Goal: Task Accomplishment & Management: Manage account settings

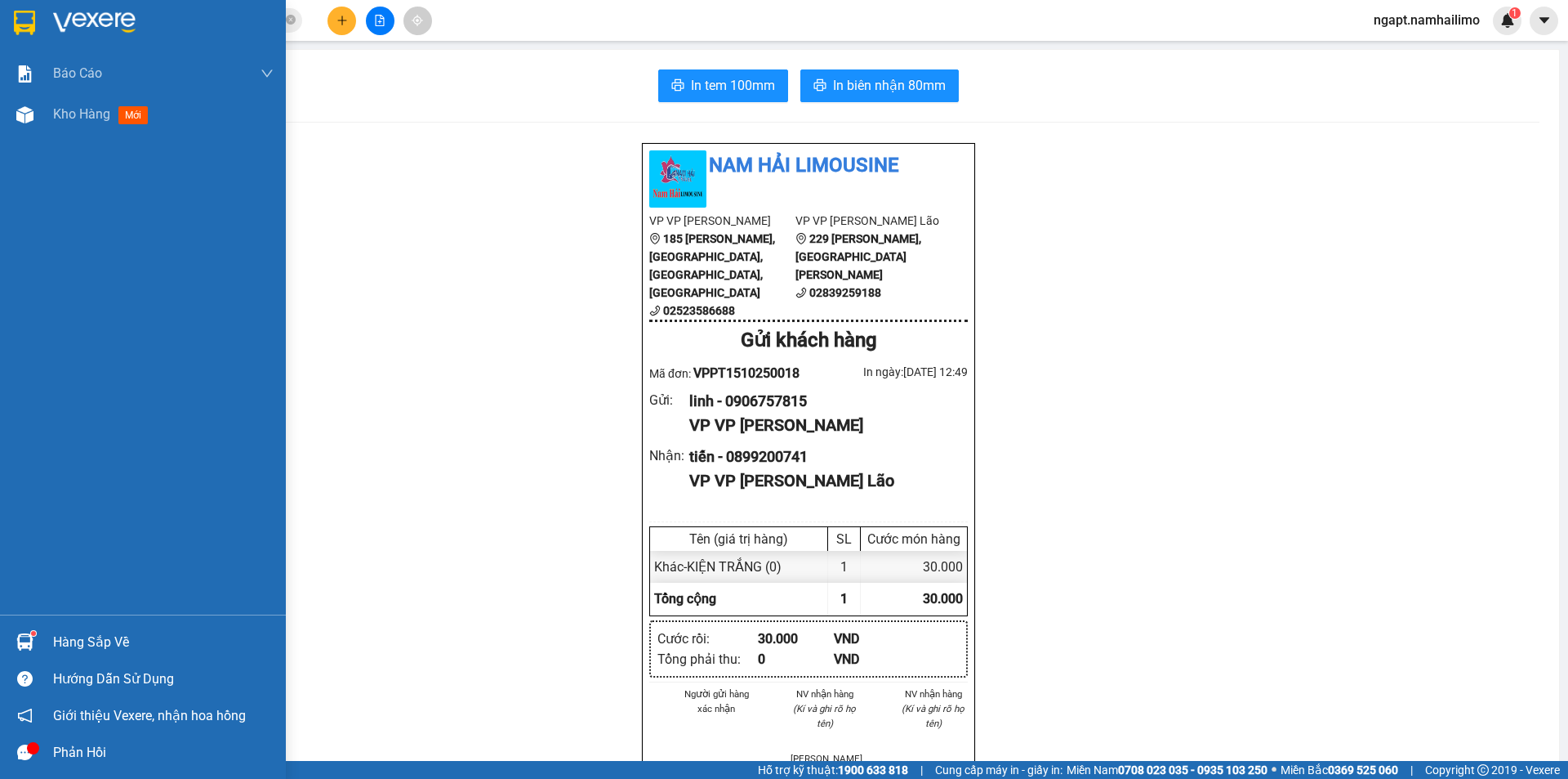
click at [48, 113] on div "Kho hàng mới" at bounding box center [143, 114] width 286 height 41
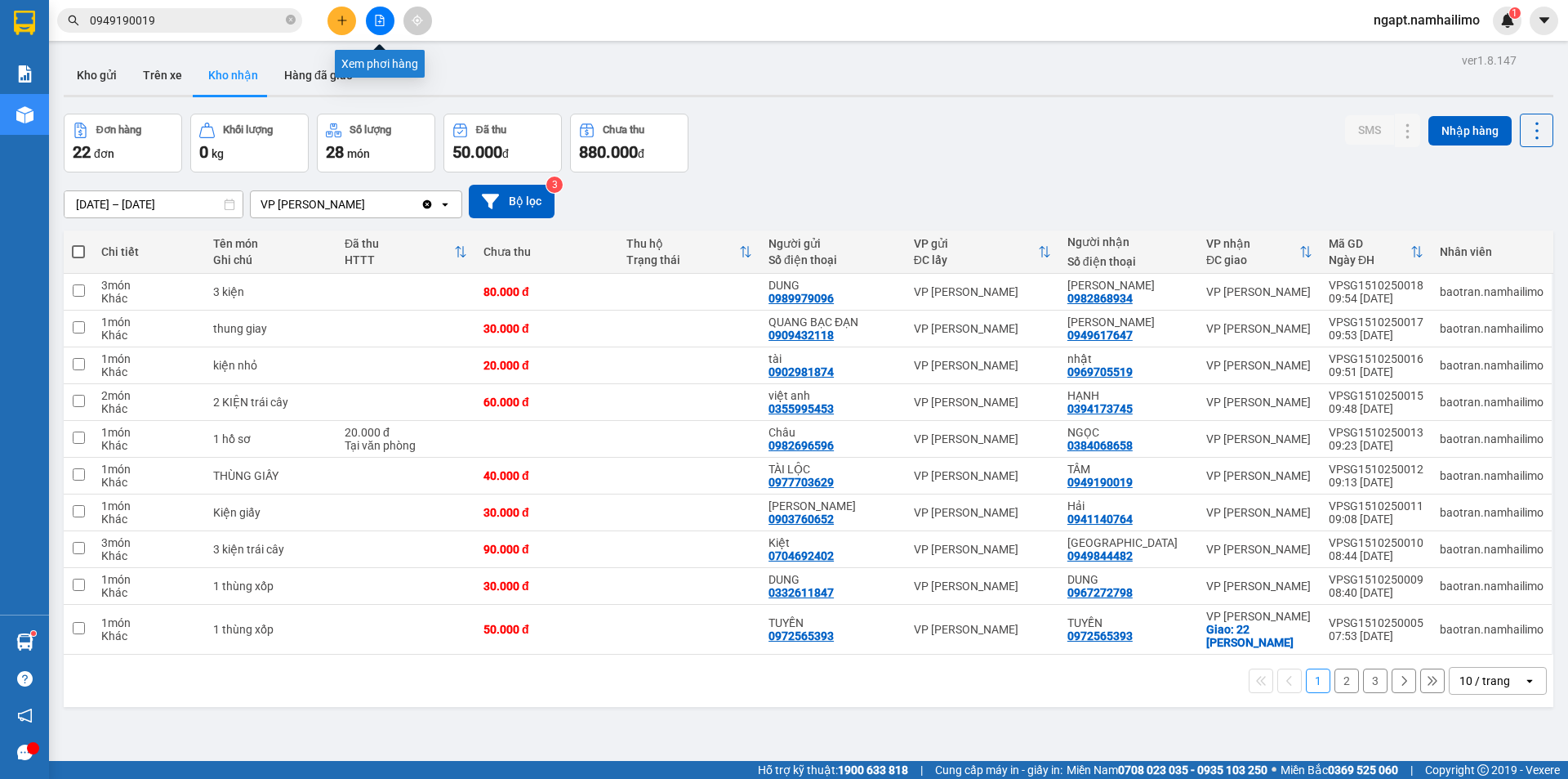
click at [380, 25] on icon "file-add" at bounding box center [379, 21] width 9 height 12
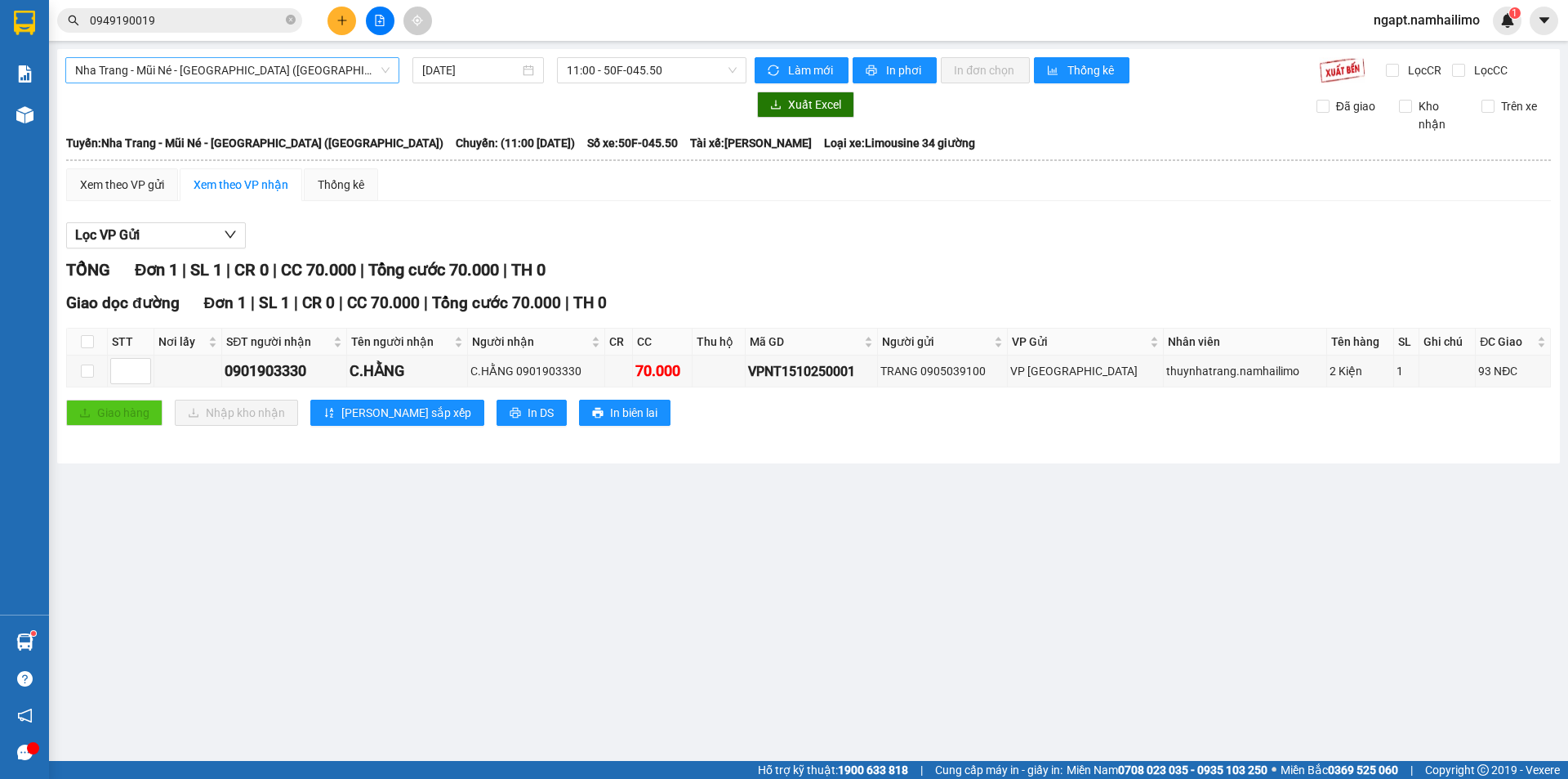
click at [264, 62] on span "Nha Trang - Mũi Né - [GEOGRAPHIC_DATA] ([GEOGRAPHIC_DATA])" at bounding box center [233, 69] width 315 height 24
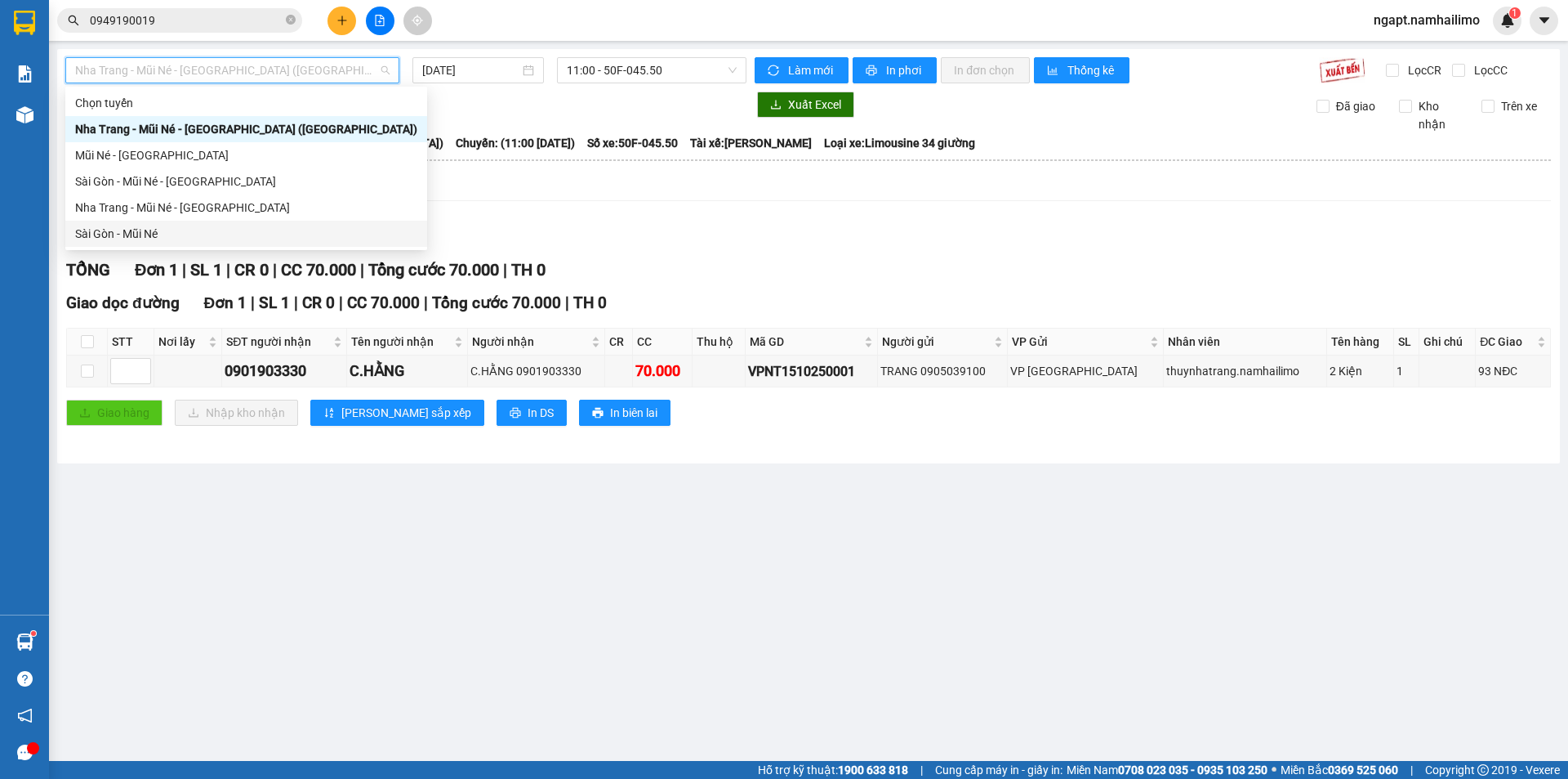
drag, startPoint x: 130, startPoint y: 229, endPoint x: 594, endPoint y: 108, distance: 479.5
click at [127, 224] on div "Sài Gòn - Mũi Né" at bounding box center [246, 234] width 361 height 26
type input "[DATE]"
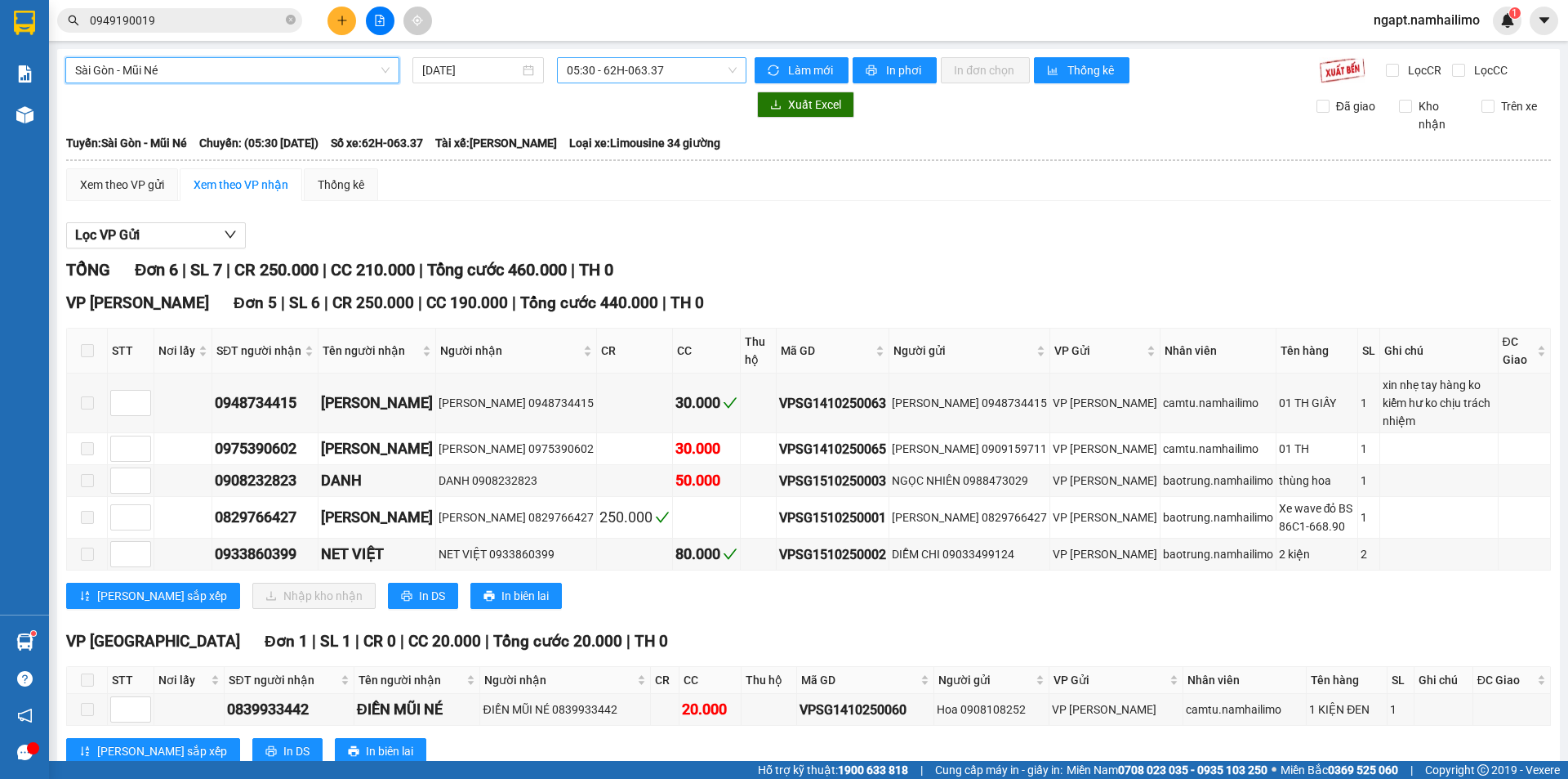
click at [703, 72] on span "05:30 - 62H-063.37" at bounding box center [652, 69] width 170 height 24
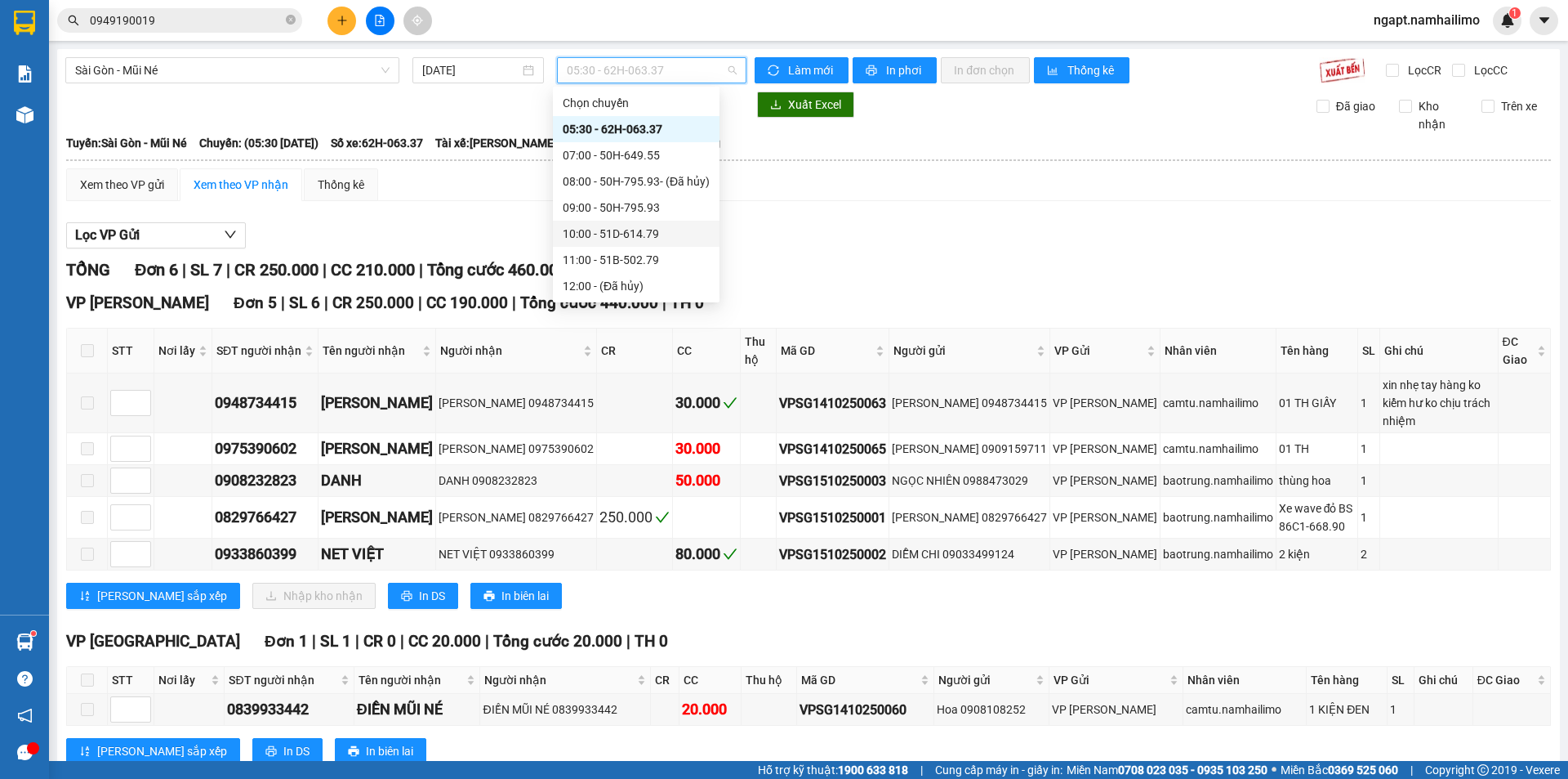
click at [658, 227] on div "10:00 - 51D-614.79" at bounding box center [636, 234] width 147 height 18
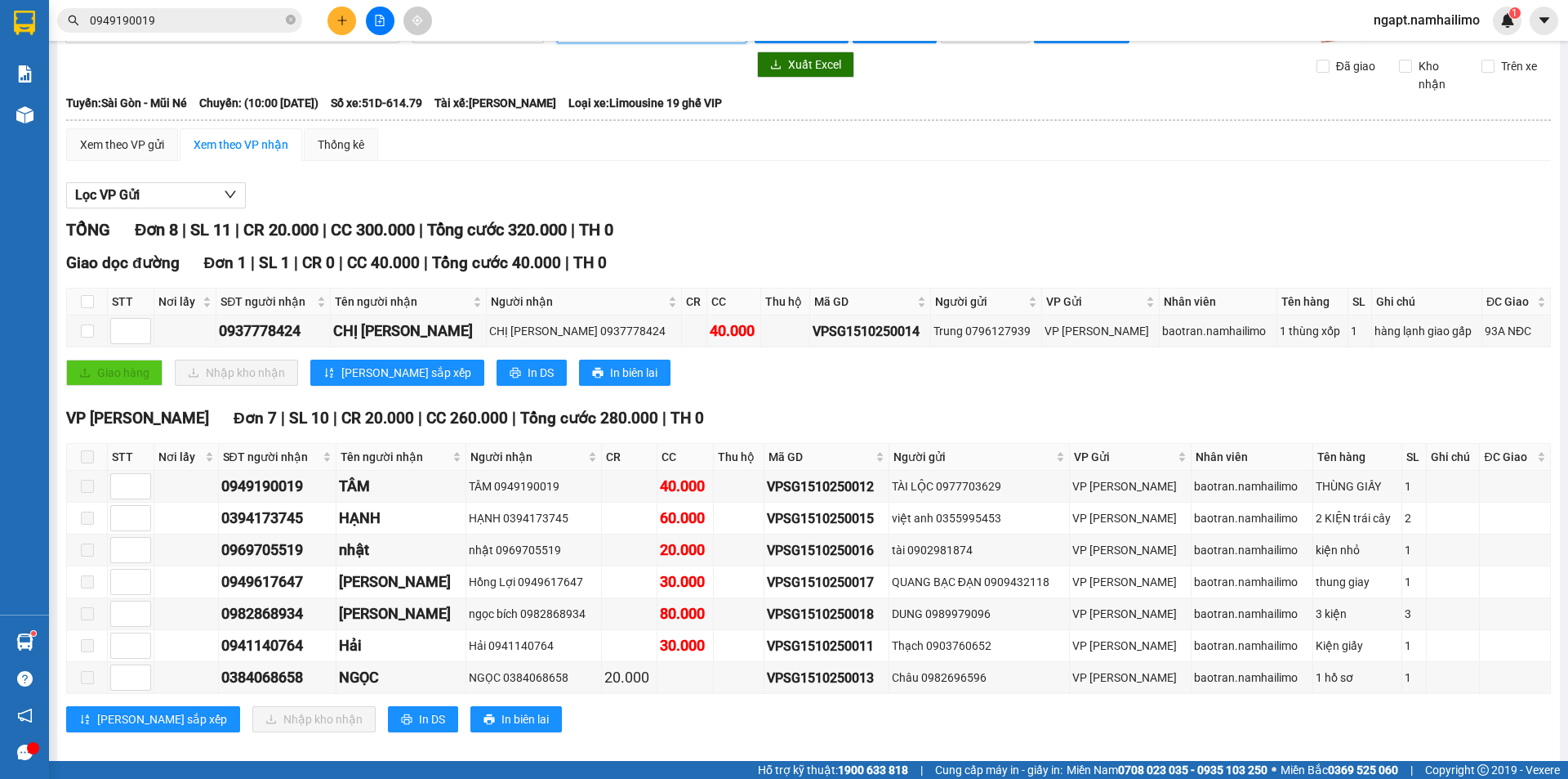
scroll to position [58, 0]
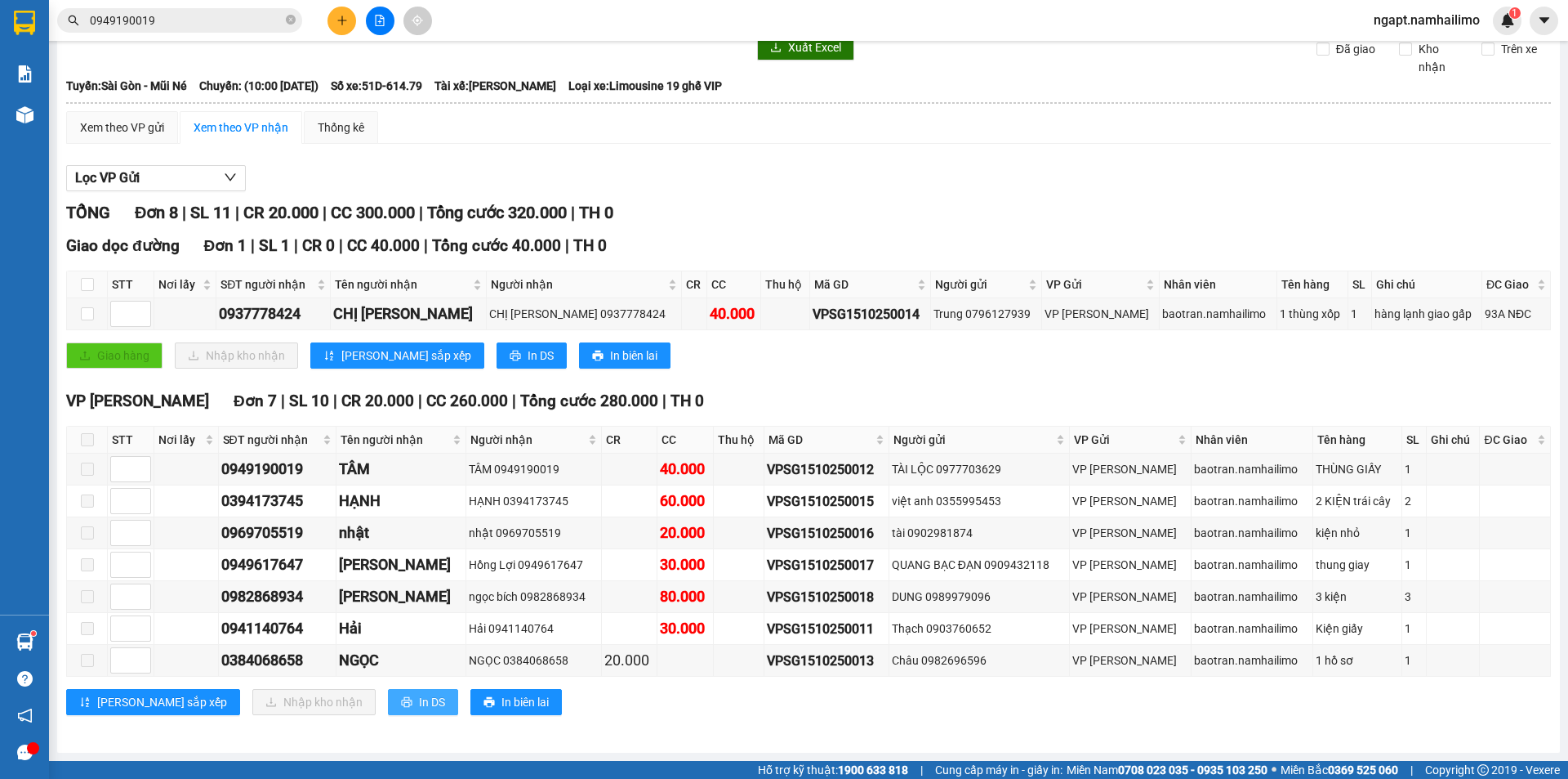
click at [401, 708] on span "printer" at bounding box center [406, 702] width 12 height 13
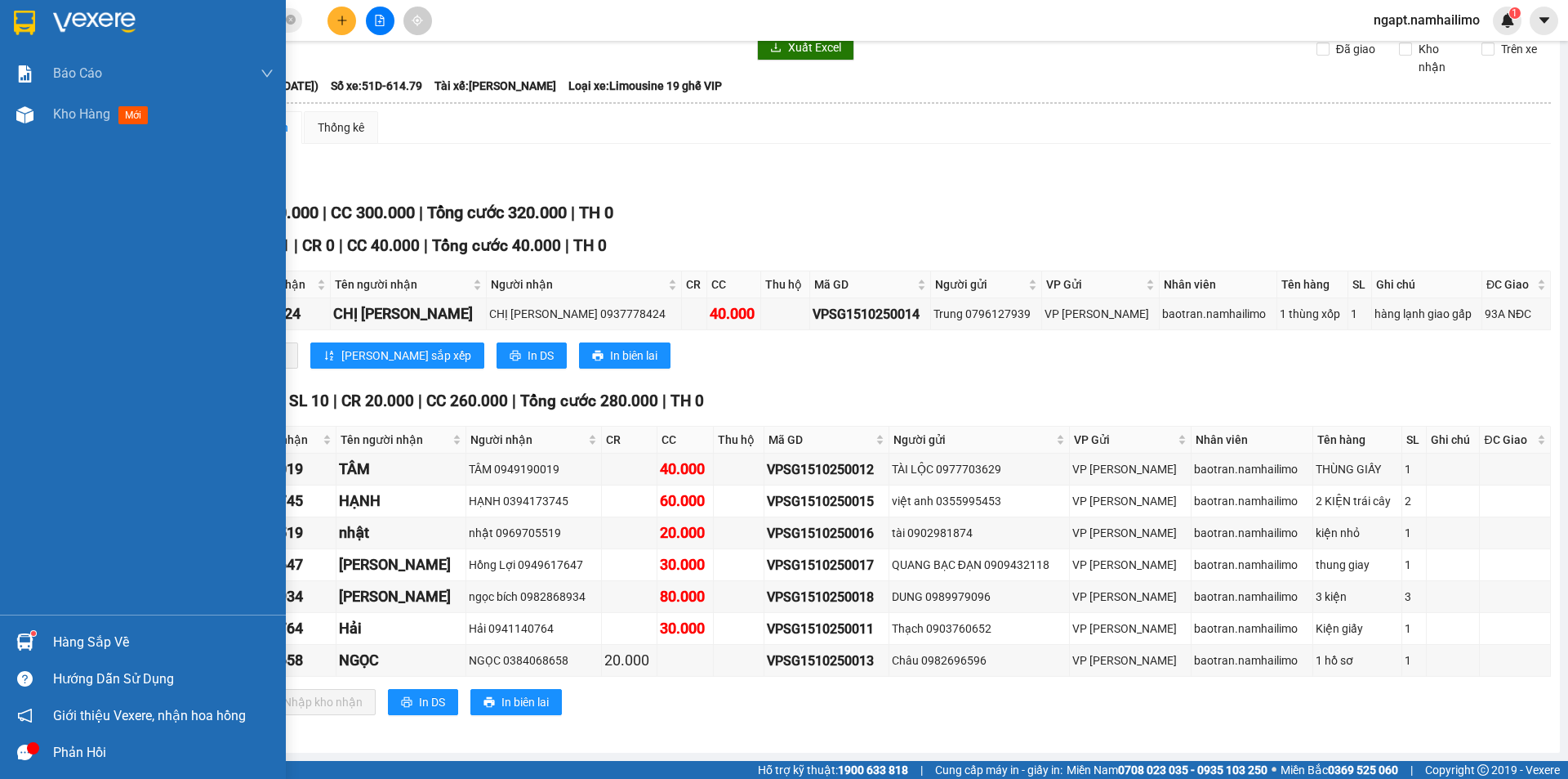
drag, startPoint x: 47, startPoint y: 113, endPoint x: 1554, endPoint y: 475, distance: 1549.9
click at [49, 114] on div "Kho hàng mới" at bounding box center [143, 114] width 286 height 41
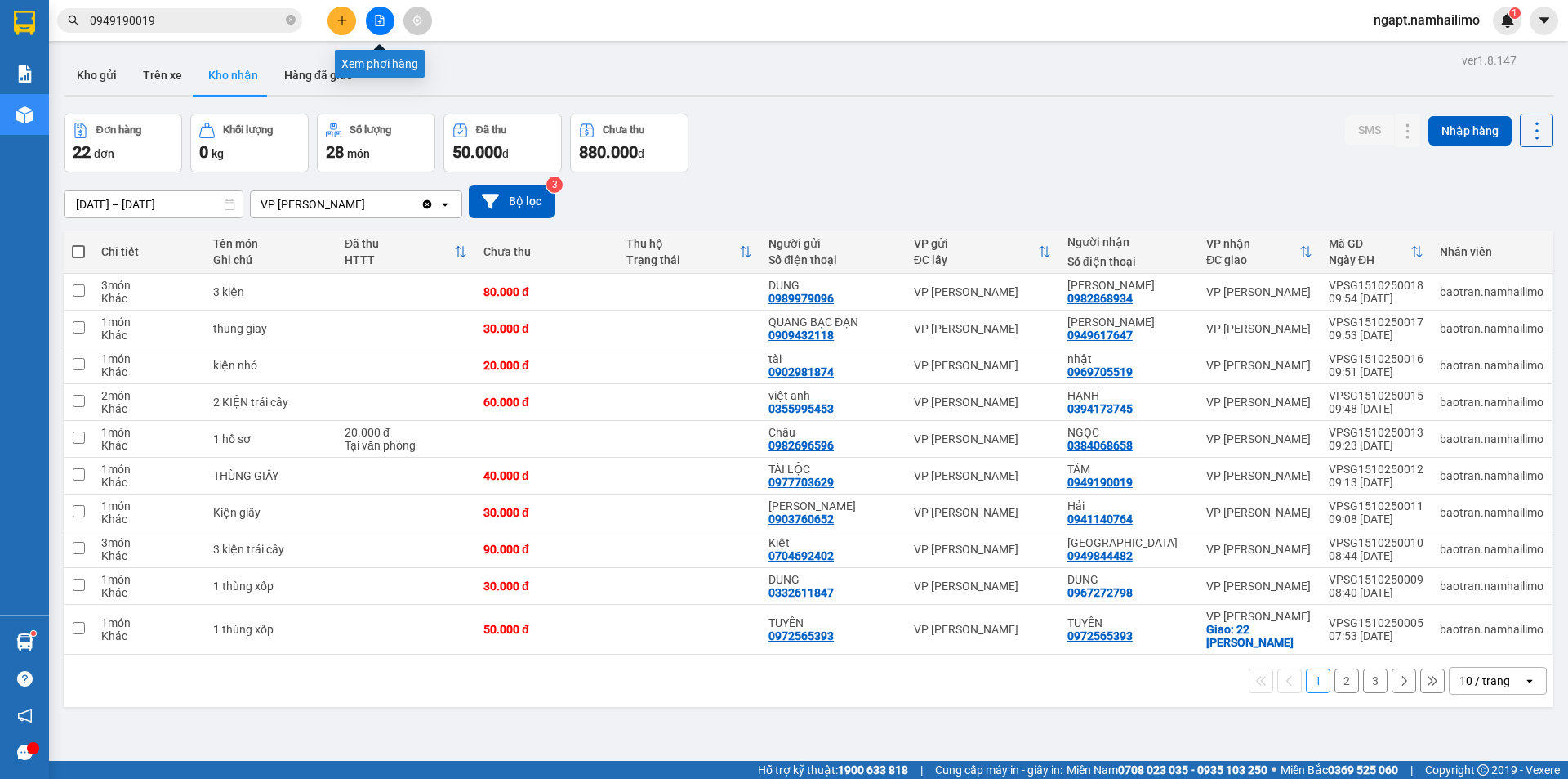
click at [386, 18] on button at bounding box center [379, 21] width 28 height 28
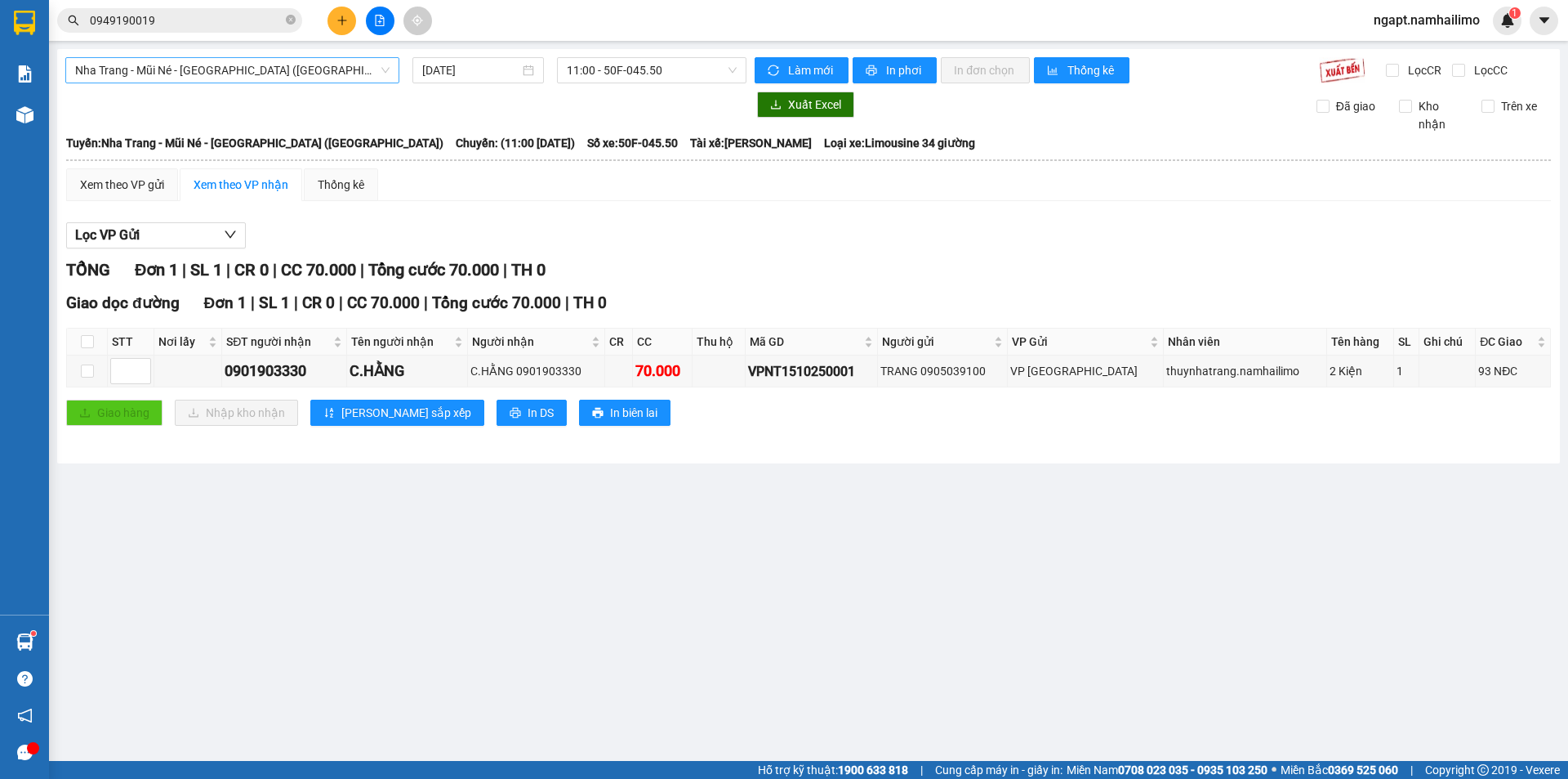
click at [256, 67] on span "Nha Trang - Mũi Né - [GEOGRAPHIC_DATA] ([GEOGRAPHIC_DATA])" at bounding box center [233, 69] width 315 height 24
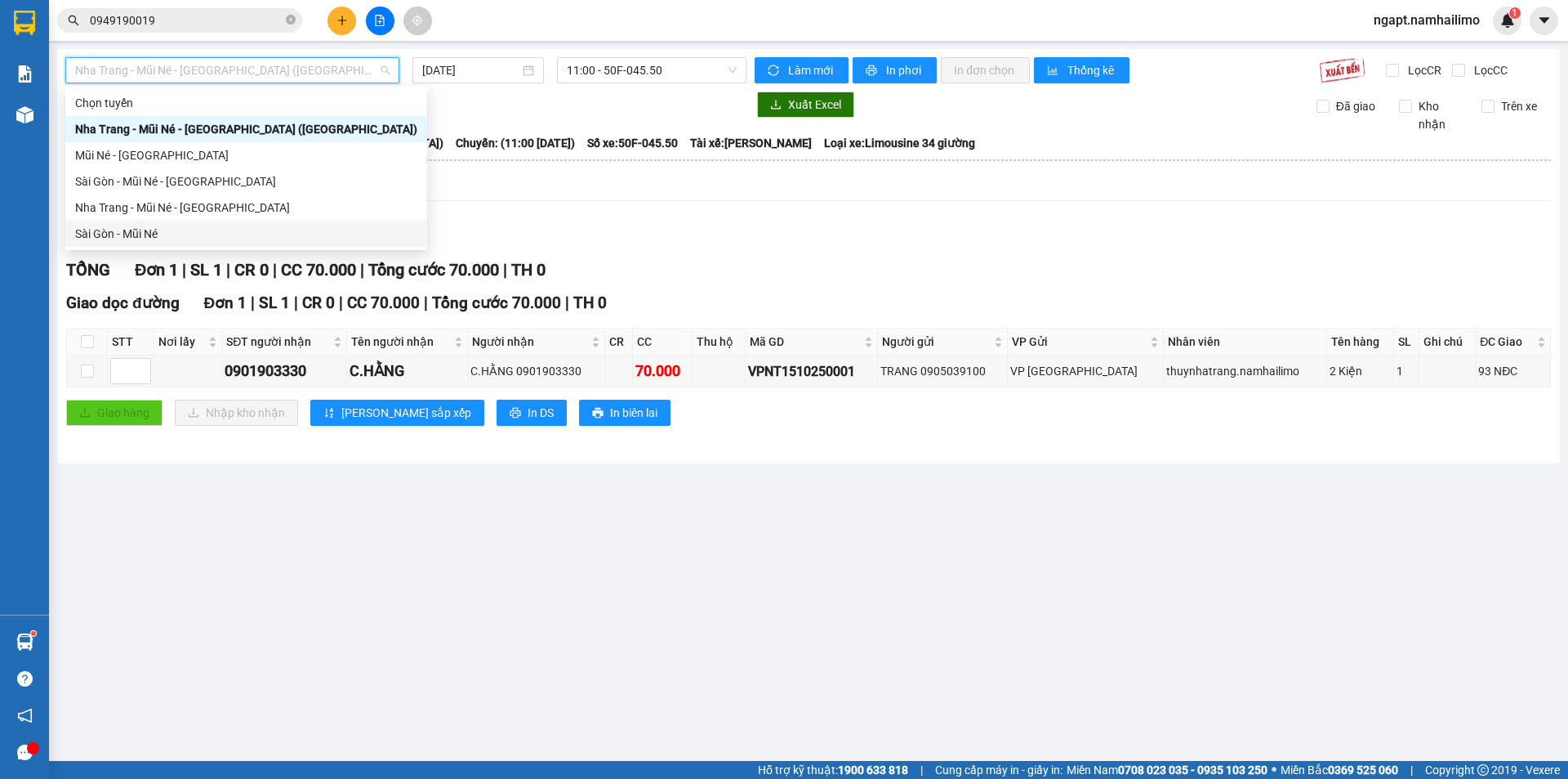
click at [124, 228] on div "Sài Gòn - Mũi Né" at bounding box center [246, 234] width 342 height 18
type input "[DATE]"
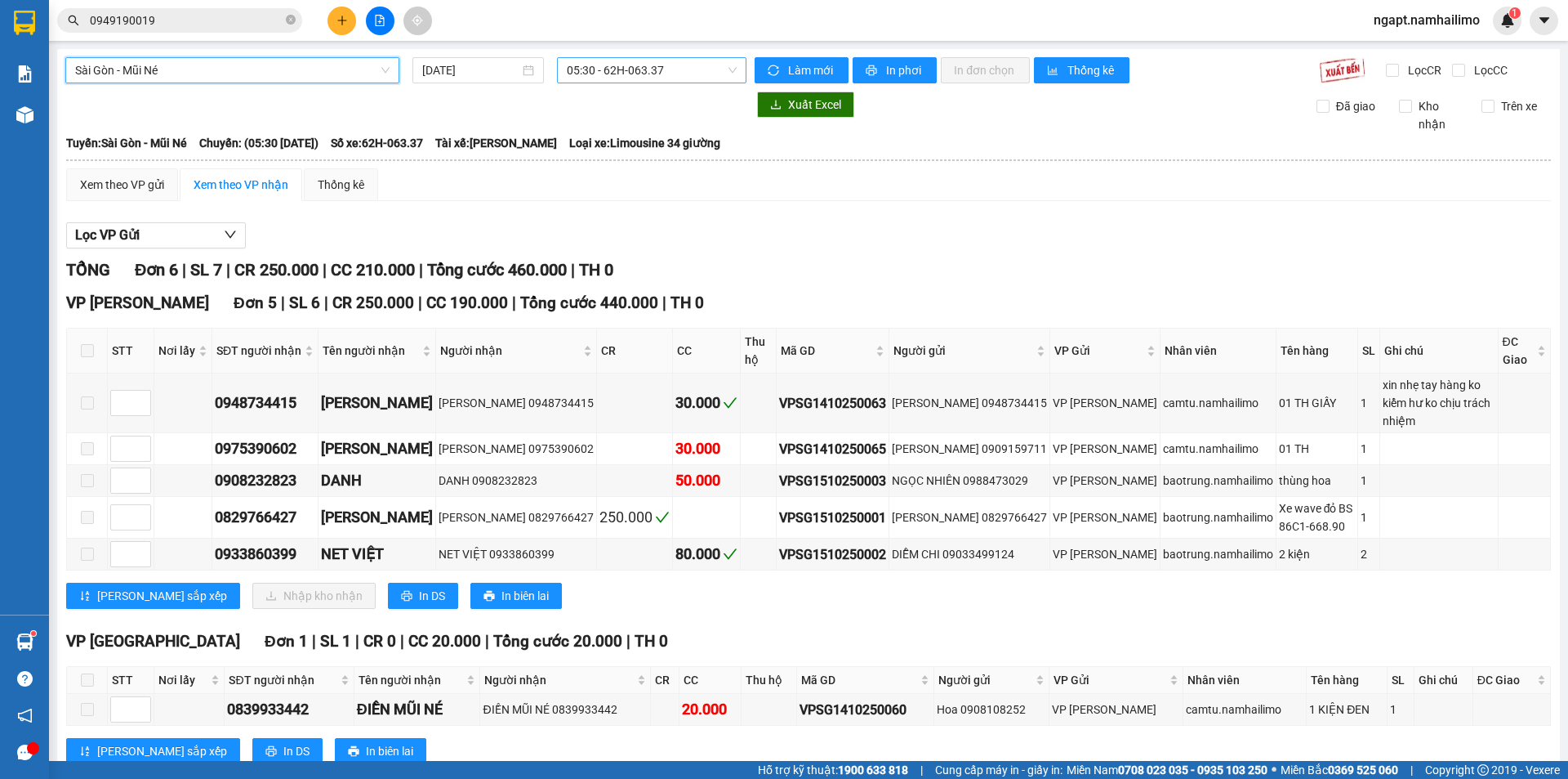
drag, startPoint x: 680, startPoint y: 63, endPoint x: 673, endPoint y: 71, distance: 10.6
click at [676, 65] on span "05:30 - 62H-063.37" at bounding box center [652, 69] width 170 height 24
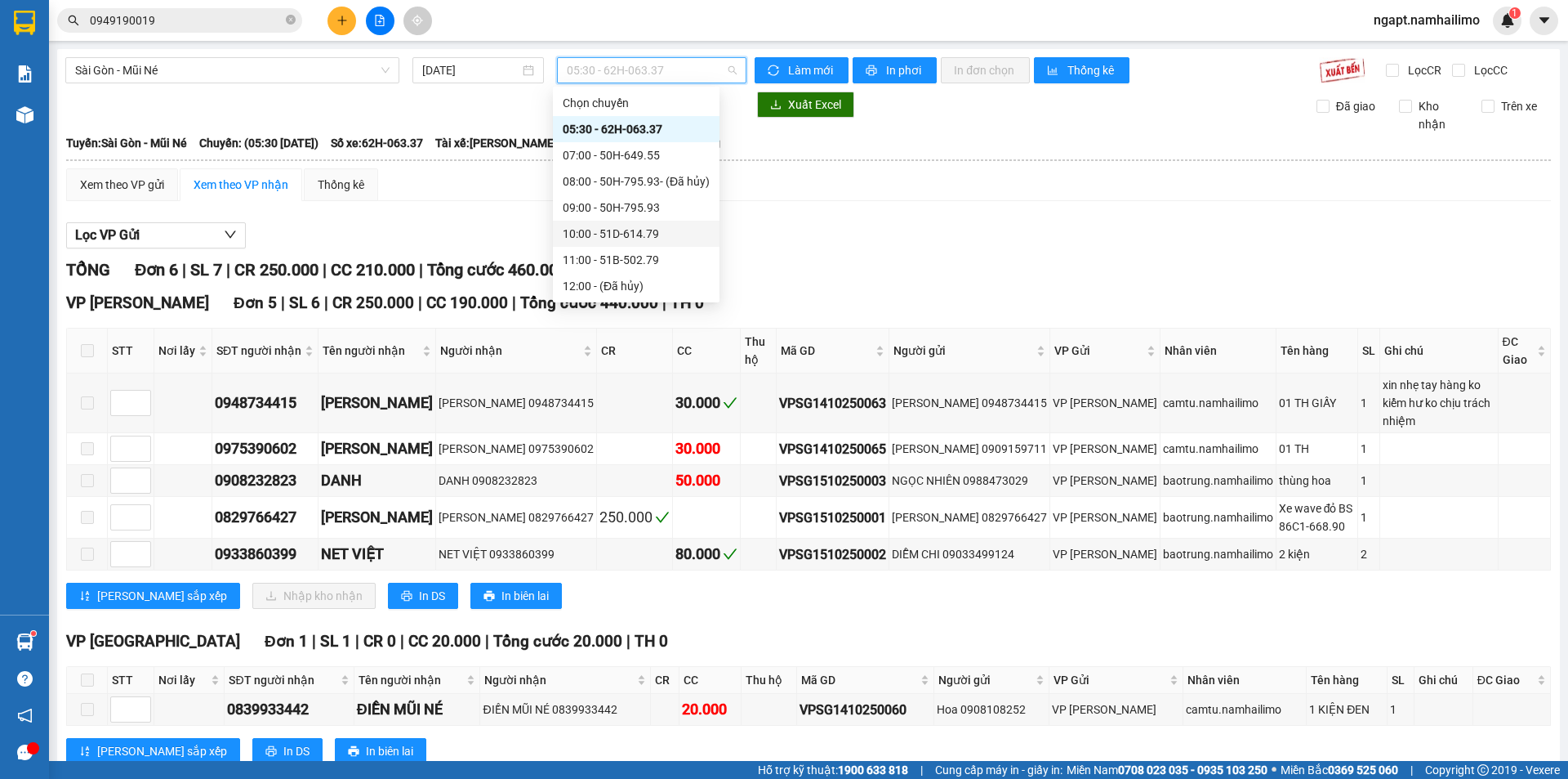
click at [673, 239] on div "10:00 - 51D-614.79" at bounding box center [636, 234] width 147 height 18
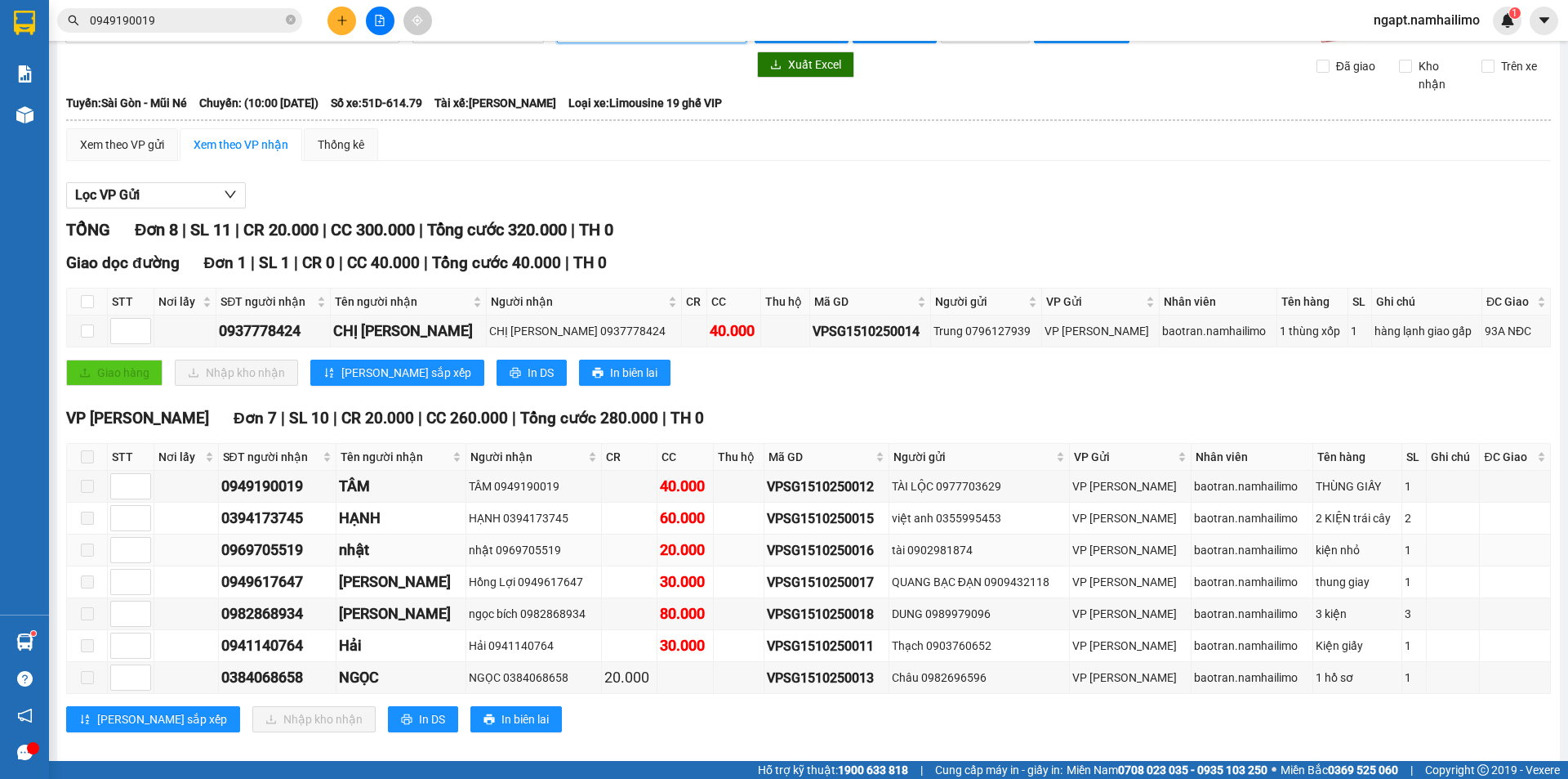
scroll to position [58, 0]
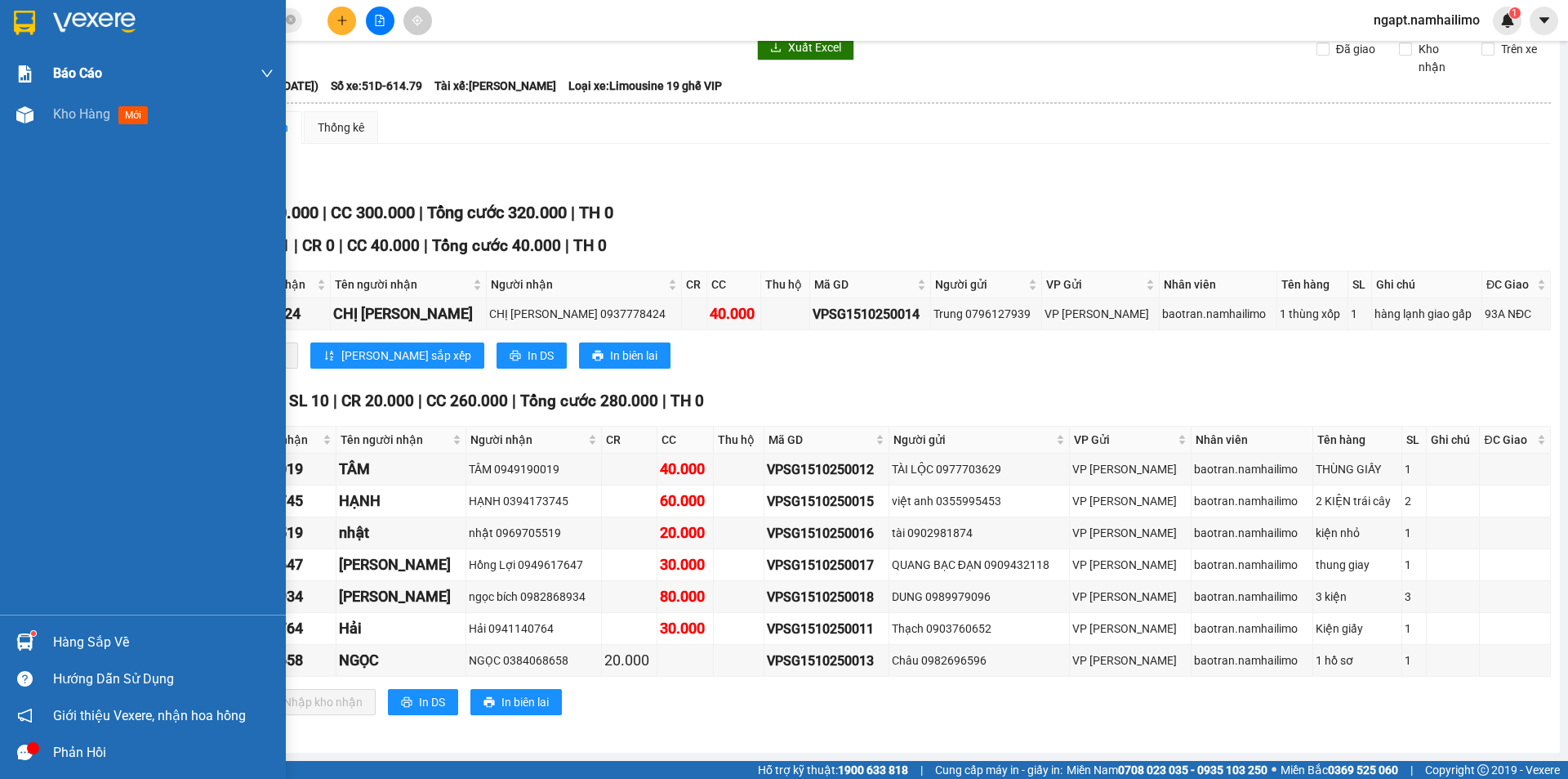
click at [89, 89] on div "Báo cáo Báo cáo dòng tiền (trạm) Doanh số tạo đơn theo VP gửi (trạm) Kho hàng m…" at bounding box center [143, 333] width 286 height 561
click at [57, 119] on div "Kho hàng mới" at bounding box center [143, 114] width 286 height 41
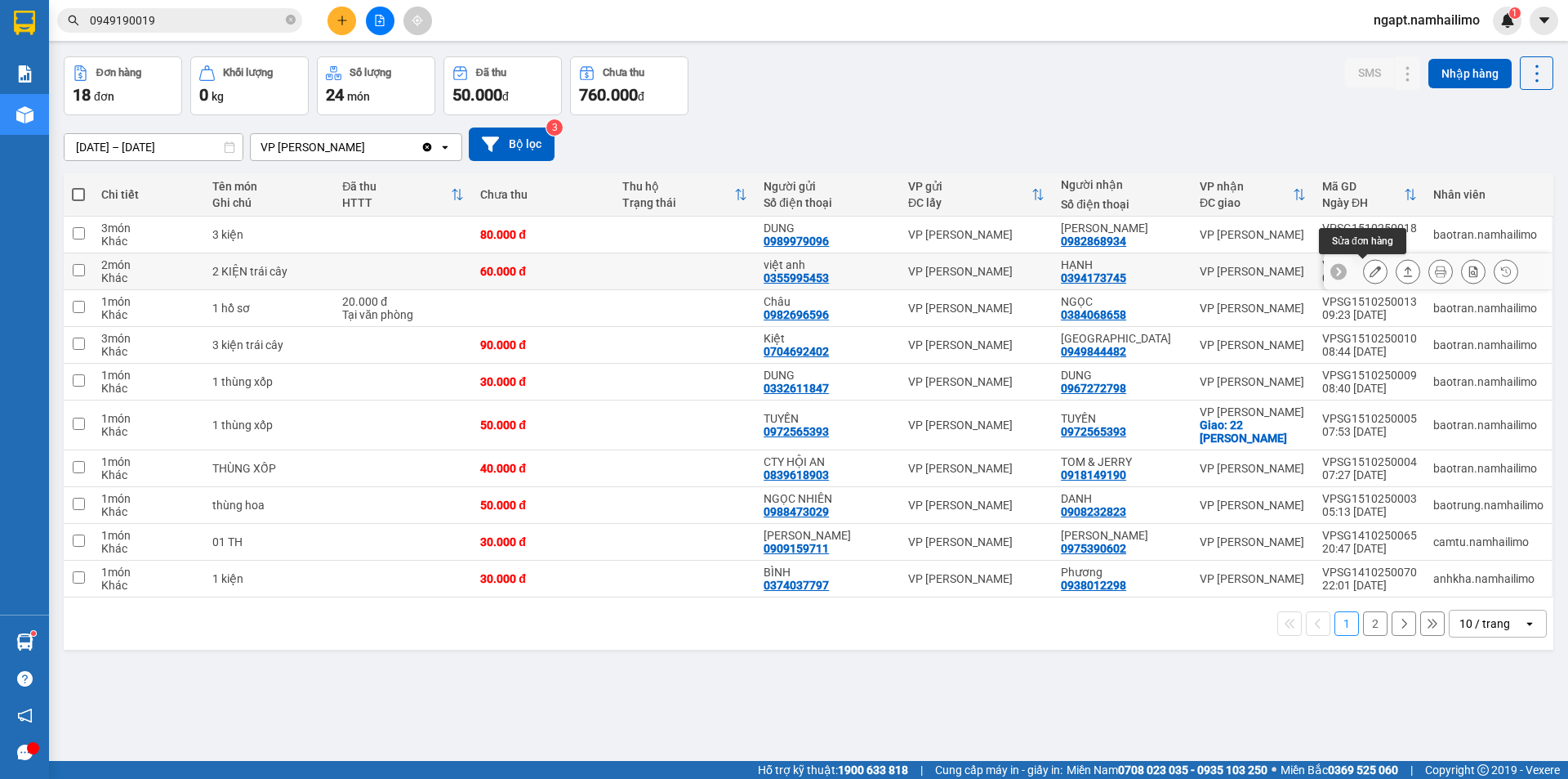
click at [1370, 271] on icon at bounding box center [1376, 272] width 12 height 12
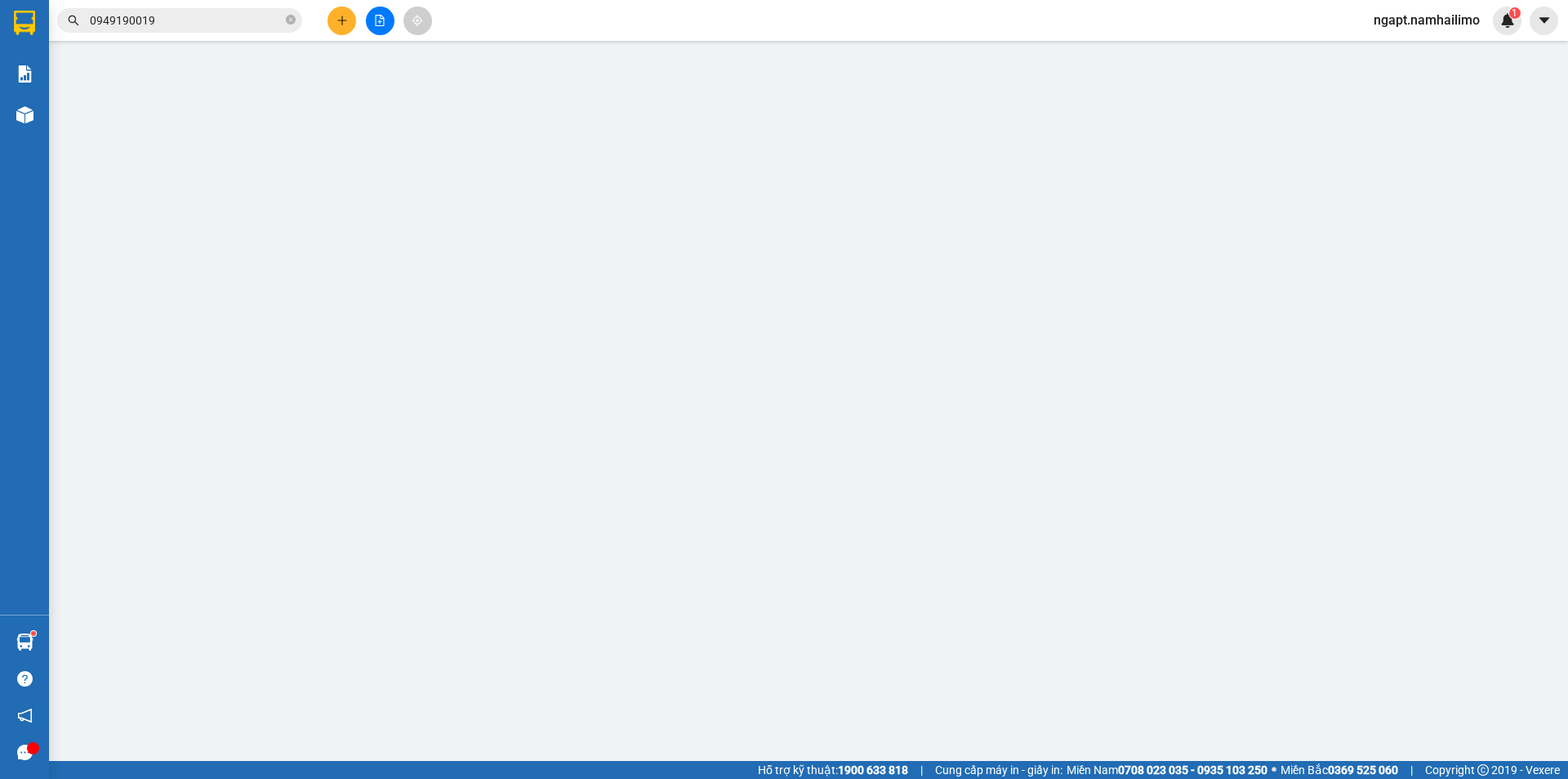
type input "0355995453"
type input "việt anh"
type input "0394173745"
type input "HẠNH"
type input "60.000"
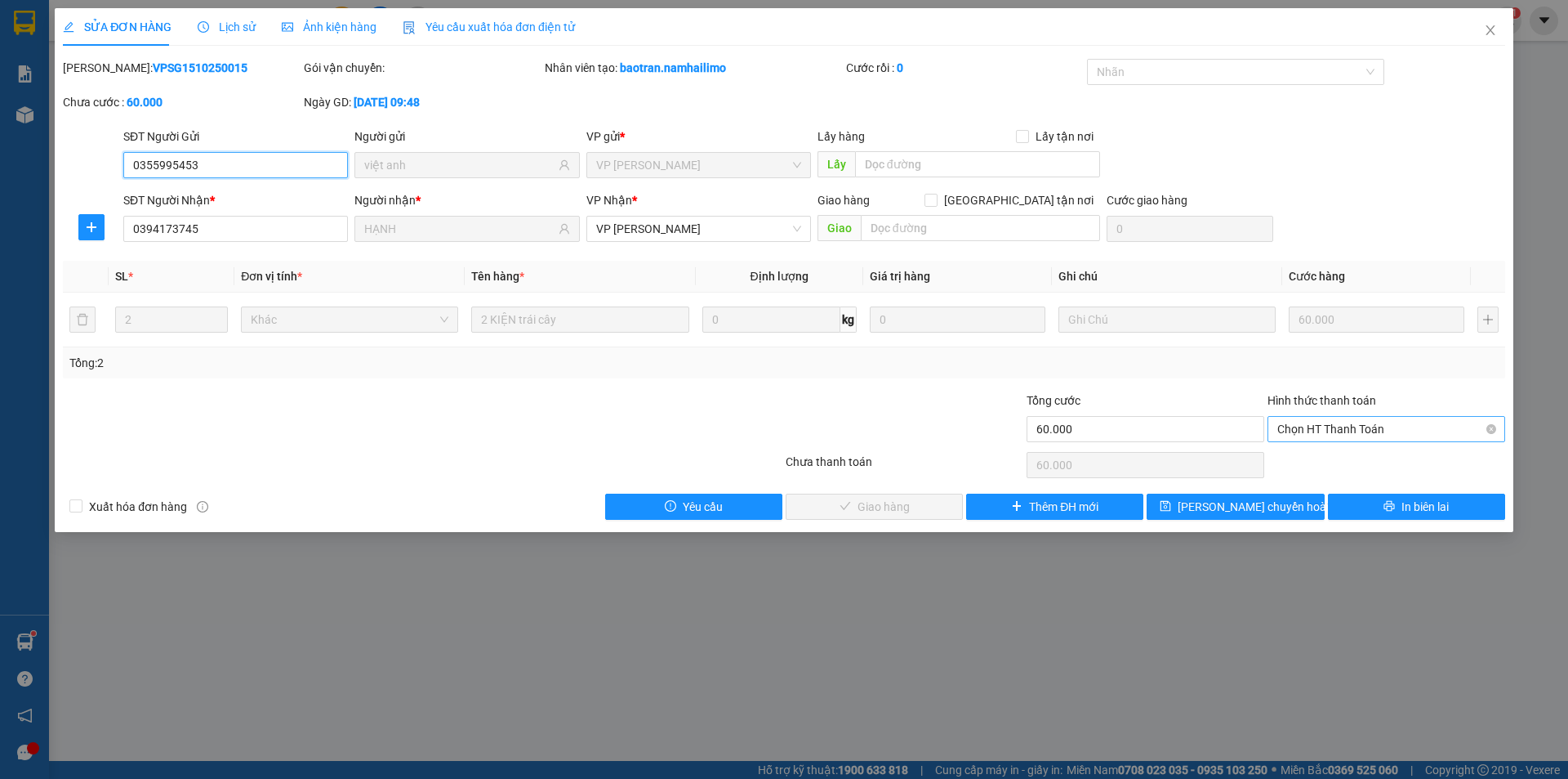
click at [1400, 425] on span "Chọn HT Thanh Toán" at bounding box center [1385, 428] width 218 height 24
drag, startPoint x: 1375, startPoint y: 456, endPoint x: 1363, endPoint y: 454, distance: 12.2
click at [1373, 455] on div "Tại văn phòng" at bounding box center [1385, 461] width 218 height 18
type input "0"
click at [864, 509] on span "Giao hàng" at bounding box center [883, 506] width 52 height 18
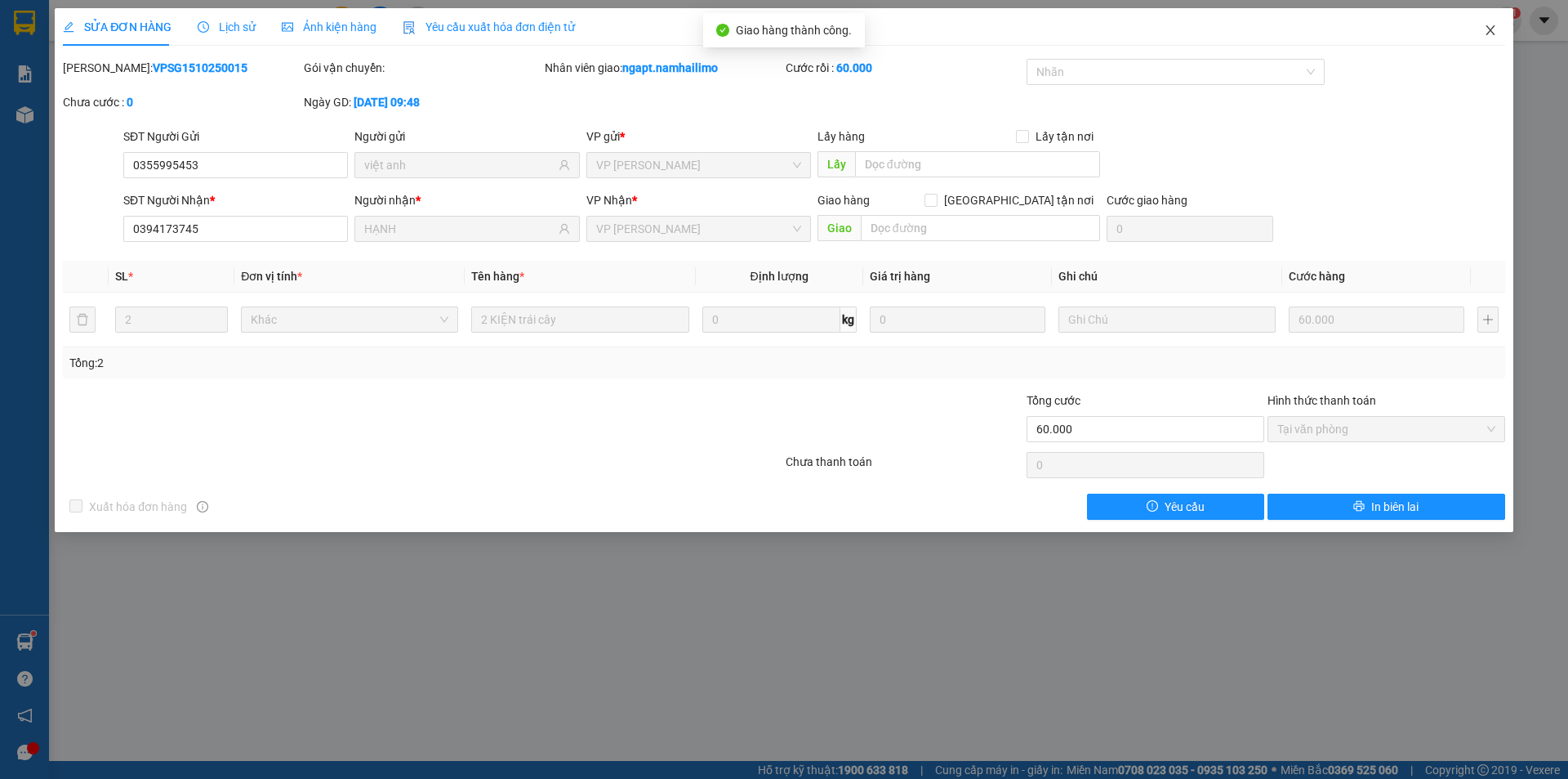
click at [1487, 30] on icon "close" at bounding box center [1490, 29] width 13 height 13
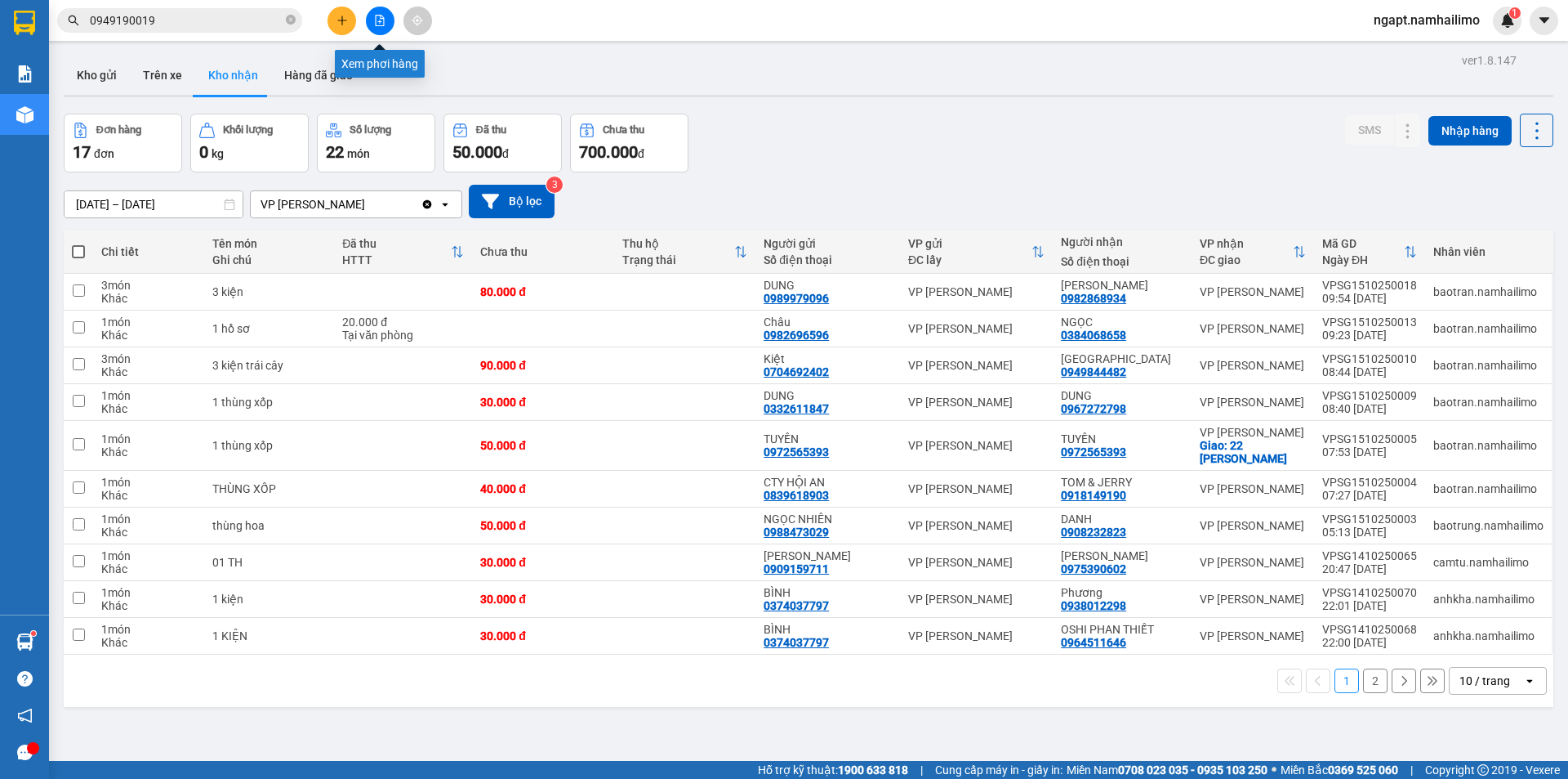
click at [379, 18] on icon "file-add" at bounding box center [380, 21] width 12 height 12
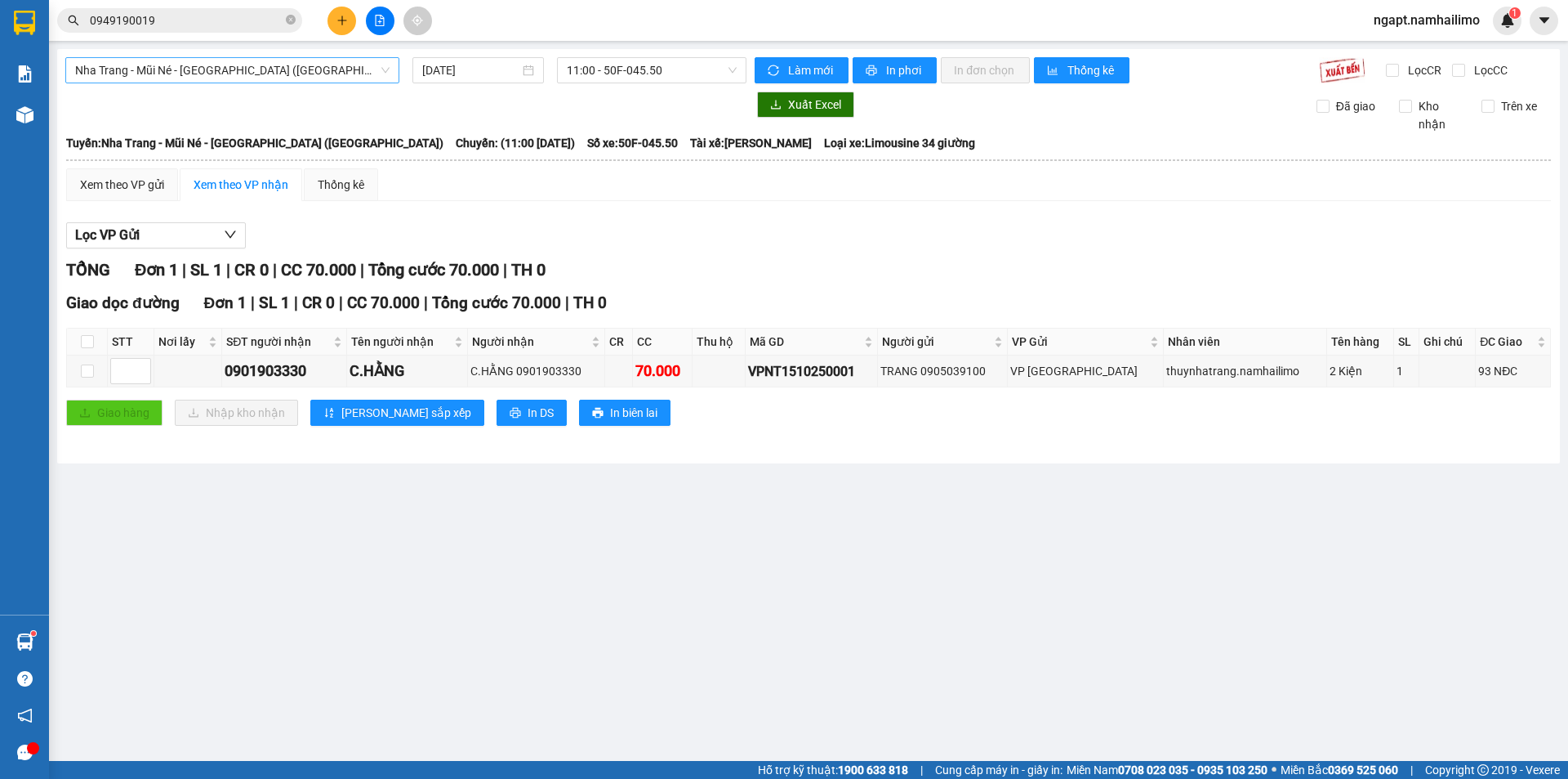
click at [343, 67] on span "Nha Trang - Mũi Né - [GEOGRAPHIC_DATA] ([GEOGRAPHIC_DATA])" at bounding box center [233, 69] width 315 height 24
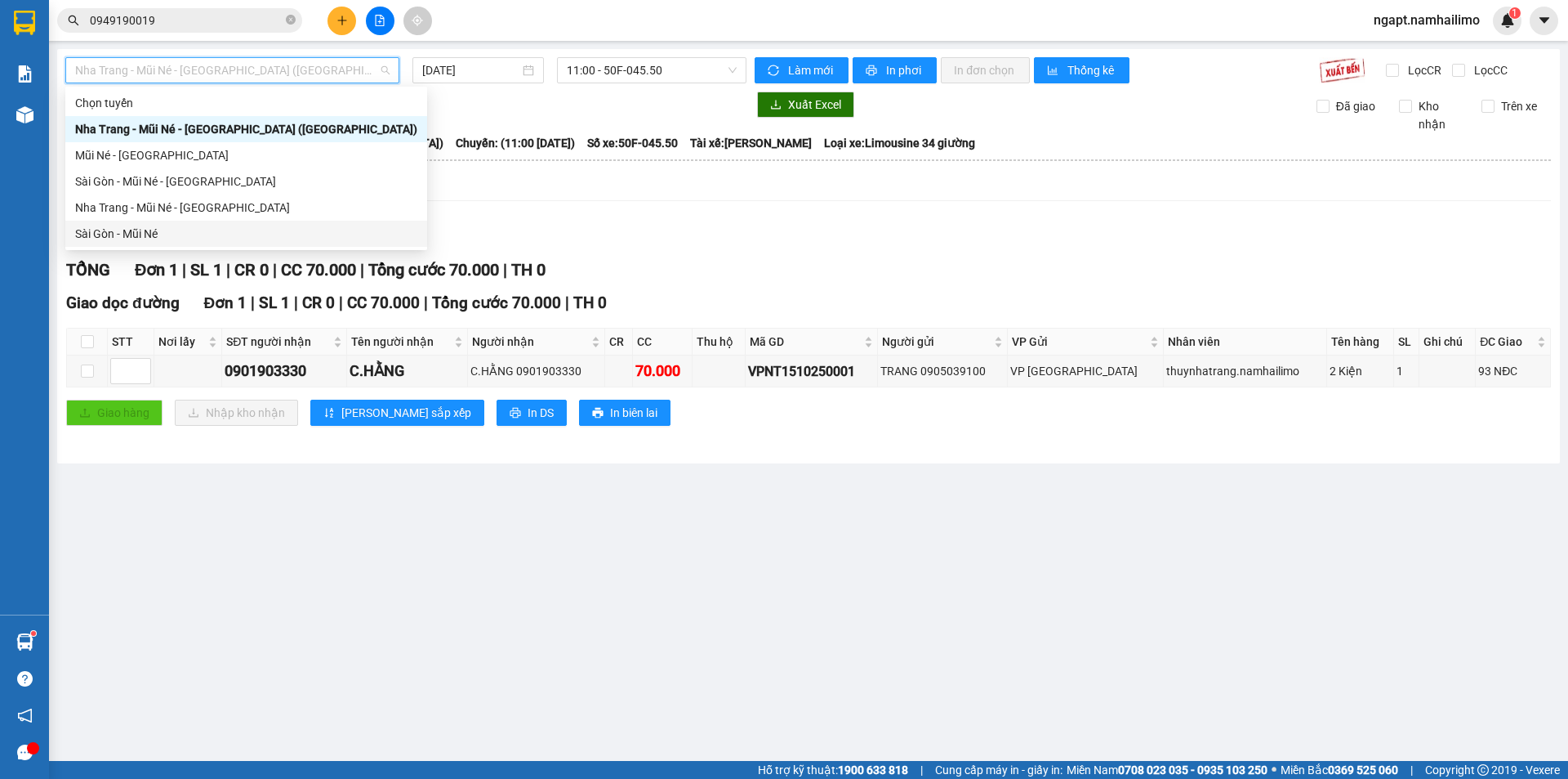
click at [152, 232] on div "Sài Gòn - Mũi Né" at bounding box center [246, 234] width 342 height 18
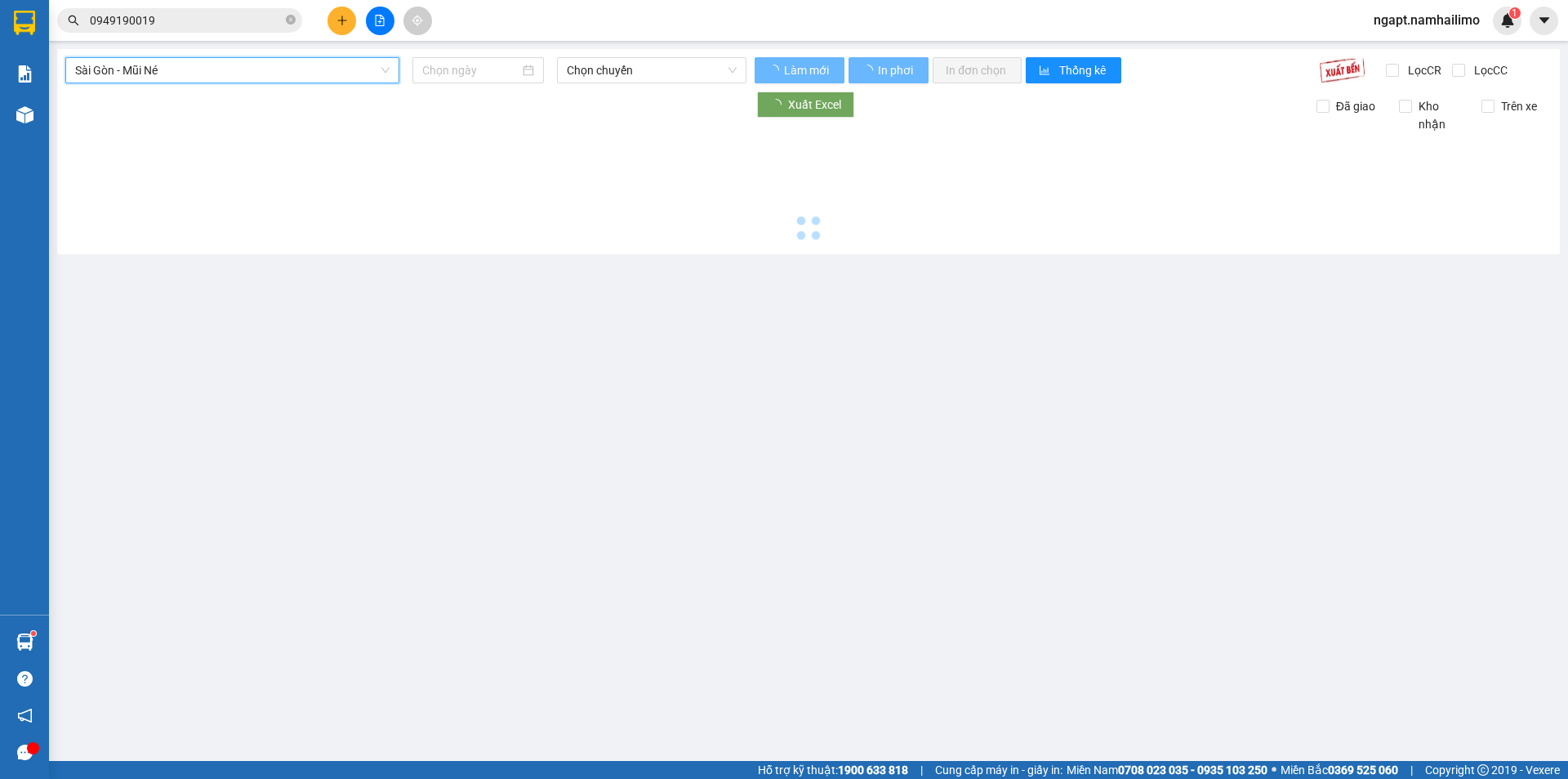
type input "[DATE]"
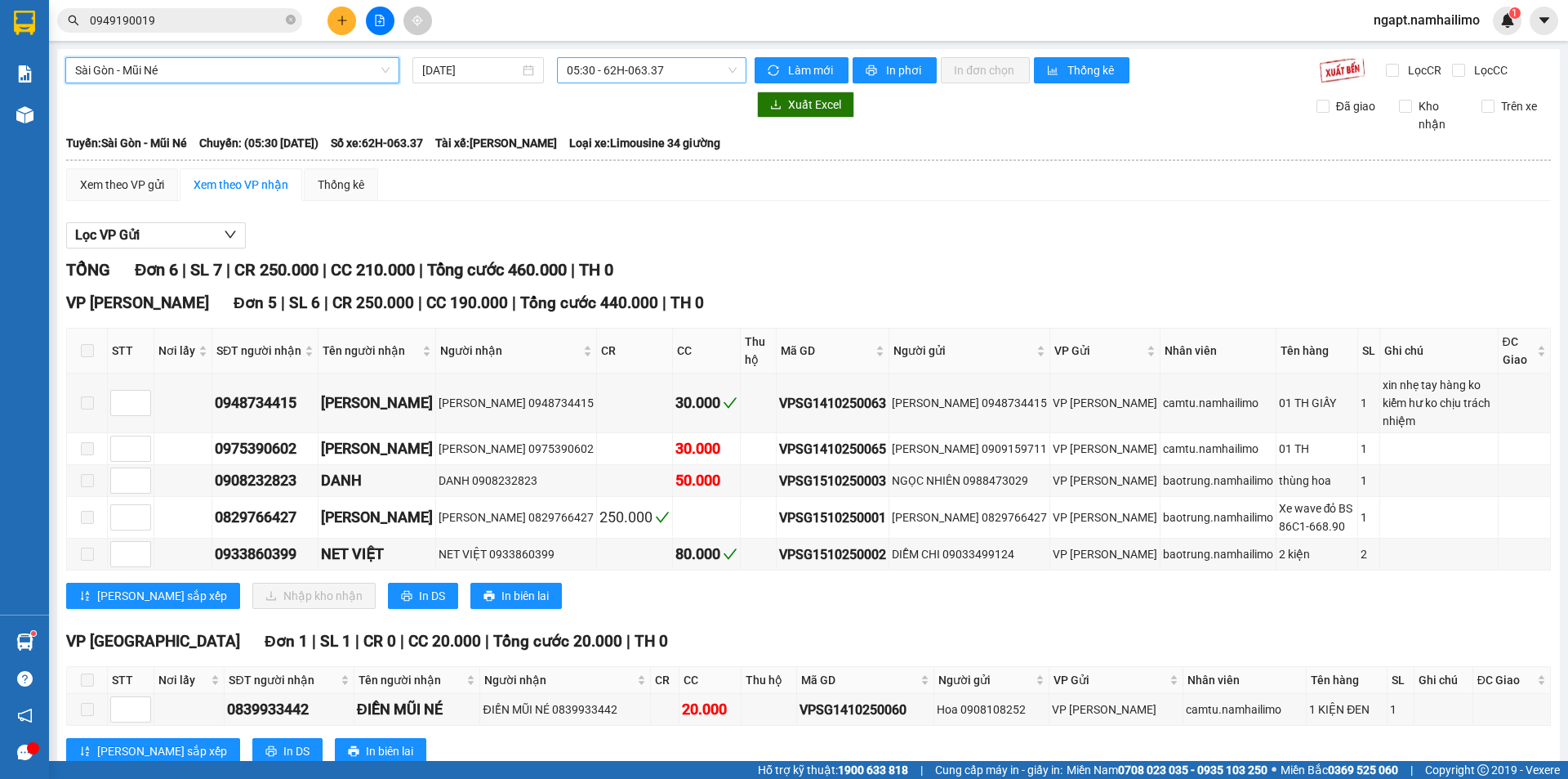
click at [653, 69] on span "05:30 - 62H-063.37" at bounding box center [652, 69] width 170 height 24
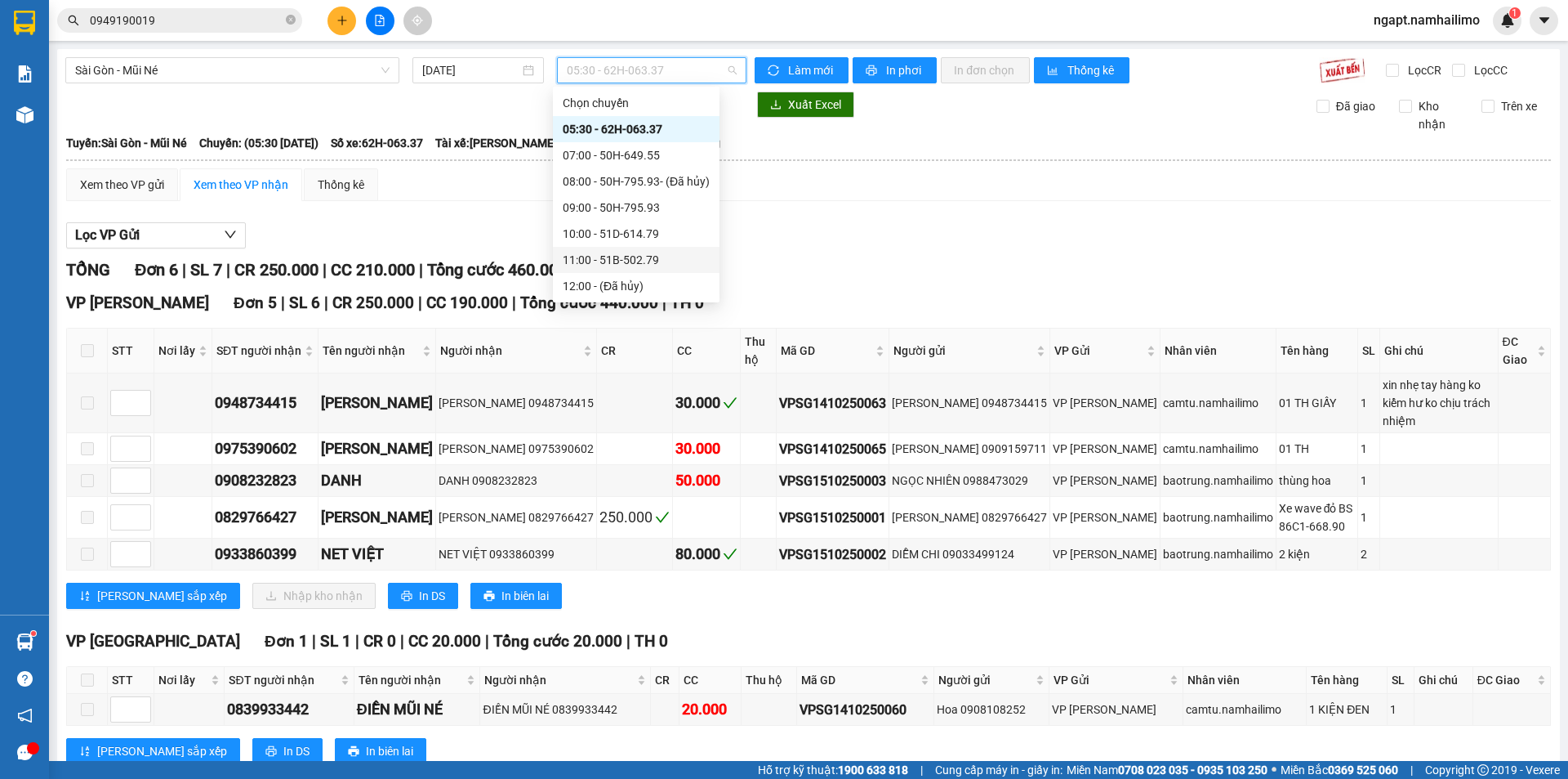
click at [648, 253] on div "11:00 - 51B-502.79" at bounding box center [636, 260] width 147 height 18
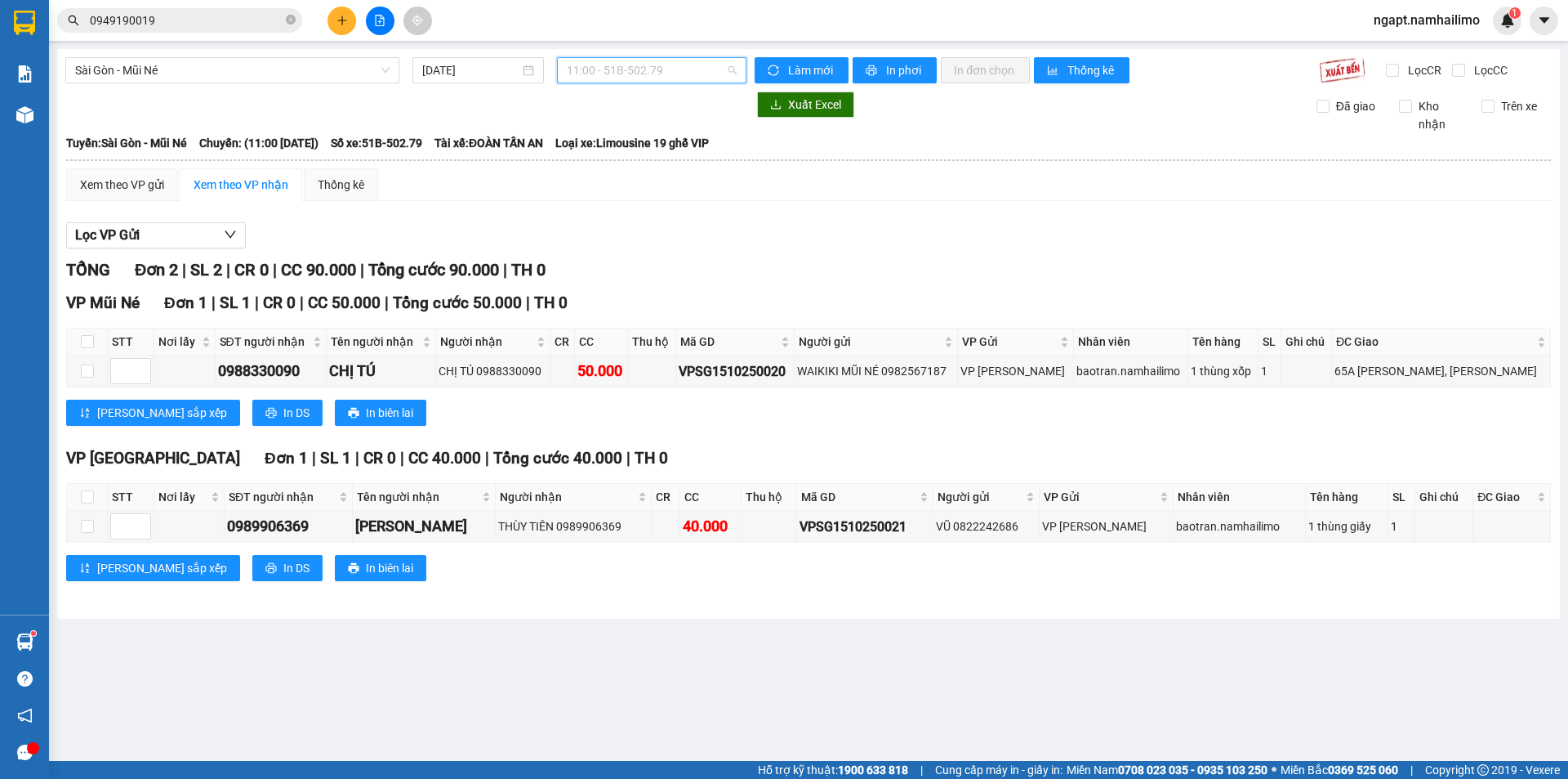
click at [673, 72] on span "11:00 - 51B-502.79" at bounding box center [652, 69] width 170 height 24
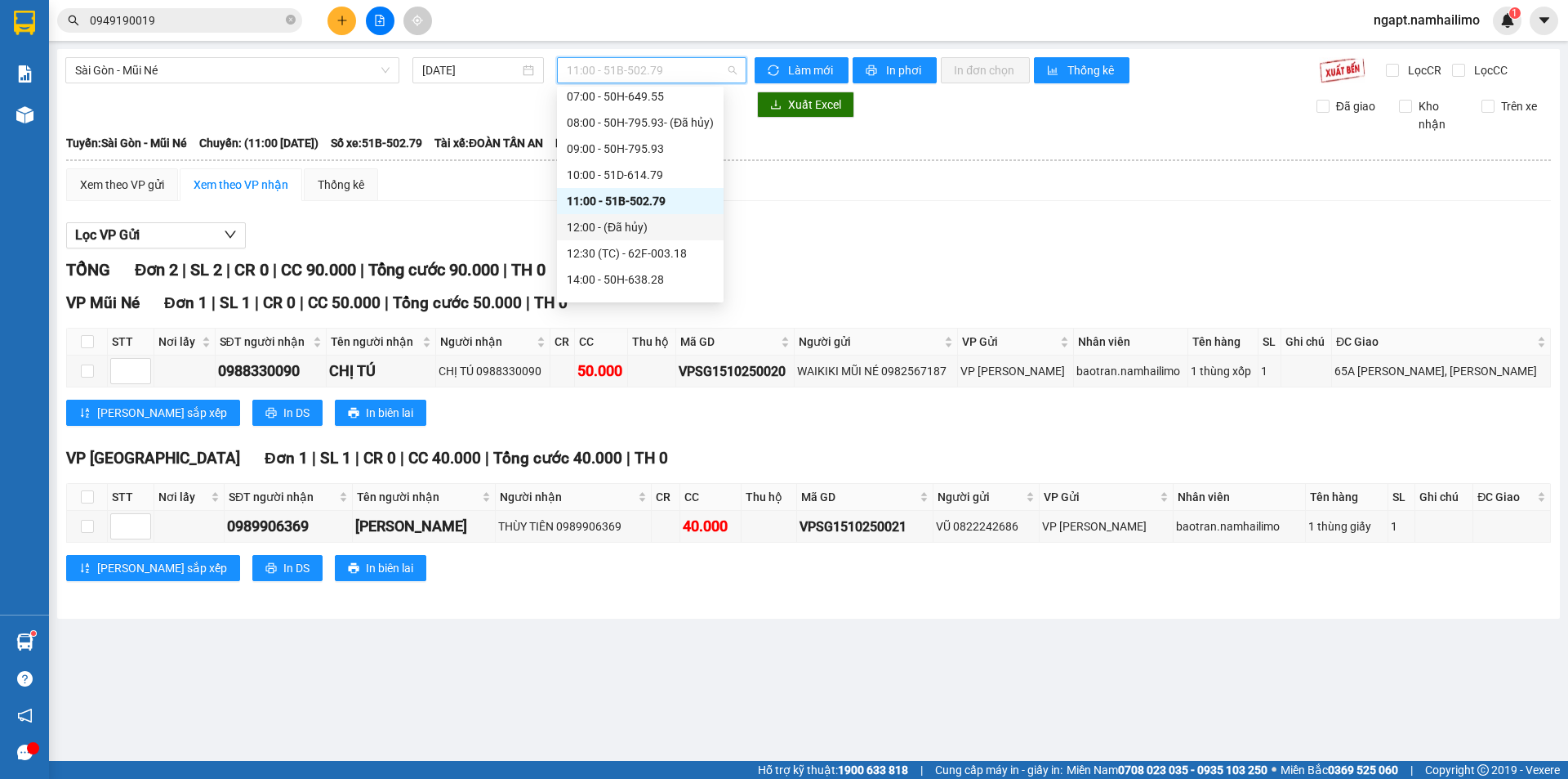
scroll to position [82, 0]
click at [659, 237] on div "12:30 (TC) - 62F-003.18" at bounding box center [640, 231] width 147 height 18
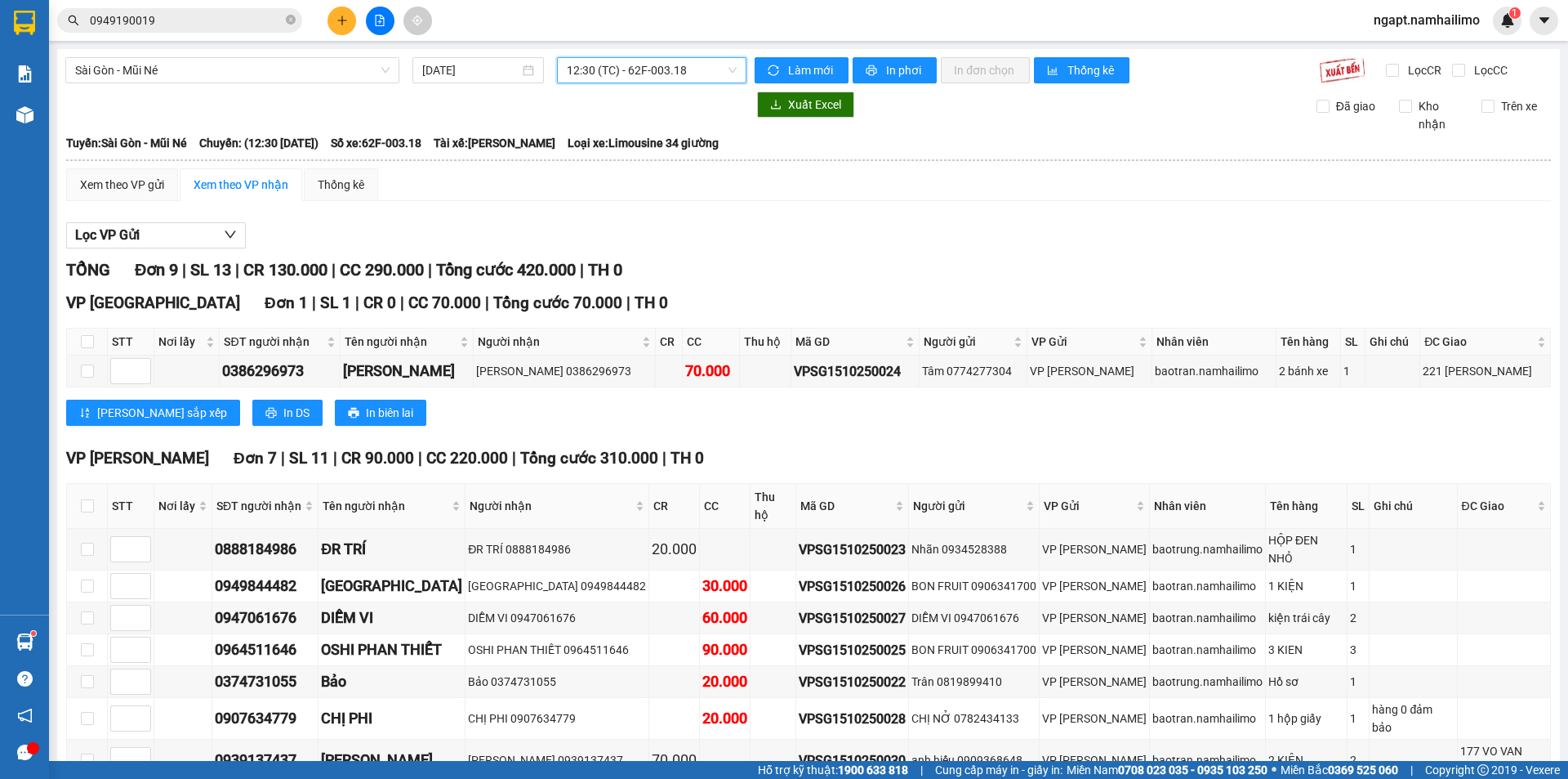
click at [339, 18] on icon "plus" at bounding box center [342, 21] width 12 height 12
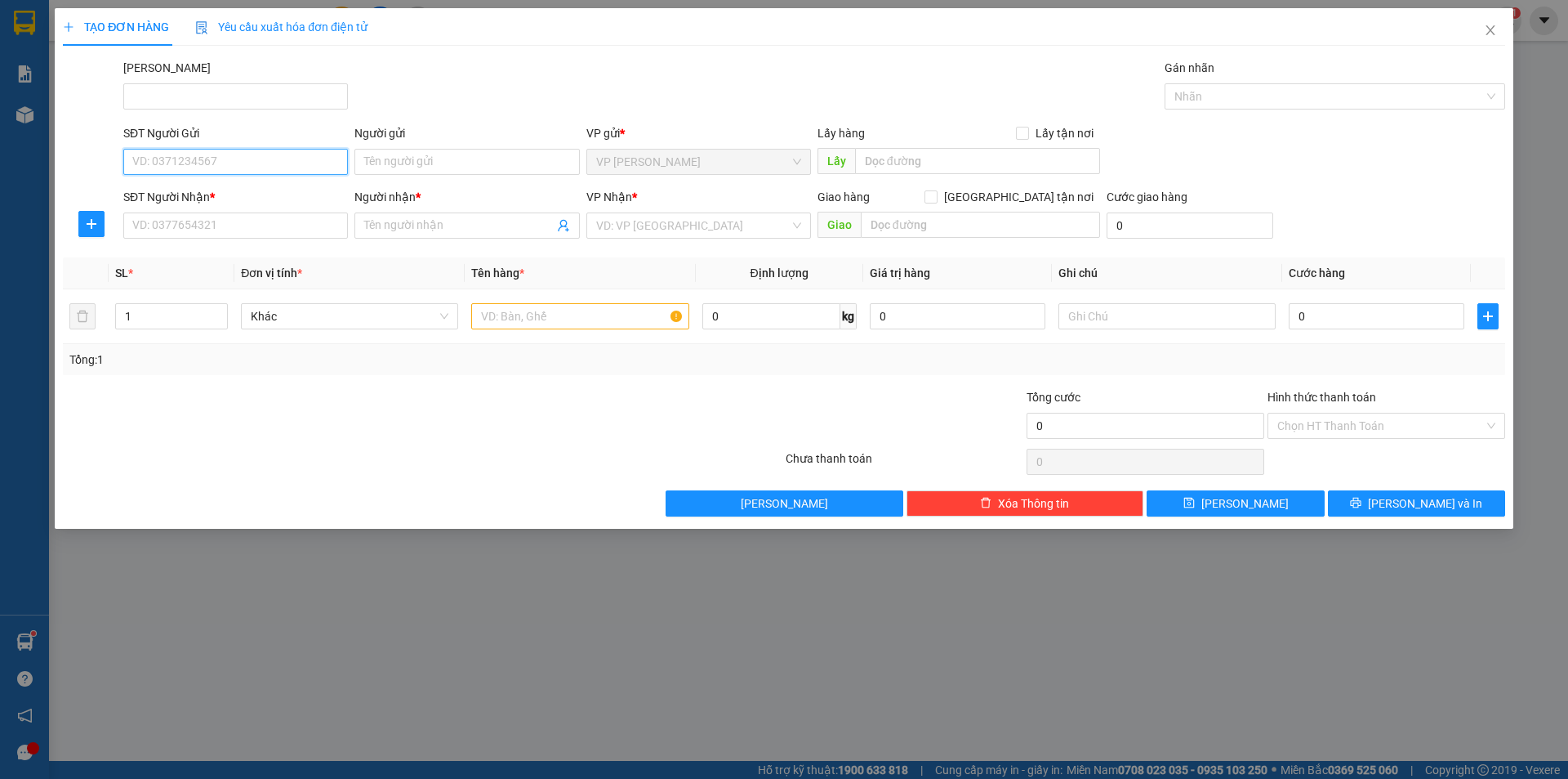
click at [227, 157] on input "SĐT Người Gửi" at bounding box center [235, 161] width 225 height 26
click at [218, 220] on input "SĐT Người Nhận *" at bounding box center [235, 225] width 225 height 26
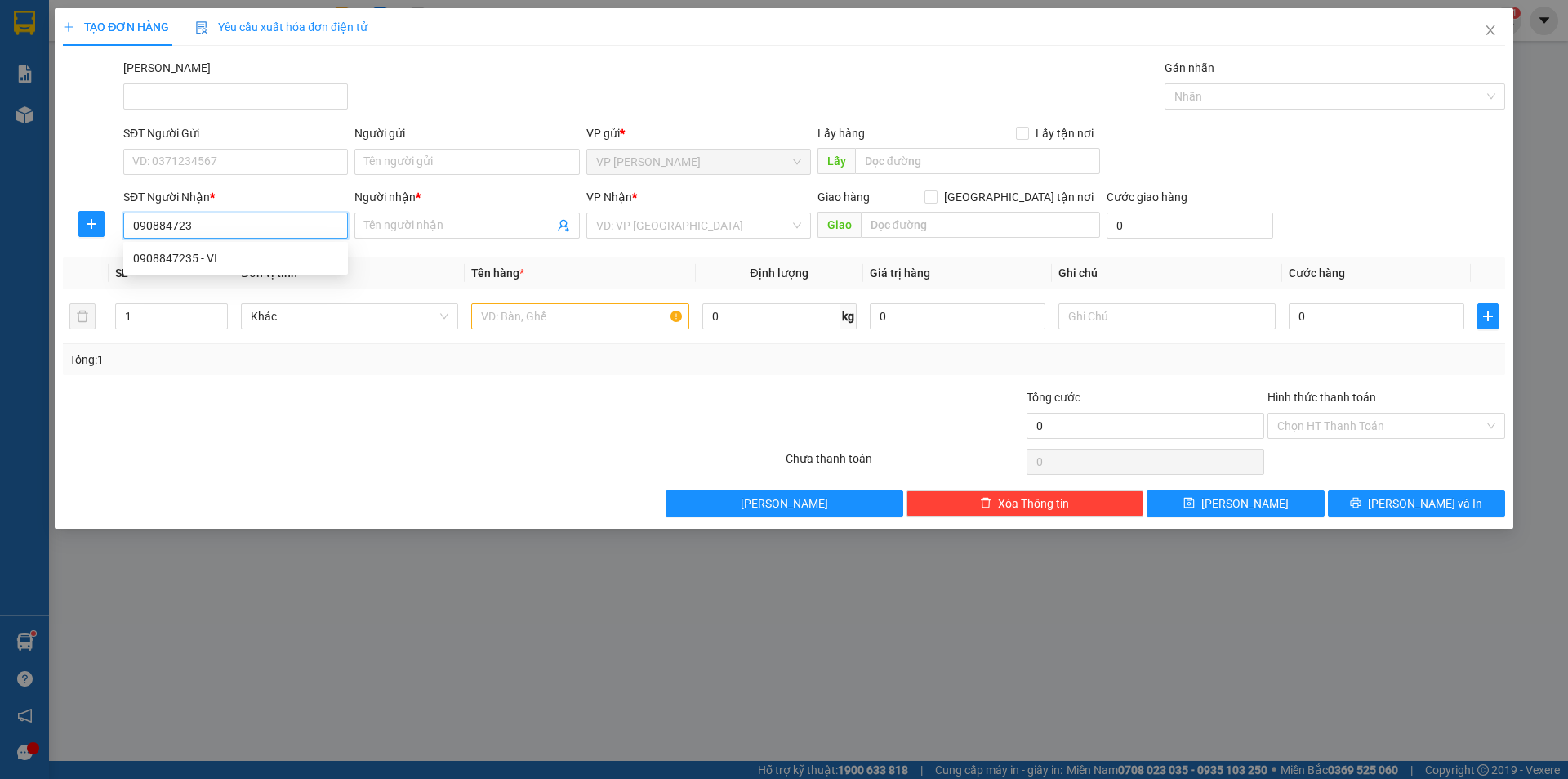
type input "0908847235"
click at [241, 262] on div "0908847235 - VI" at bounding box center [235, 258] width 205 height 18
type input "VI"
type input "30.000"
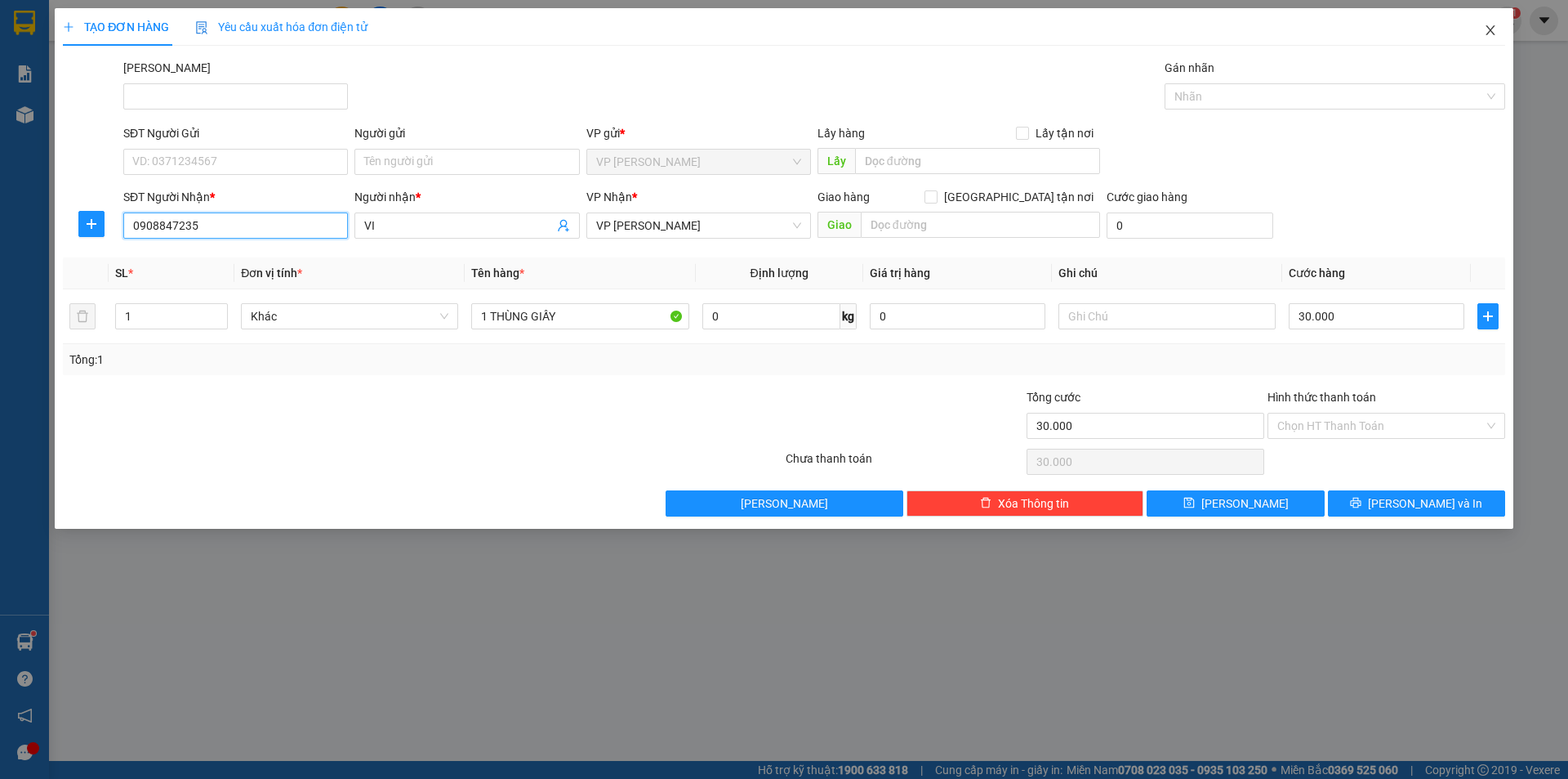
type input "0908847235"
click at [1489, 28] on icon "close" at bounding box center [1489, 30] width 9 height 10
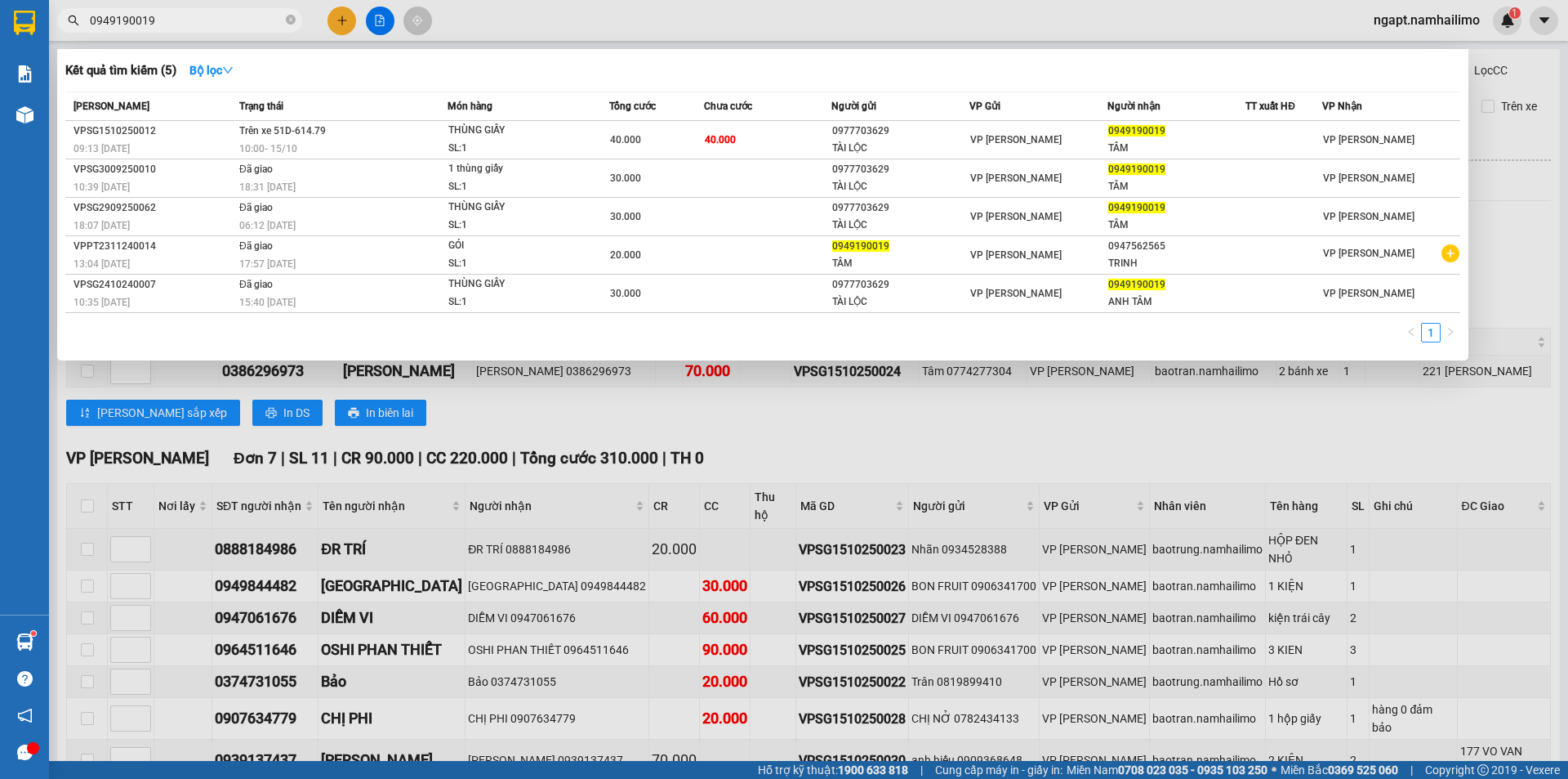
click at [183, 22] on input "0949190019" at bounding box center [186, 21] width 192 height 18
drag, startPoint x: 183, startPoint y: 22, endPoint x: 0, endPoint y: 14, distance: 183.2
click at [0, 14] on section "Kết quả tìm kiếm ( 5 ) Bộ lọc Mã ĐH Trạng thái Món hàng Tổng cước Chưa cước Ngư…" at bounding box center [784, 389] width 1568 height 779
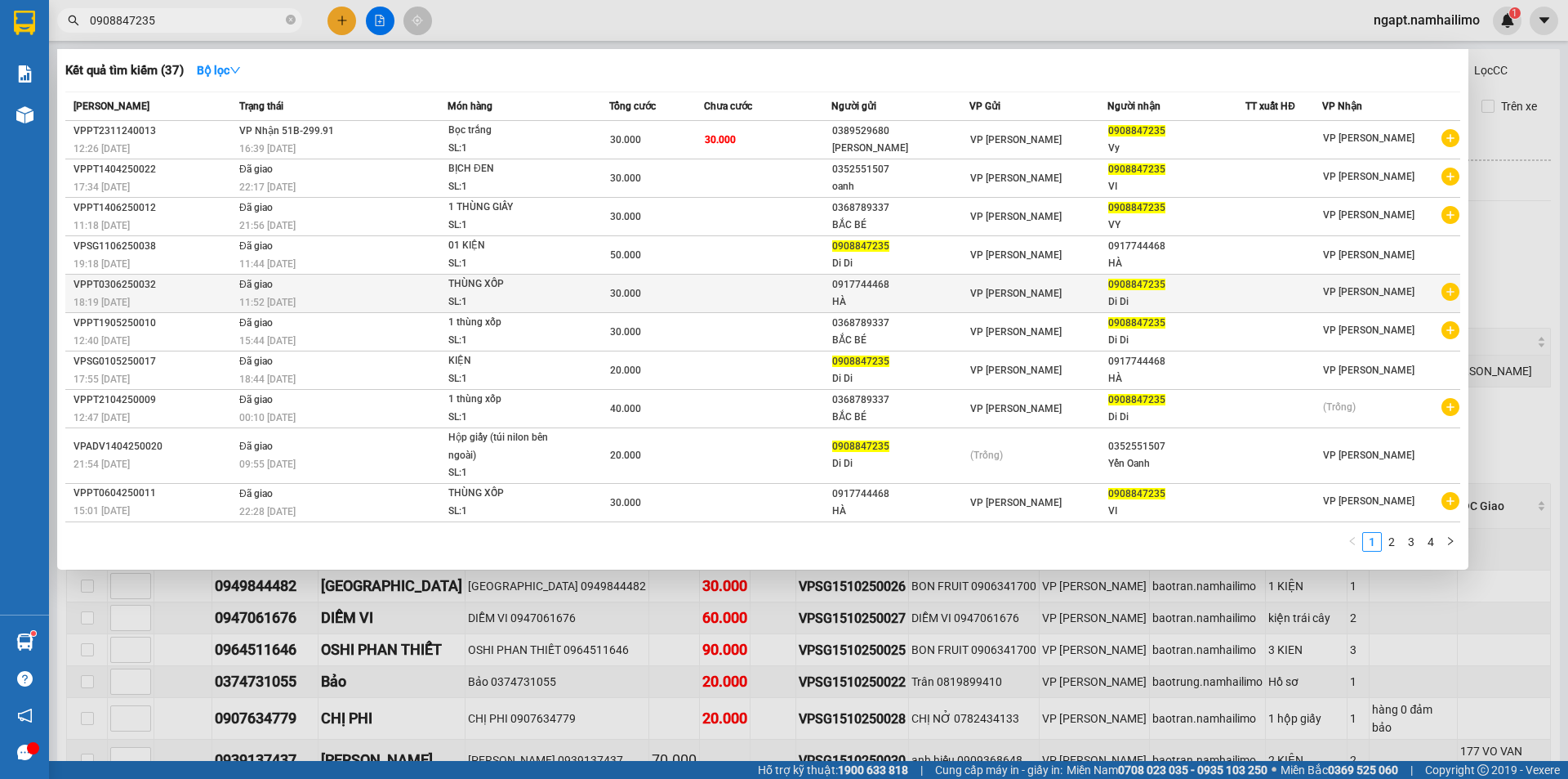
type input "0908847235"
click at [1455, 298] on icon "plus-circle" at bounding box center [1450, 291] width 18 height 18
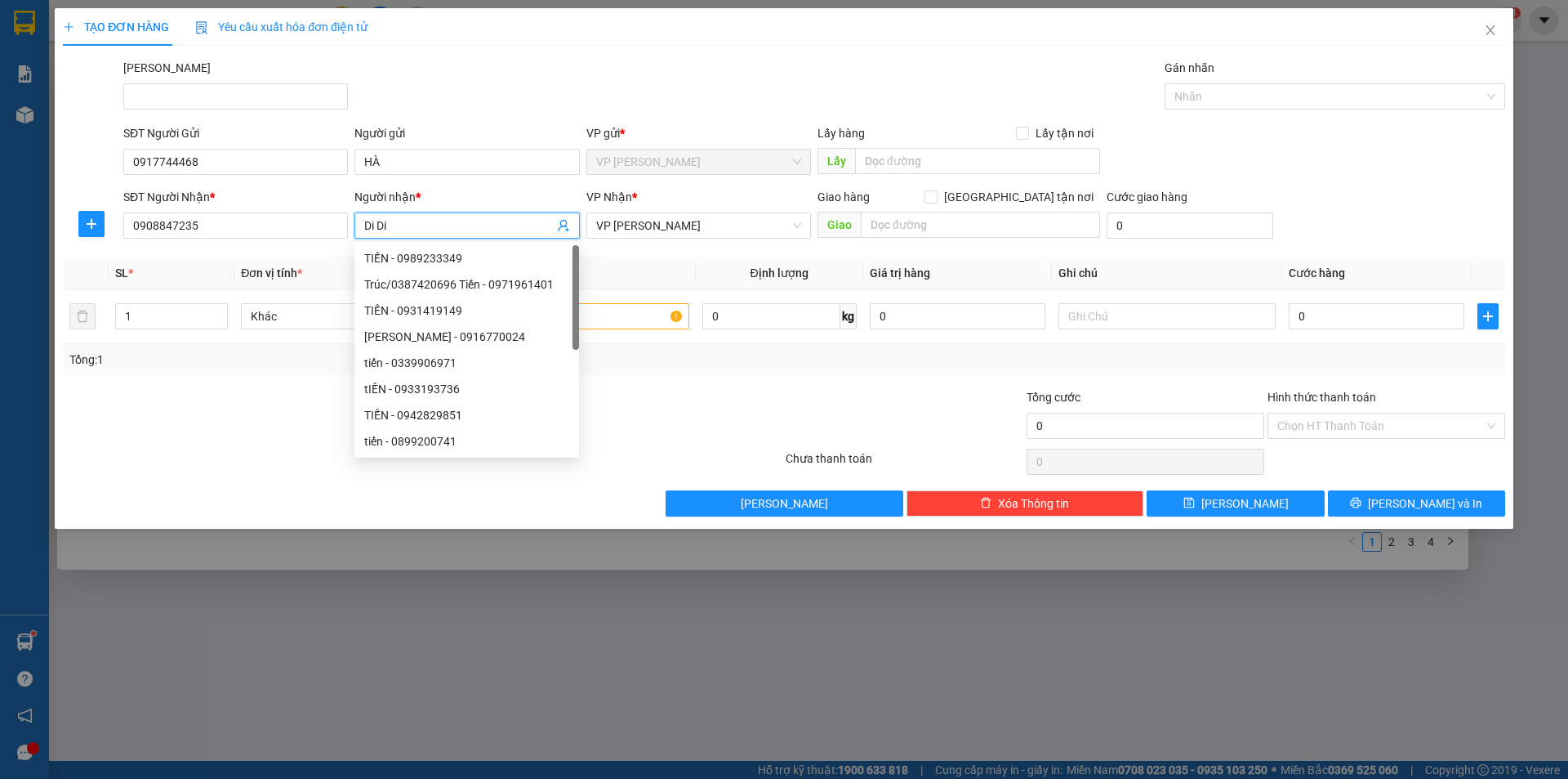
drag, startPoint x: 405, startPoint y: 227, endPoint x: 352, endPoint y: 225, distance: 53.0
click at [352, 225] on div "Người nhận * Di Di" at bounding box center [466, 216] width 232 height 58
type input "VY"
drag, startPoint x: 769, startPoint y: 385, endPoint x: 674, endPoint y: 361, distance: 98.0
click at [768, 383] on div "Transit Pickup Surcharge Ids Transit Deliver Surcharge Ids Transit Deliver Surc…" at bounding box center [784, 287] width 1442 height 457
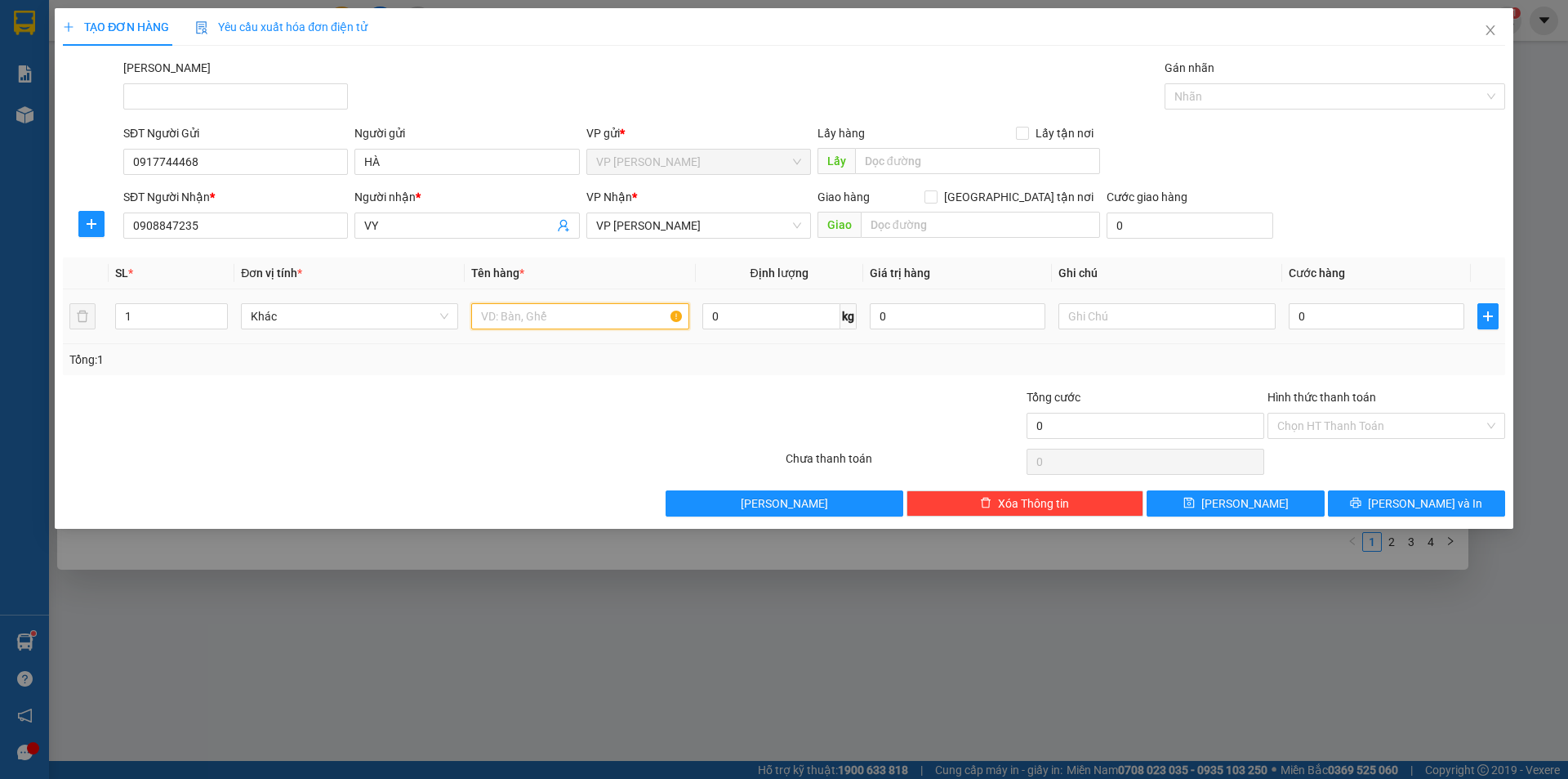
drag, startPoint x: 572, startPoint y: 319, endPoint x: 576, endPoint y: 307, distance: 12.6
click at [576, 307] on input "text" at bounding box center [579, 316] width 217 height 26
type input "KIỆN TRẮNG NHỎ"
type input "2"
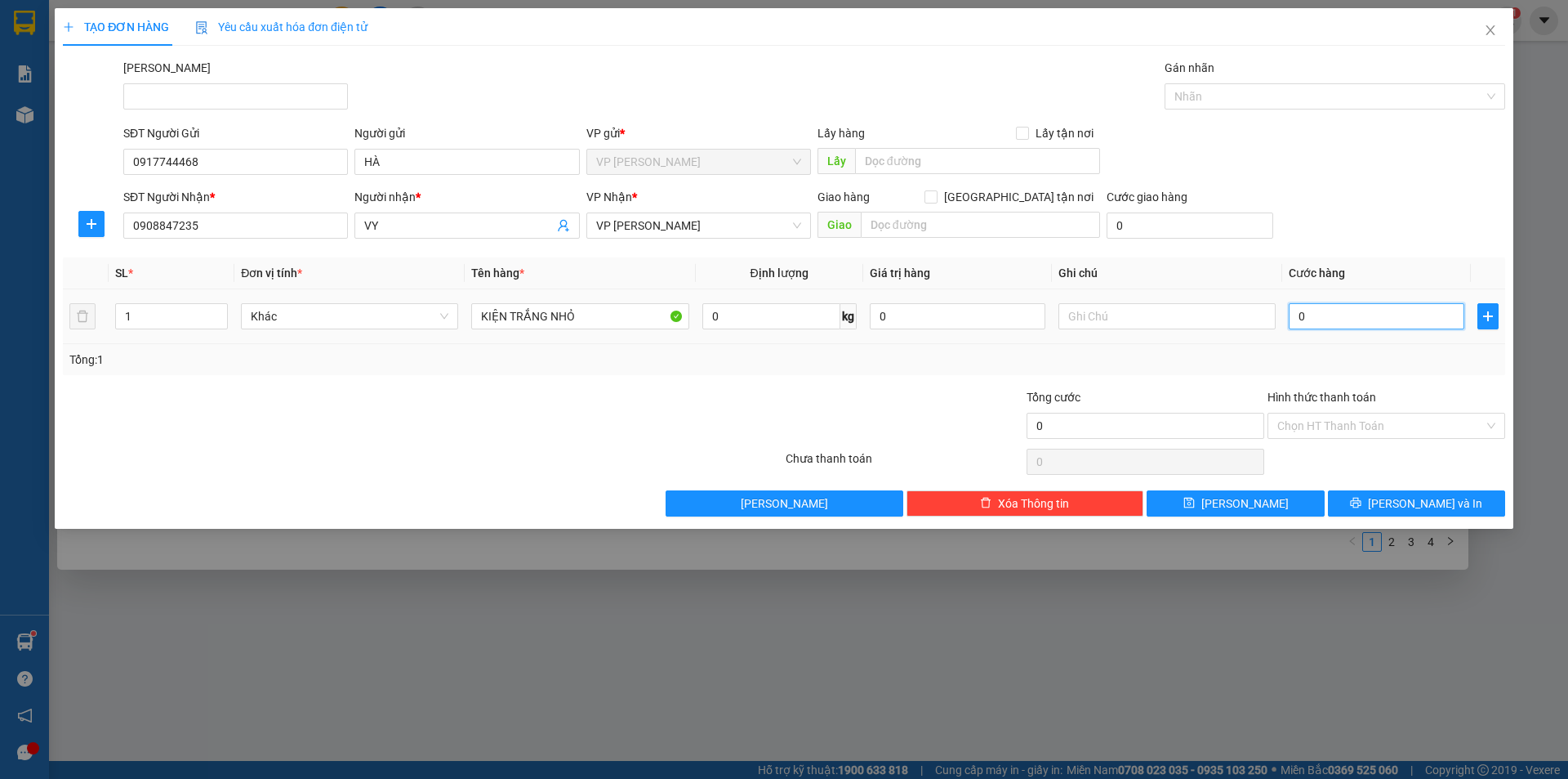
type input "2"
type input "20"
type input "20.000"
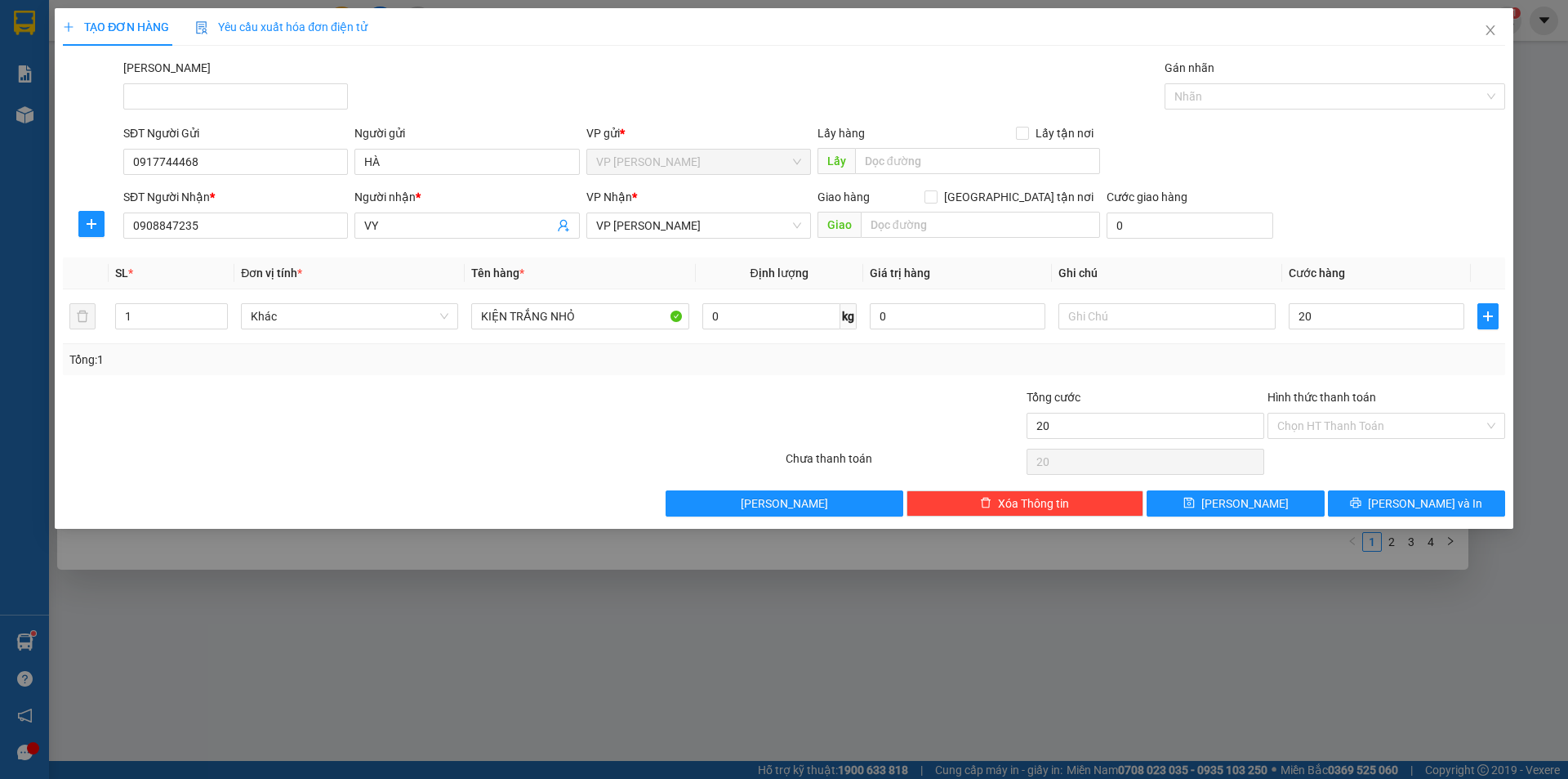
type input "20.000"
click at [1428, 391] on div "Hình thức thanh toán" at bounding box center [1385, 400] width 237 height 24
click at [1396, 424] on input "Hình thức thanh toán" at bounding box center [1379, 425] width 206 height 24
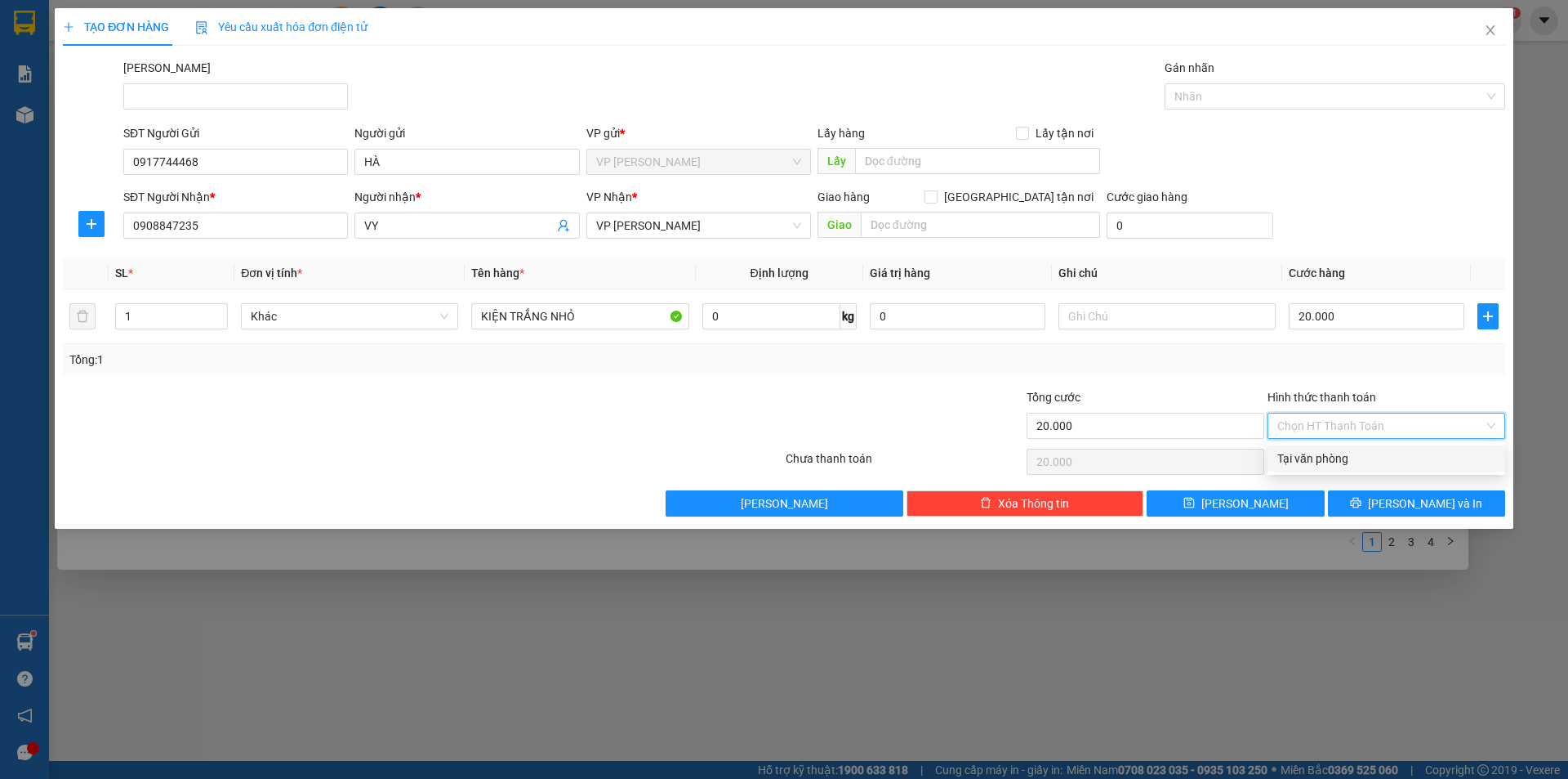
click at [1376, 457] on div "Tại văn phòng" at bounding box center [1385, 458] width 218 height 18
type input "0"
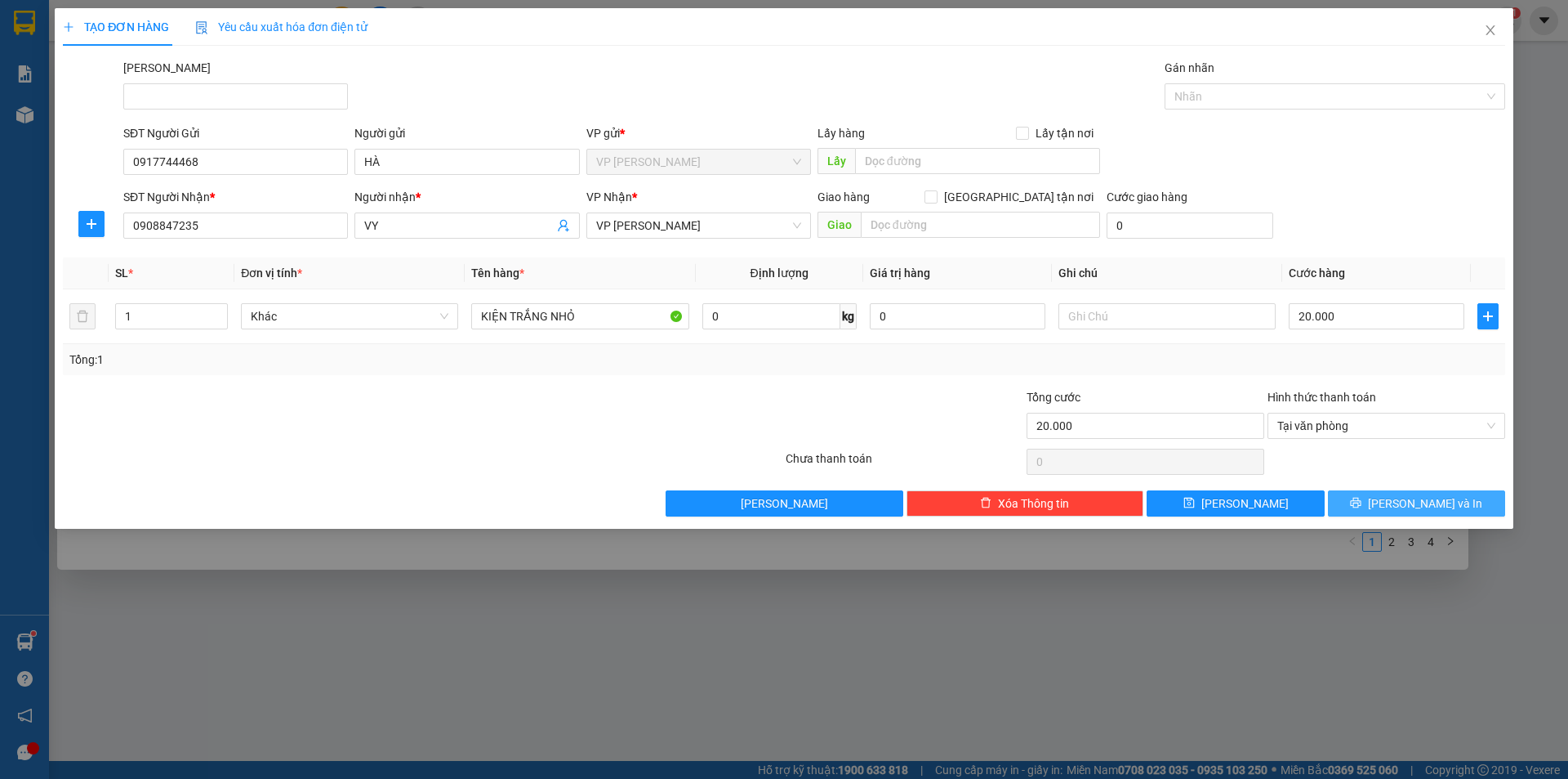
click at [1416, 507] on span "[PERSON_NAME] và In" at bounding box center [1424, 503] width 114 height 18
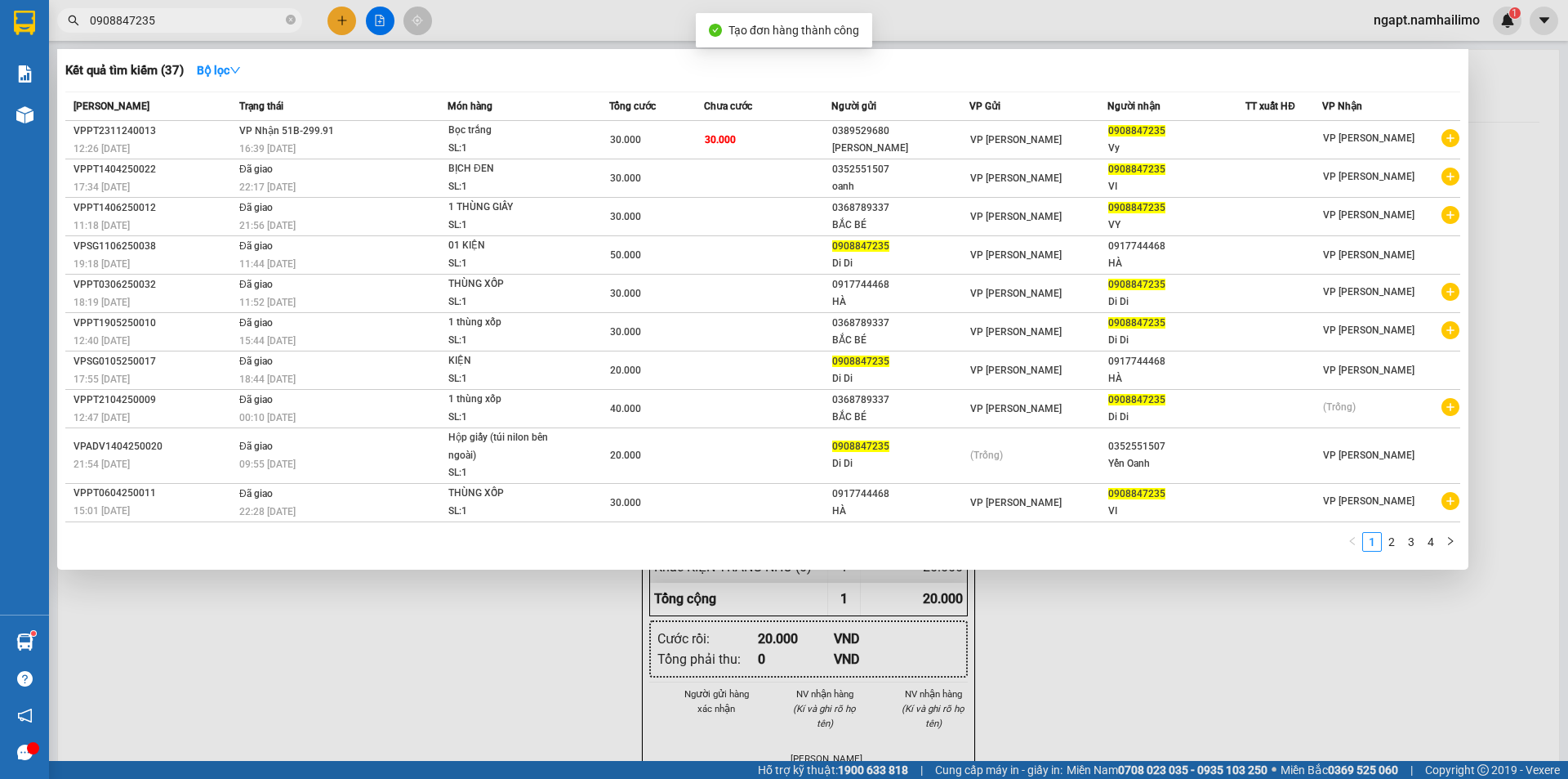
drag, startPoint x: 1204, startPoint y: 621, endPoint x: 1037, endPoint y: 311, distance: 352.1
click at [1204, 619] on div at bounding box center [784, 389] width 1568 height 779
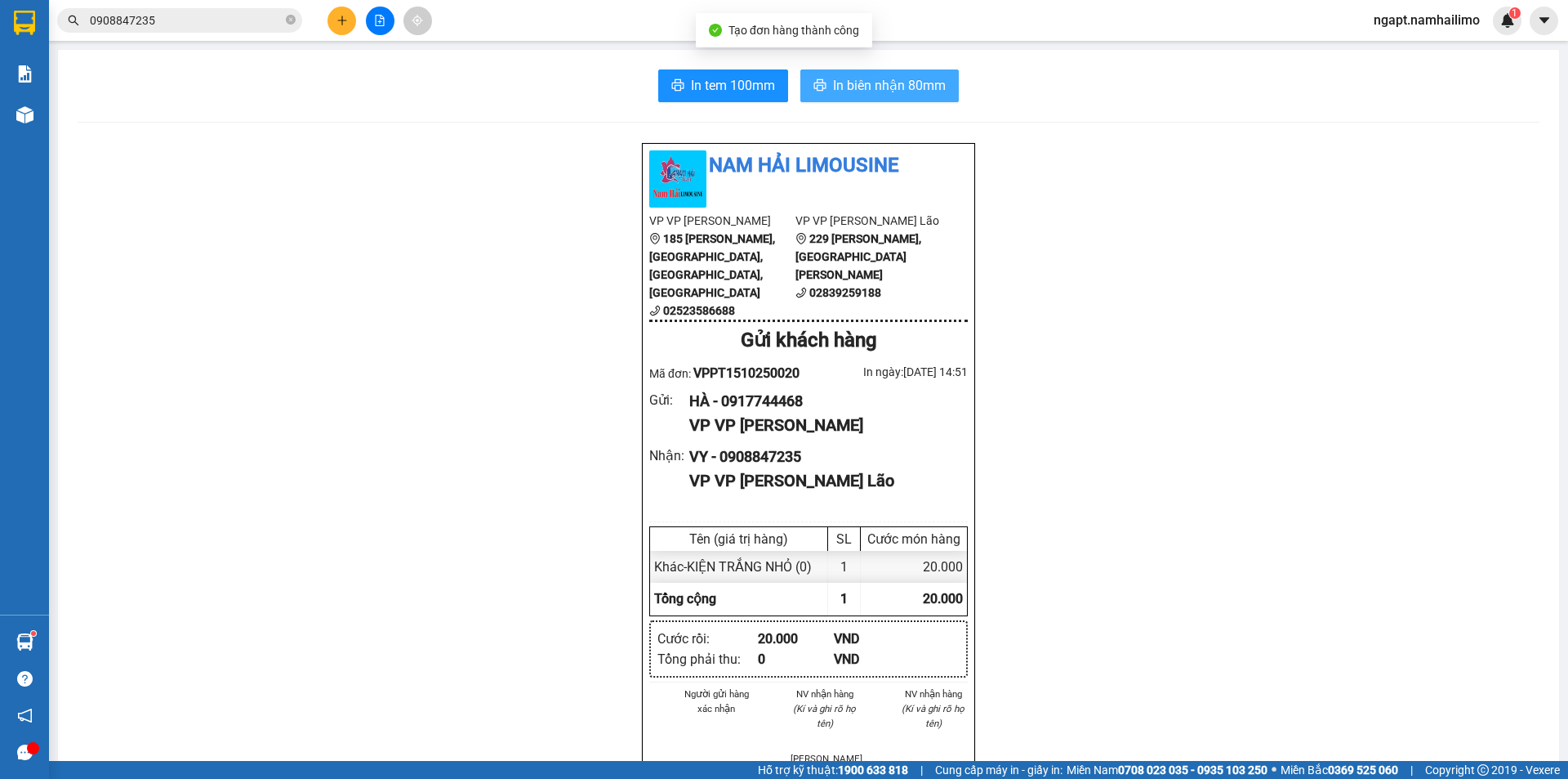
click at [912, 83] on span "In biên nhận 80mm" at bounding box center [889, 85] width 112 height 21
click at [900, 83] on span "In biên nhận 80mm" at bounding box center [889, 85] width 112 height 21
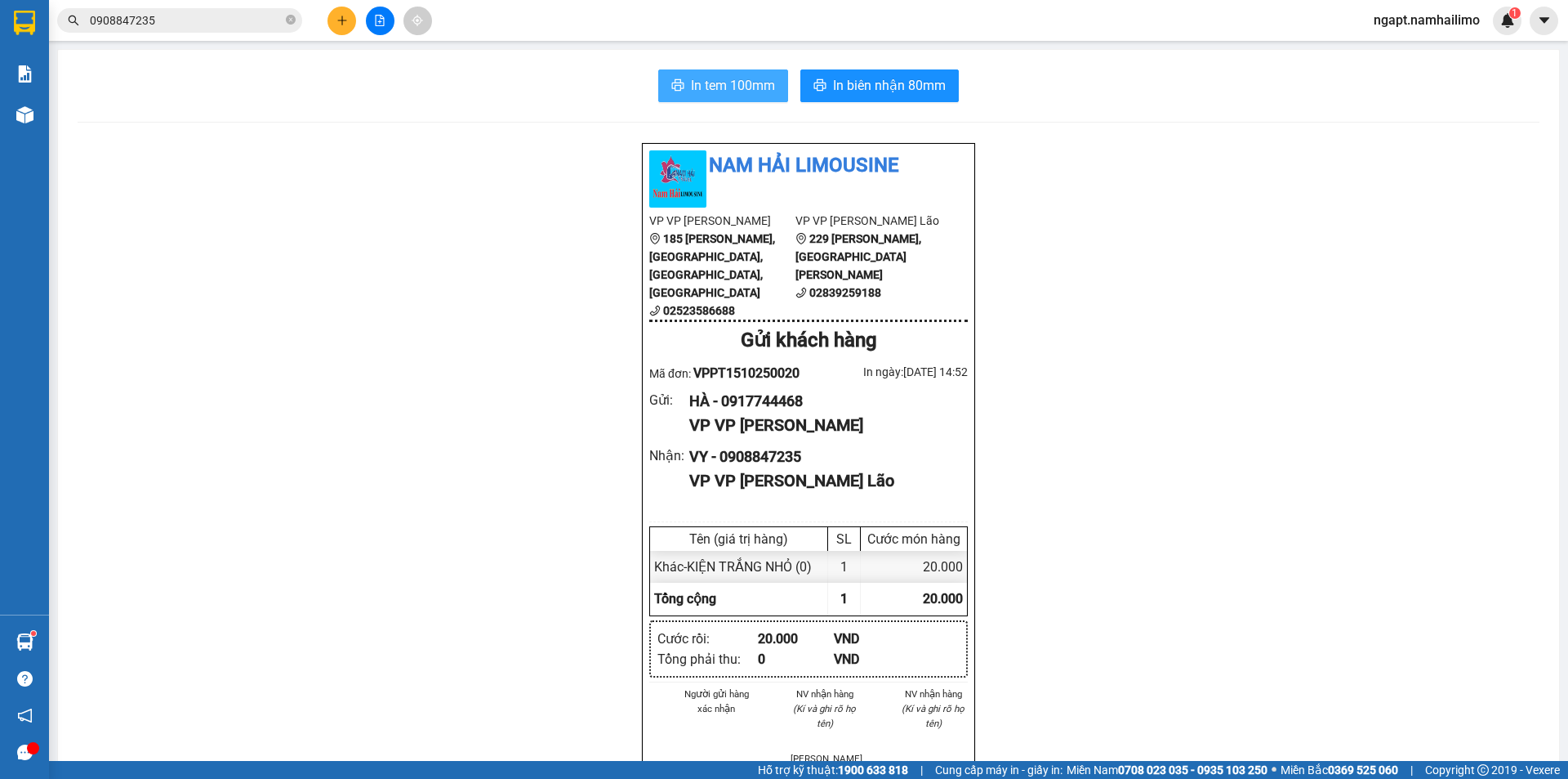
click at [717, 77] on span "In tem 100mm" at bounding box center [733, 85] width 84 height 21
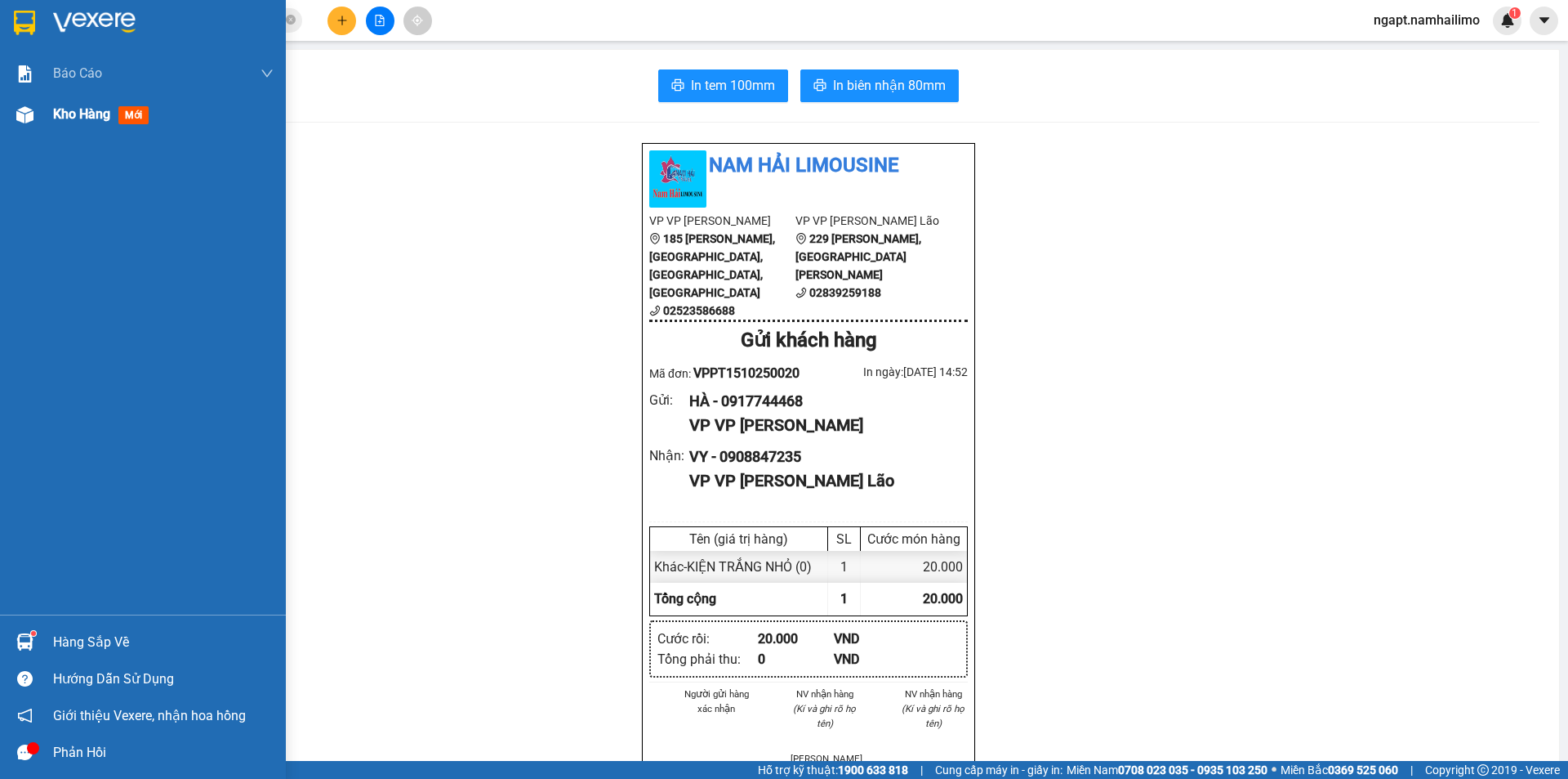
click at [73, 122] on div "Kho hàng mới" at bounding box center [104, 113] width 102 height 21
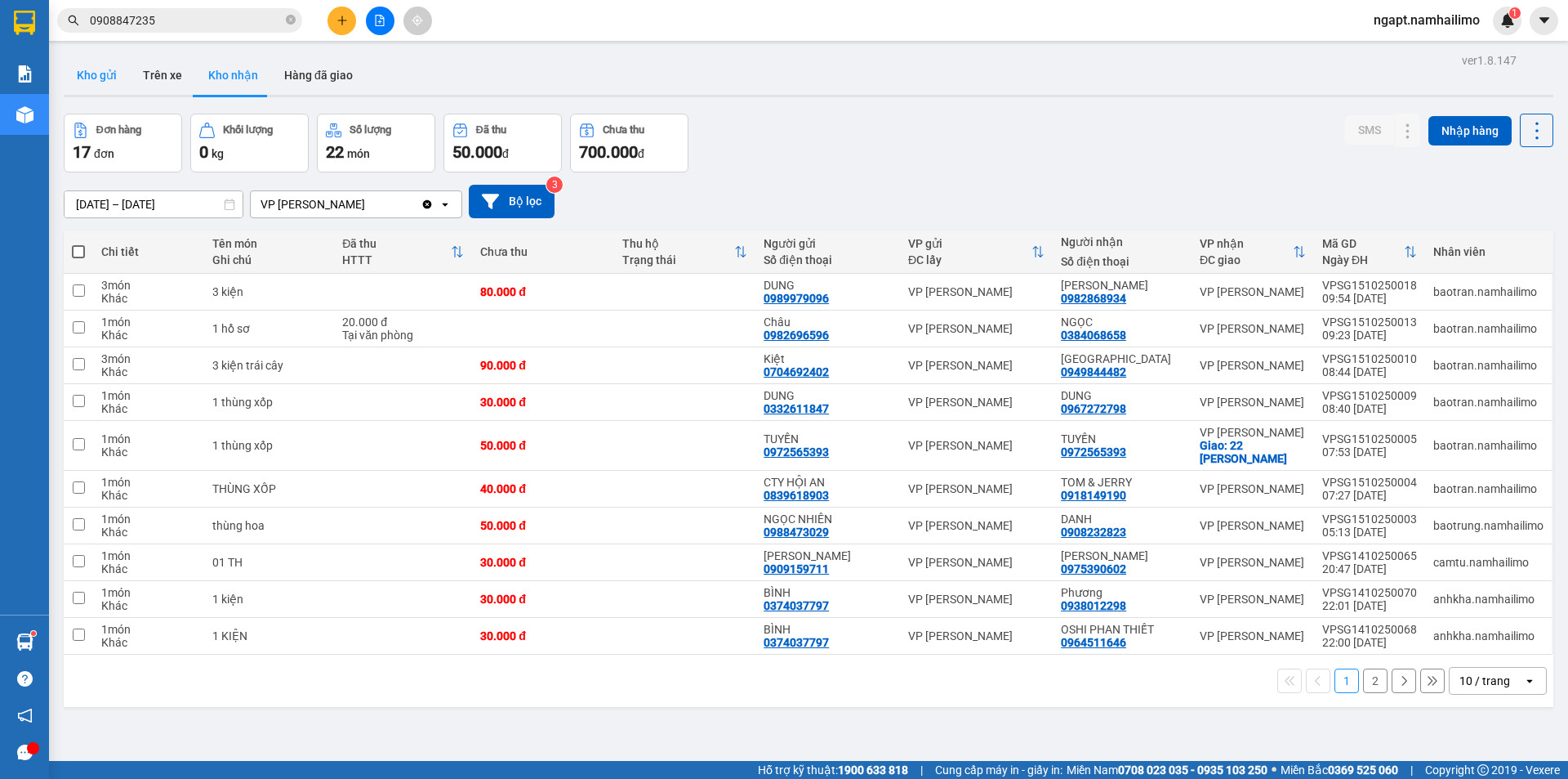
drag, startPoint x: 104, startPoint y: 75, endPoint x: 90, endPoint y: 75, distance: 14.0
click at [97, 75] on button "Kho gửi" at bounding box center [97, 75] width 66 height 39
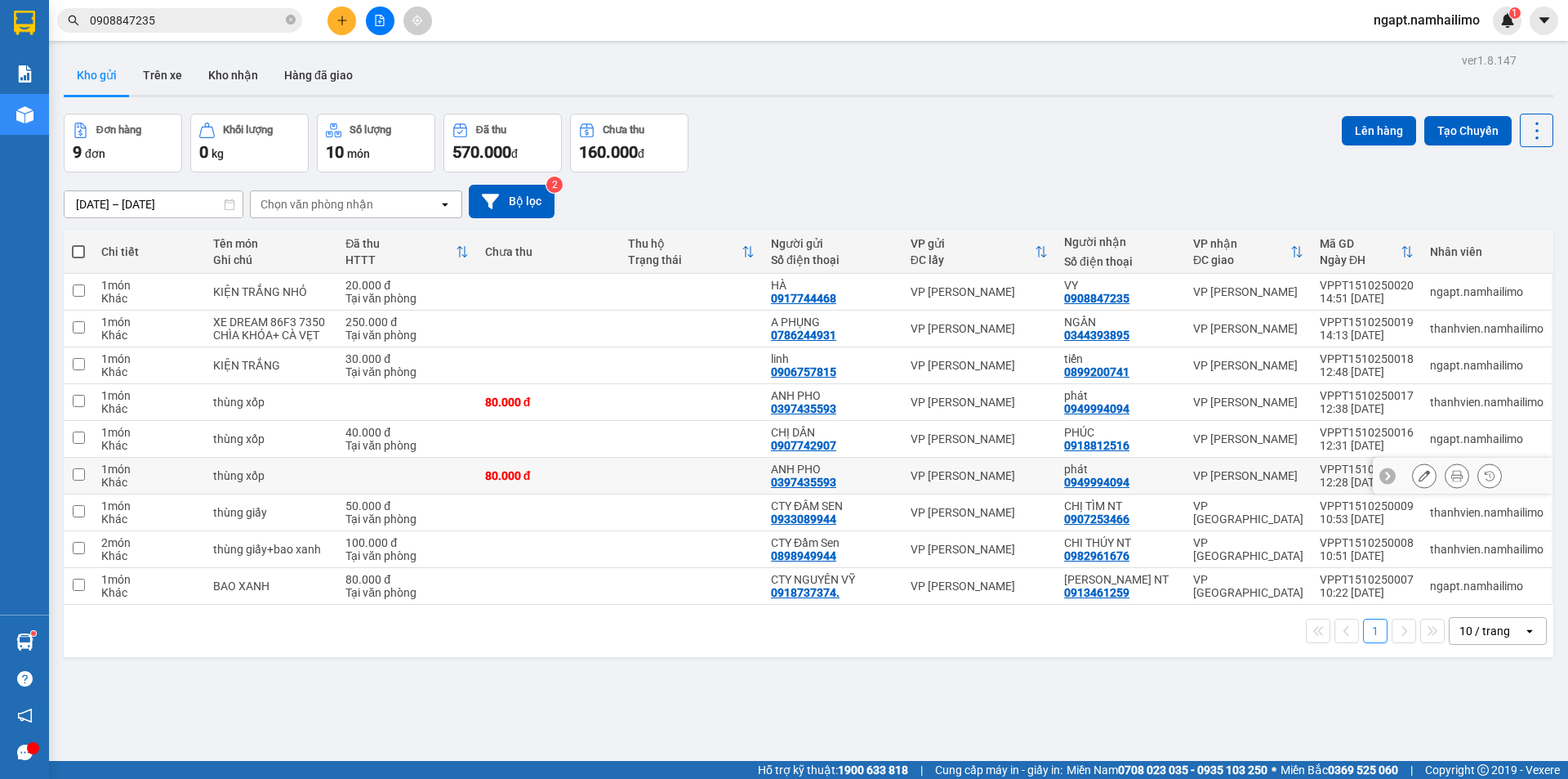
drag, startPoint x: 84, startPoint y: 478, endPoint x: 78, endPoint y: 455, distance: 23.8
click at [83, 475] on input "checkbox" at bounding box center [78, 474] width 13 height 13
checkbox input "true"
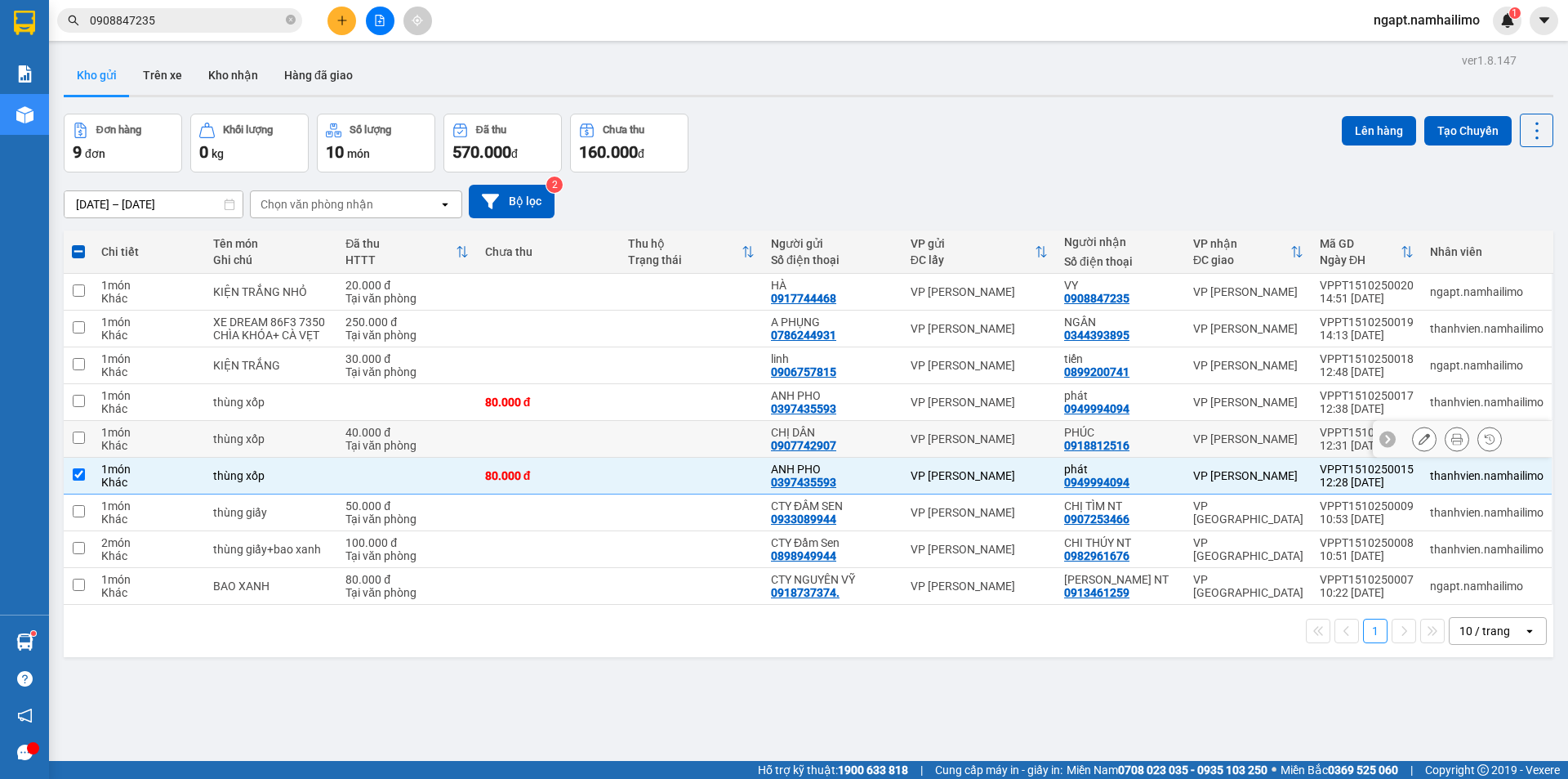
click at [82, 435] on input "checkbox" at bounding box center [78, 437] width 13 height 13
checkbox input "true"
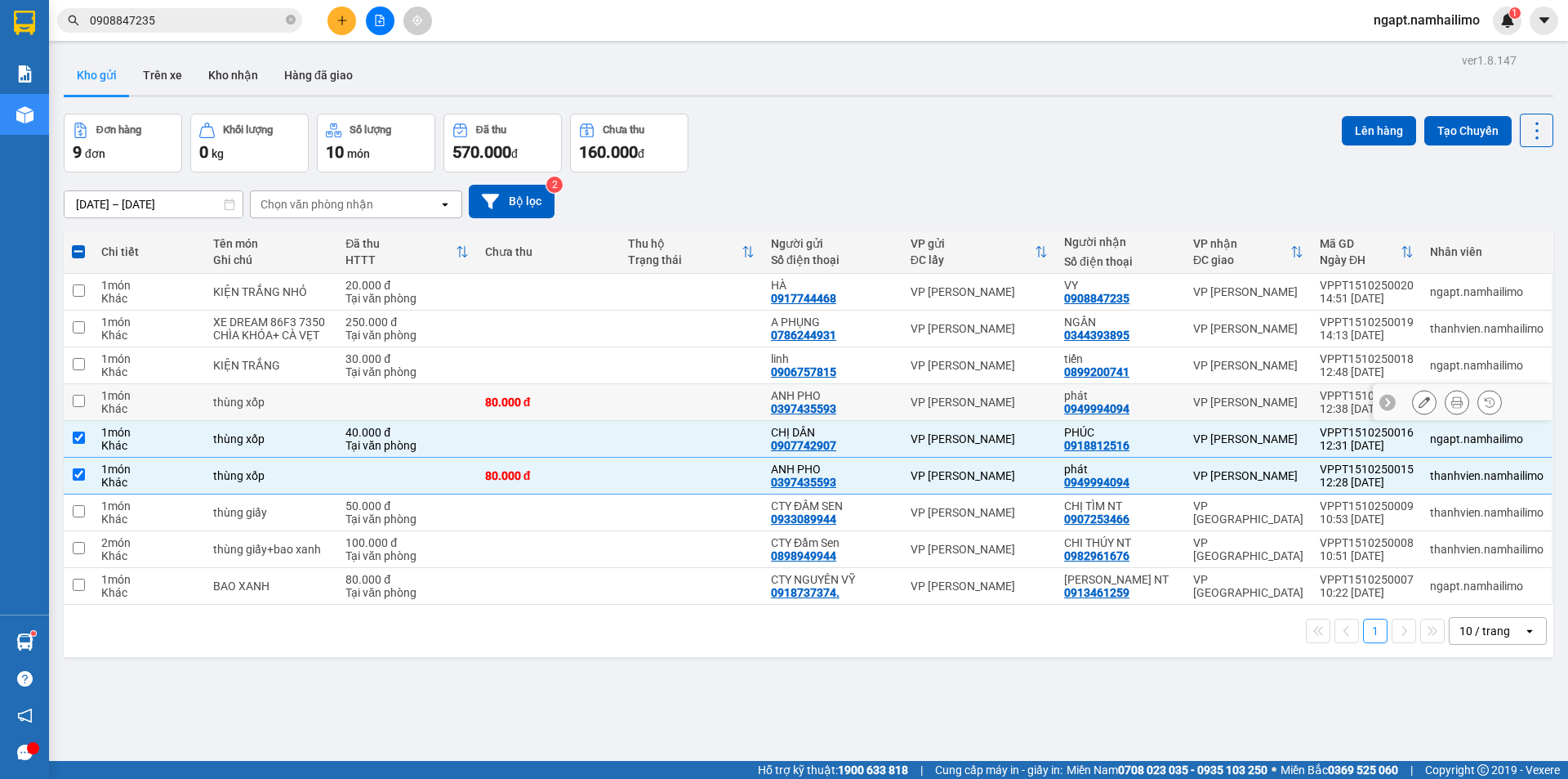
click at [81, 401] on input "checkbox" at bounding box center [78, 401] width 13 height 13
checkbox input "true"
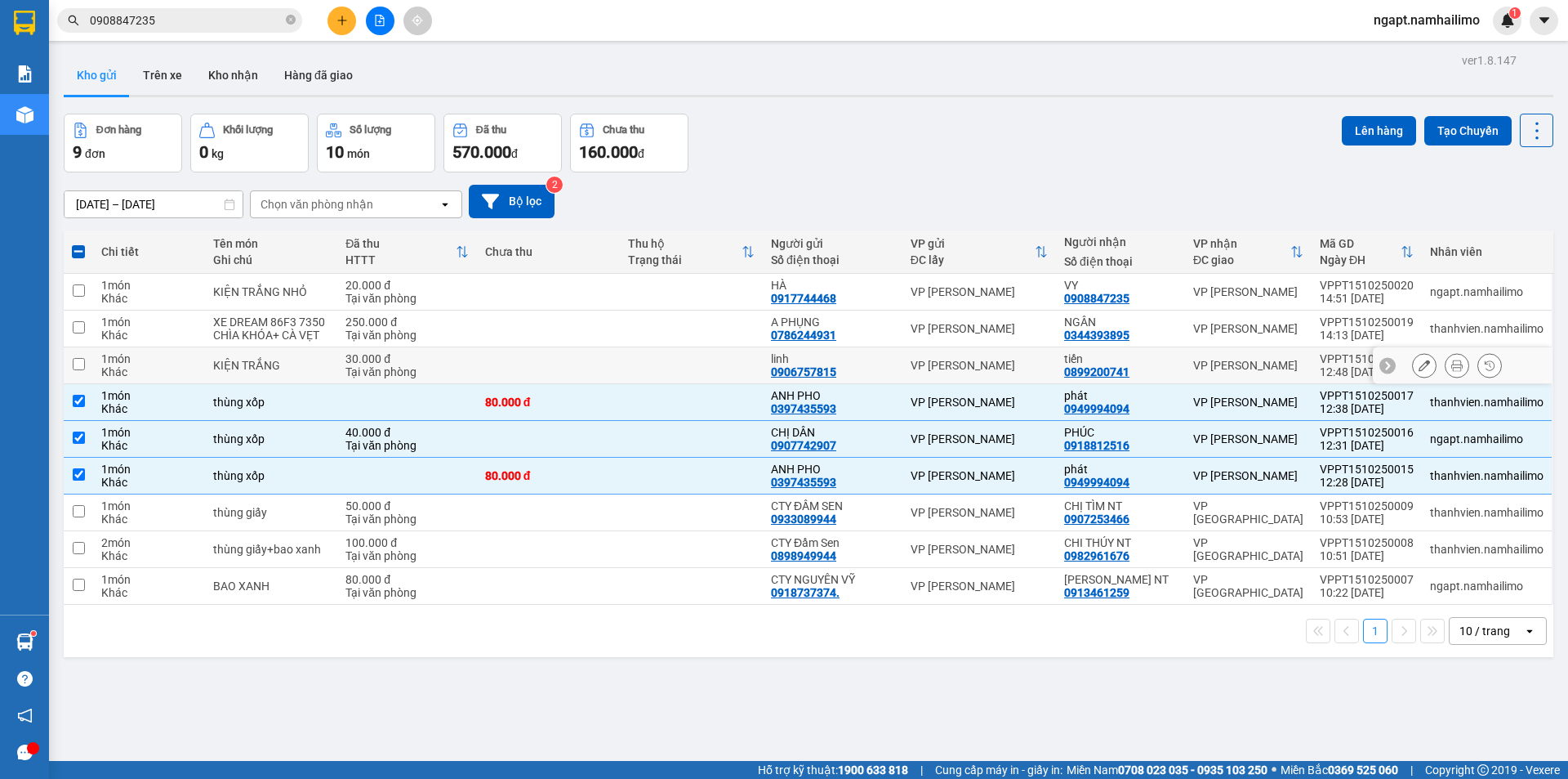
click at [81, 365] on input "checkbox" at bounding box center [78, 364] width 13 height 13
checkbox input "true"
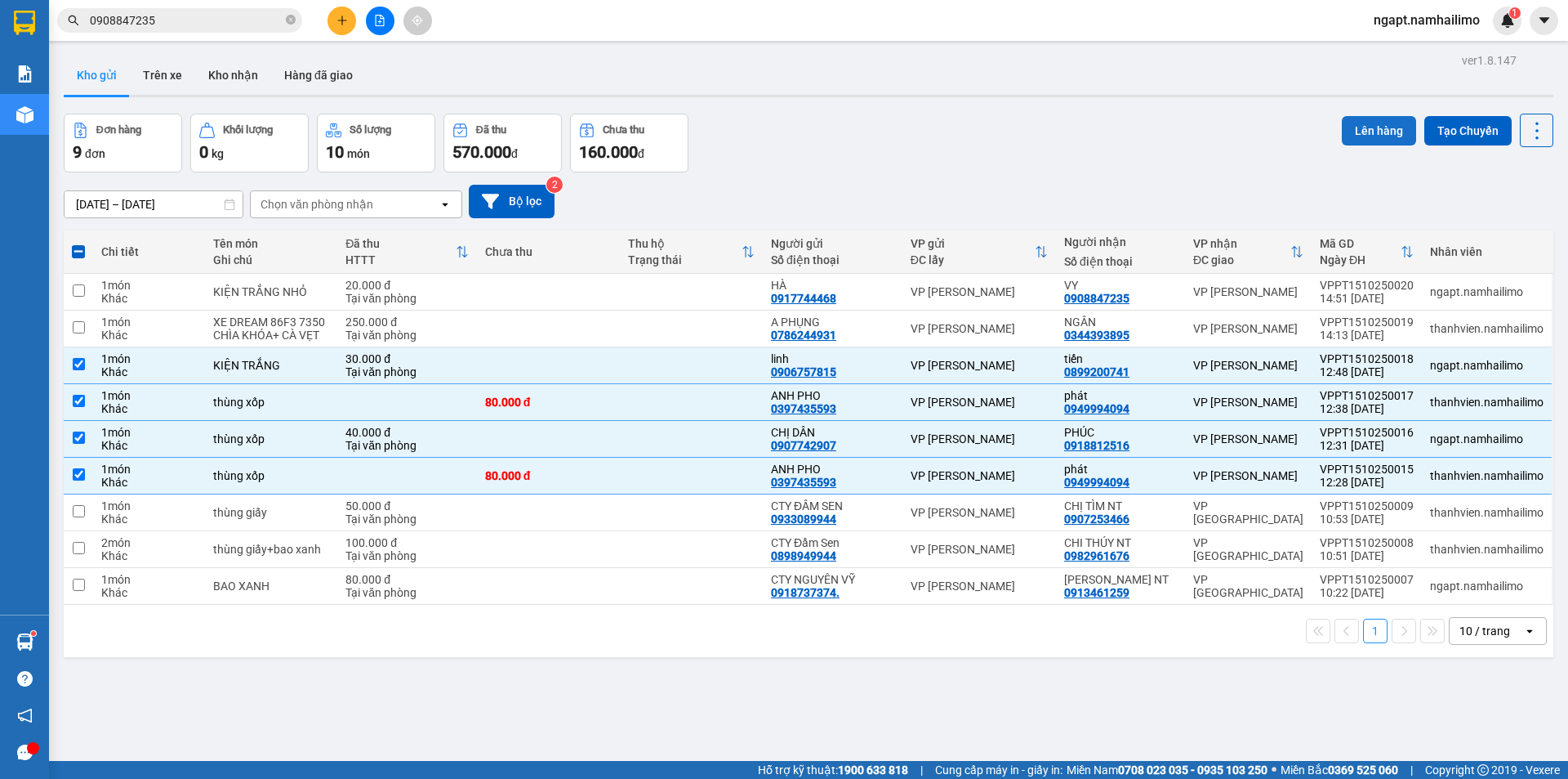
click at [1376, 129] on button "Lên hàng" at bounding box center [1378, 131] width 74 height 29
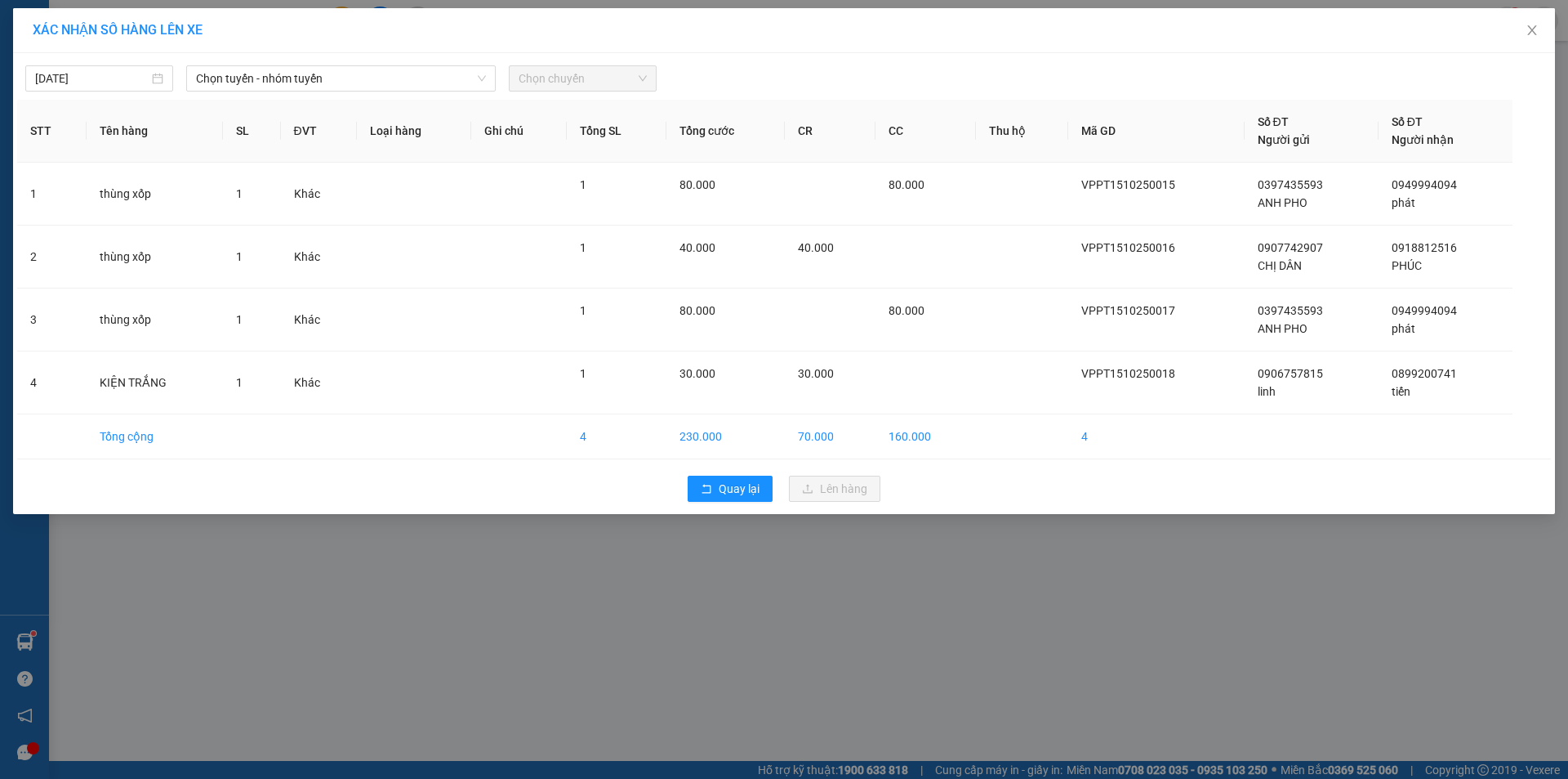
click at [424, 59] on div "[DATE] Chọn tuyến - nhóm tuyến Chọn chuyến" at bounding box center [784, 74] width 1534 height 34
click at [405, 68] on span "Chọn tuyến - nhóm tuyến" at bounding box center [341, 78] width 290 height 24
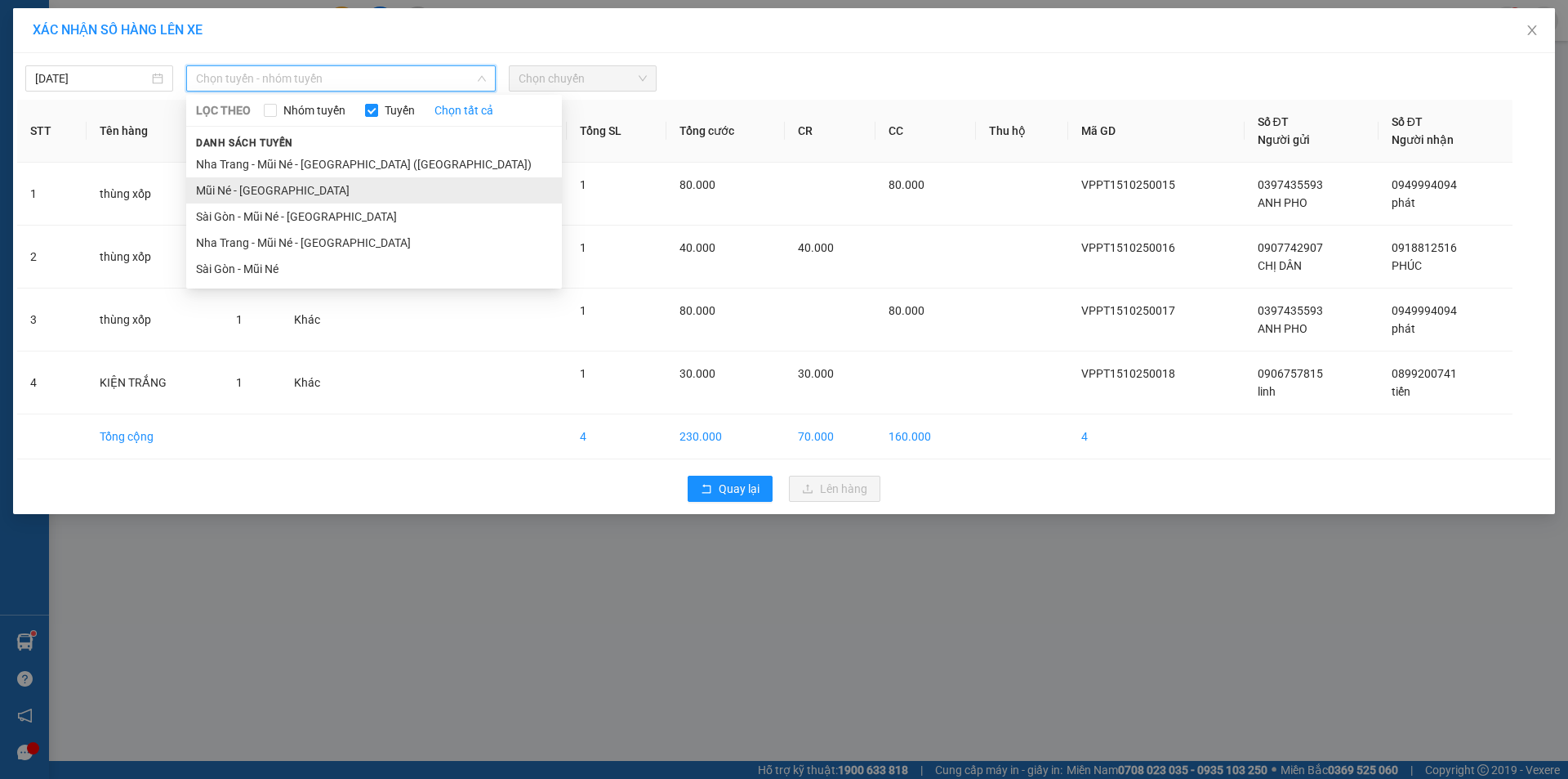
click at [282, 200] on li "Mũi Né - [GEOGRAPHIC_DATA]" at bounding box center [374, 190] width 375 height 26
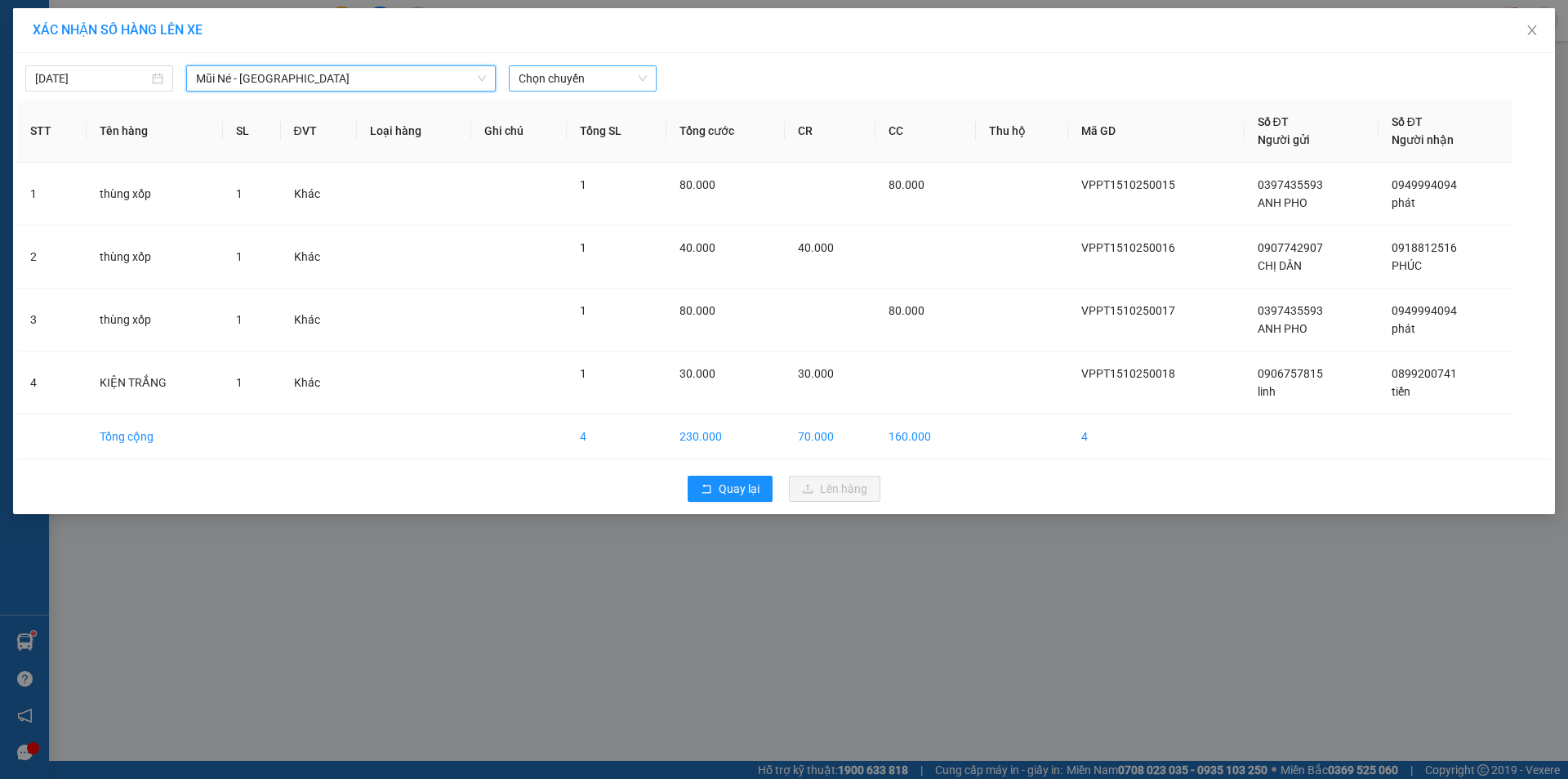
click at [570, 77] on span "Chọn chuyến" at bounding box center [582, 78] width 128 height 24
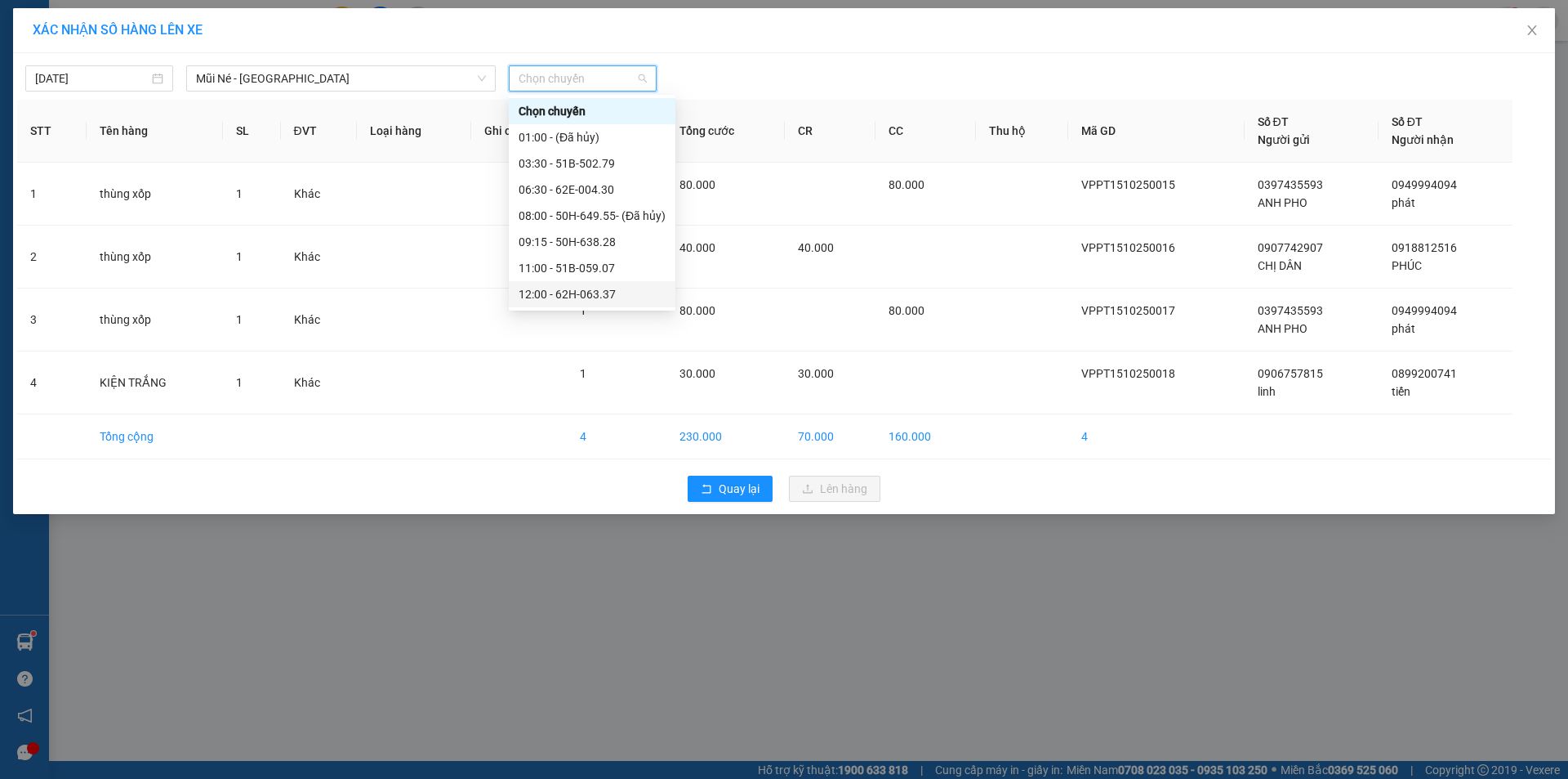
click at [597, 291] on div "12:00 - 62H-063.37" at bounding box center [592, 294] width 147 height 18
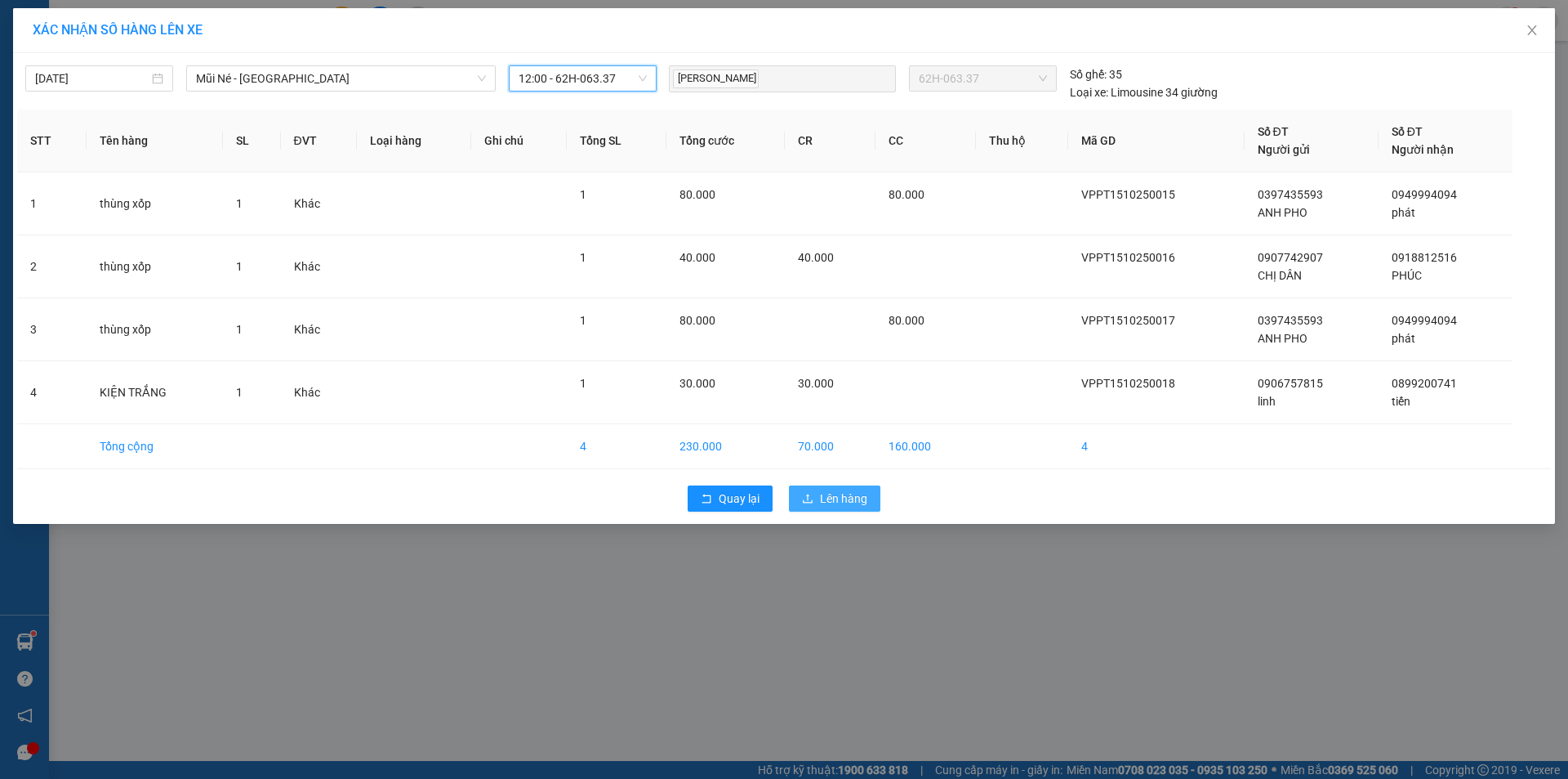
click at [814, 506] on button "Lên hàng" at bounding box center [834, 498] width 92 height 26
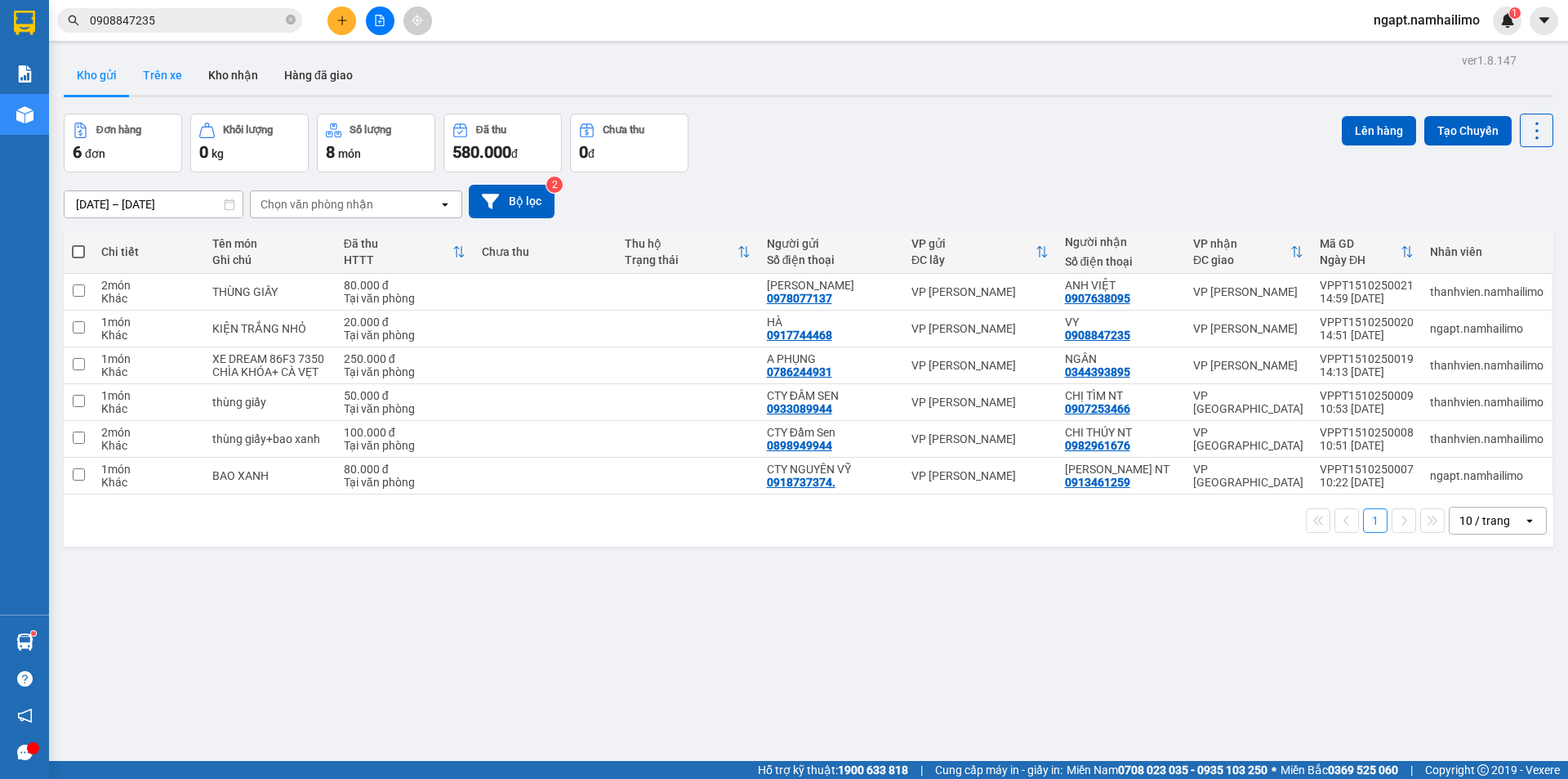
click at [159, 65] on button "Trên xe" at bounding box center [162, 75] width 65 height 39
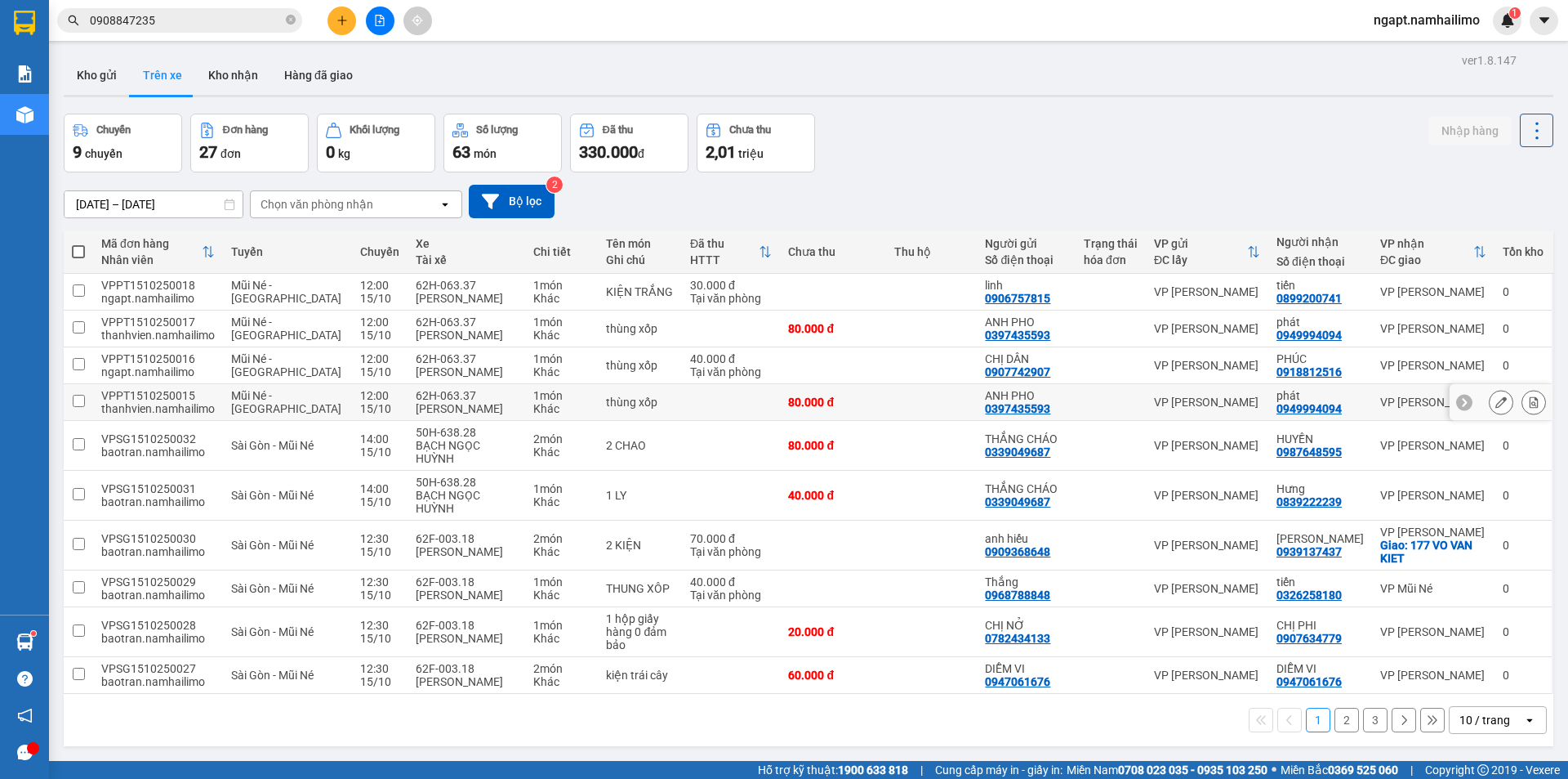
click at [713, 401] on td at bounding box center [731, 403] width 99 height 37
checkbox input "true"
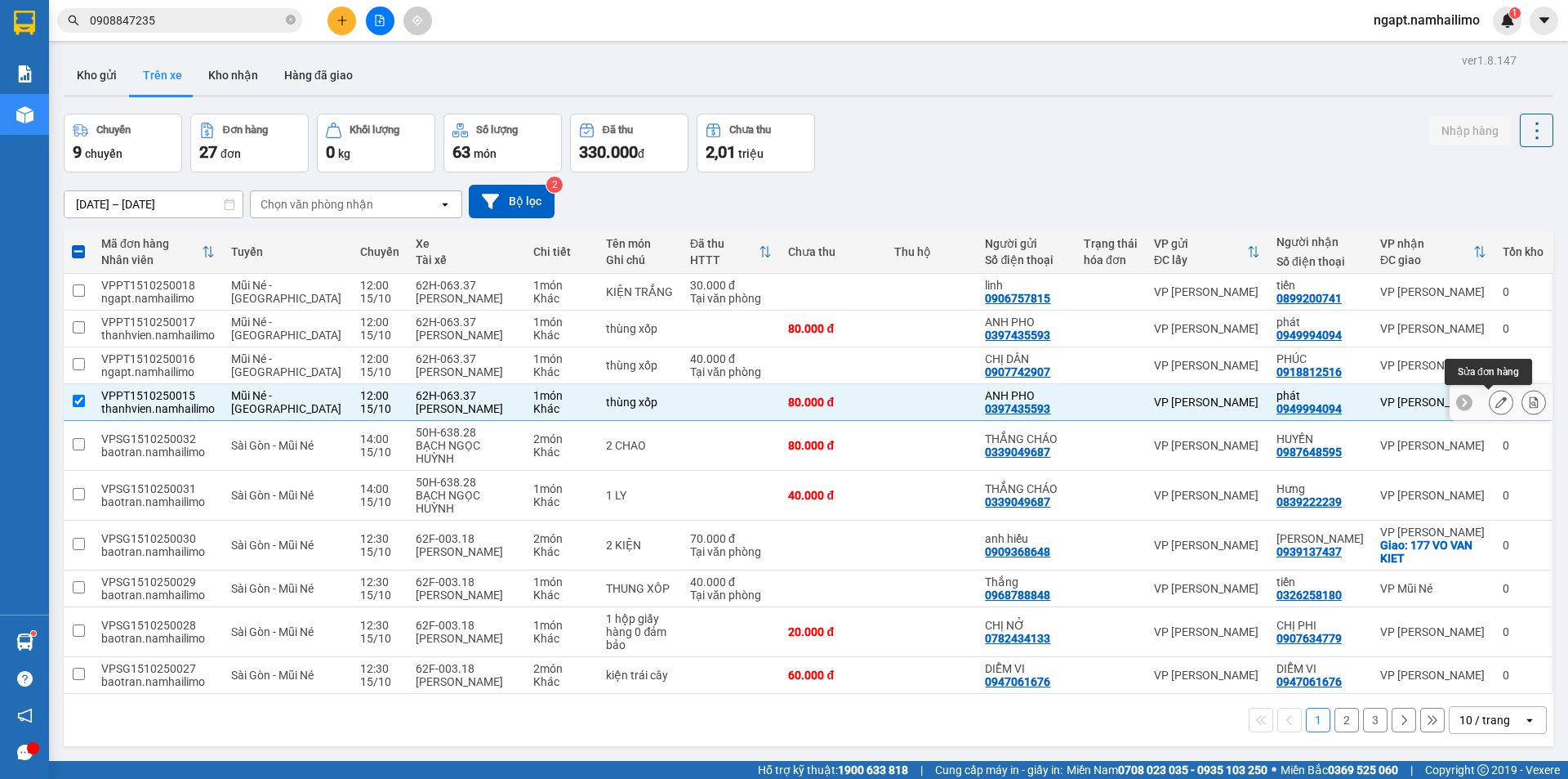
click at [1495, 404] on icon at bounding box center [1501, 402] width 12 height 12
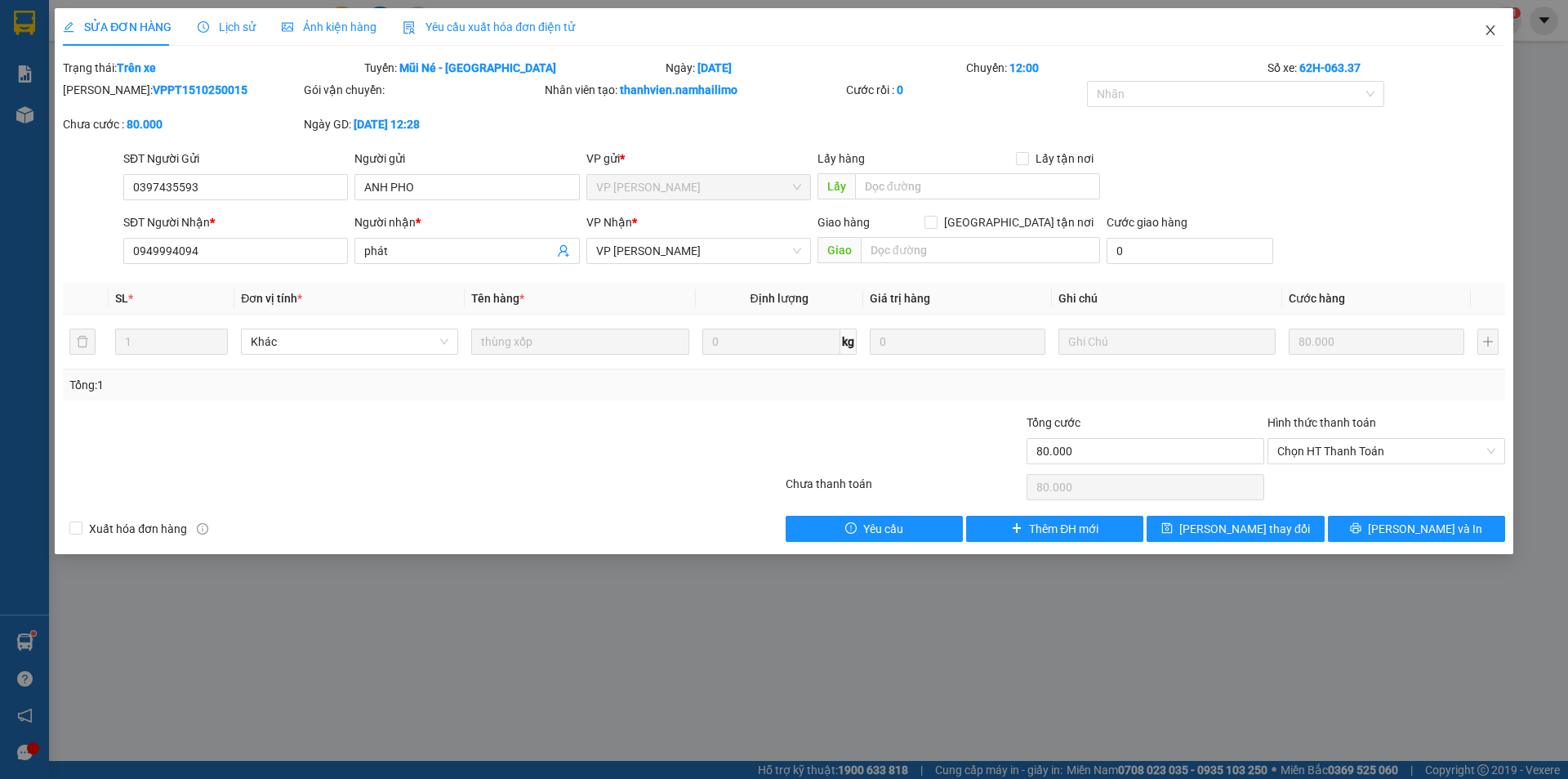
drag, startPoint x: 1490, startPoint y: 33, endPoint x: 1567, endPoint y: 482, distance: 455.6
click at [1491, 33] on icon "close" at bounding box center [1490, 29] width 13 height 13
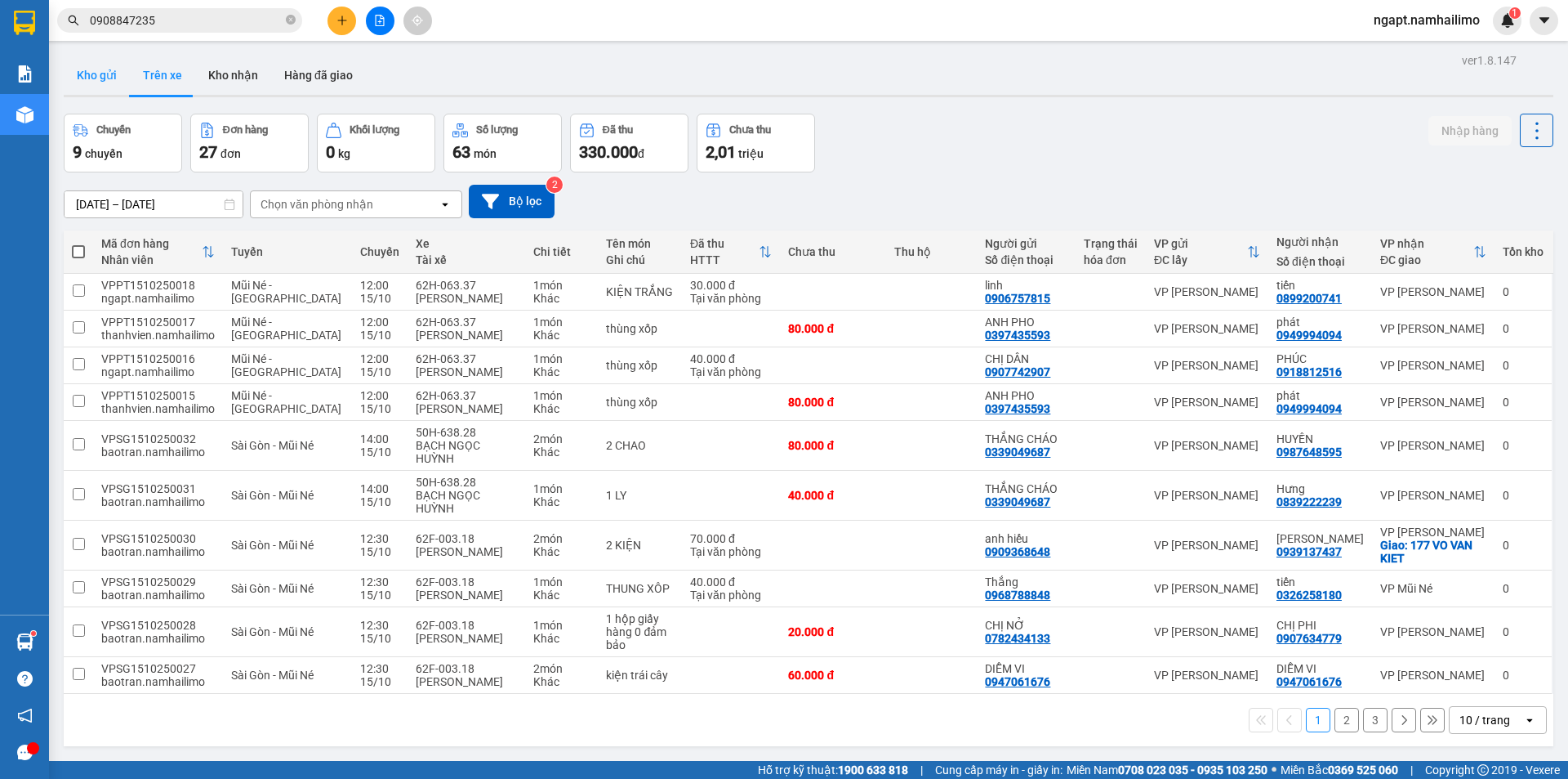
click at [109, 69] on button "Kho gửi" at bounding box center [97, 75] width 66 height 39
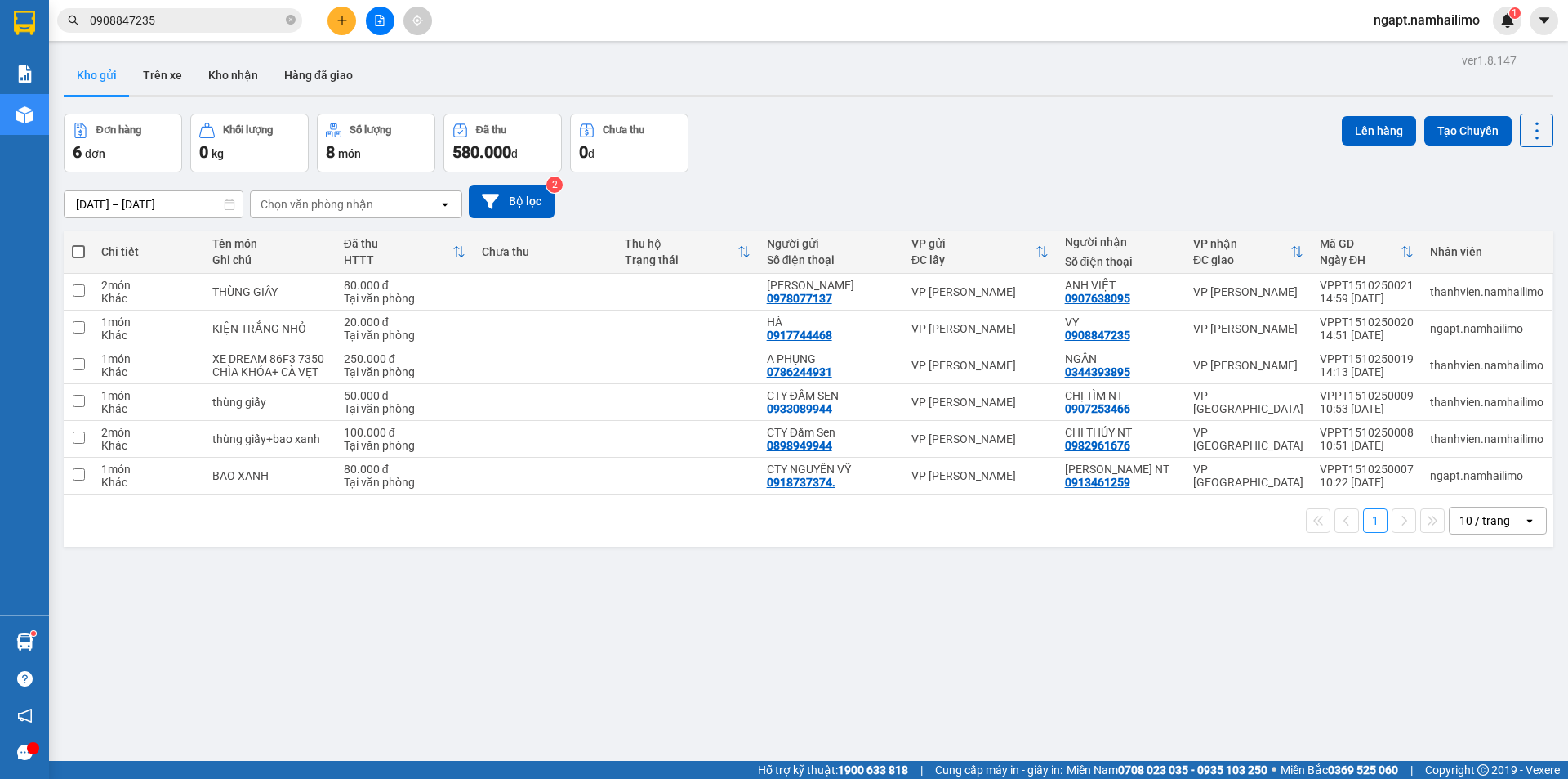
click at [346, 21] on icon "plus" at bounding box center [342, 21] width 12 height 12
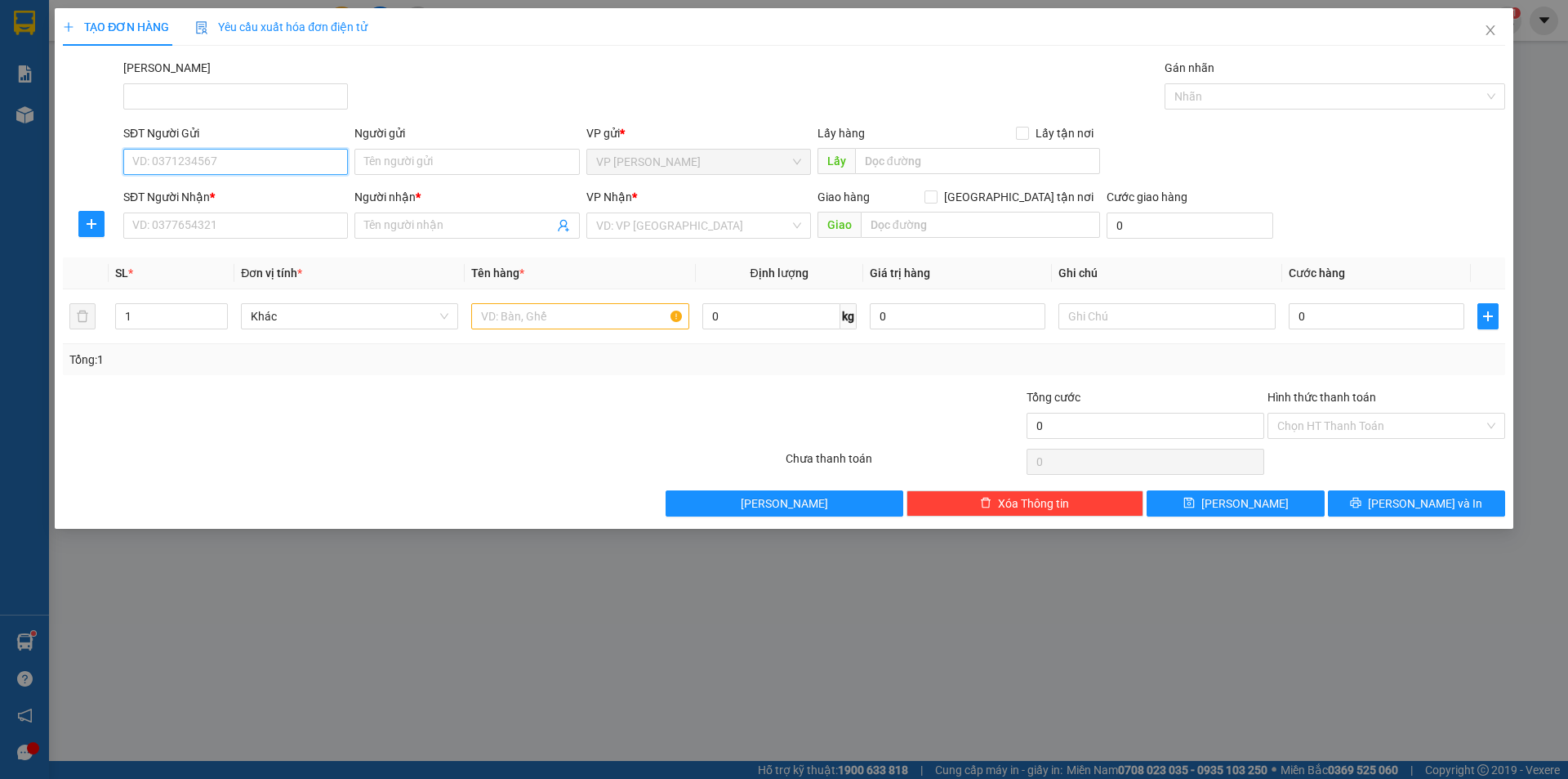
drag, startPoint x: 239, startPoint y: 162, endPoint x: 232, endPoint y: 149, distance: 14.8
click at [233, 151] on input "SĐT Người Gửi" at bounding box center [235, 161] width 225 height 26
type input "0364997349"
click at [222, 196] on div "0364997349 - liễu" at bounding box center [235, 195] width 205 height 18
type input "liễu"
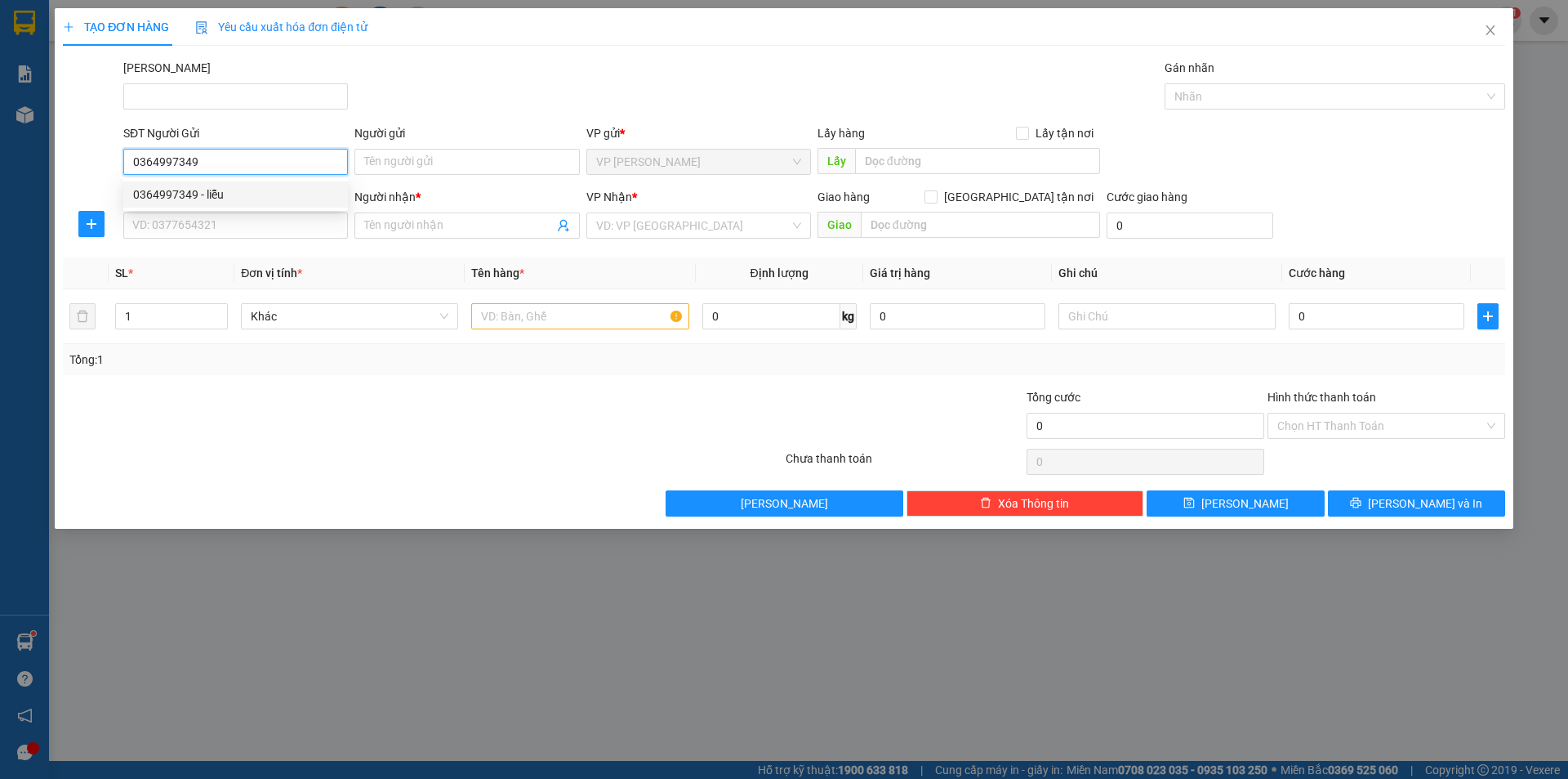
type input "0349273362"
type input "THƯ"
type input "20.000"
type input "0364997349"
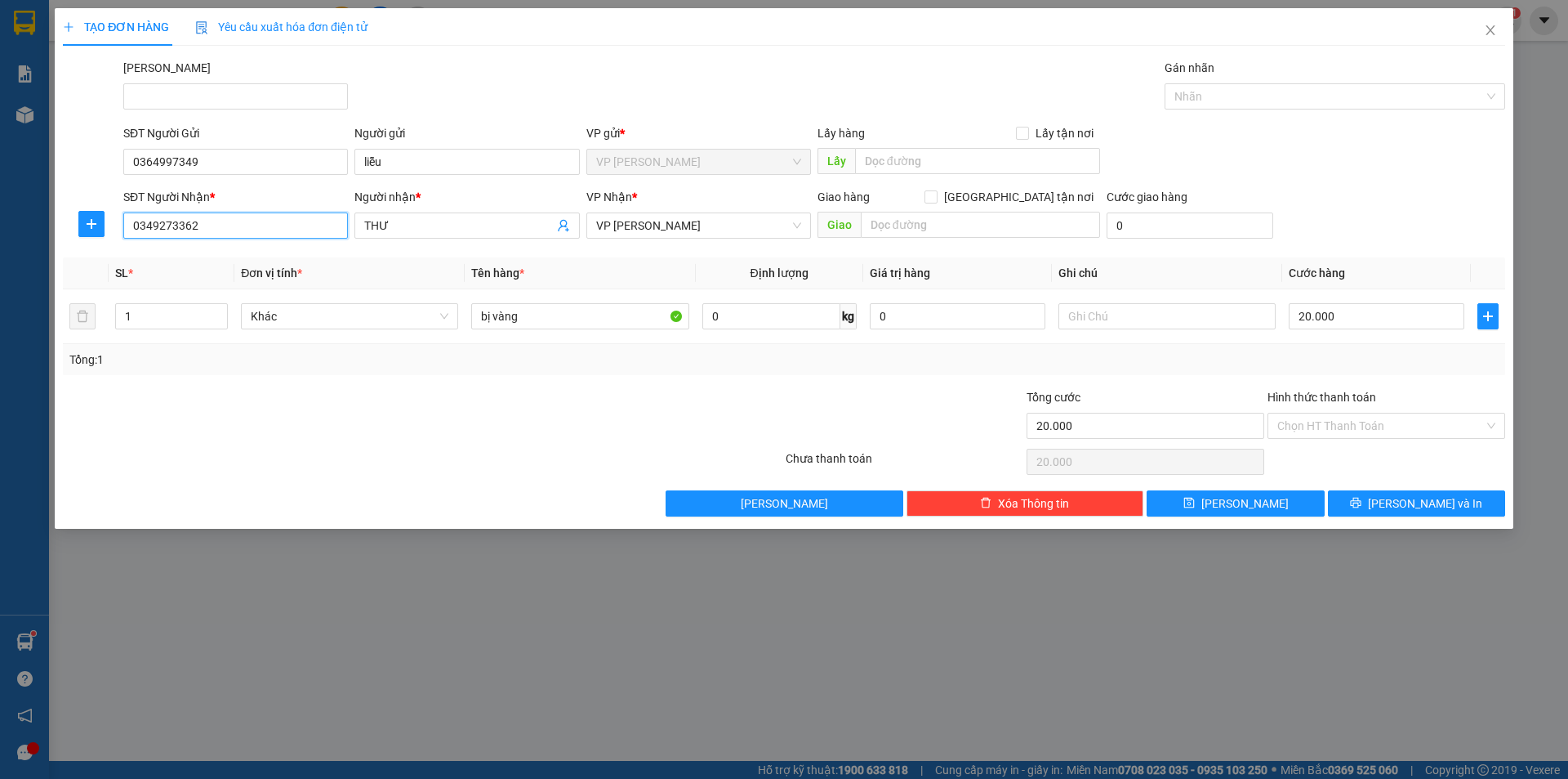
drag, startPoint x: 191, startPoint y: 222, endPoint x: 49, endPoint y: 222, distance: 142.0
click at [49, 222] on div "TẠO ĐƠN HÀNG Yêu cầu xuất hóa đơn điện tử Transit Pickup Surcharge Ids Transit …" at bounding box center [784, 389] width 1568 height 779
type input "0384145811"
click at [191, 262] on div "0384145811 - THỊNH" at bounding box center [235, 258] width 205 height 18
type input "THỊNH"
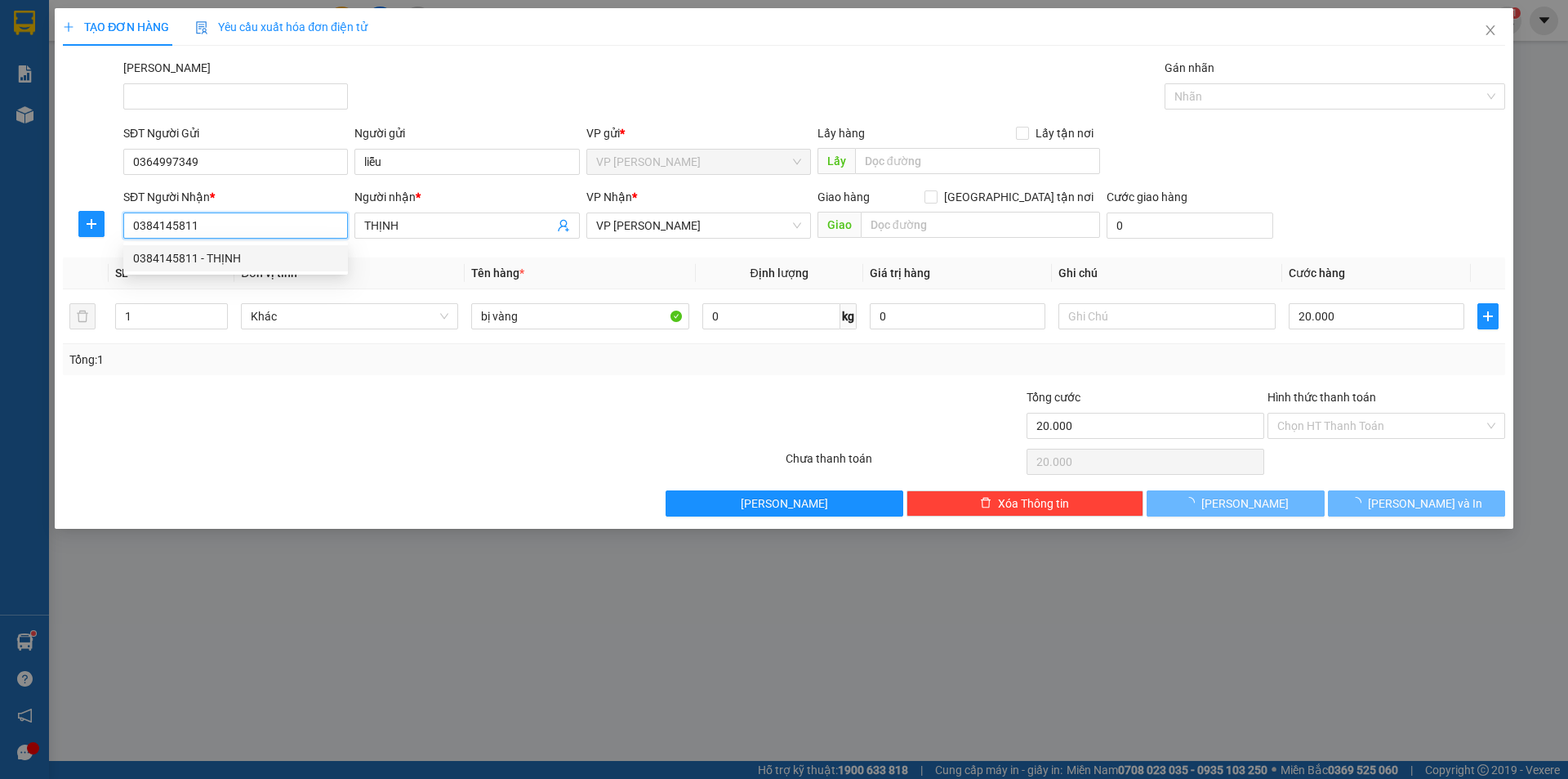
type input "30.000"
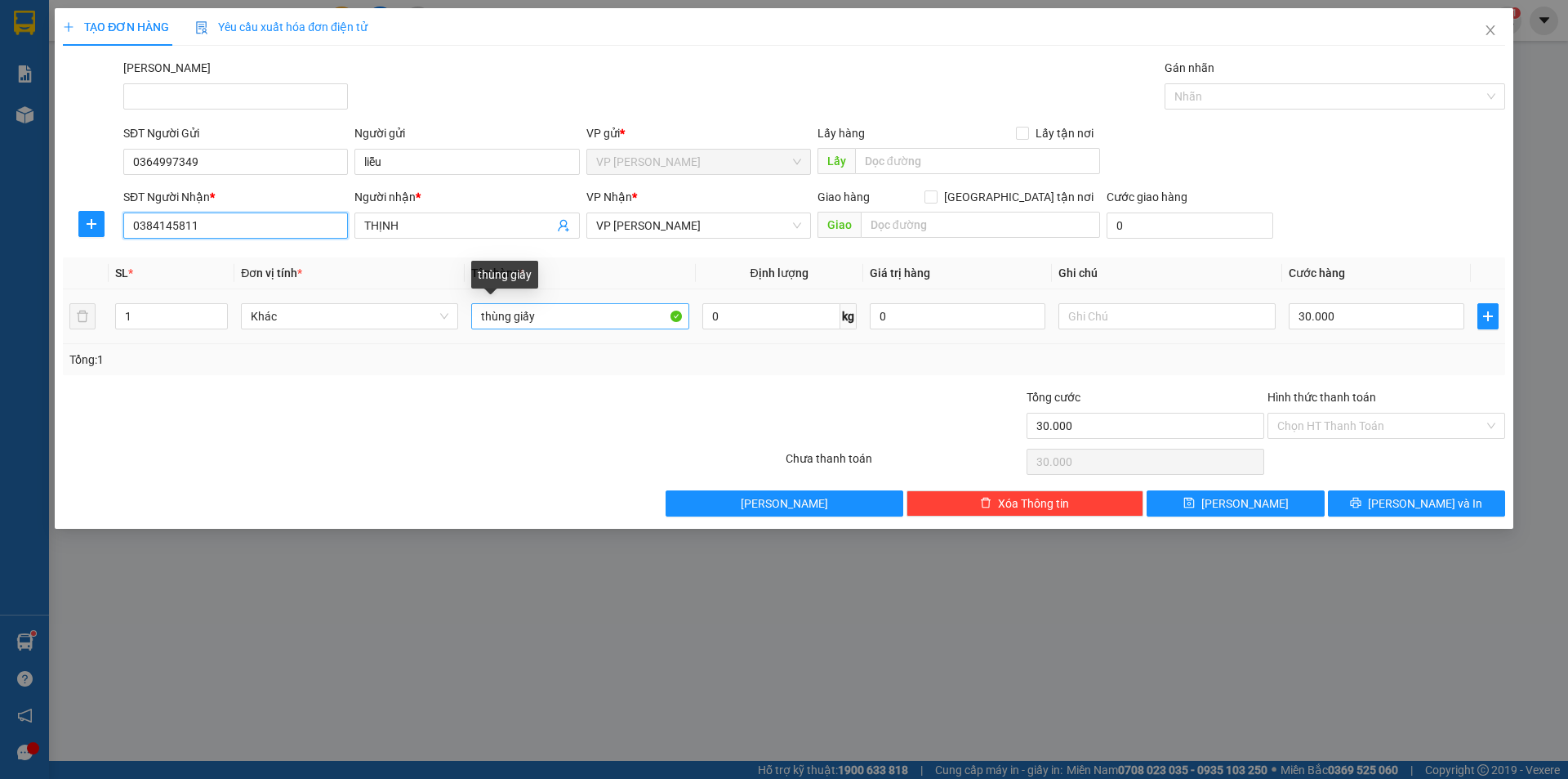
type input "0384145811"
click at [576, 318] on input "thùng giấy" at bounding box center [579, 316] width 217 height 26
type input "thùng xốp+ thùng giấy"
drag, startPoint x: 1415, startPoint y: 422, endPoint x: 1411, endPoint y: 437, distance: 15.5
click at [1415, 423] on input "Hình thức thanh toán" at bounding box center [1379, 425] width 206 height 24
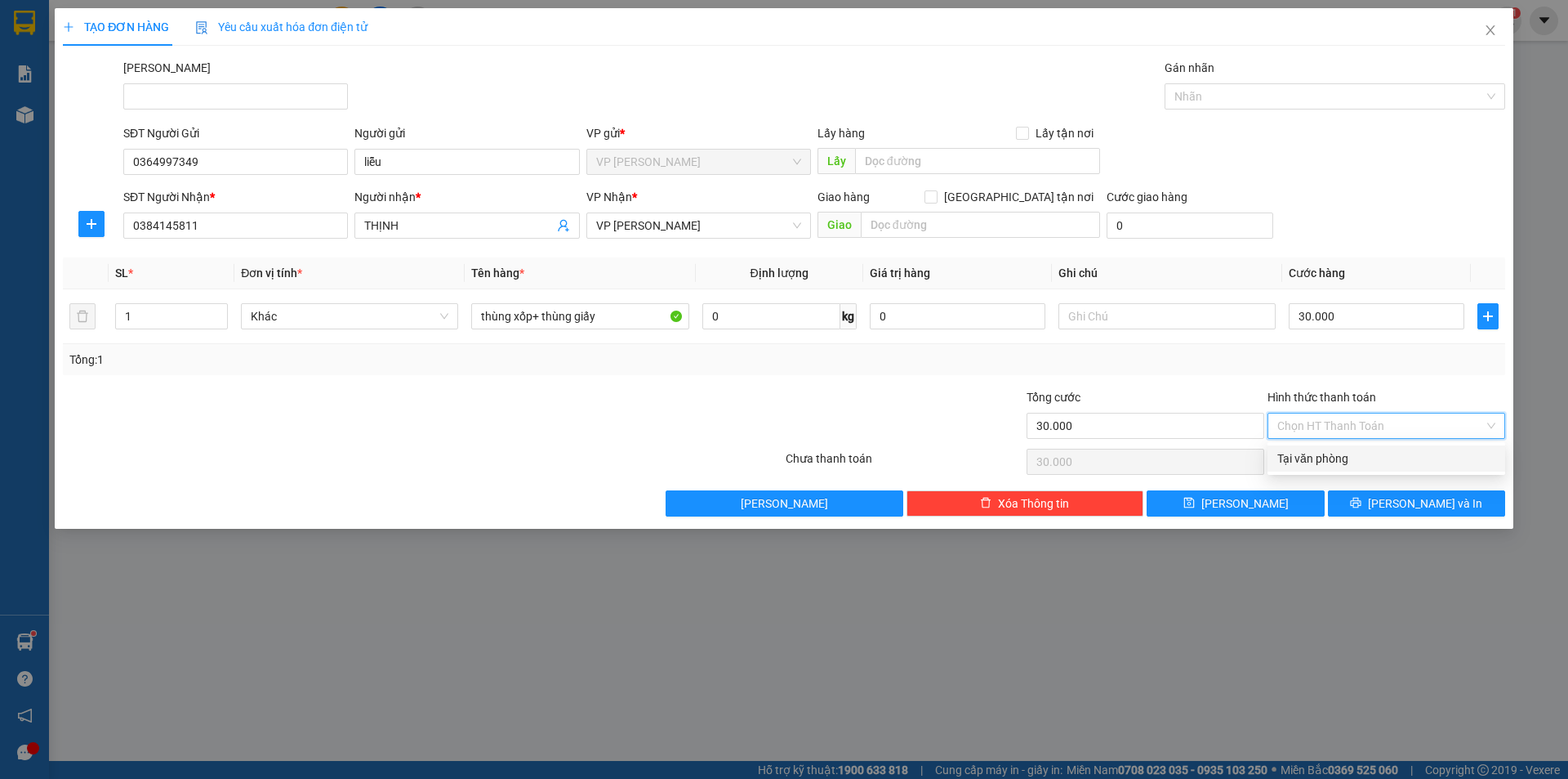
click at [1391, 461] on div "Tại văn phòng" at bounding box center [1385, 458] width 218 height 18
type input "0"
click at [1469, 506] on button "[PERSON_NAME] và In" at bounding box center [1416, 502] width 177 height 26
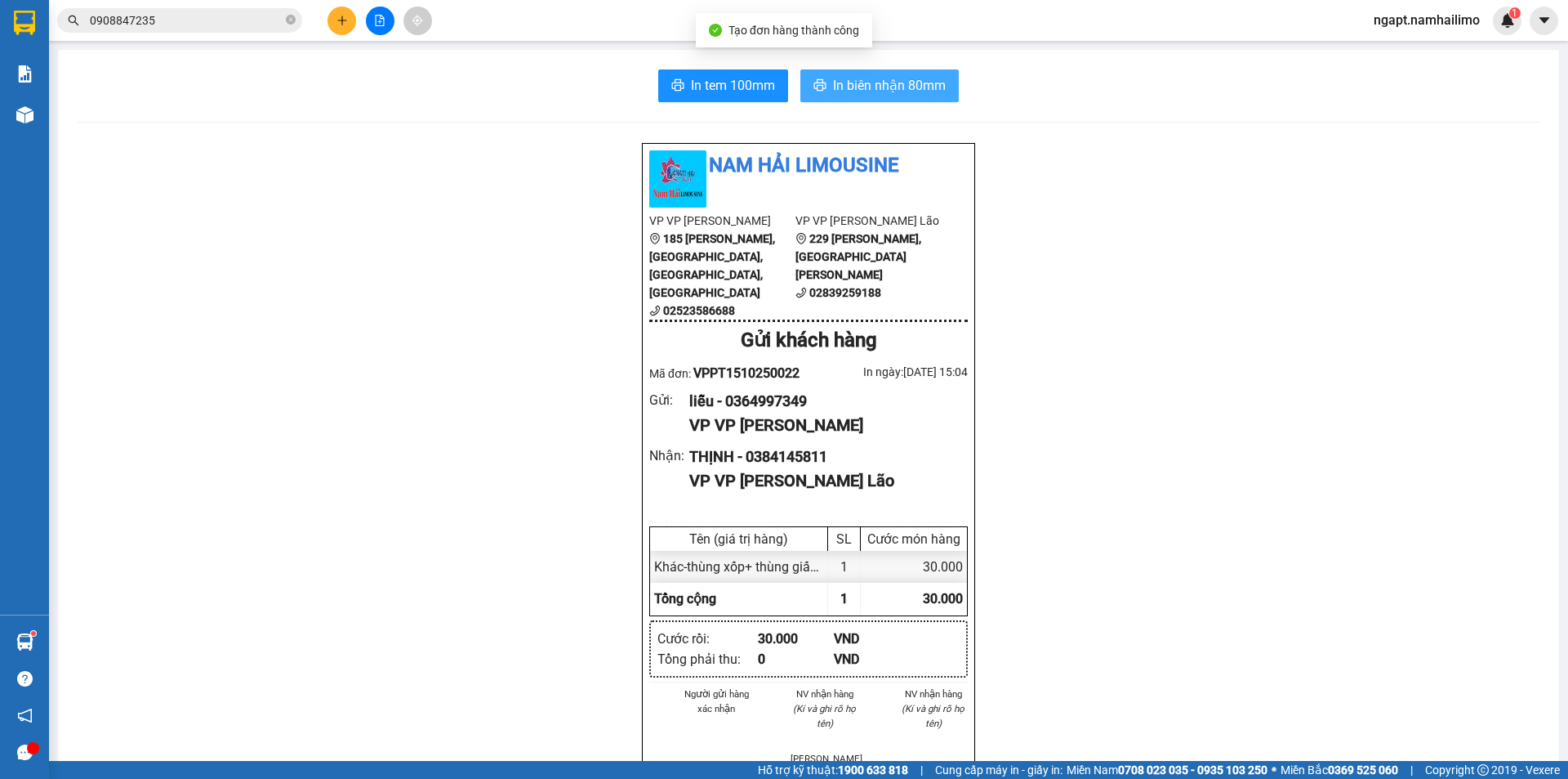
click at [929, 94] on span "In biên nhận 80mm" at bounding box center [889, 85] width 112 height 21
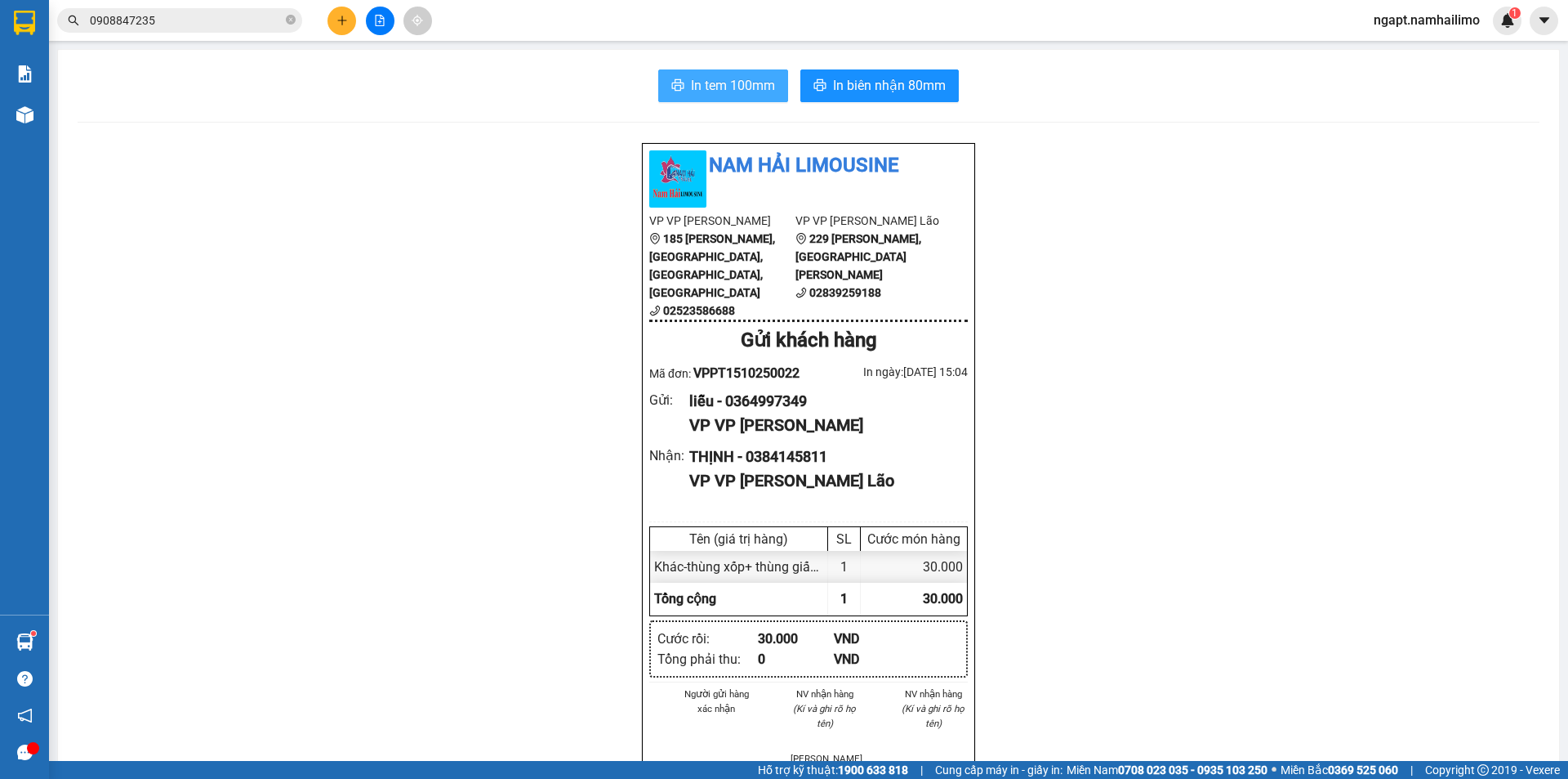
click at [716, 82] on span "In tem 100mm" at bounding box center [733, 85] width 84 height 21
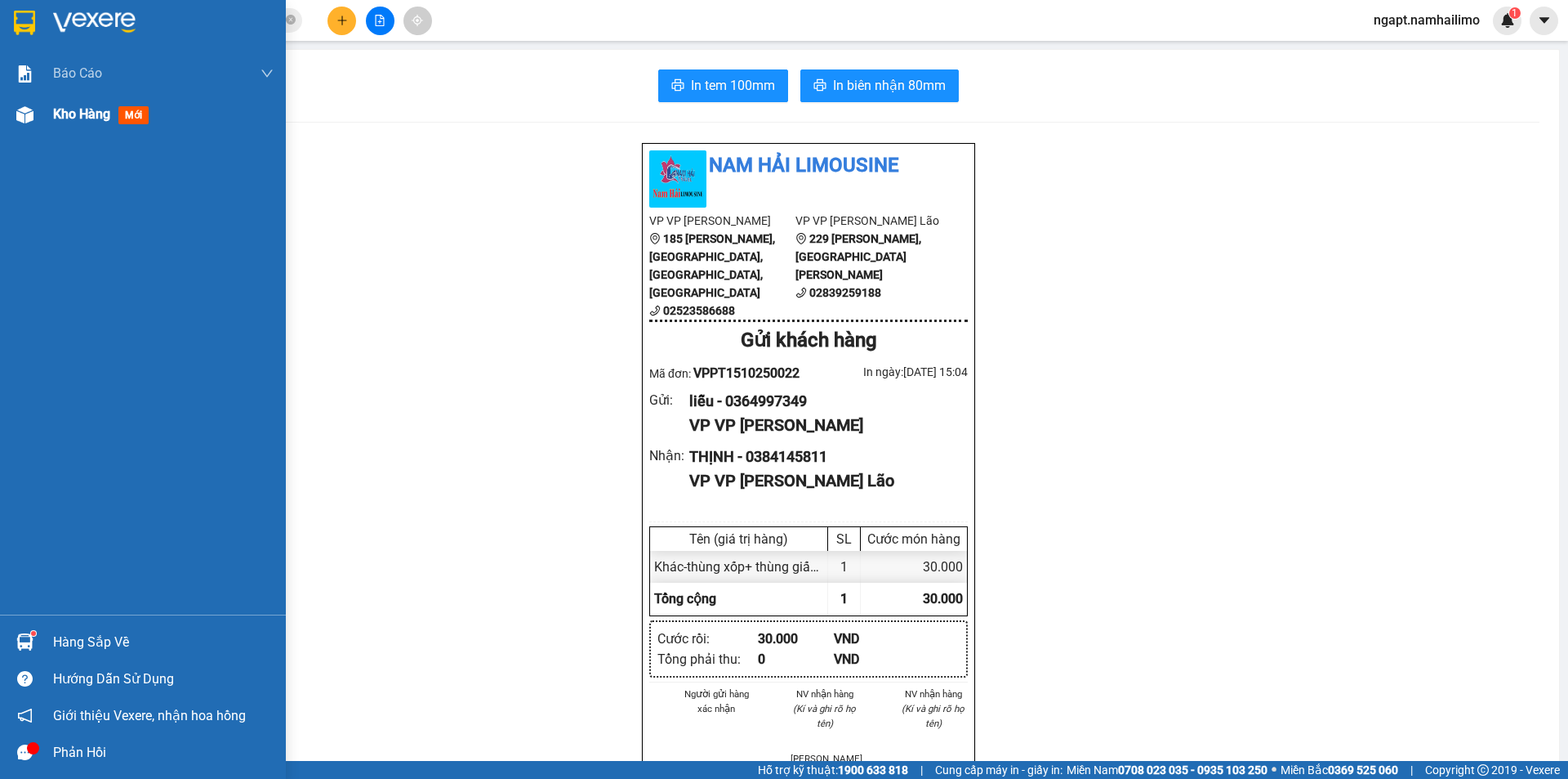
click at [78, 124] on div "Kho hàng mới" at bounding box center [104, 113] width 102 height 21
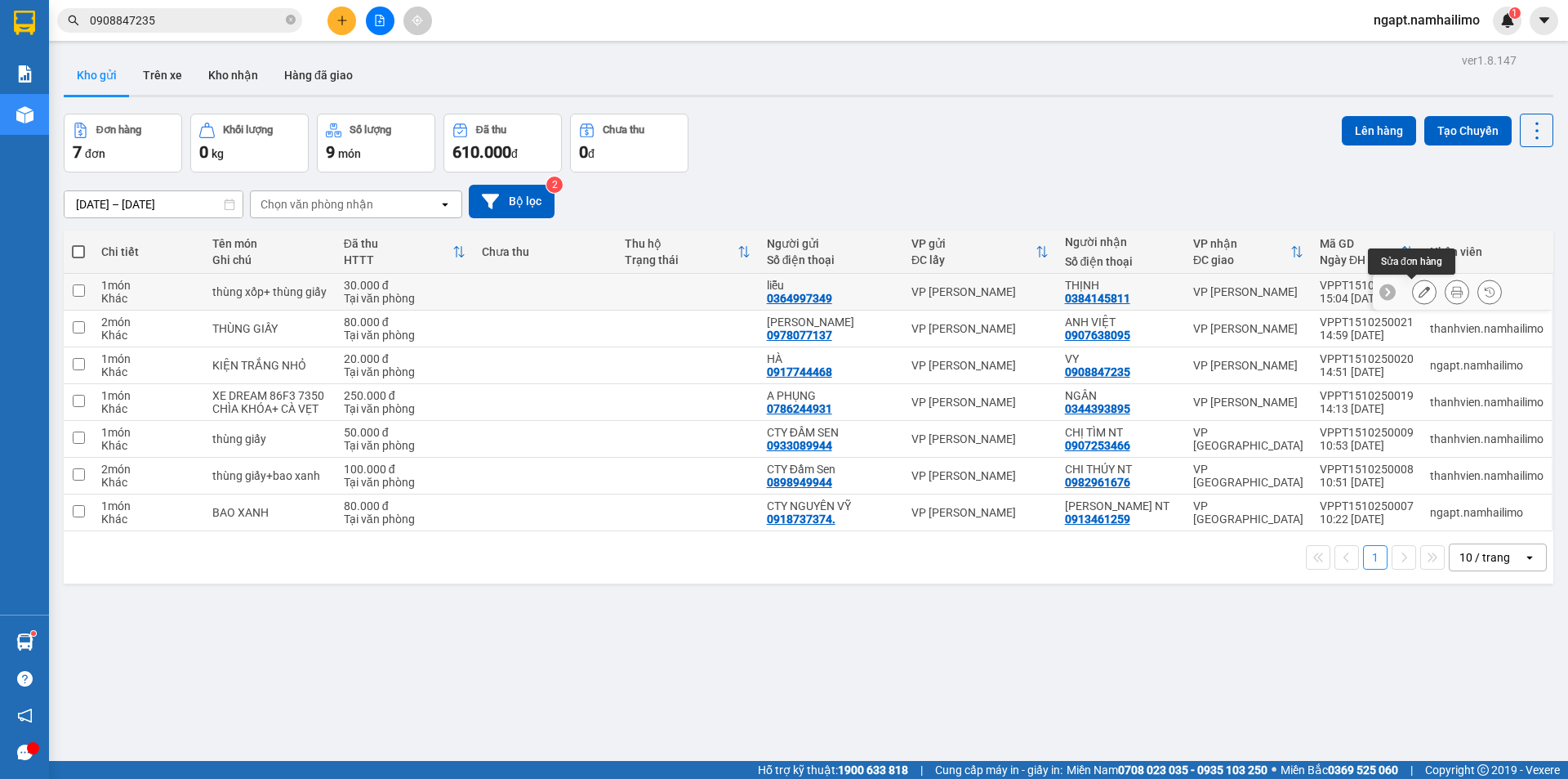
click at [1413, 292] on button at bounding box center [1423, 291] width 22 height 28
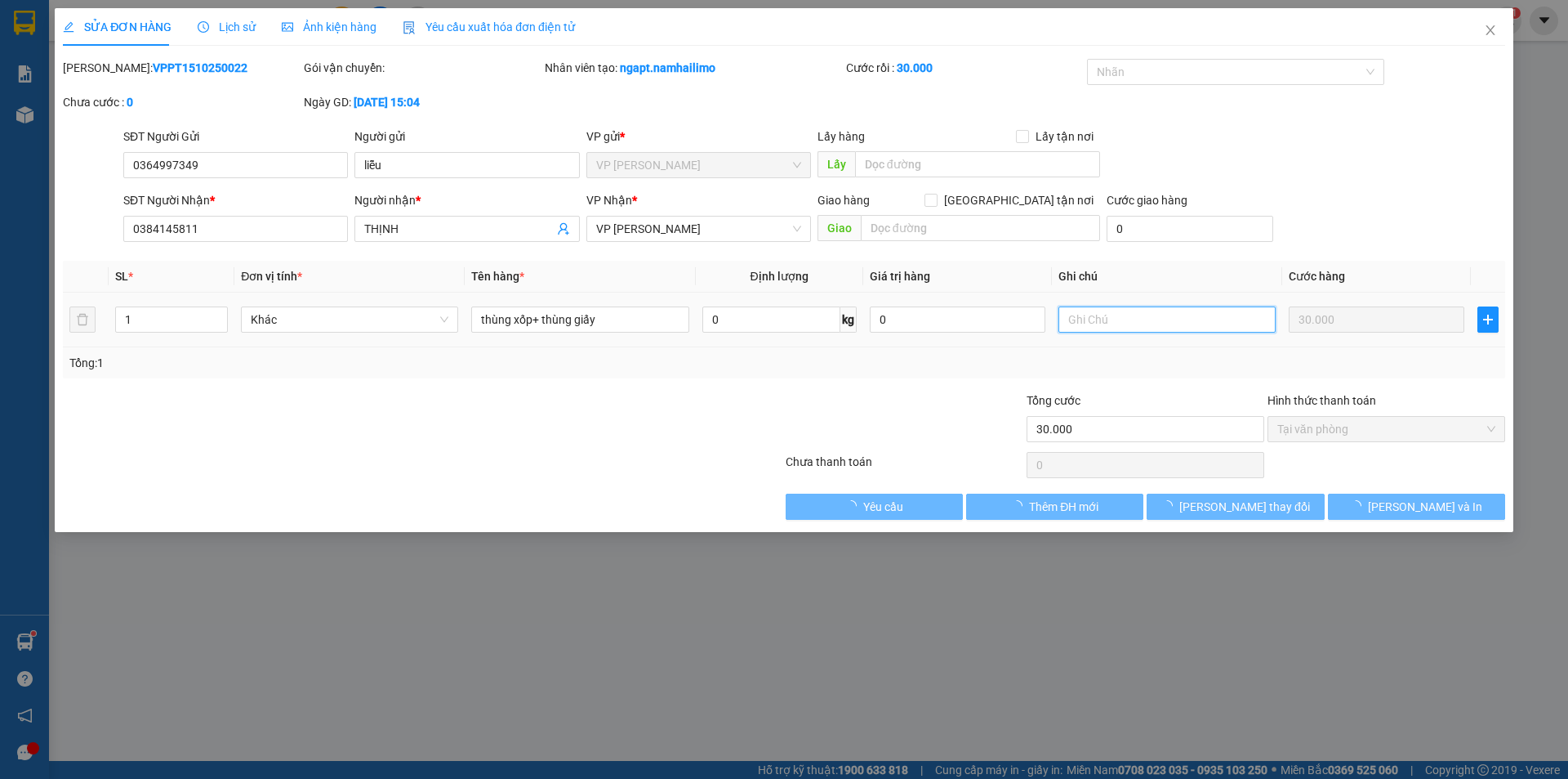
click at [1138, 321] on input "text" at bounding box center [1166, 319] width 217 height 26
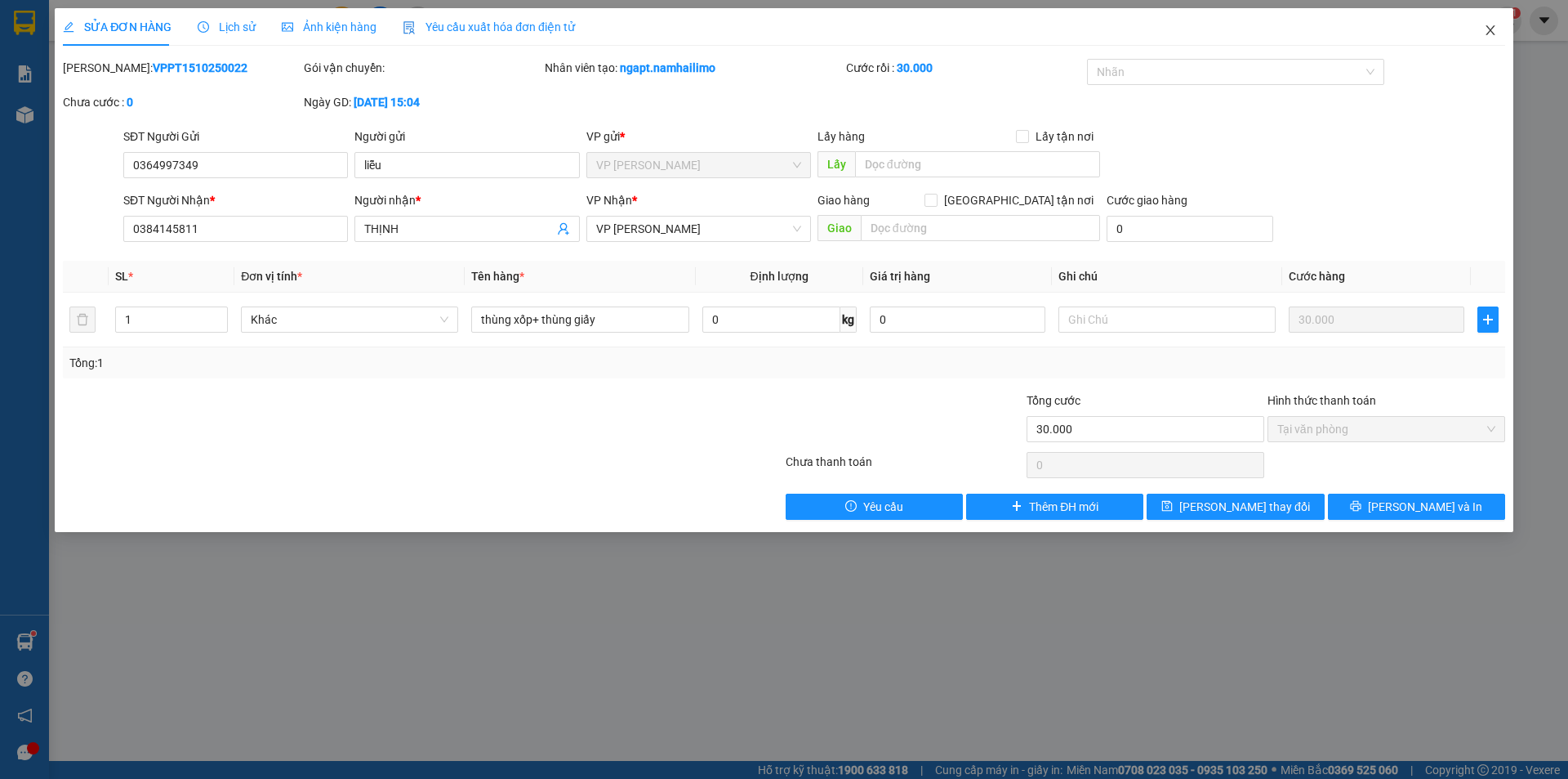
click at [1495, 31] on icon "close" at bounding box center [1490, 29] width 13 height 13
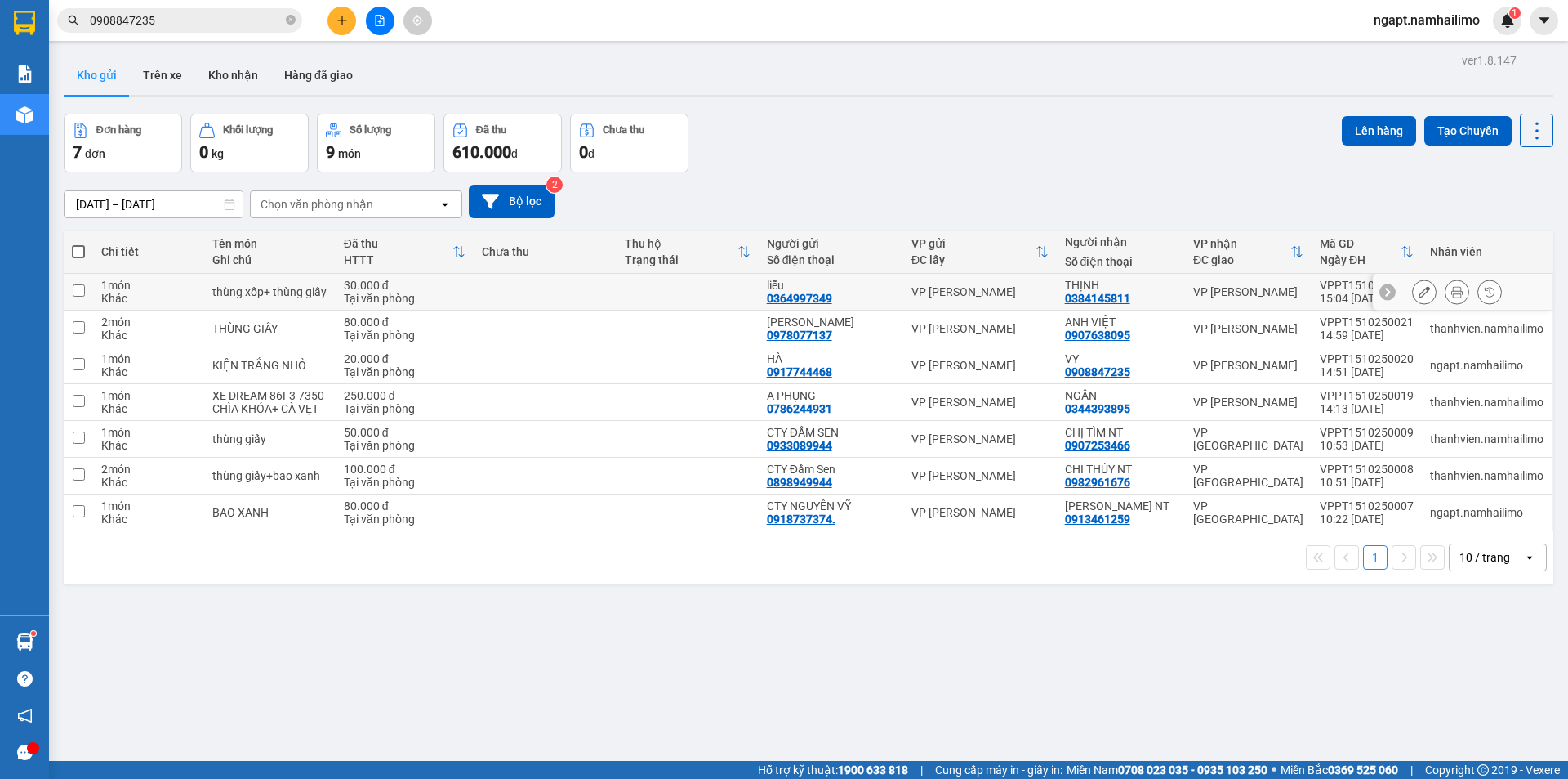
click at [1413, 293] on button at bounding box center [1423, 291] width 22 height 28
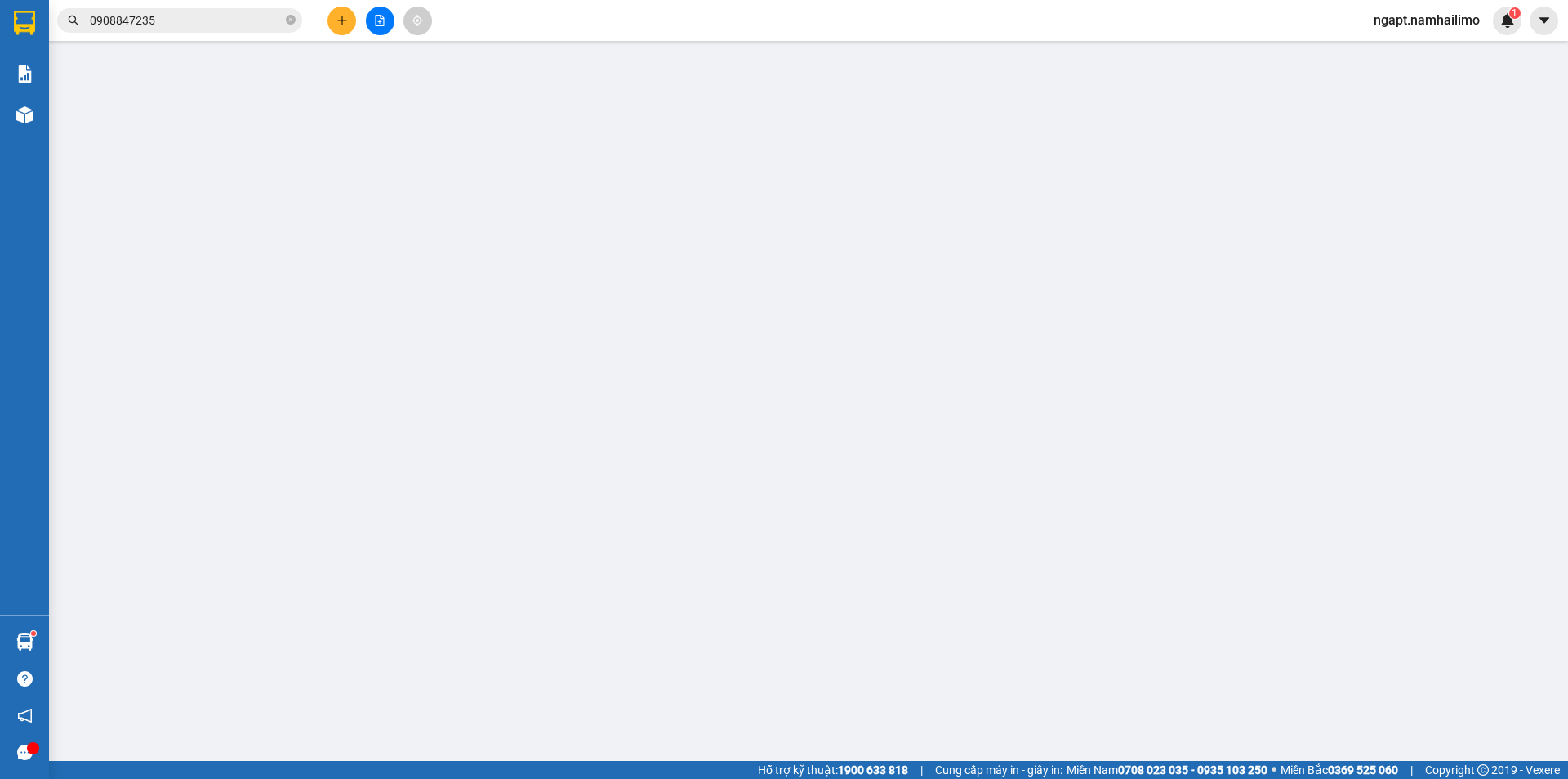
type input "0364997349"
type input "0384145811"
type input "30.000"
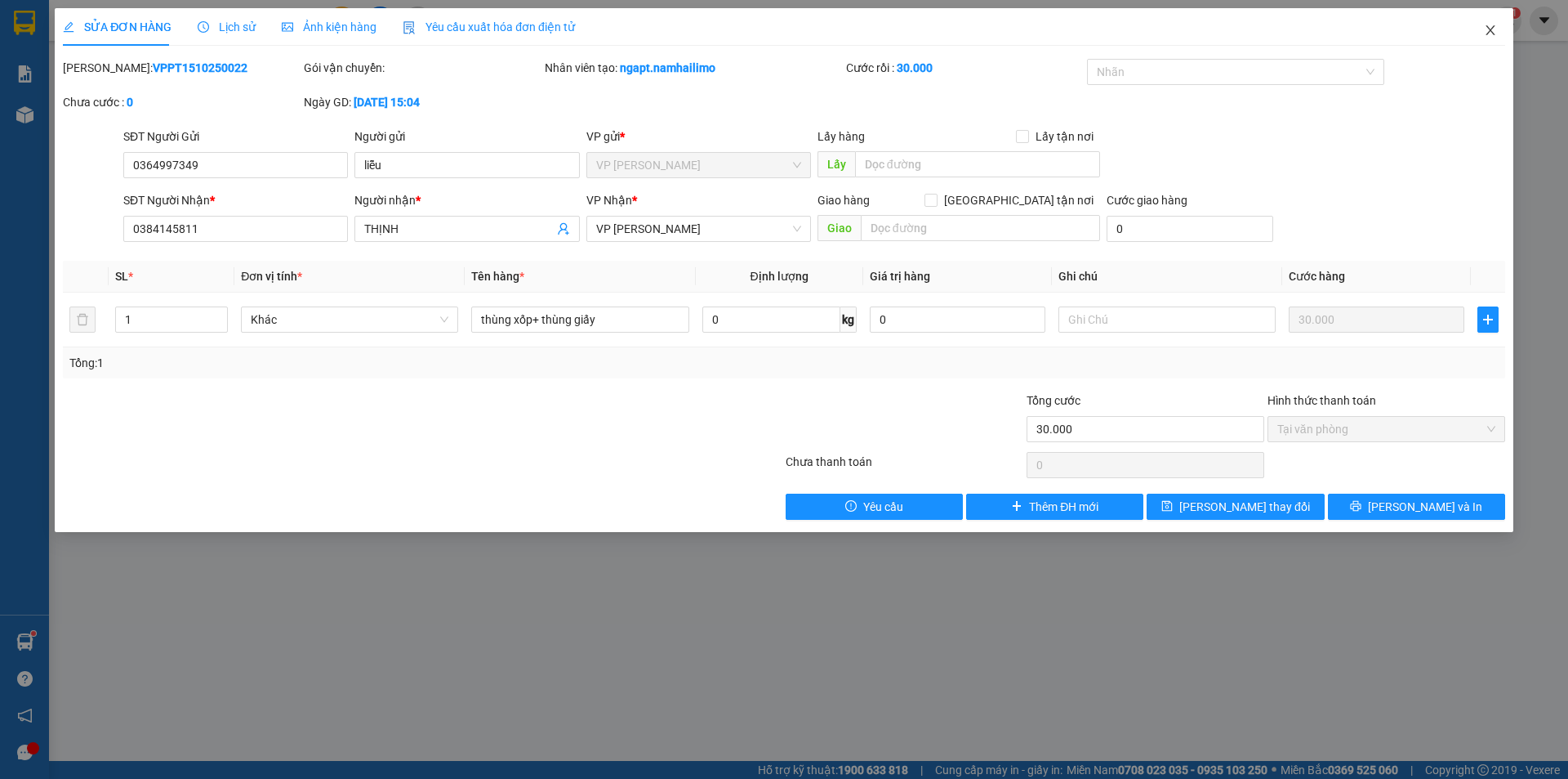
click at [1490, 31] on icon "close" at bounding box center [1489, 30] width 9 height 10
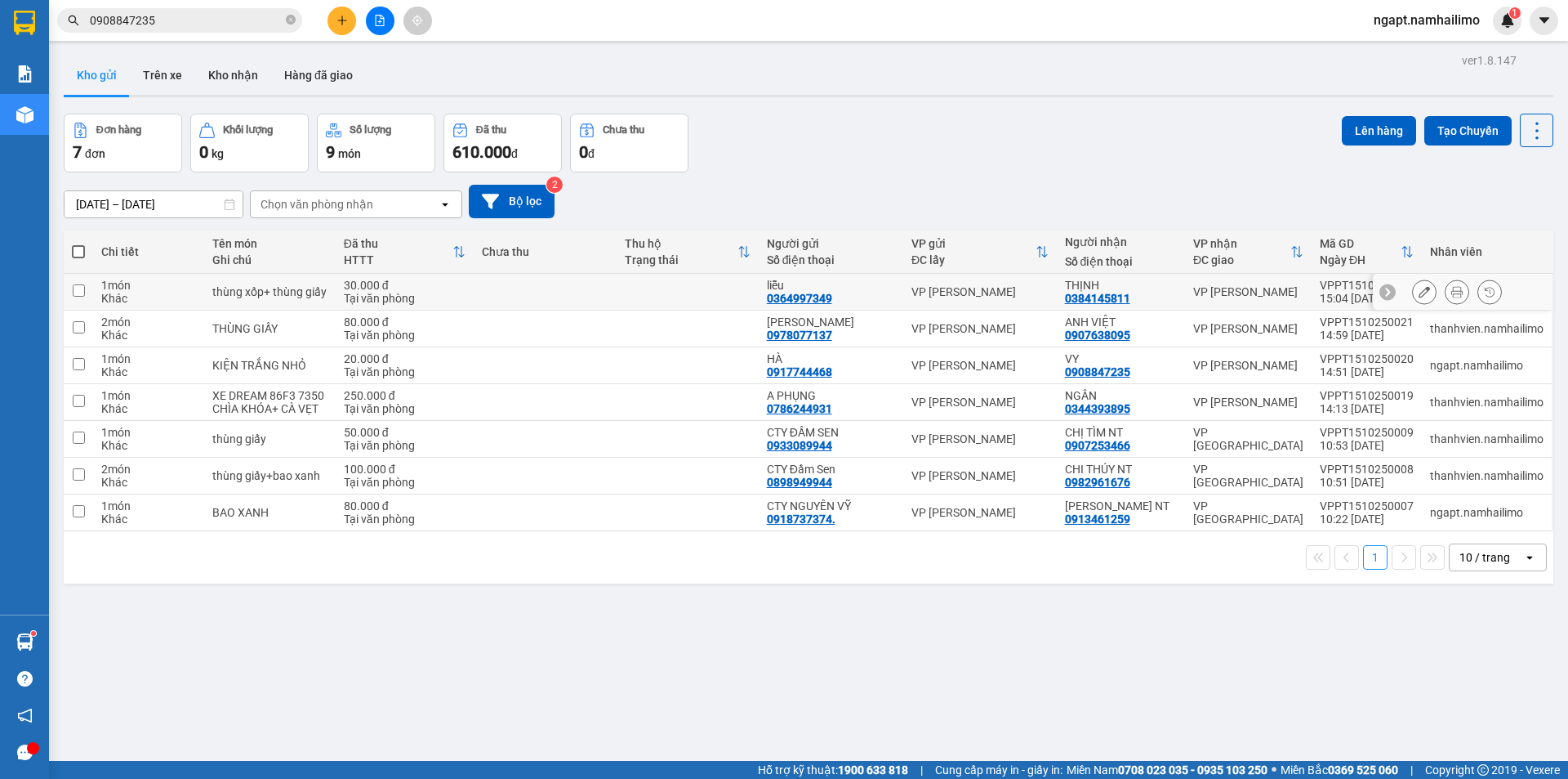
click at [1451, 289] on icon at bounding box center [1457, 292] width 12 height 12
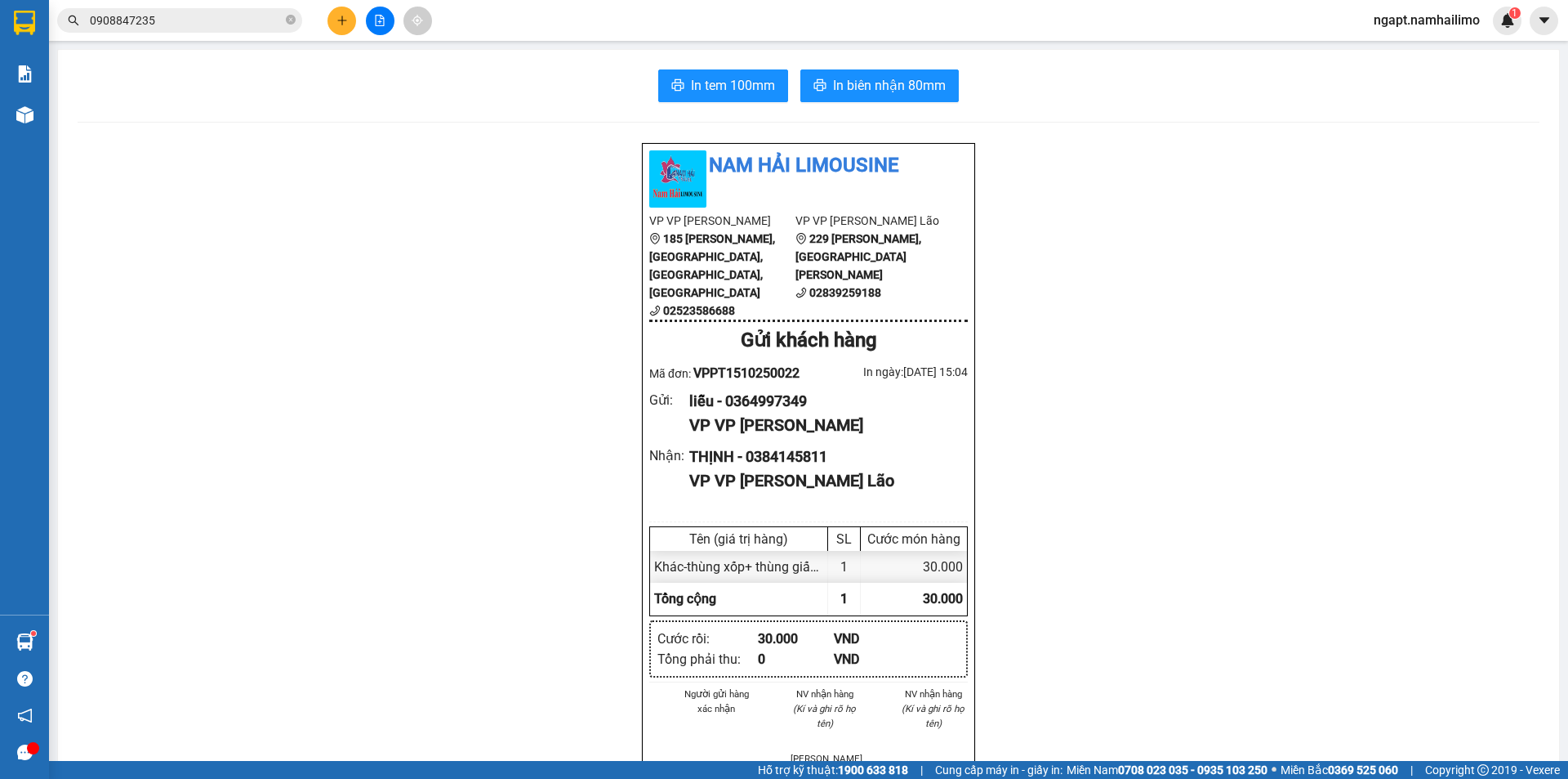
click at [739, 65] on div "In tem 100mm In biên nhận 80mm Nam Hải Limousine VP VP [PERSON_NAME] 185 [PERSO…" at bounding box center [808, 757] width 1501 height 1416
click at [727, 87] on span "In tem 100mm" at bounding box center [733, 85] width 84 height 21
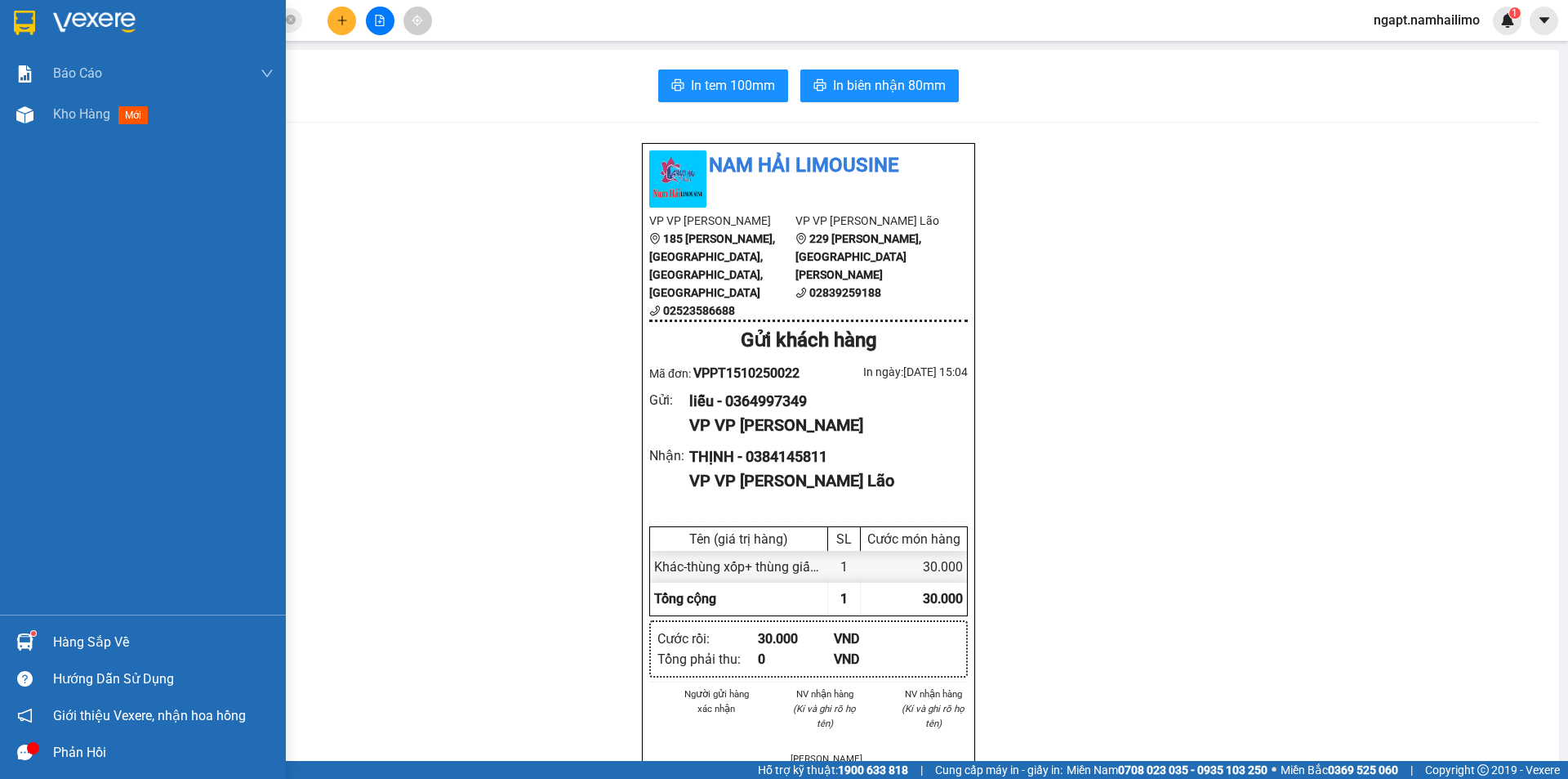
drag, startPoint x: 75, startPoint y: 122, endPoint x: 327, endPoint y: 5, distance: 277.8
click at [73, 122] on span "Kho hàng" at bounding box center [81, 114] width 58 height 16
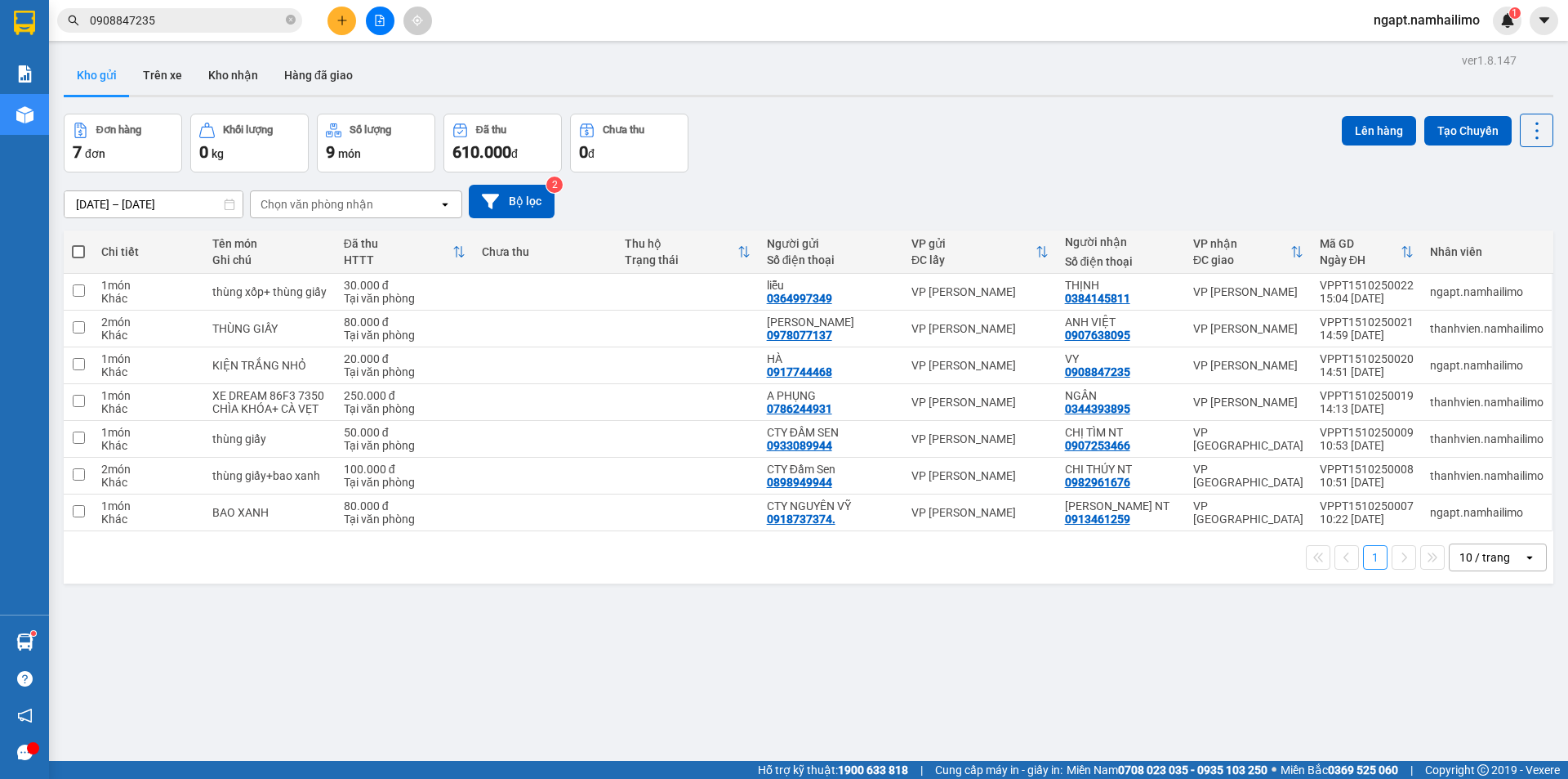
click at [382, 22] on icon "file-add" at bounding box center [380, 21] width 12 height 12
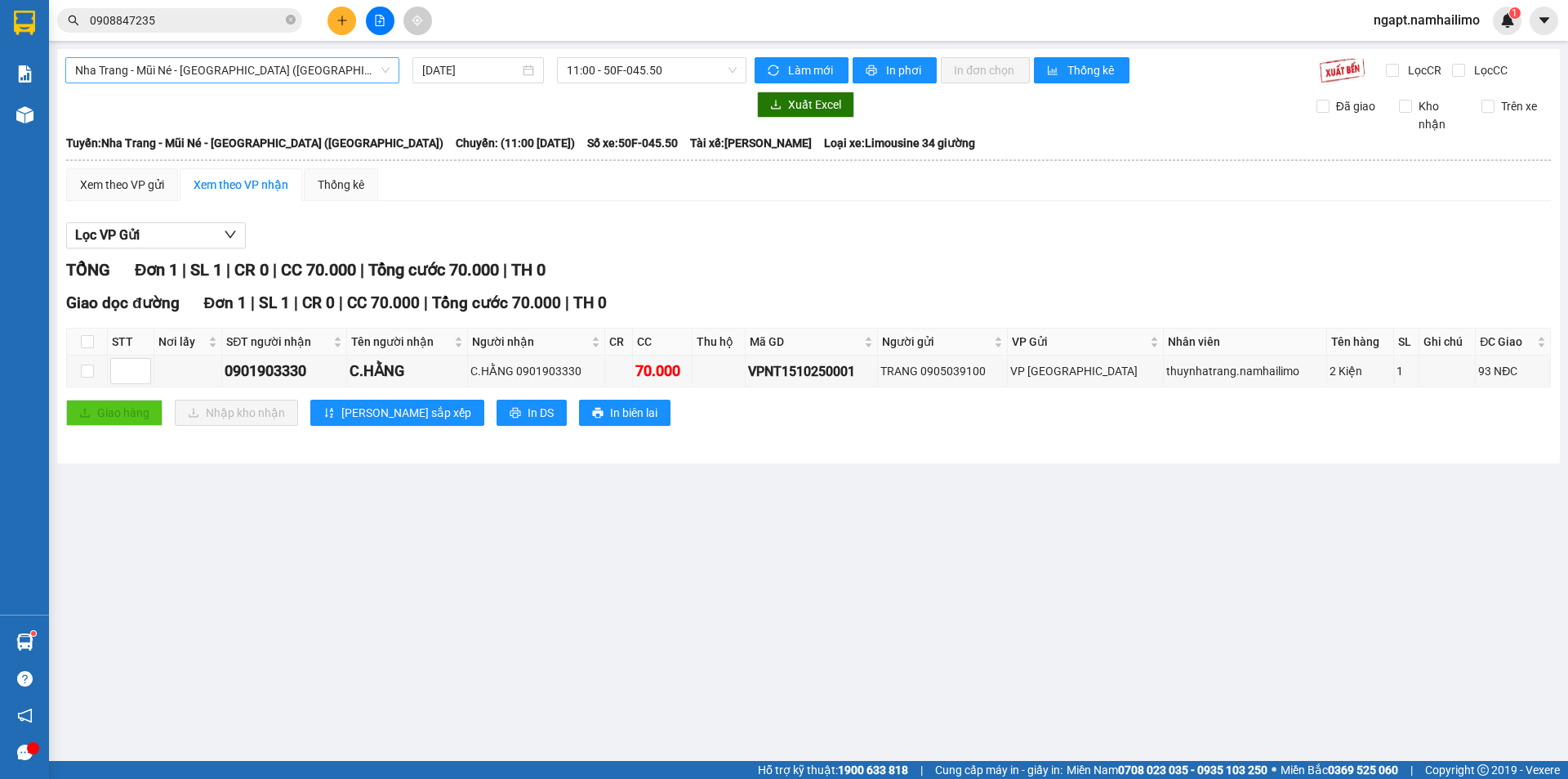
click at [253, 70] on span "Nha Trang - Mũi Né - [GEOGRAPHIC_DATA] ([GEOGRAPHIC_DATA])" at bounding box center [233, 69] width 315 height 24
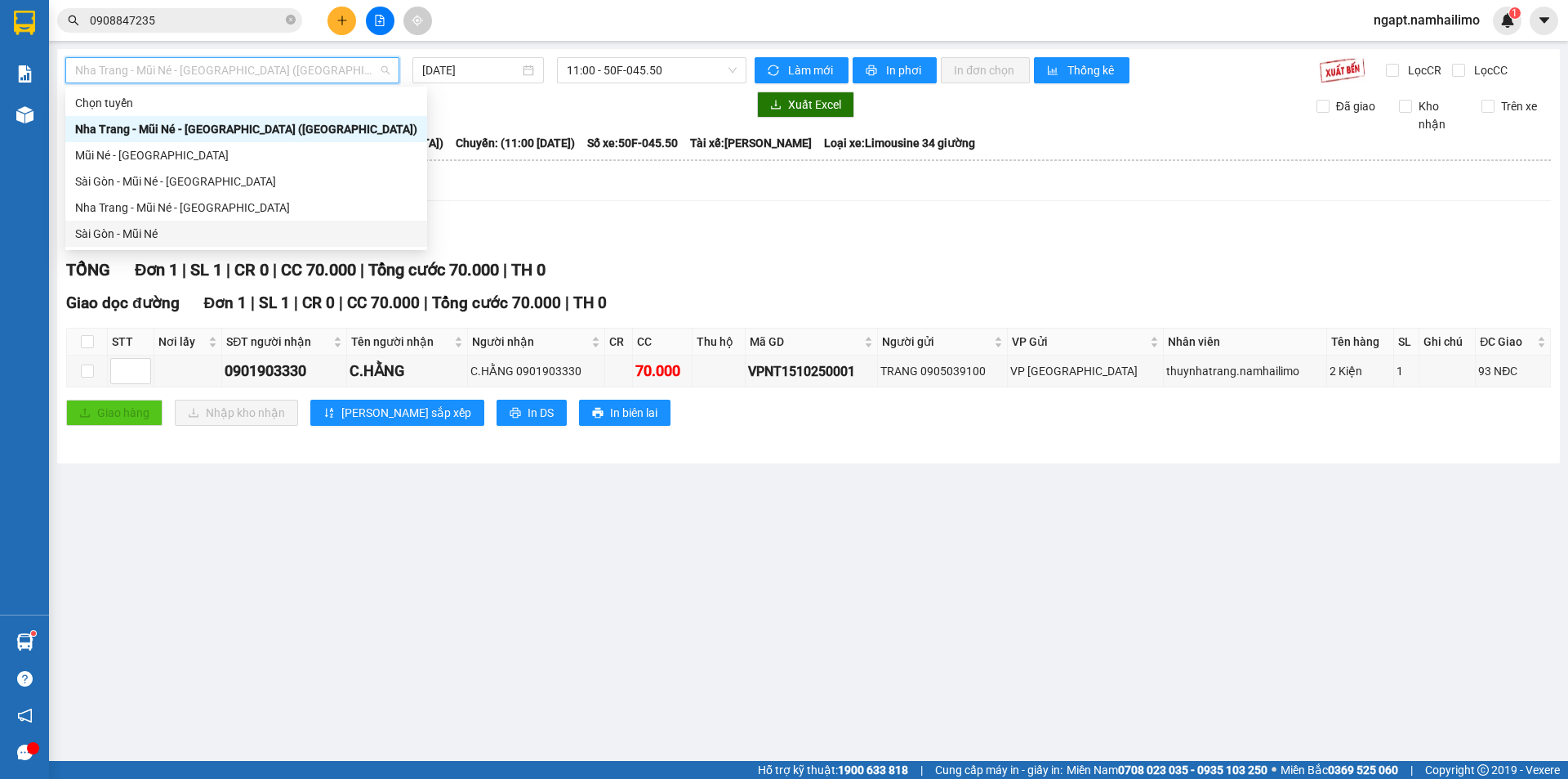
click at [148, 231] on div "Sài Gòn - Mũi Né" at bounding box center [246, 234] width 342 height 18
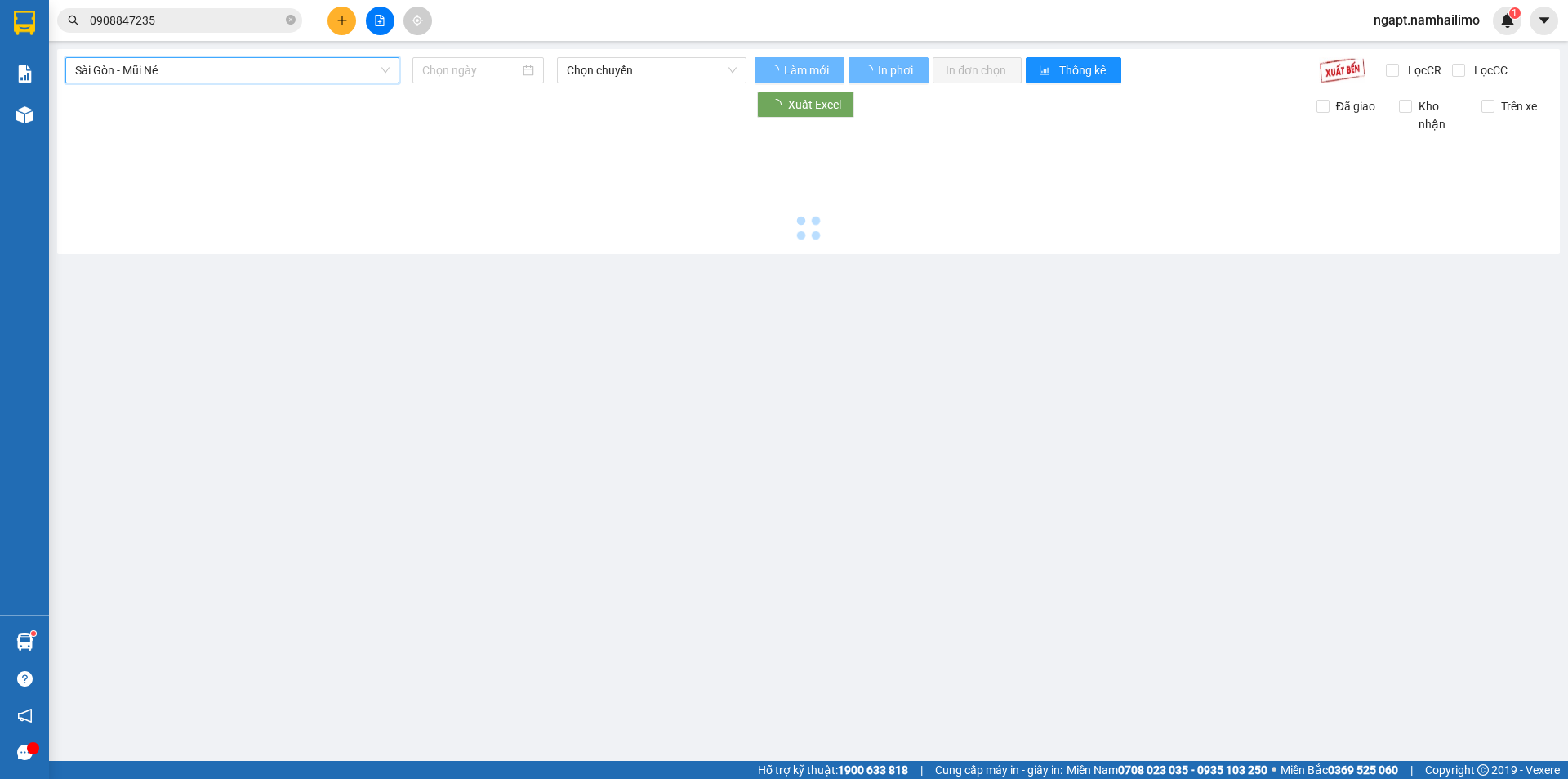
type input "[DATE]"
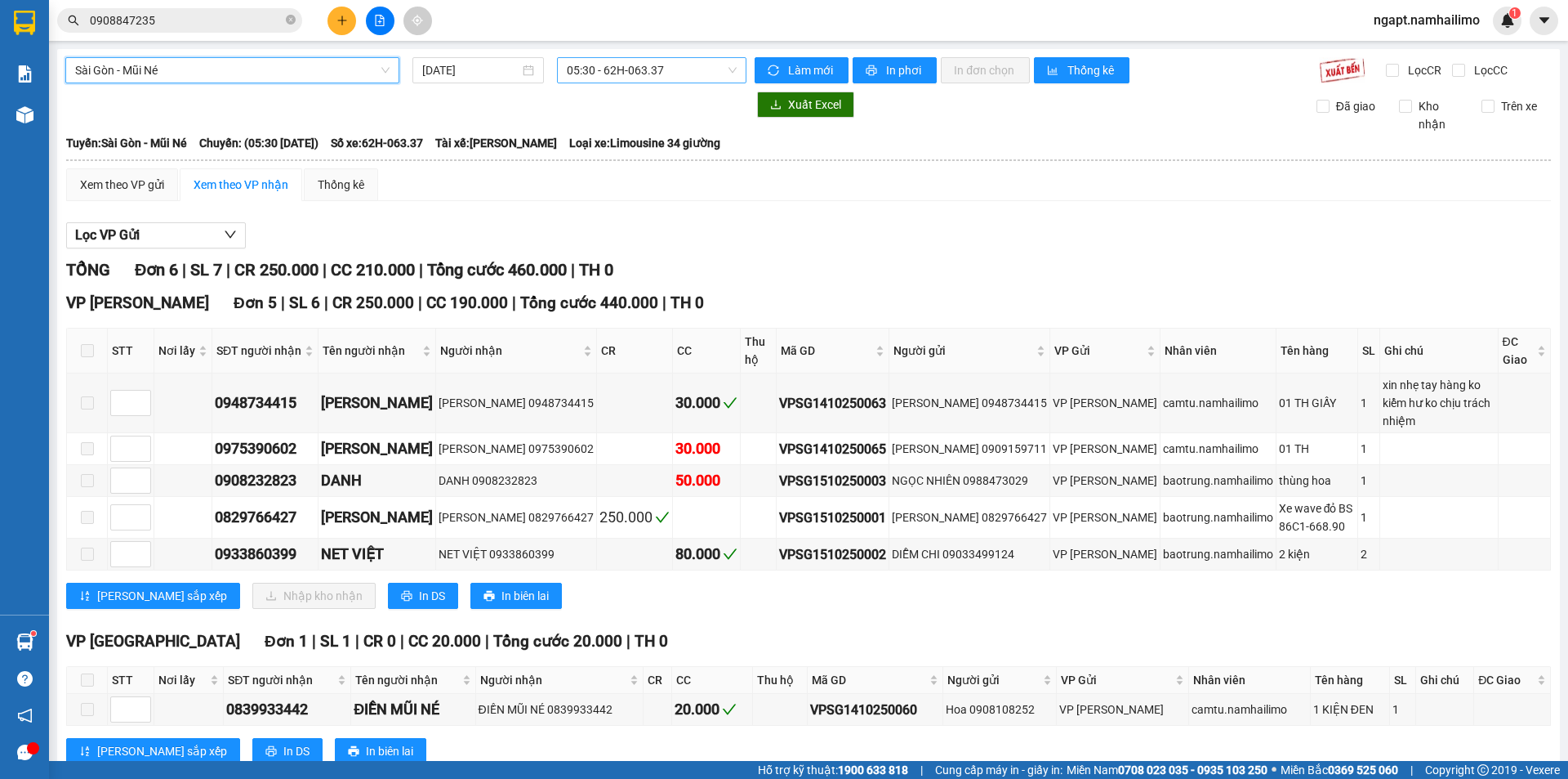
click at [684, 67] on span "05:30 - 62H-063.37" at bounding box center [652, 69] width 170 height 24
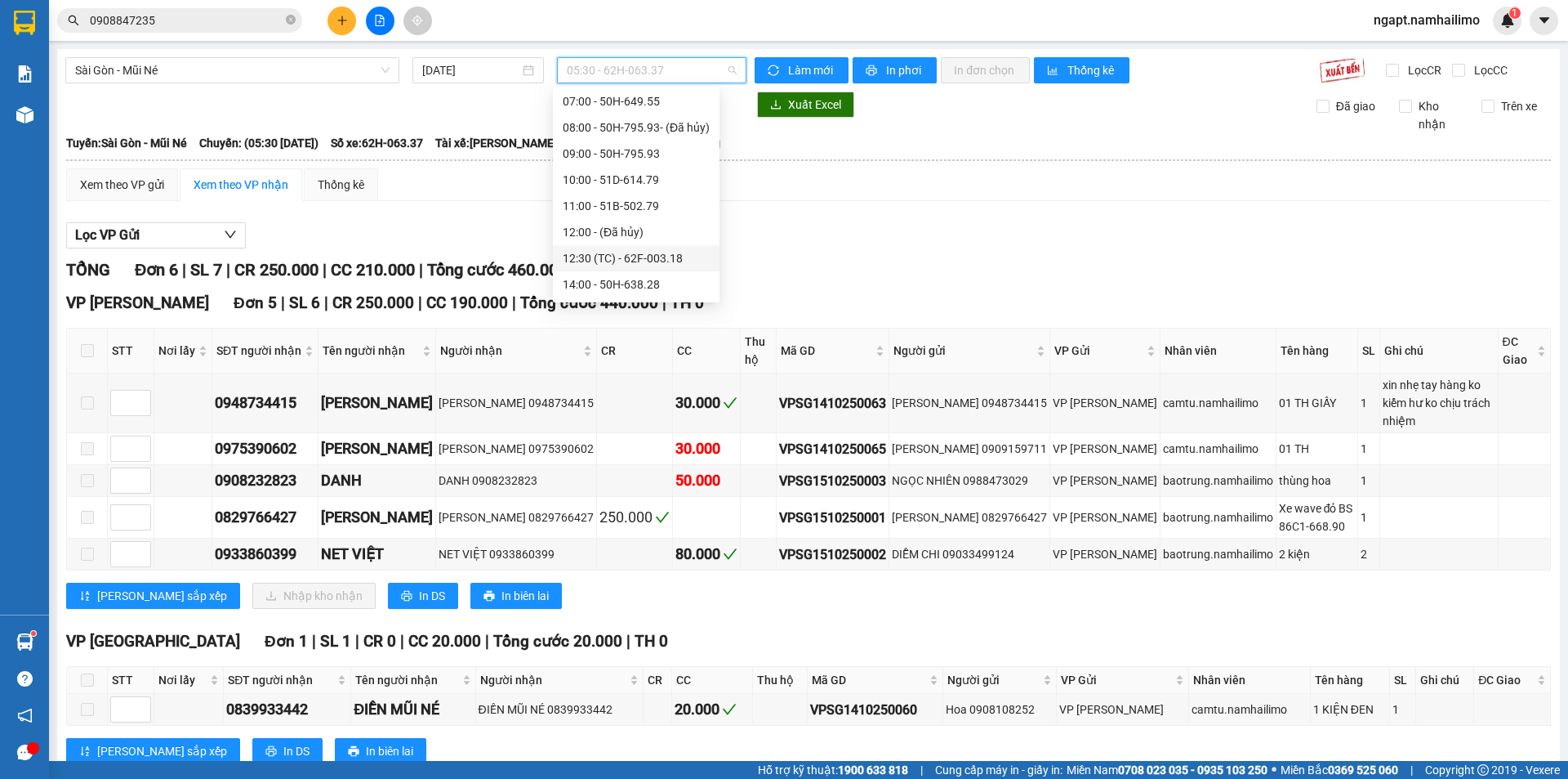
scroll to position [82, 0]
click at [668, 236] on div "12:30 (TC) - 62F-003.18" at bounding box center [636, 231] width 147 height 18
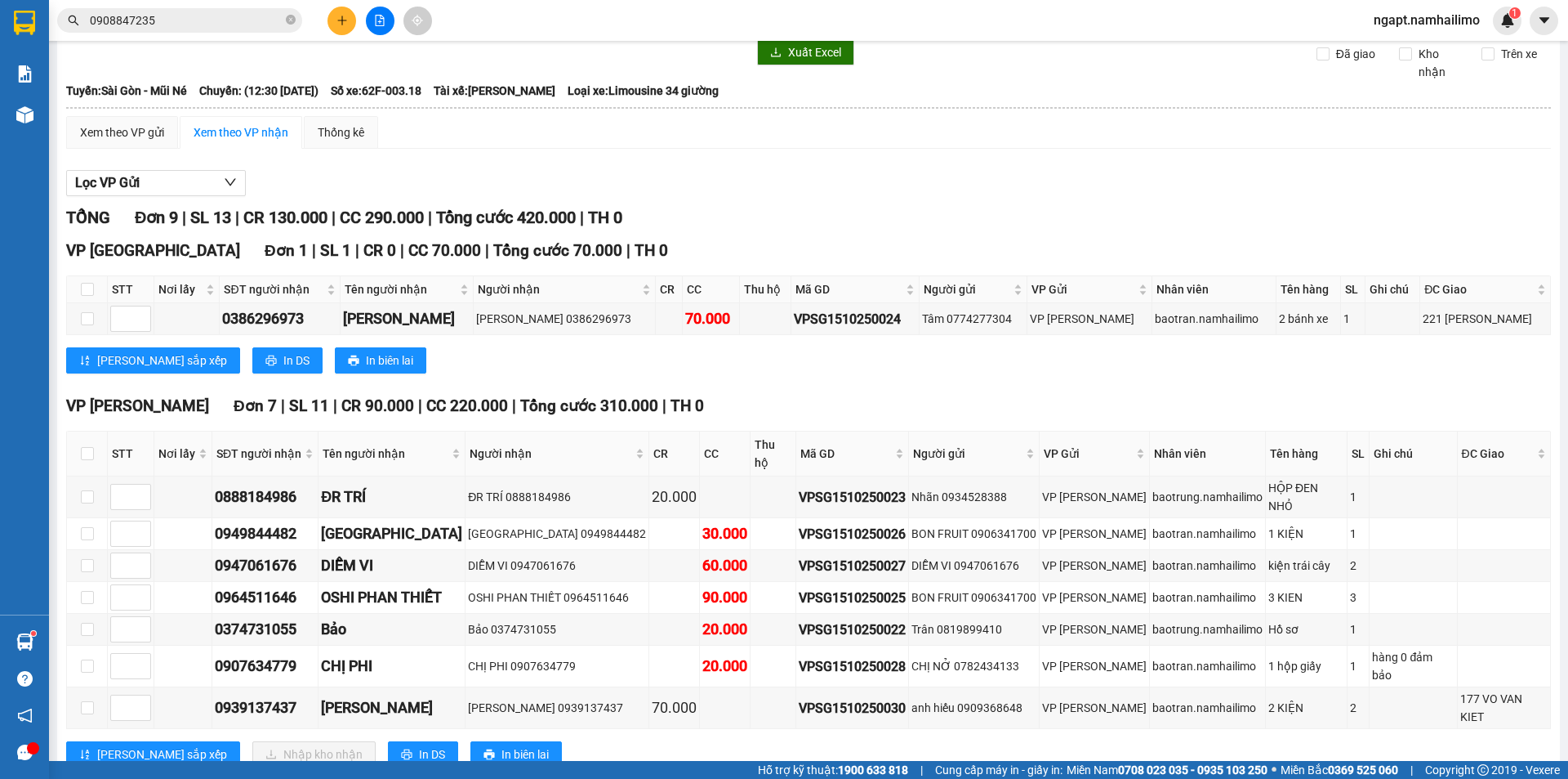
scroll to position [82, 0]
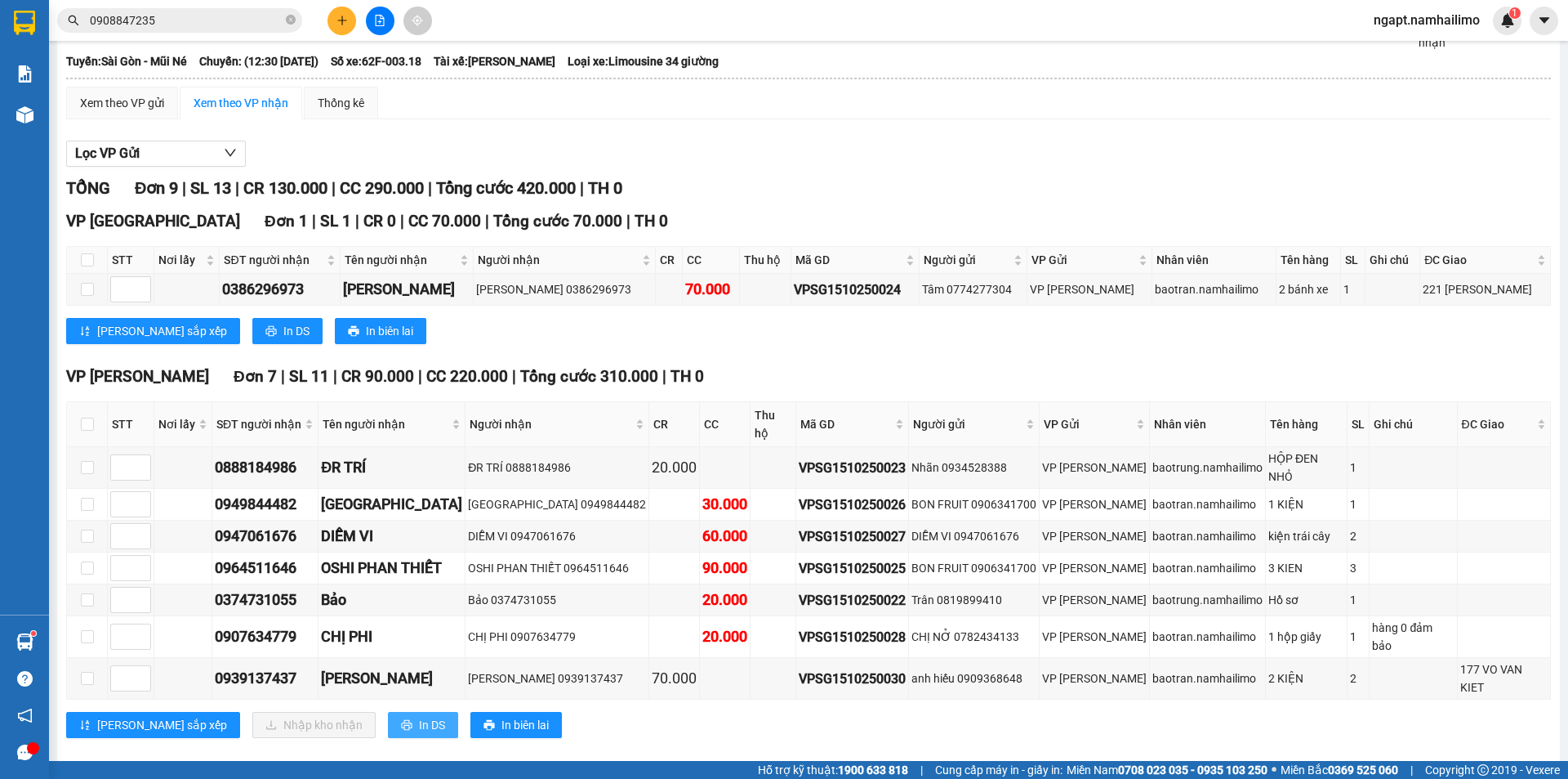
click at [419, 715] on span "In DS" at bounding box center [432, 724] width 26 height 18
click at [87, 458] on label at bounding box center [87, 467] width 13 height 18
click at [87, 460] on input "checkbox" at bounding box center [87, 466] width 13 height 13
checkbox input "true"
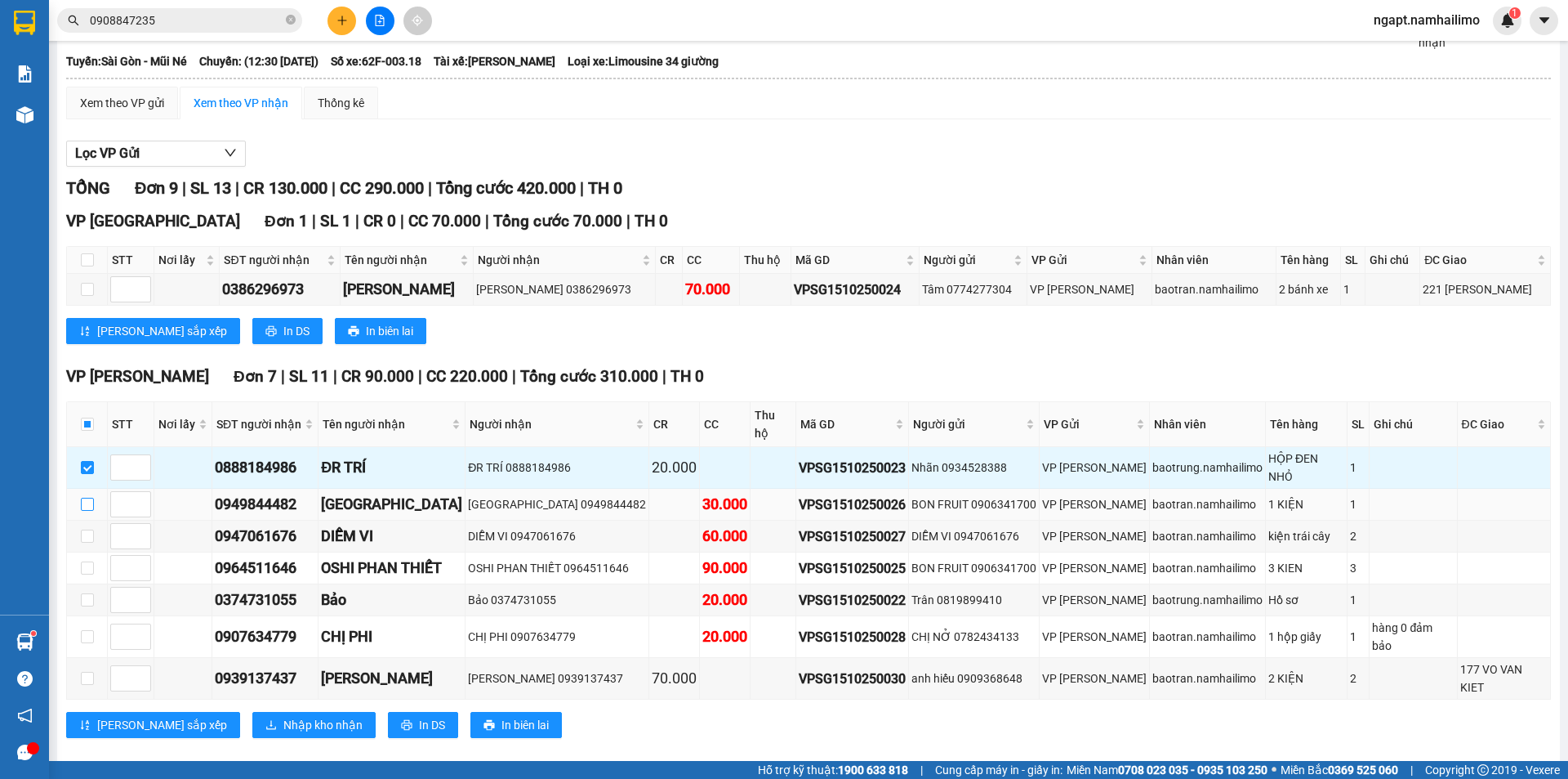
click at [83, 498] on input "checkbox" at bounding box center [87, 503] width 13 height 13
checkbox input "true"
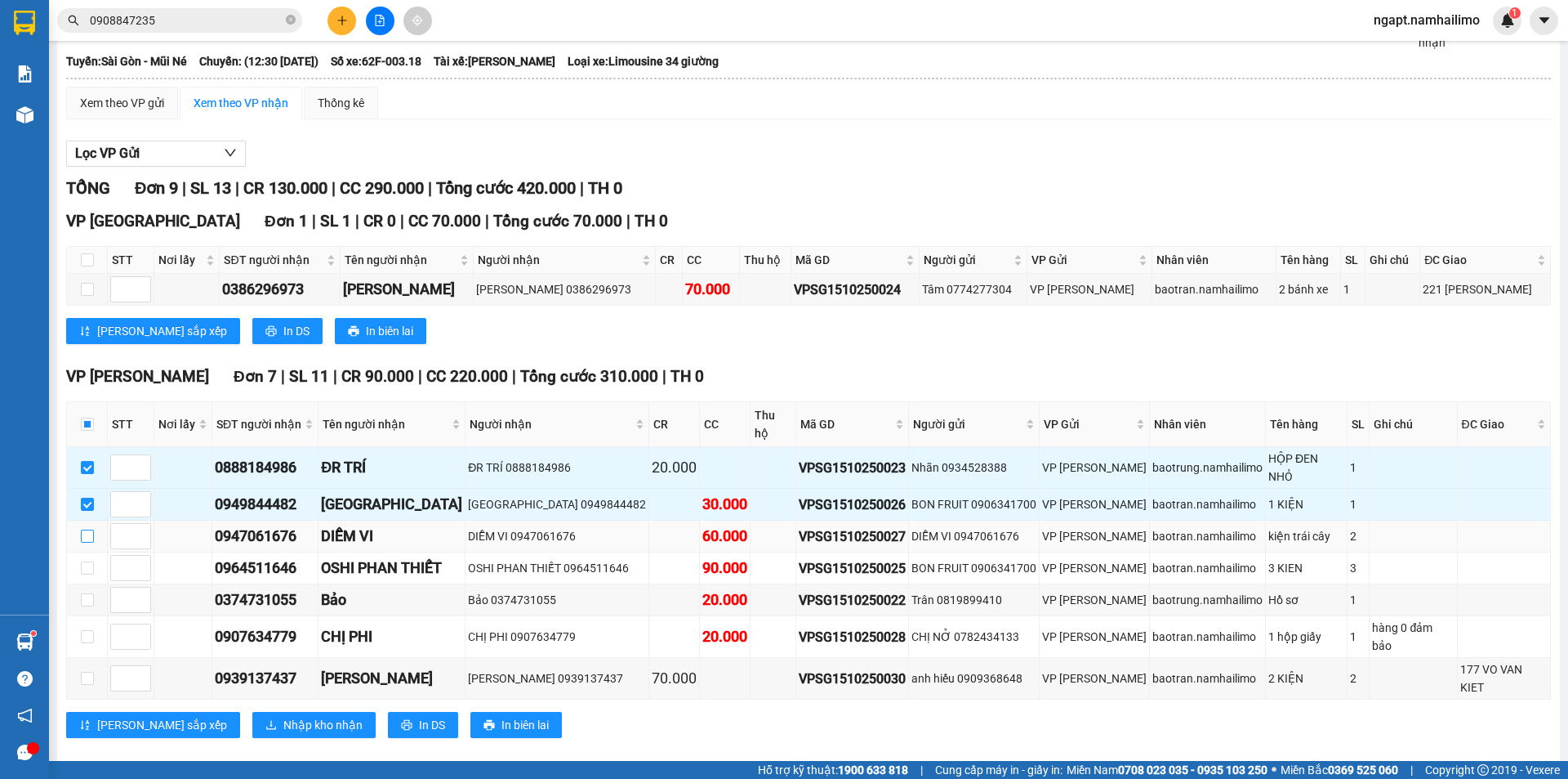
click at [87, 530] on input "checkbox" at bounding box center [87, 536] width 13 height 13
checkbox input "true"
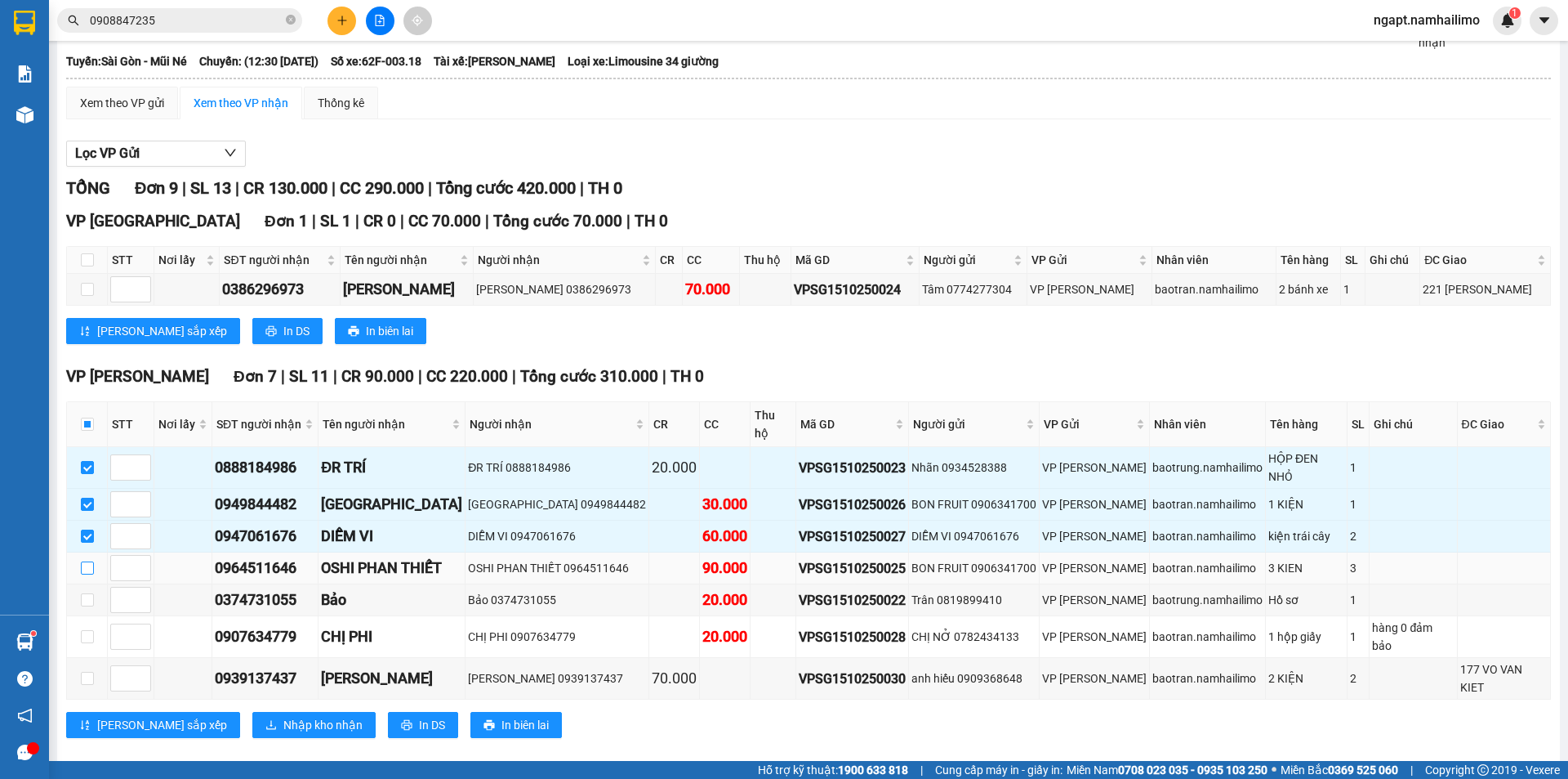
drag, startPoint x: 83, startPoint y: 541, endPoint x: 120, endPoint y: 583, distance: 56.0
click at [82, 561] on input "checkbox" at bounding box center [87, 567] width 13 height 13
checkbox input "true"
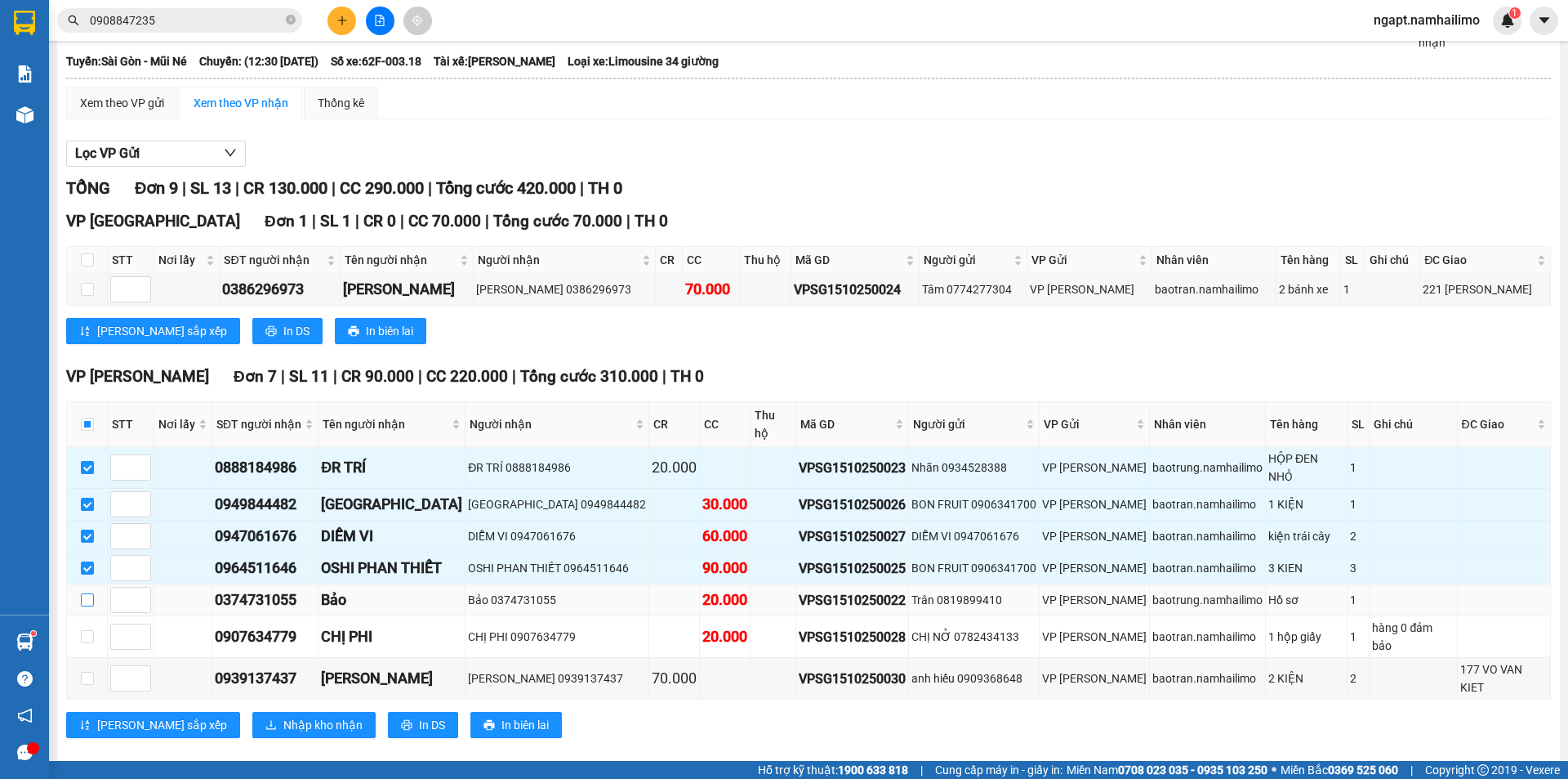
click at [85, 593] on input "checkbox" at bounding box center [87, 599] width 13 height 13
checkbox input "true"
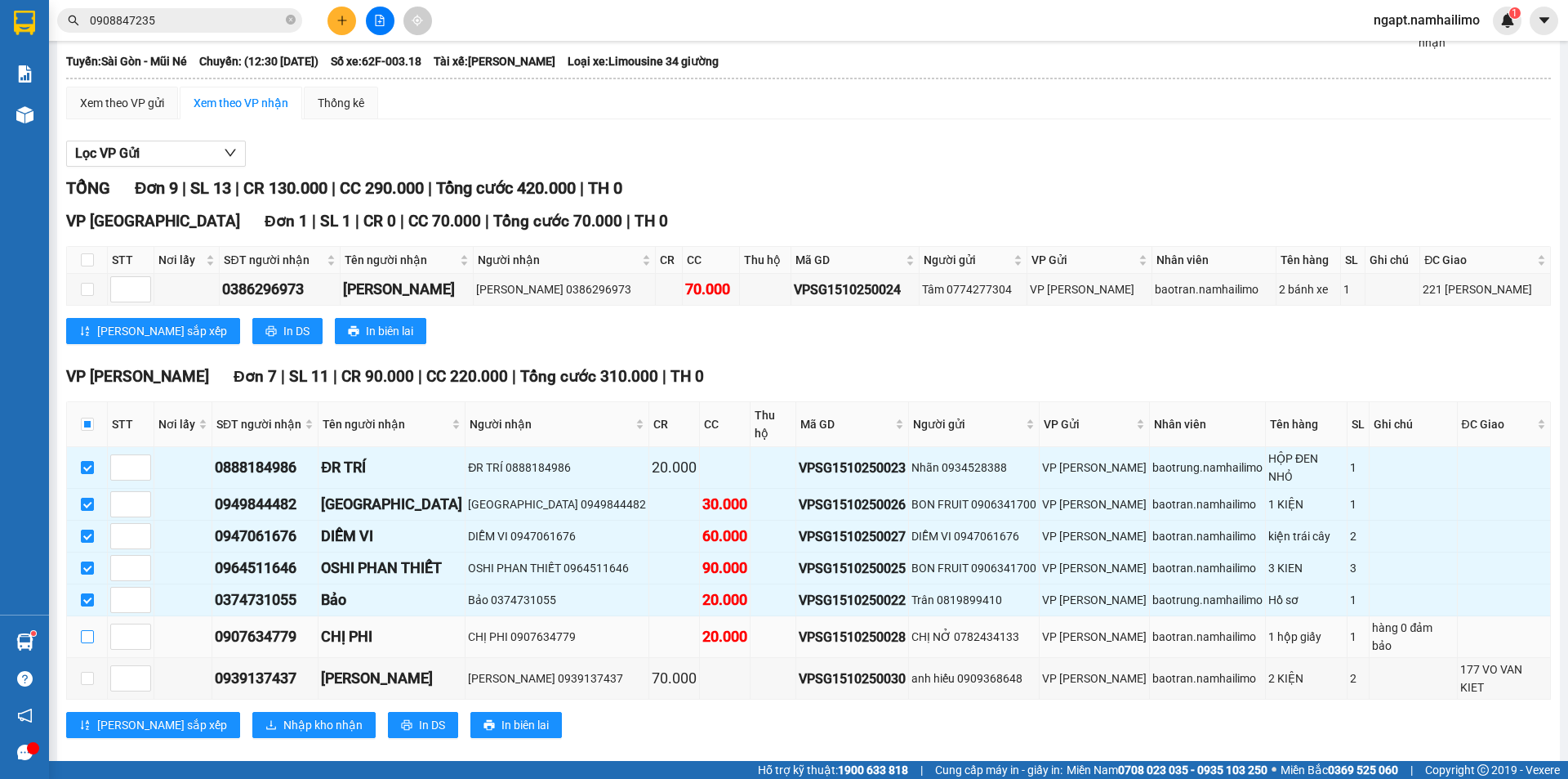
click at [84, 629] on input "checkbox" at bounding box center [87, 635] width 13 height 13
checkbox input "true"
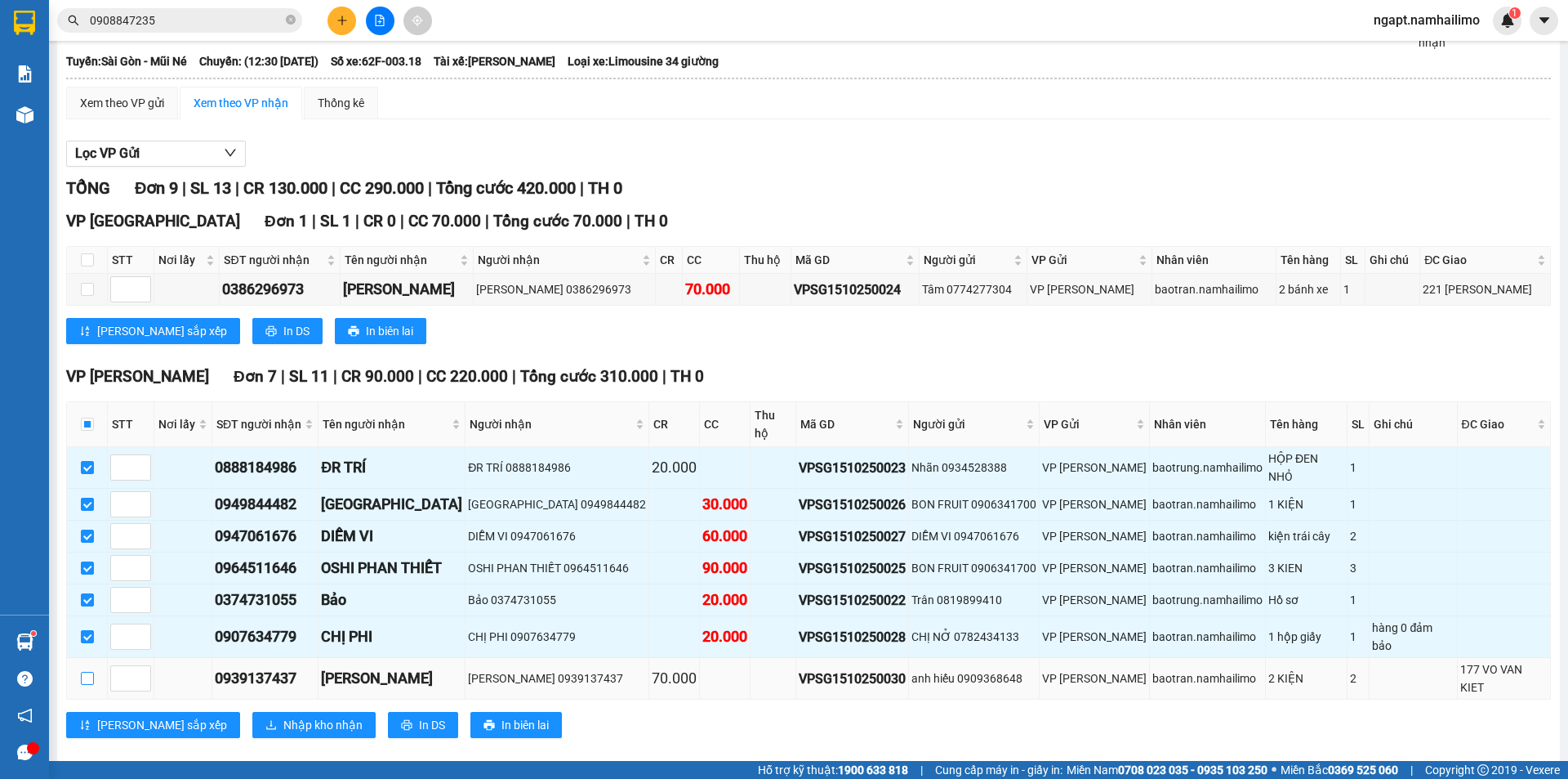
click at [86, 671] on input "checkbox" at bounding box center [87, 677] width 13 height 13
checkbox input "true"
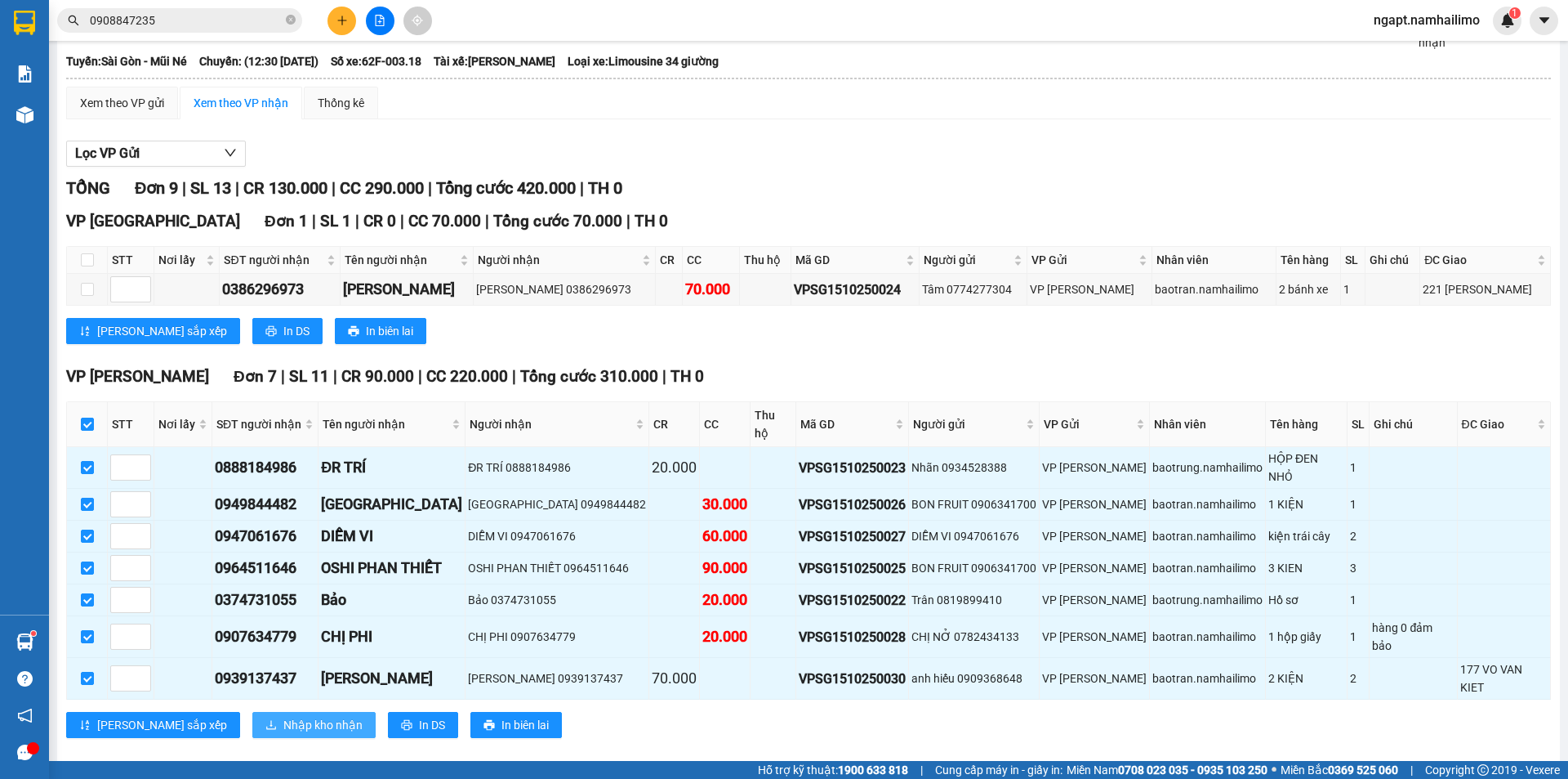
click at [283, 715] on span "Nhập kho nhận" at bounding box center [322, 724] width 79 height 18
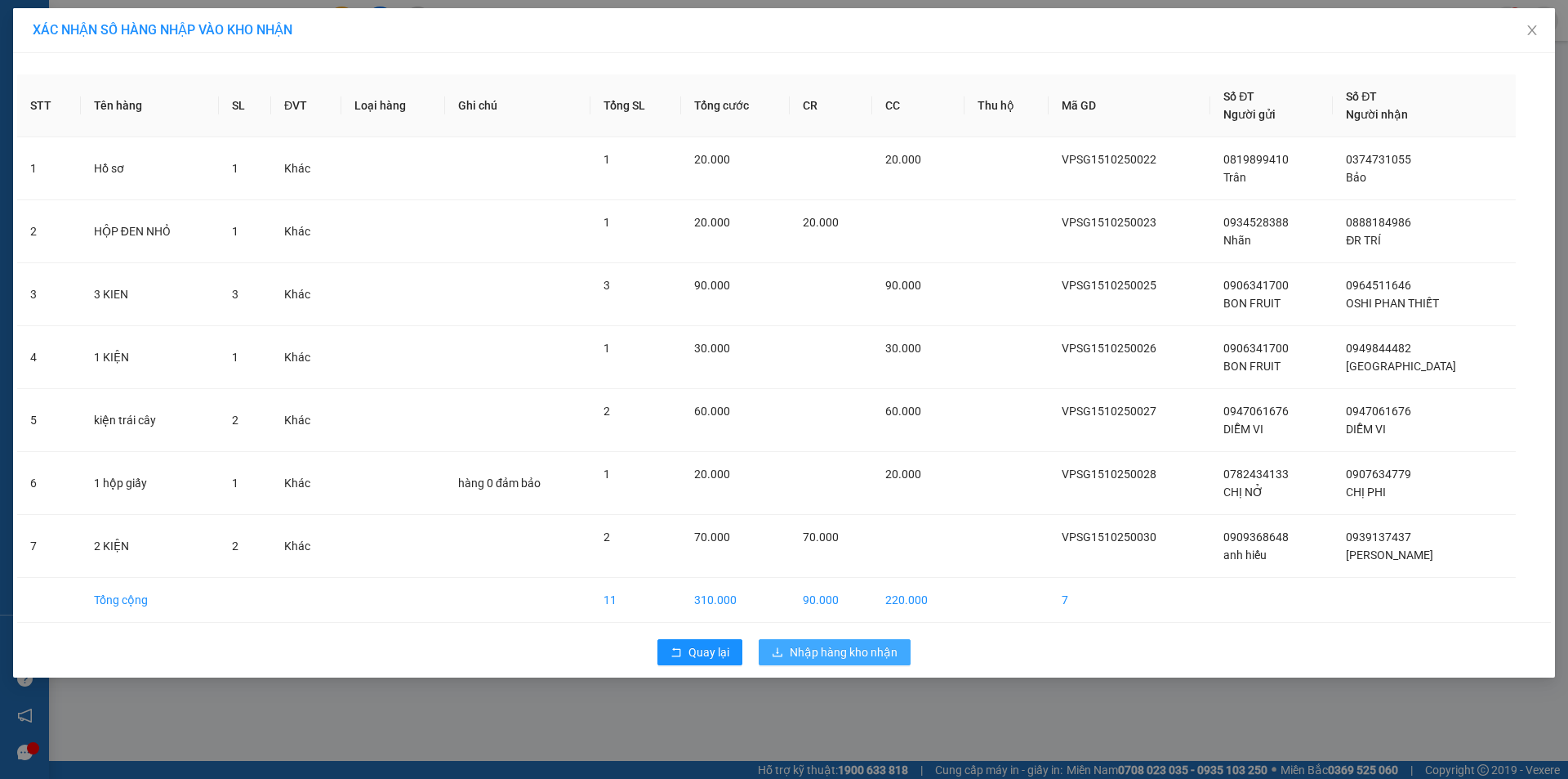
click at [875, 656] on span "Nhập hàng kho nhận" at bounding box center [843, 652] width 107 height 18
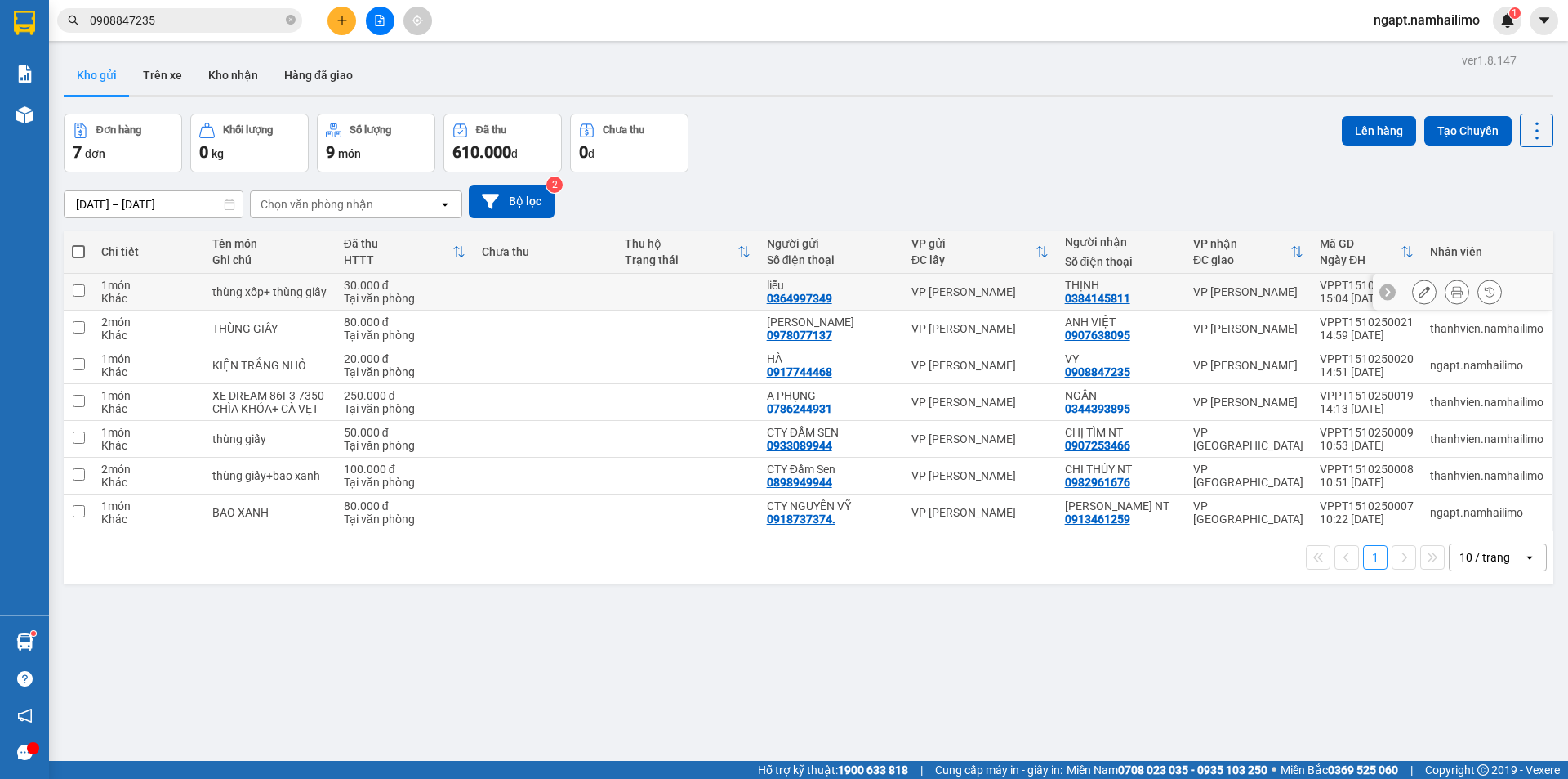
click at [76, 286] on input "checkbox" at bounding box center [78, 290] width 13 height 13
checkbox input "true"
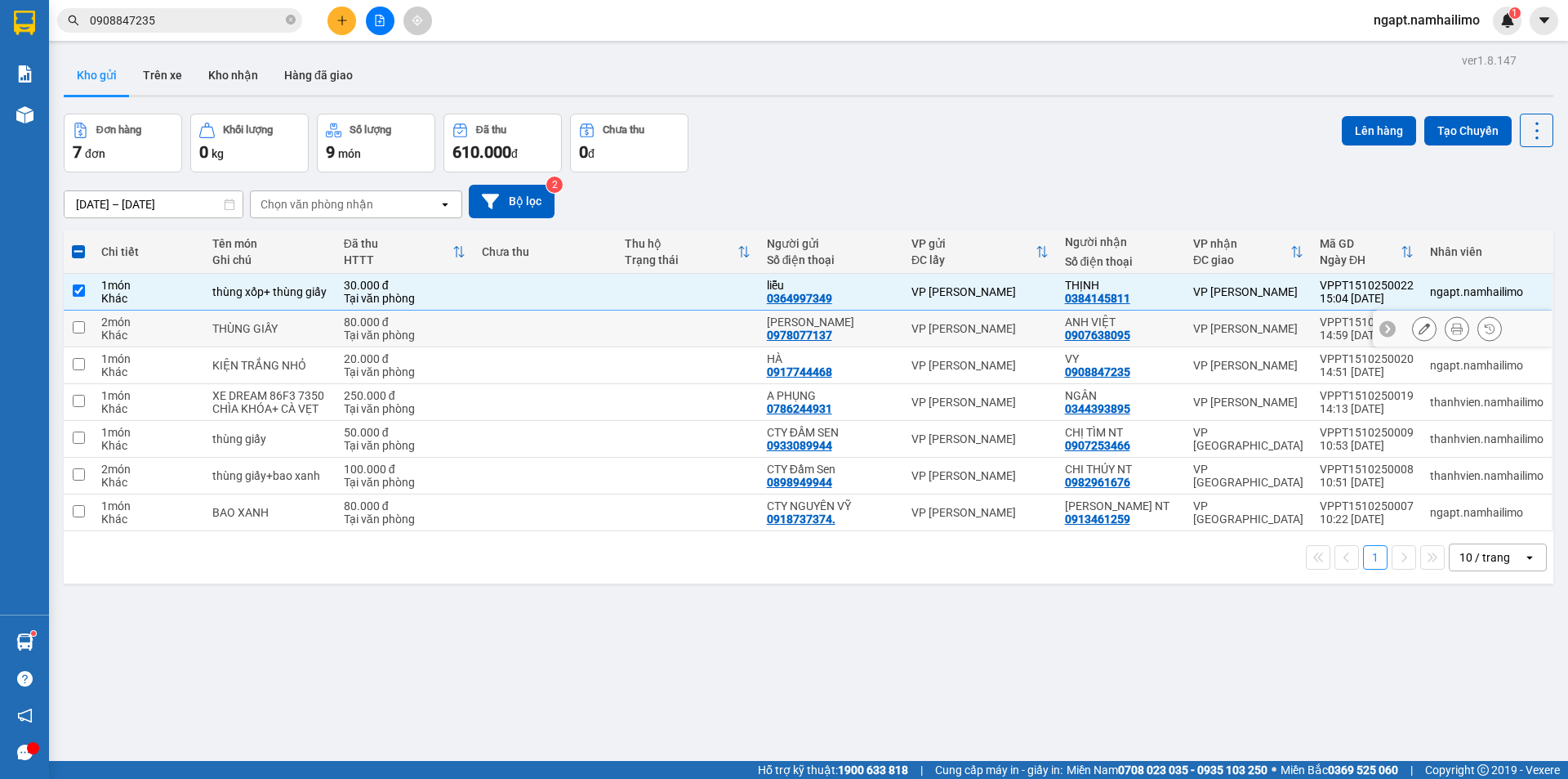
click at [82, 324] on input "checkbox" at bounding box center [78, 326] width 13 height 13
checkbox input "true"
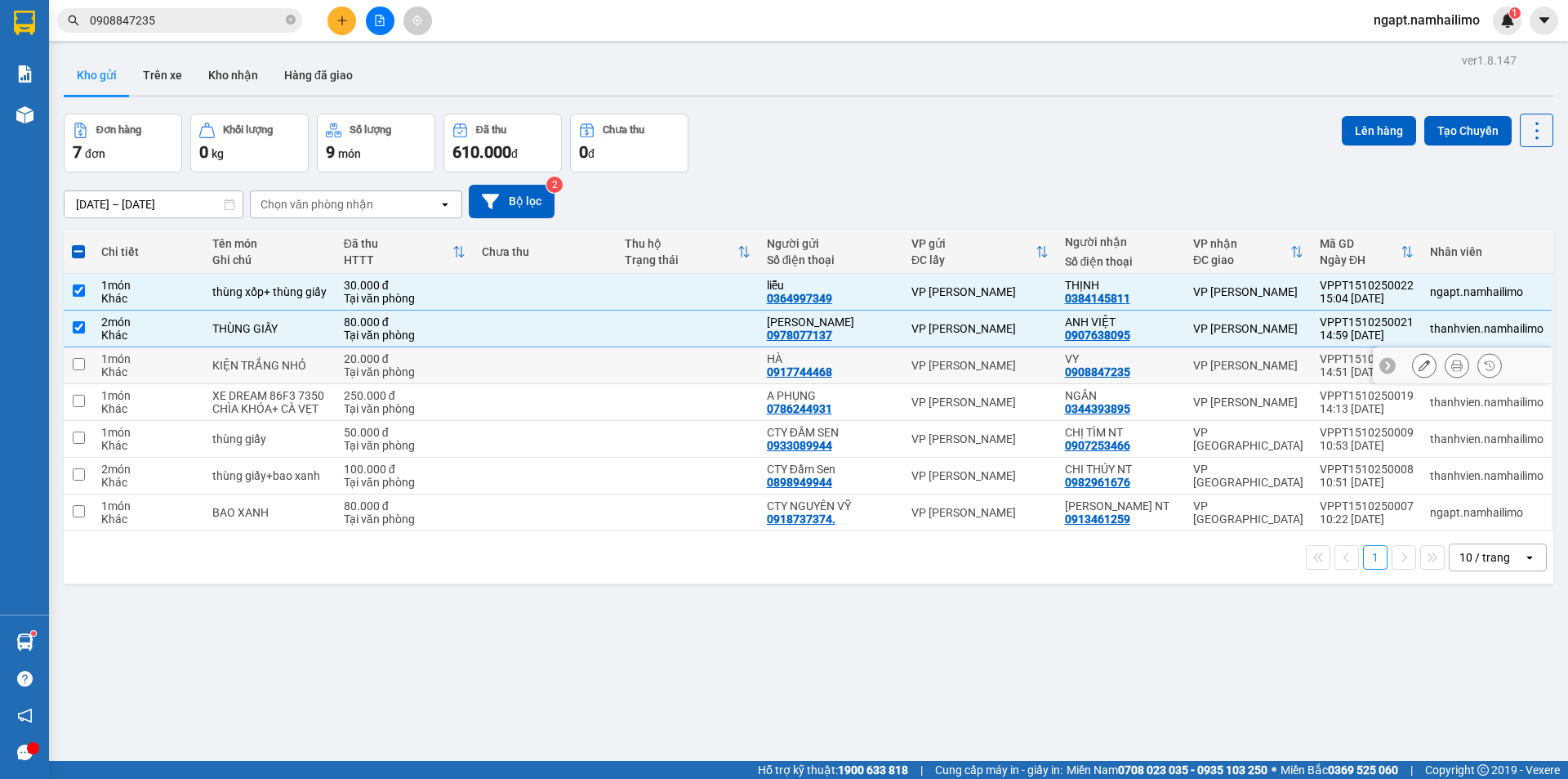
click at [78, 366] on input "checkbox" at bounding box center [78, 364] width 13 height 13
checkbox input "true"
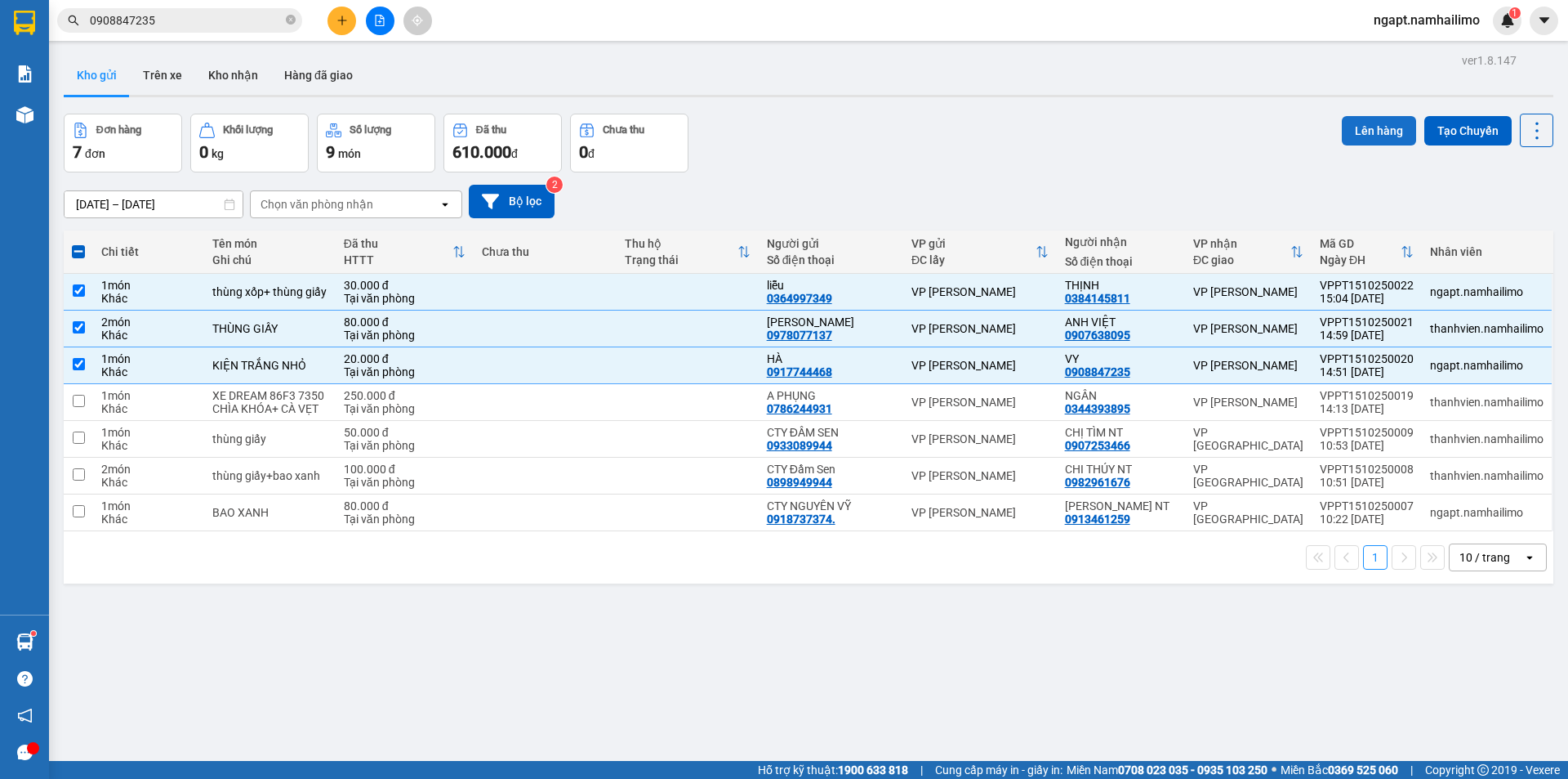
click at [1373, 122] on button "Lên hàng" at bounding box center [1378, 131] width 74 height 29
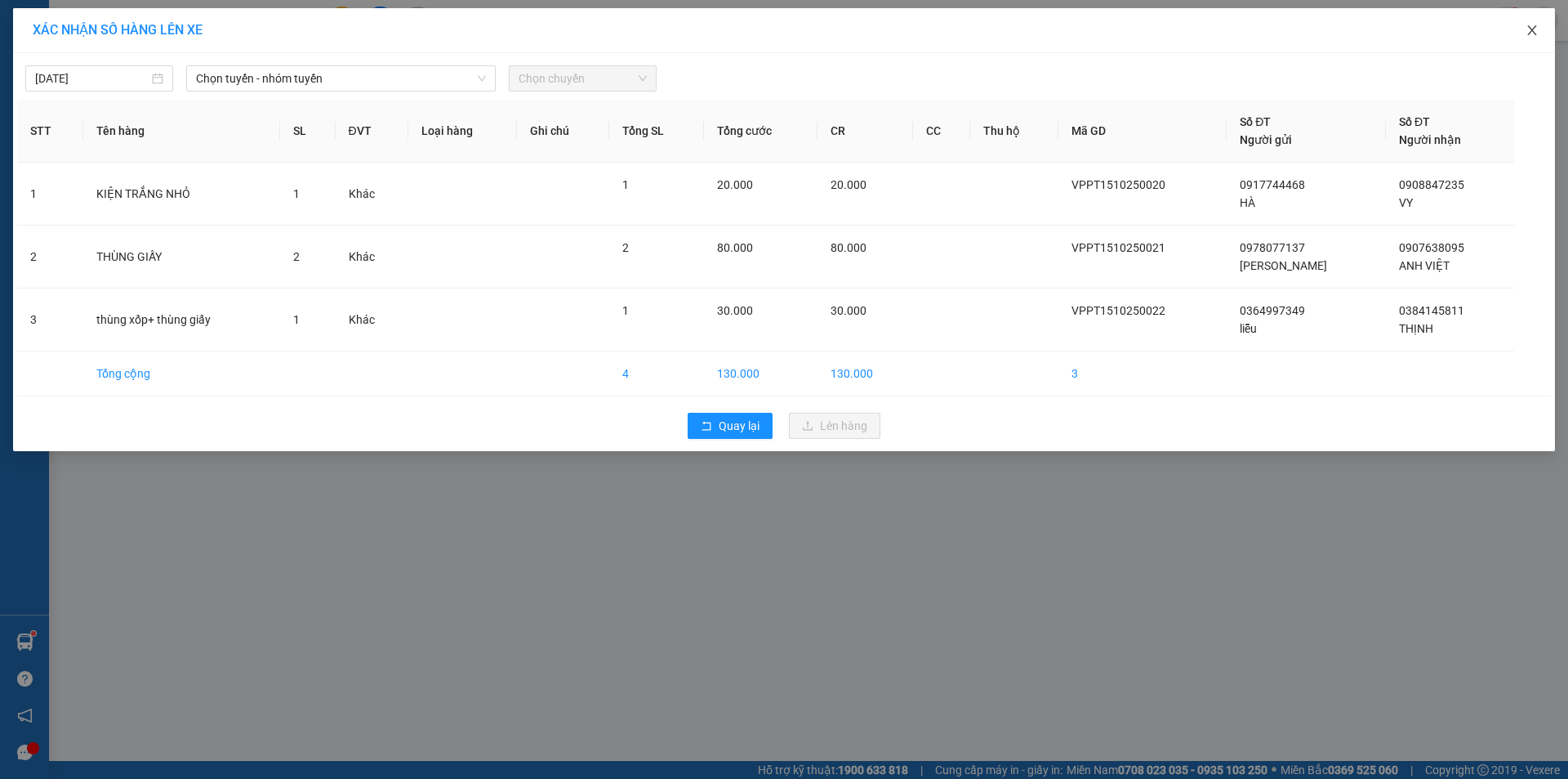
click at [1534, 27] on icon "close" at bounding box center [1531, 29] width 13 height 13
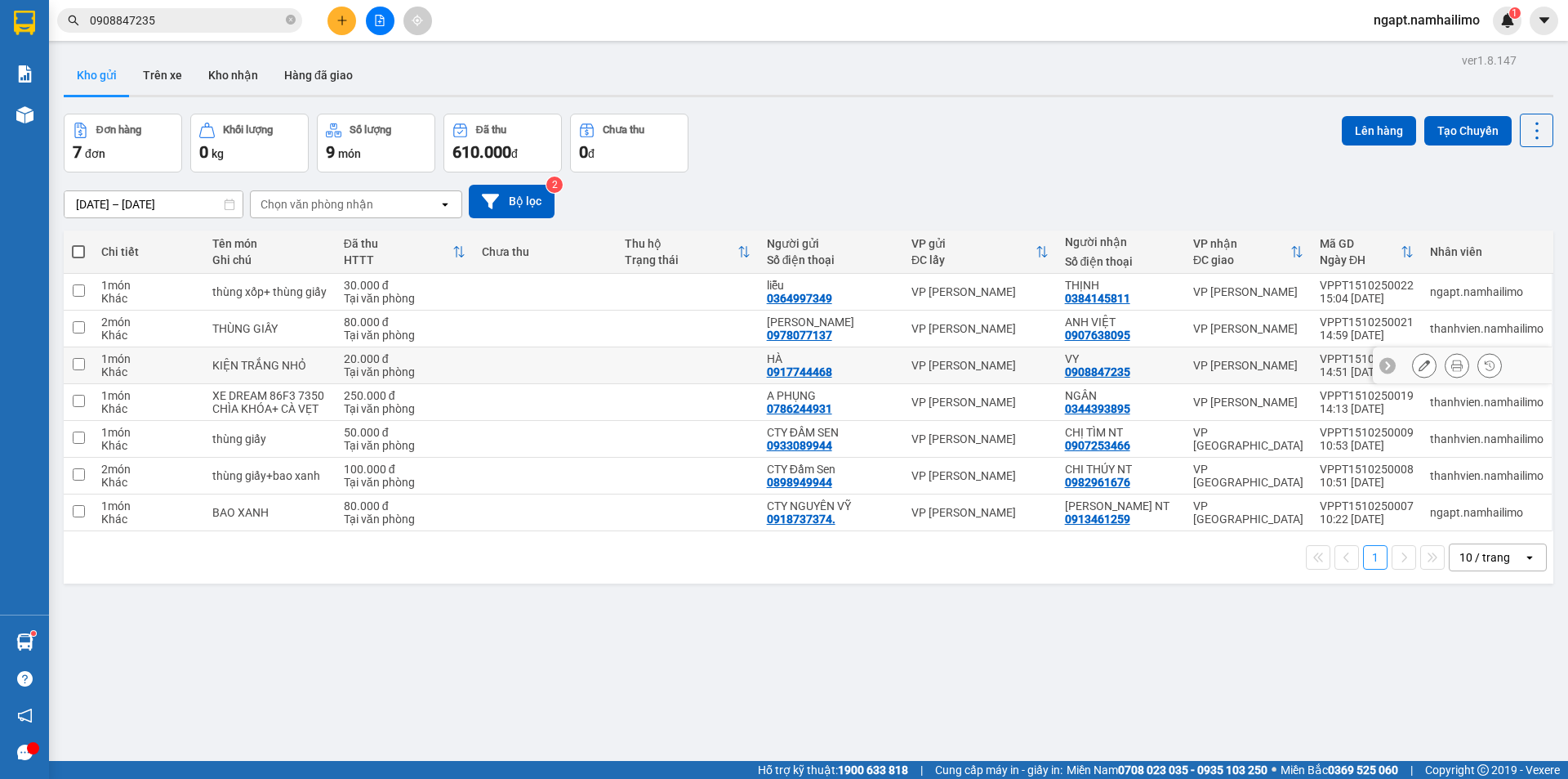
click at [88, 363] on td at bounding box center [78, 366] width 29 height 37
checkbox input "true"
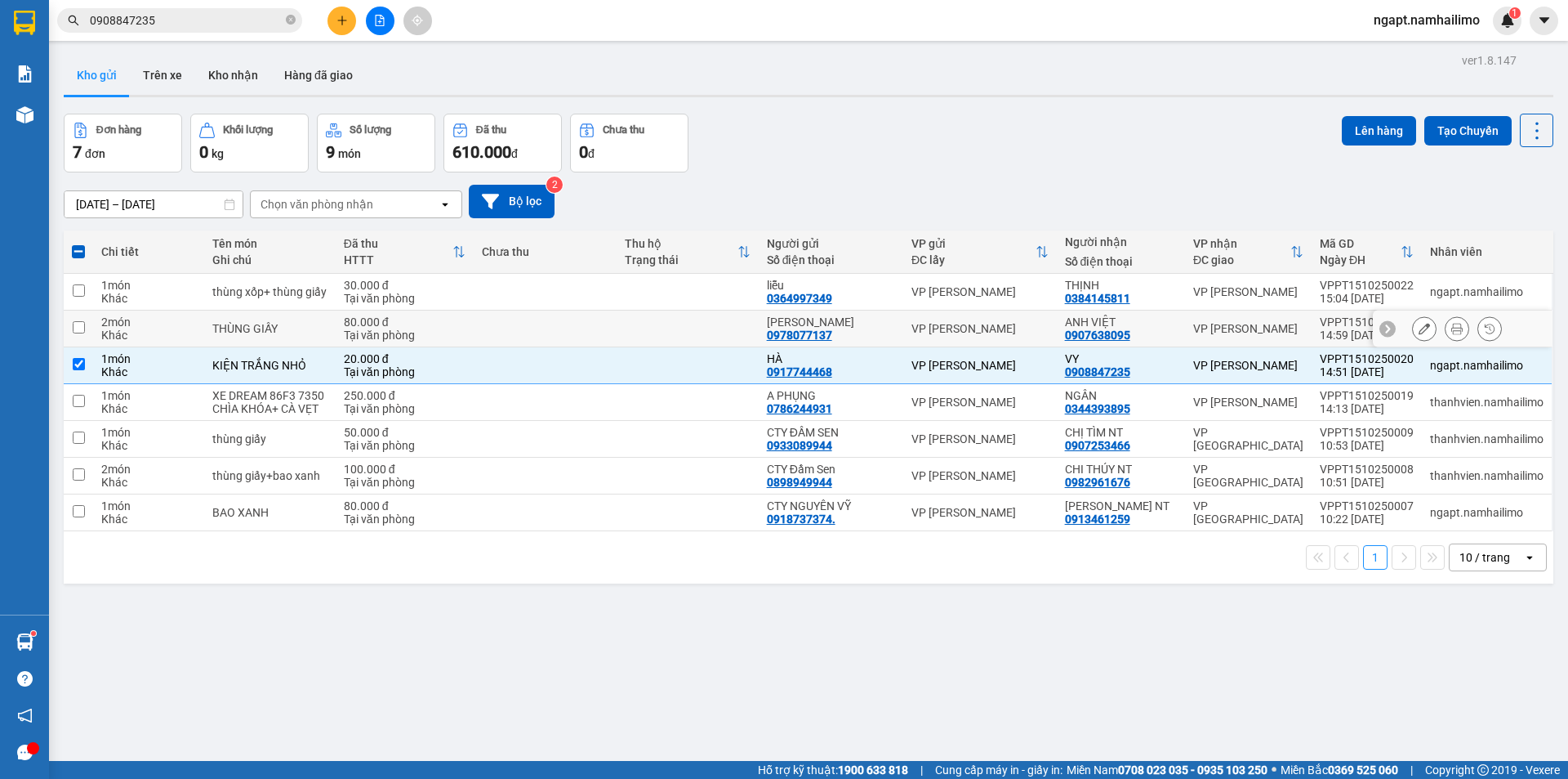
drag, startPoint x: 85, startPoint y: 330, endPoint x: 85, endPoint y: 316, distance: 14.0
click at [85, 327] on td at bounding box center [78, 329] width 29 height 37
checkbox input "true"
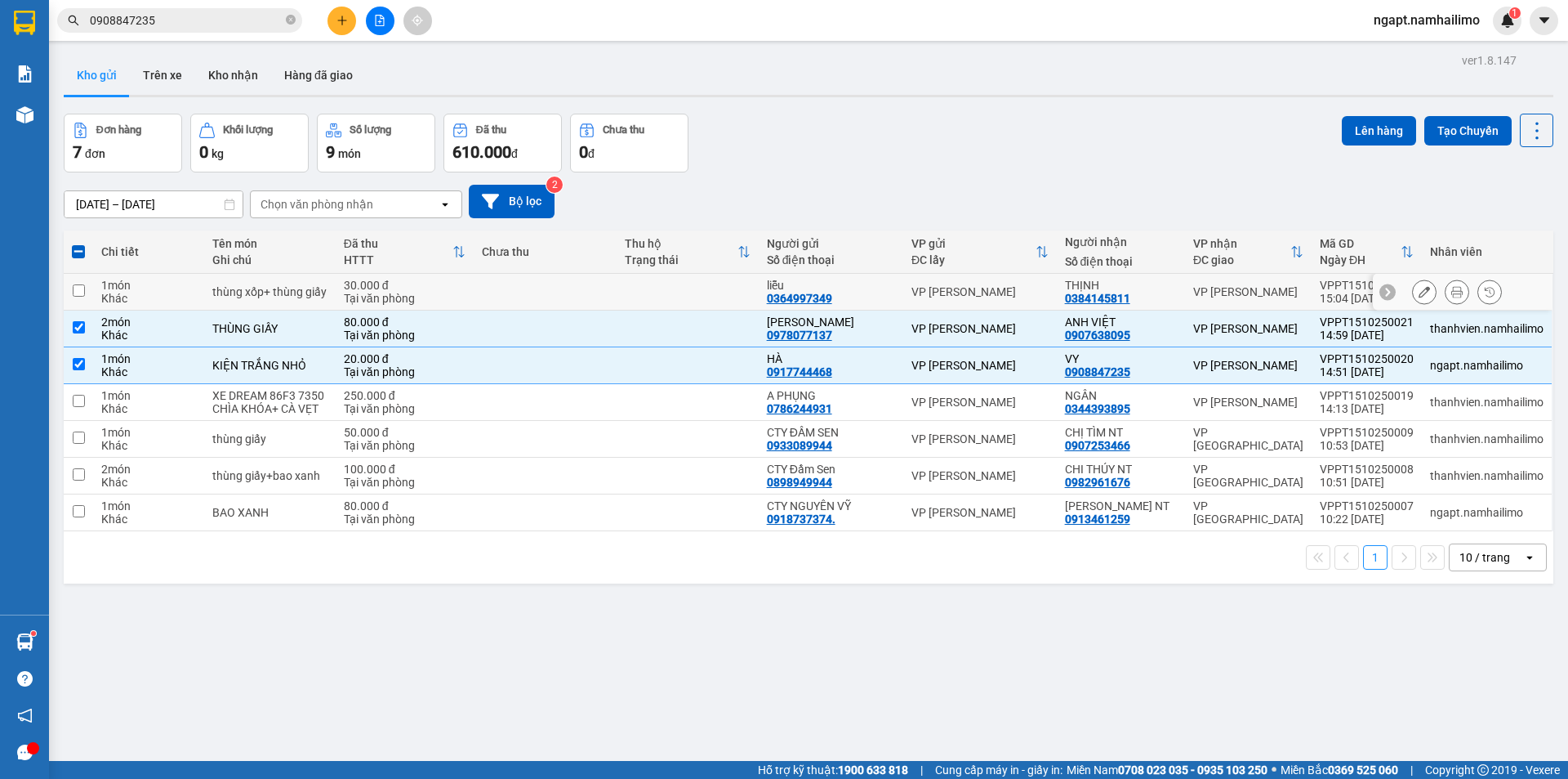
click at [77, 281] on td at bounding box center [78, 292] width 29 height 37
checkbox input "true"
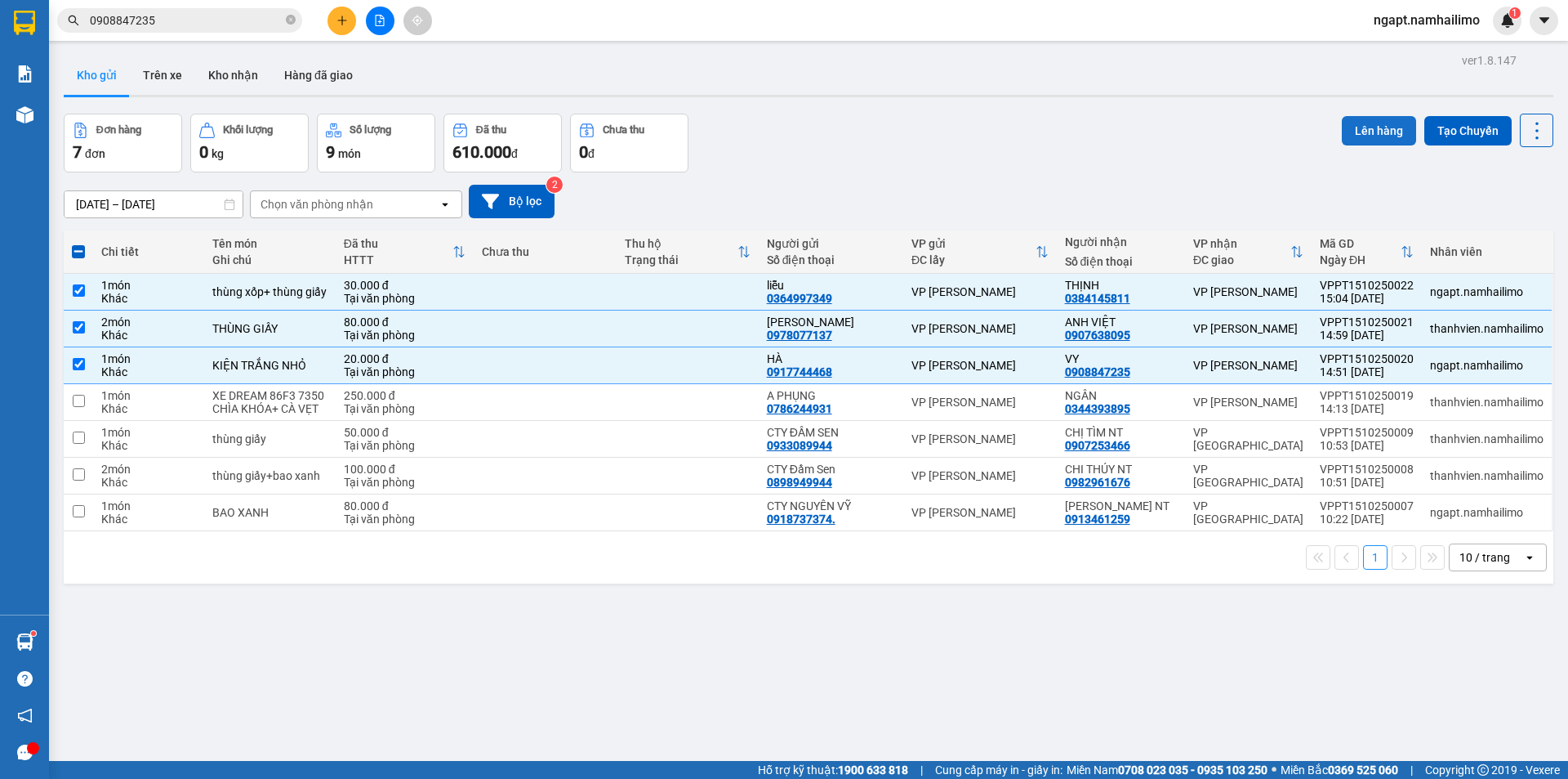
click at [1386, 126] on button "Lên hàng" at bounding box center [1378, 131] width 74 height 29
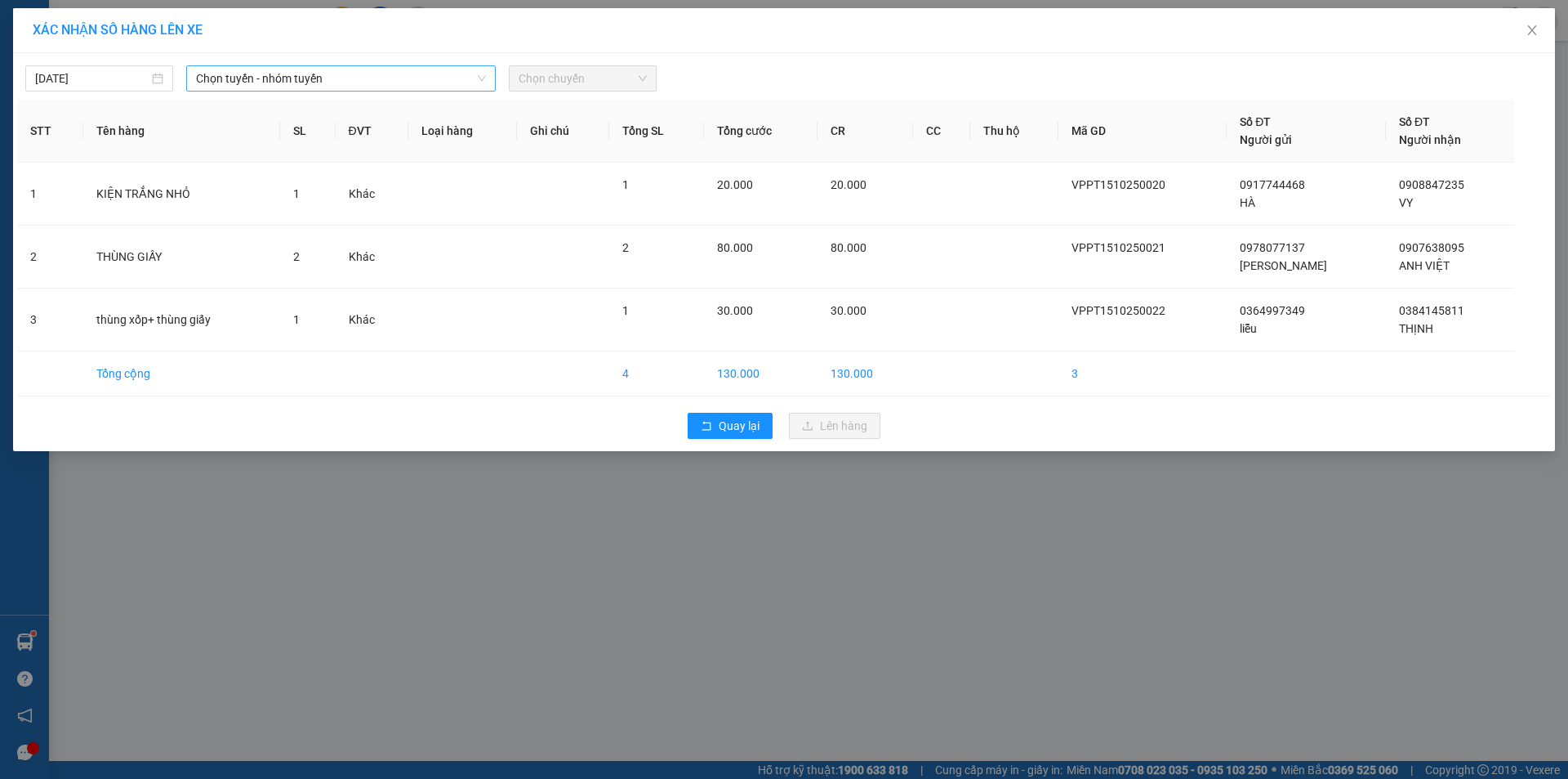
click at [354, 81] on span "Chọn tuyến - nhóm tuyến" at bounding box center [341, 78] width 290 height 24
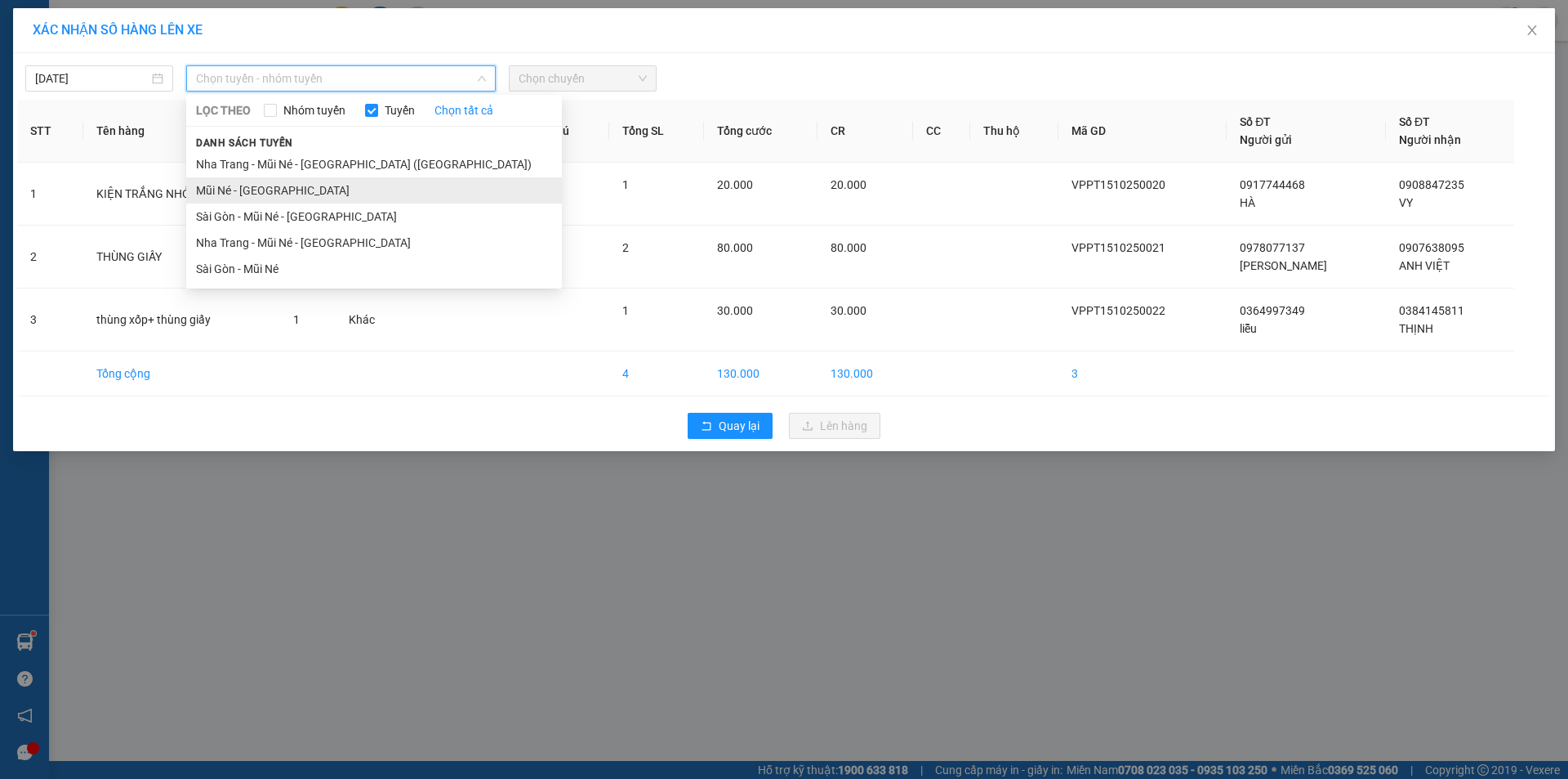
click at [279, 195] on li "Mũi Né - [GEOGRAPHIC_DATA]" at bounding box center [374, 190] width 375 height 26
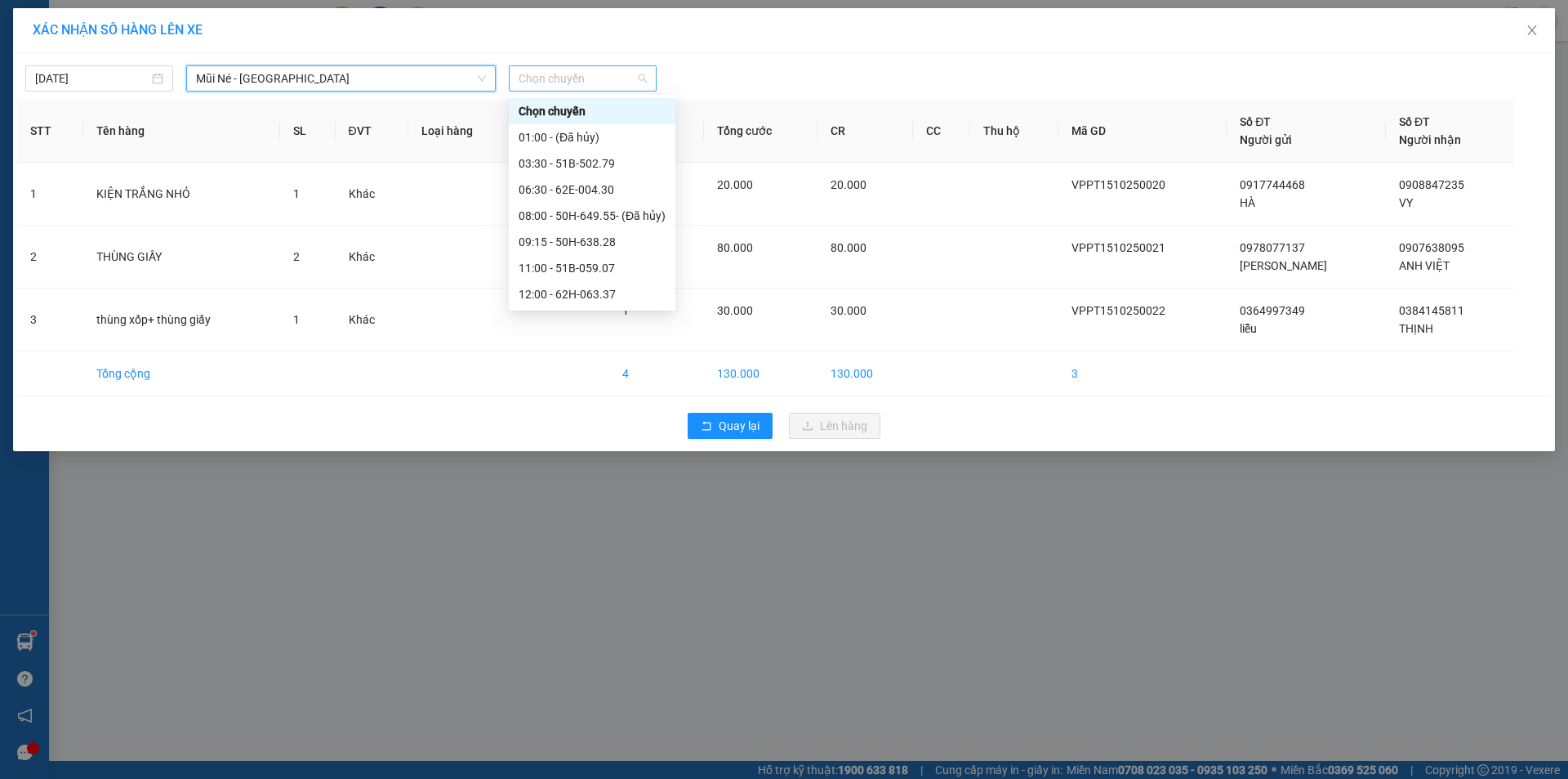
click at [614, 80] on span "Chọn chuyến" at bounding box center [582, 78] width 128 height 24
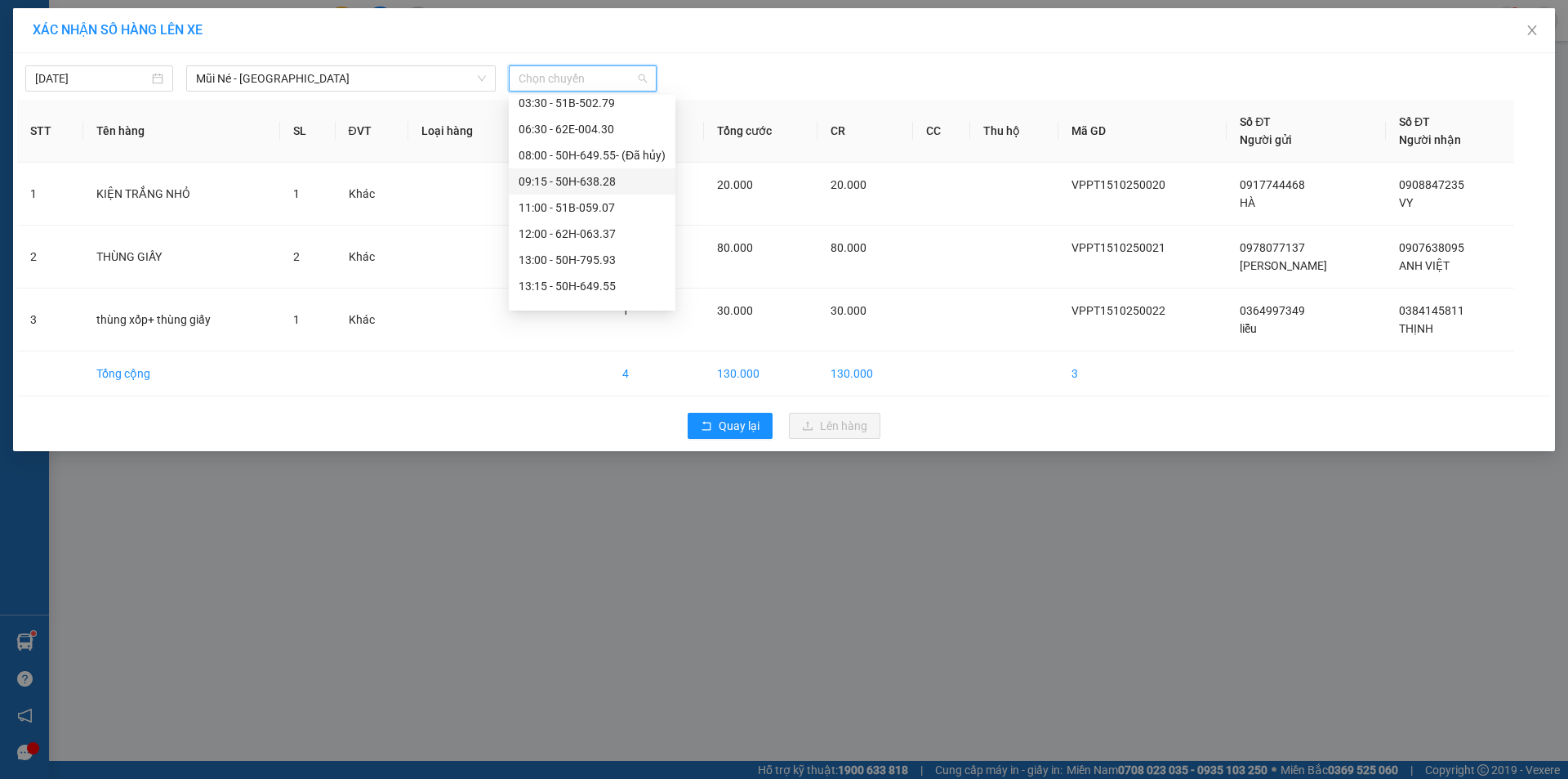
scroll to position [131, 0]
click at [610, 249] on div "14:30 - 51D-614.79" at bounding box center [592, 241] width 147 height 18
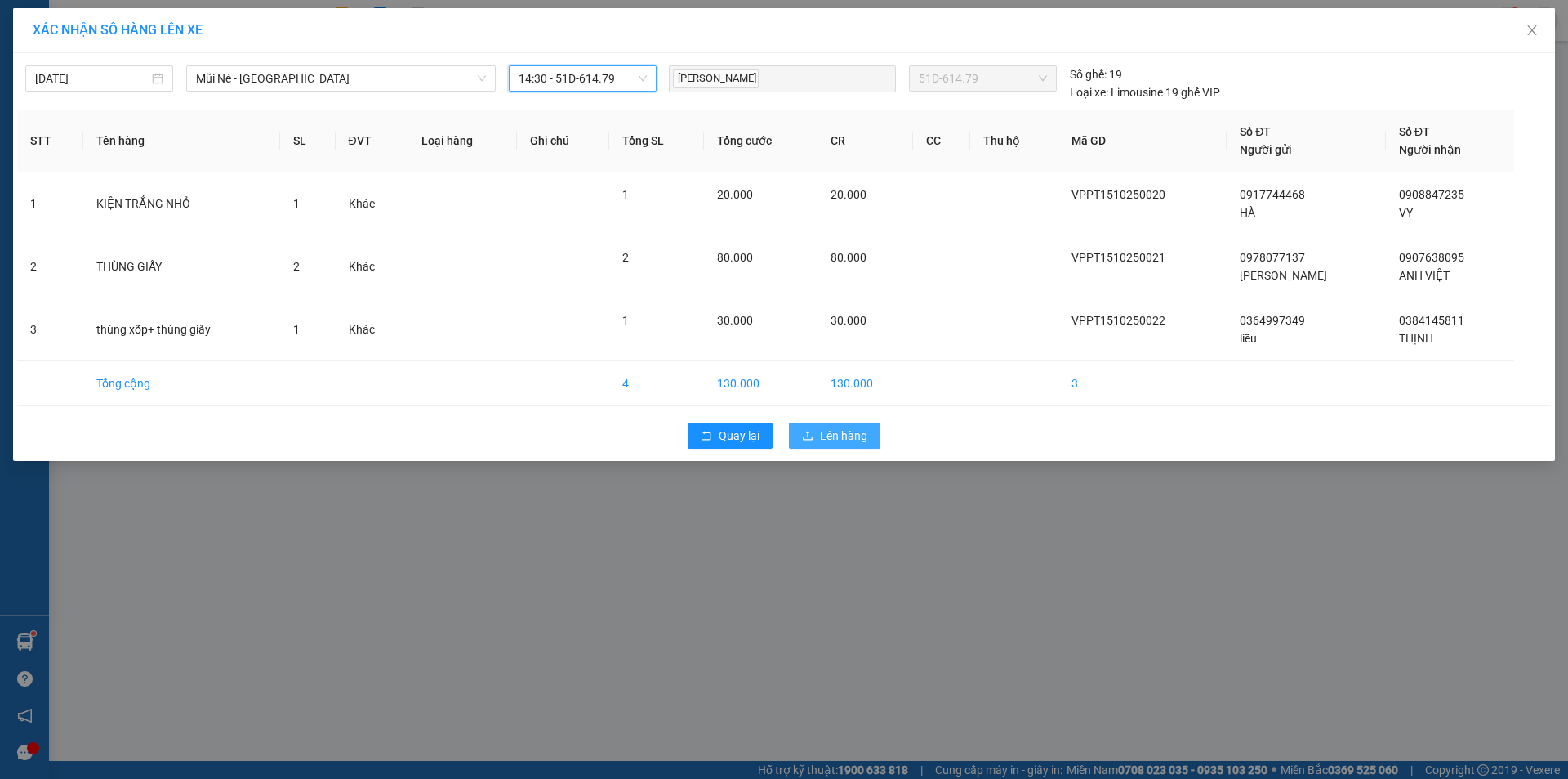
click at [853, 437] on span "Lên hàng" at bounding box center [843, 435] width 47 height 18
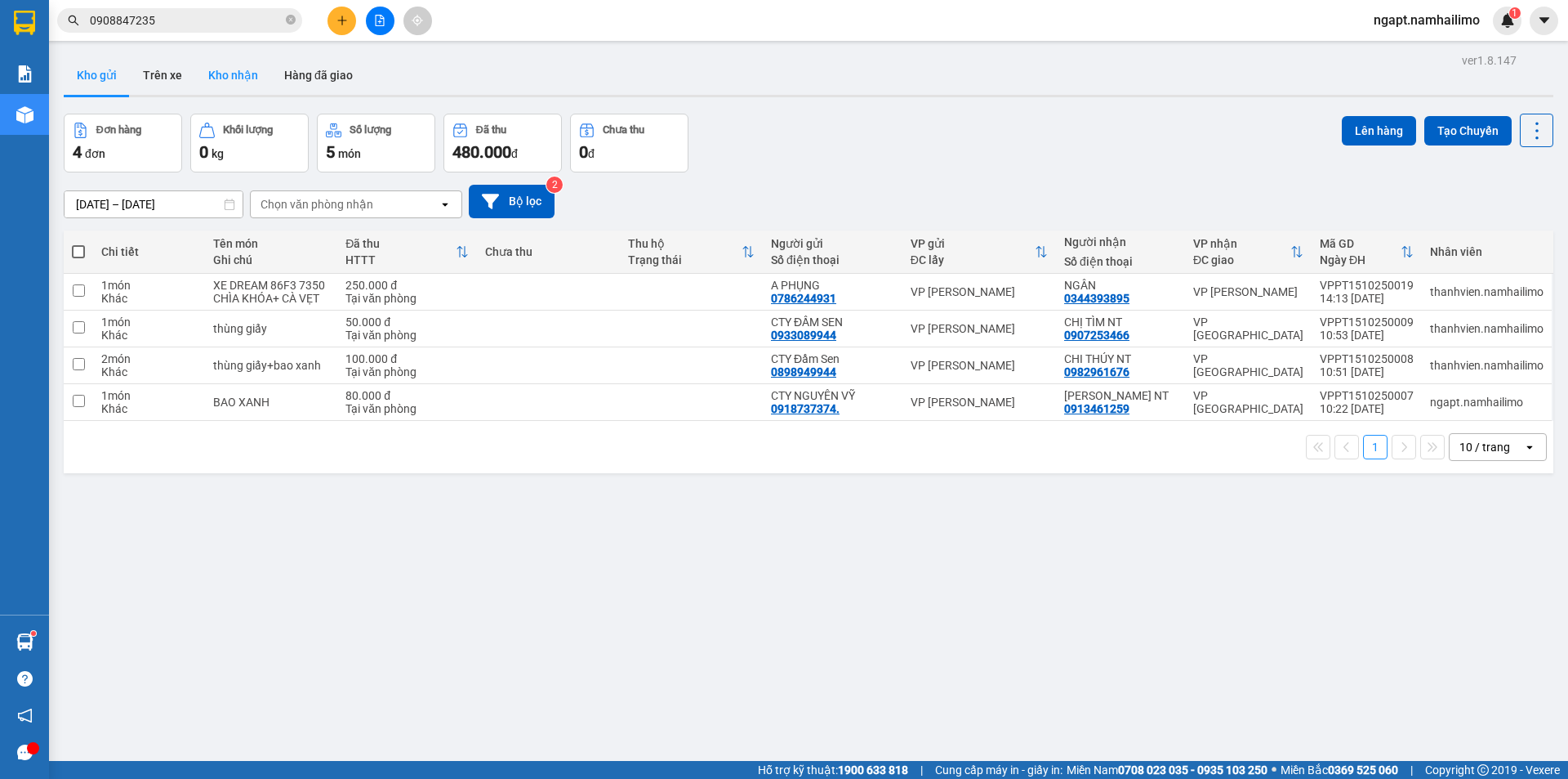
drag, startPoint x: 225, startPoint y: 74, endPoint x: 474, endPoint y: 194, distance: 276.4
click at [226, 74] on button "Kho nhận" at bounding box center [233, 75] width 76 height 39
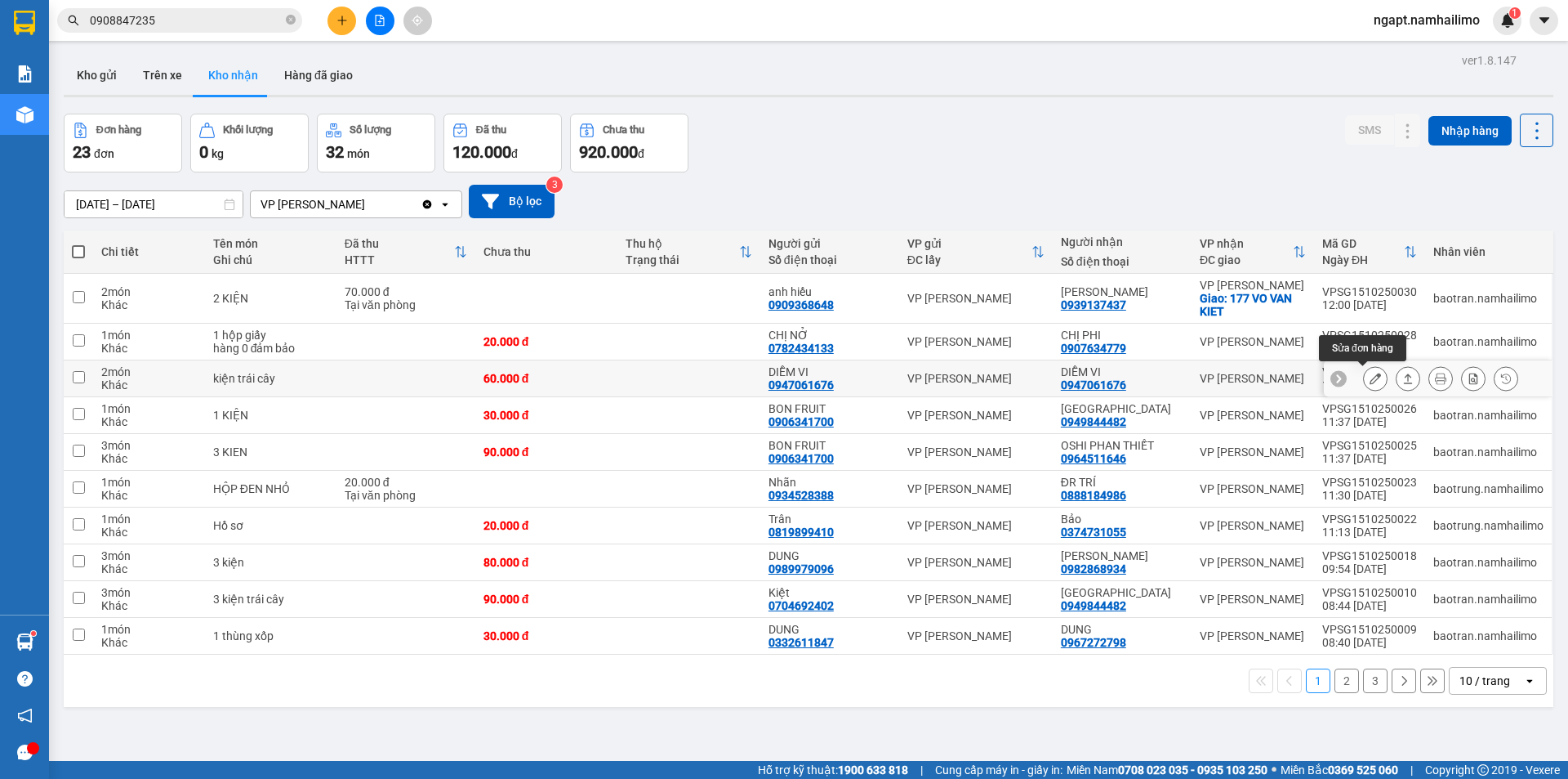
click at [1370, 375] on icon at bounding box center [1376, 378] width 12 height 12
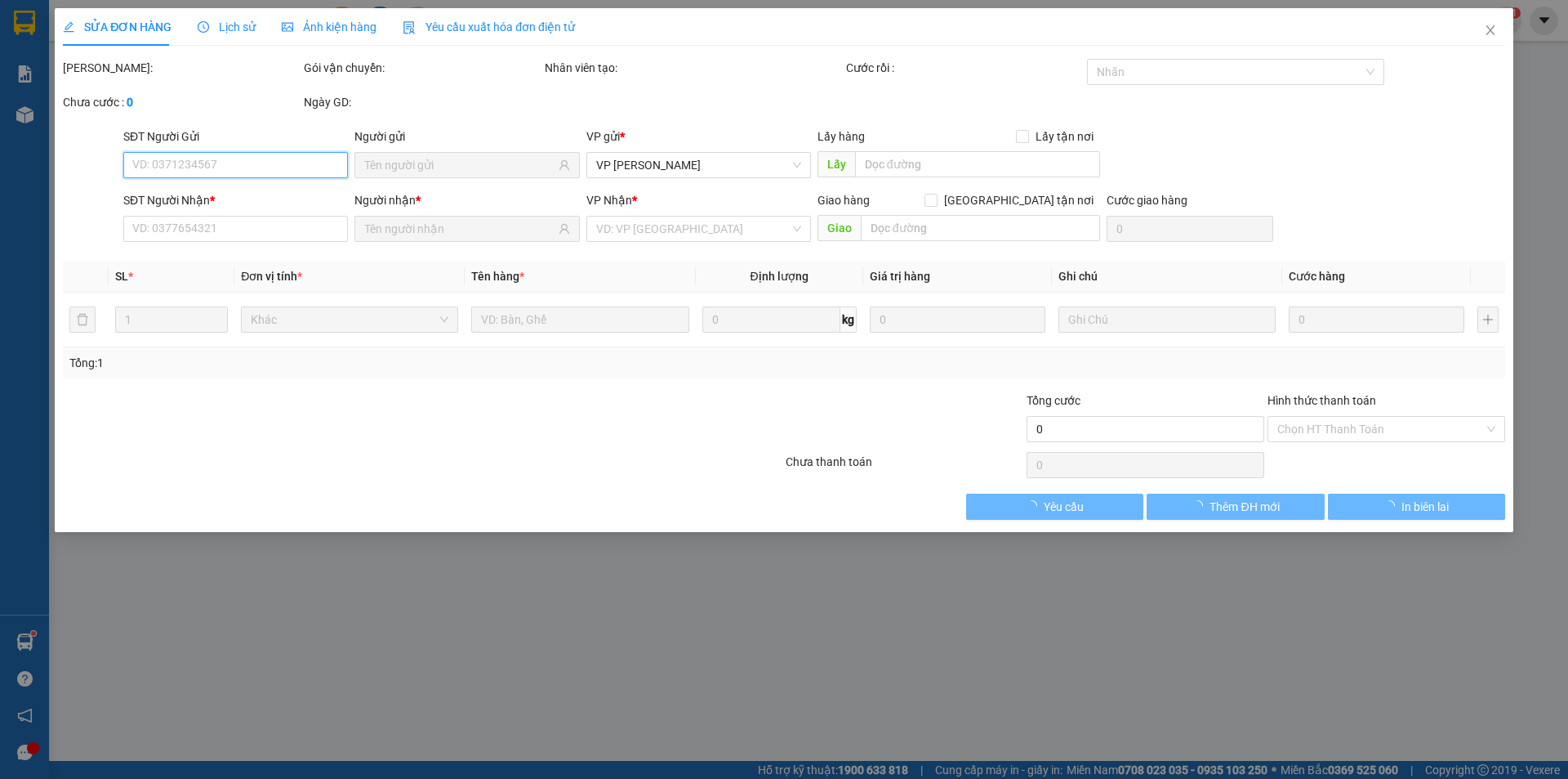
type input "0947061676"
type input "DIỄM VI"
type input "0947061676"
type input "DIỄM VI"
type input "60.000"
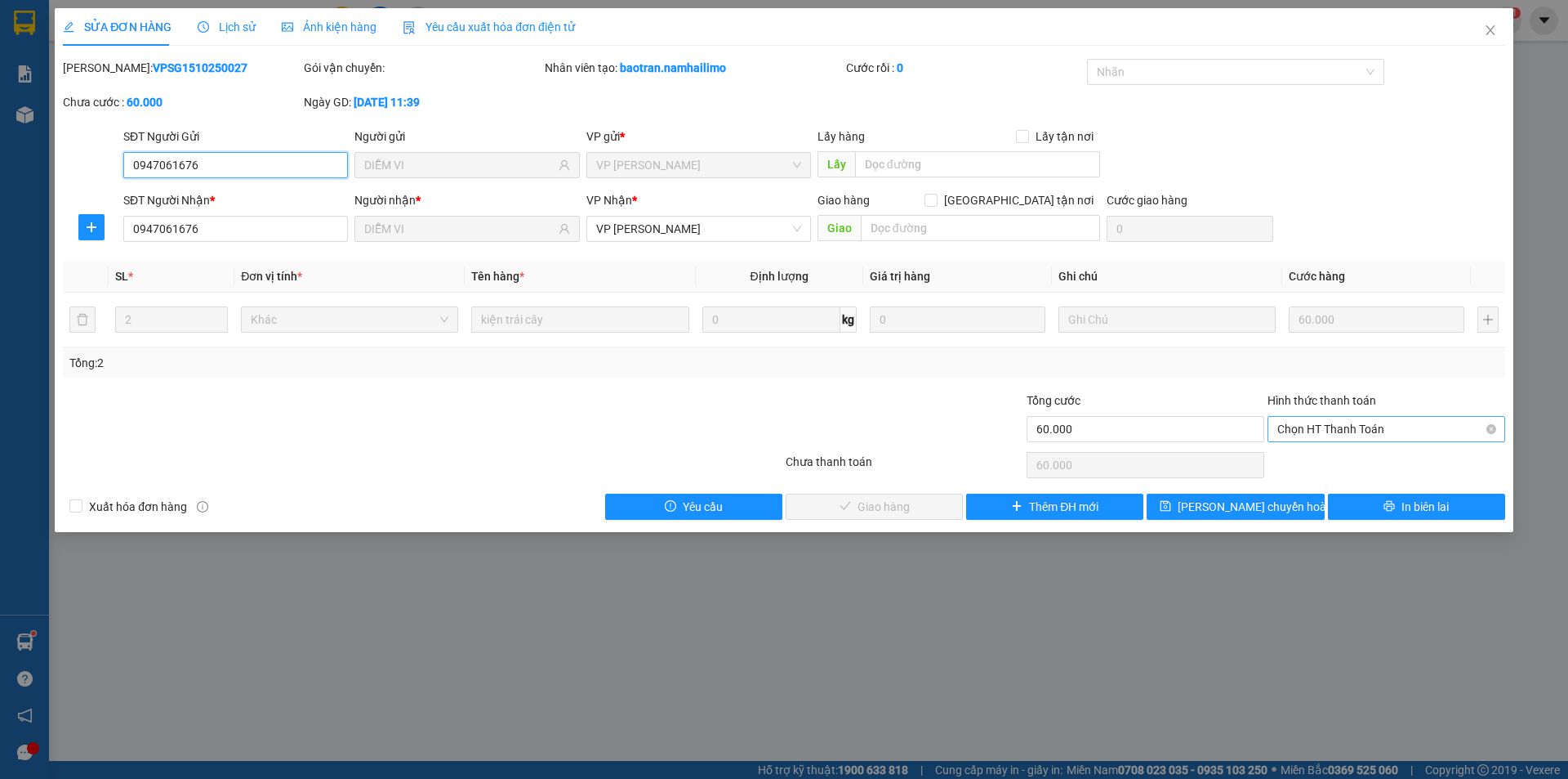
click at [1385, 426] on span "Chọn HT Thanh Toán" at bounding box center [1385, 428] width 218 height 24
drag, startPoint x: 1363, startPoint y: 455, endPoint x: 1242, endPoint y: 473, distance: 122.3
click at [1363, 454] on div "Tại văn phòng" at bounding box center [1385, 461] width 218 height 18
type input "0"
click at [863, 503] on span "Giao hàng" at bounding box center [883, 506] width 52 height 18
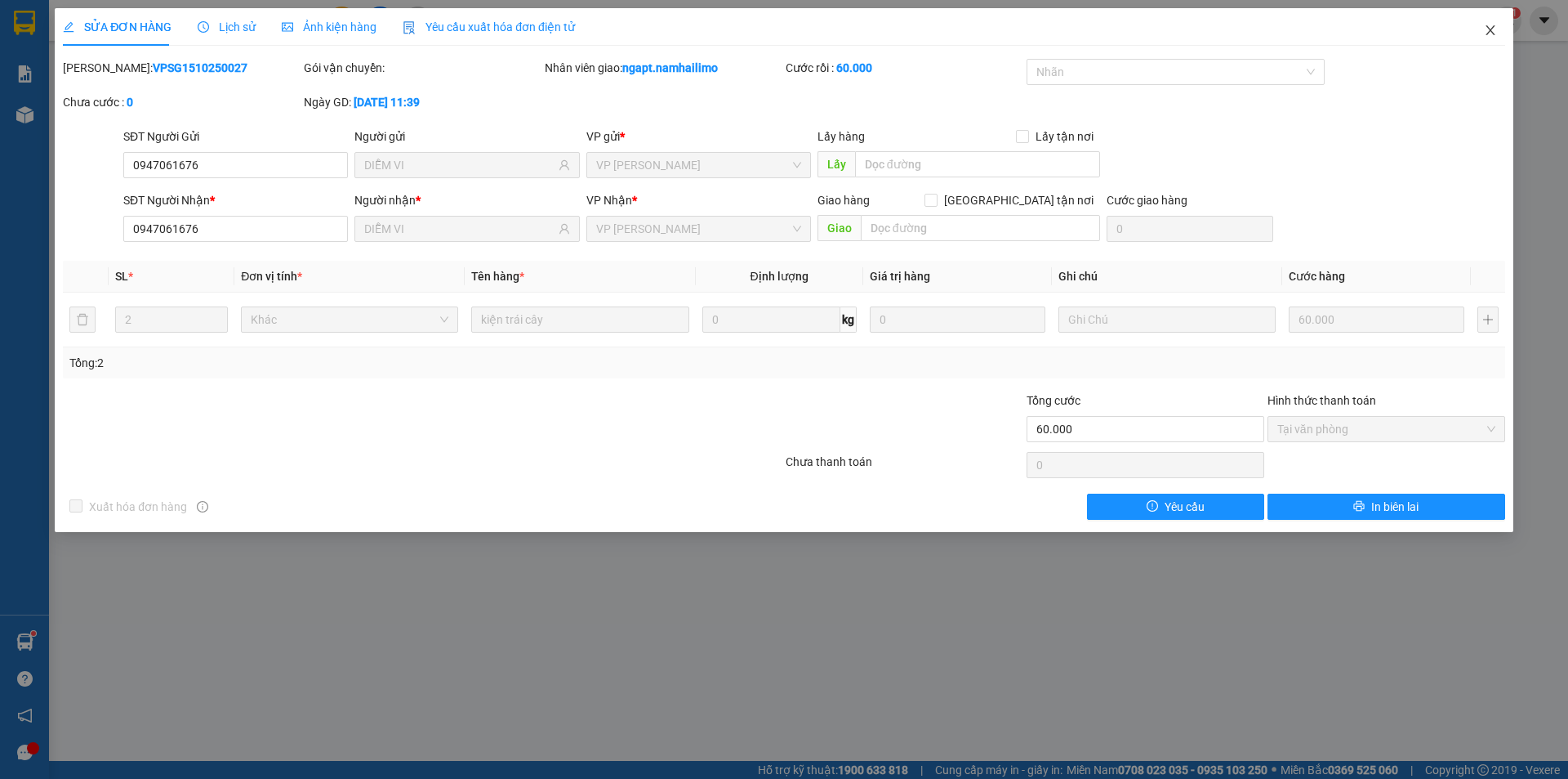
click at [1486, 30] on icon "close" at bounding box center [1490, 29] width 13 height 13
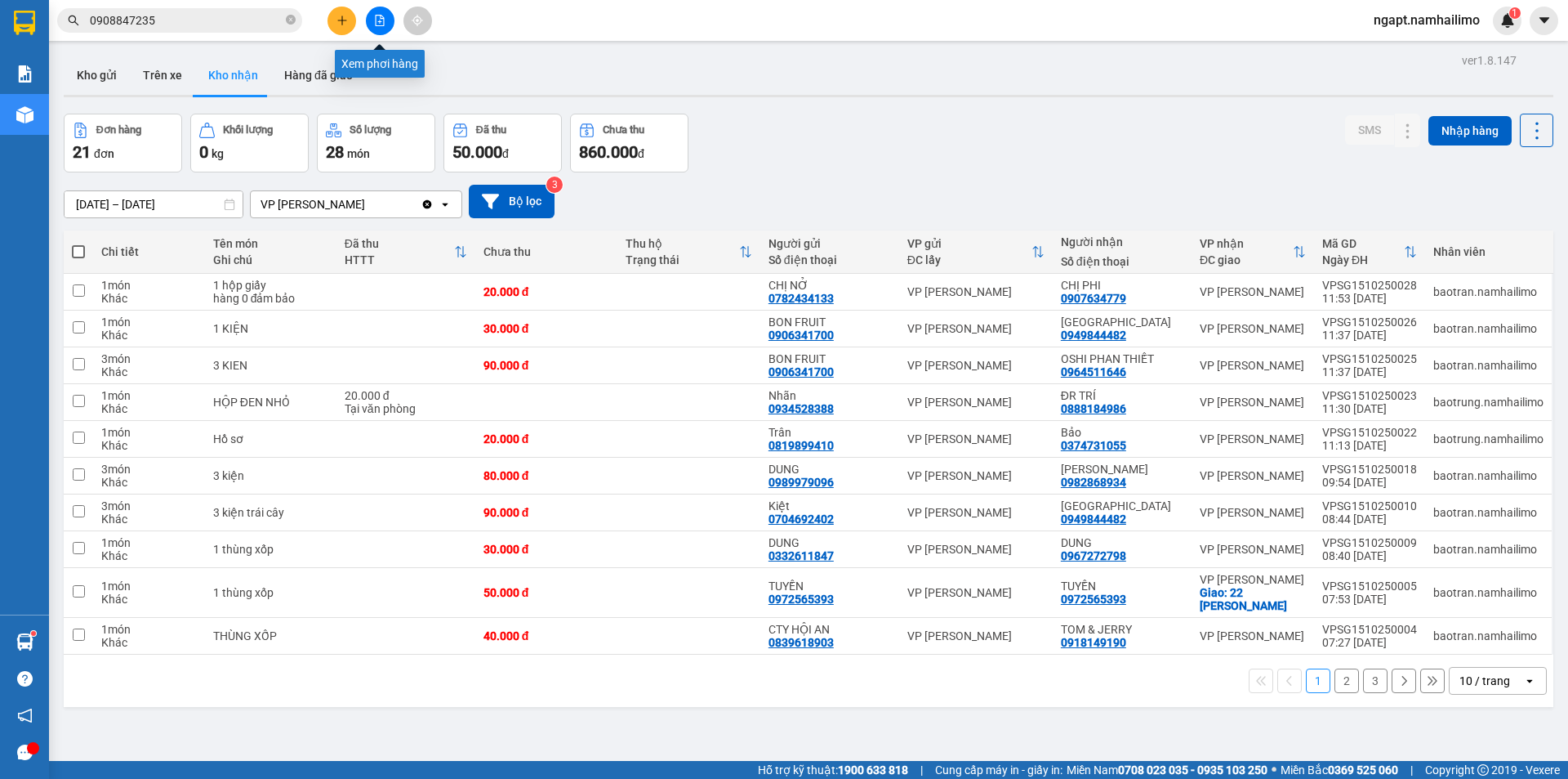
click at [377, 18] on icon "file-add" at bounding box center [380, 21] width 12 height 12
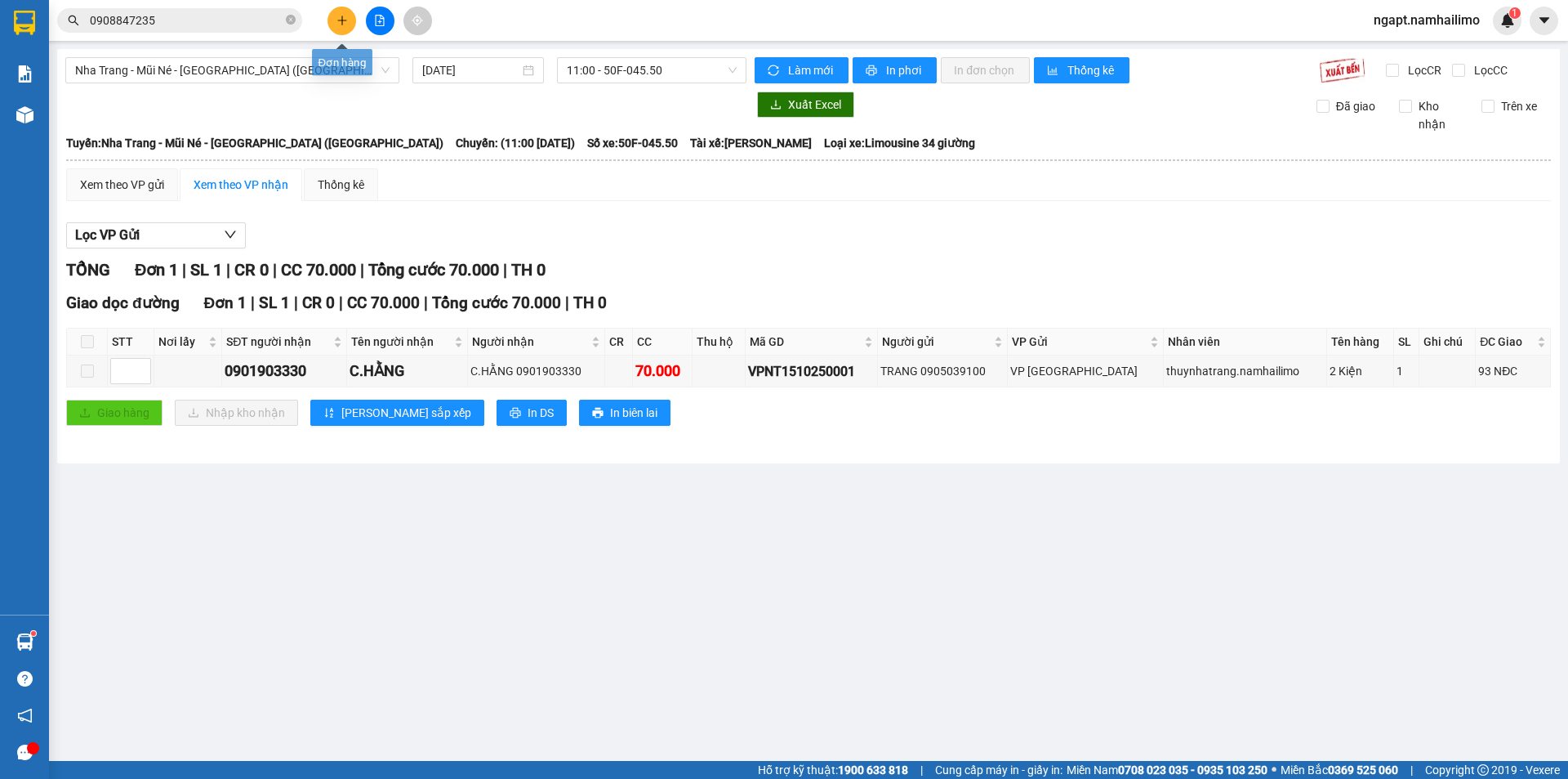
click at [345, 17] on icon "plus" at bounding box center [342, 21] width 12 height 12
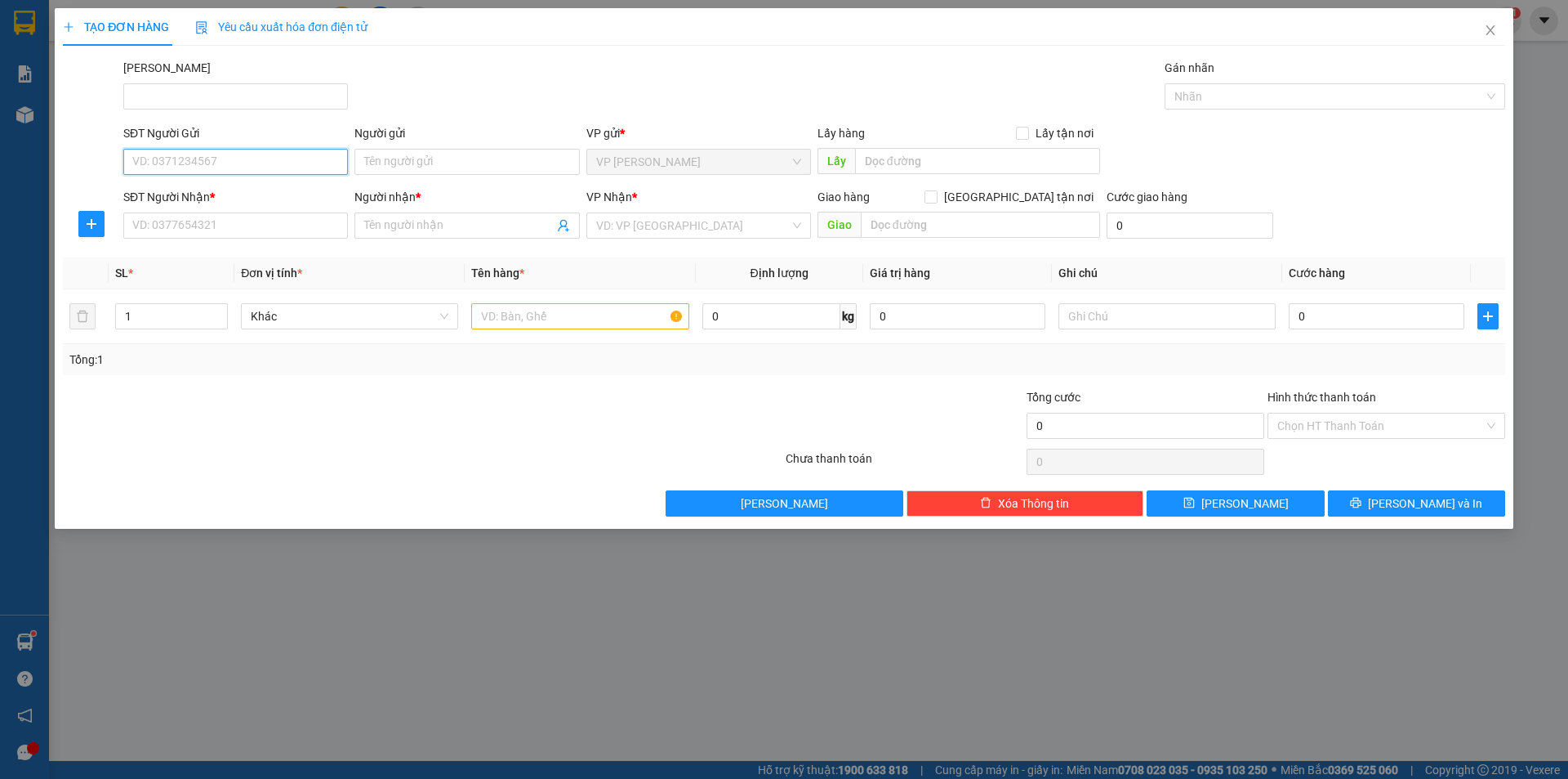
click at [291, 154] on input "SĐT Người Gửi" at bounding box center [235, 161] width 225 height 26
type input "0988892441"
click at [286, 190] on div "0988892441 - LOAN" at bounding box center [235, 195] width 205 height 18
type input "LOAN"
type input "0903143223"
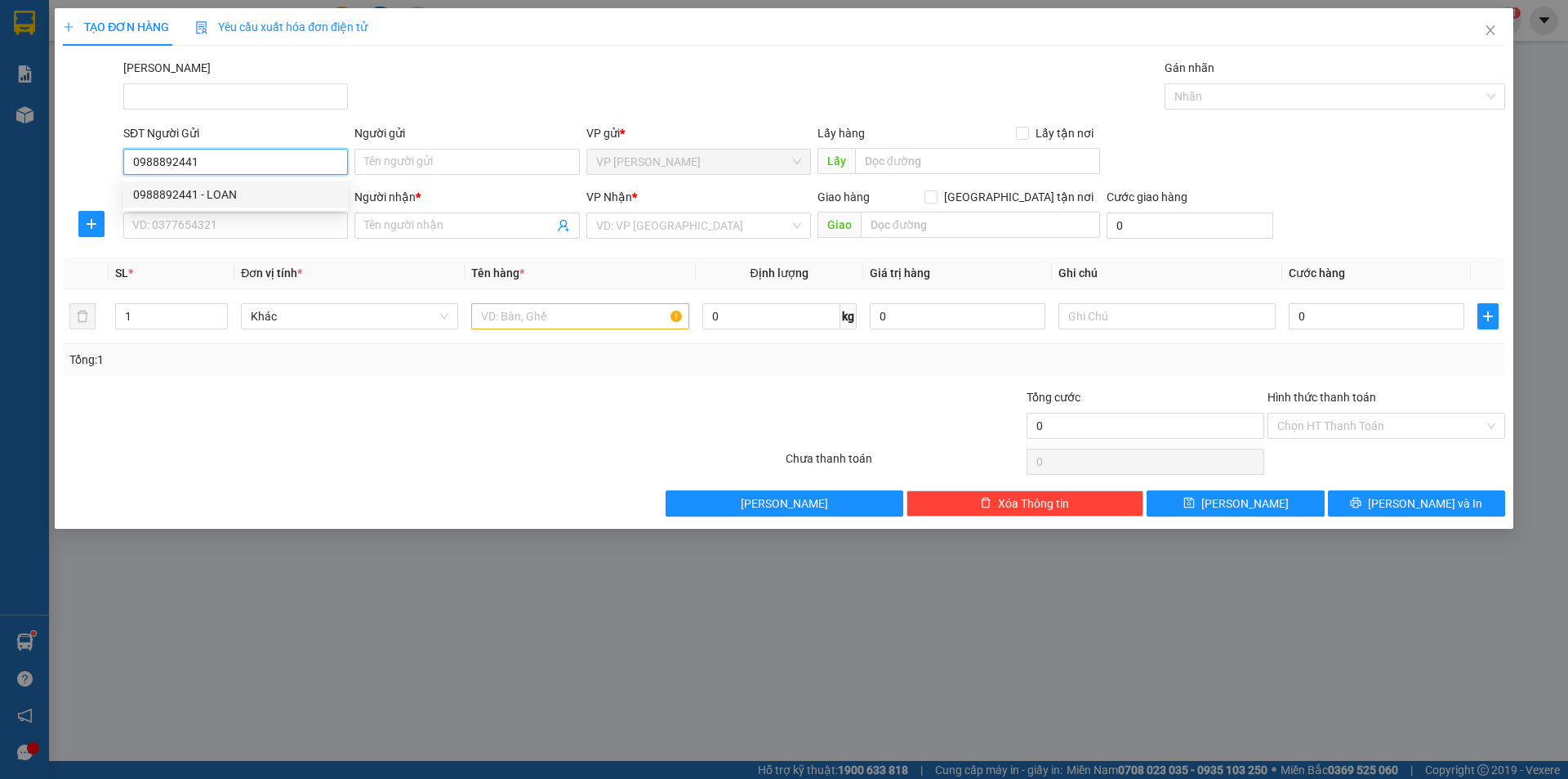
type input "tuấn"
type input "30.000"
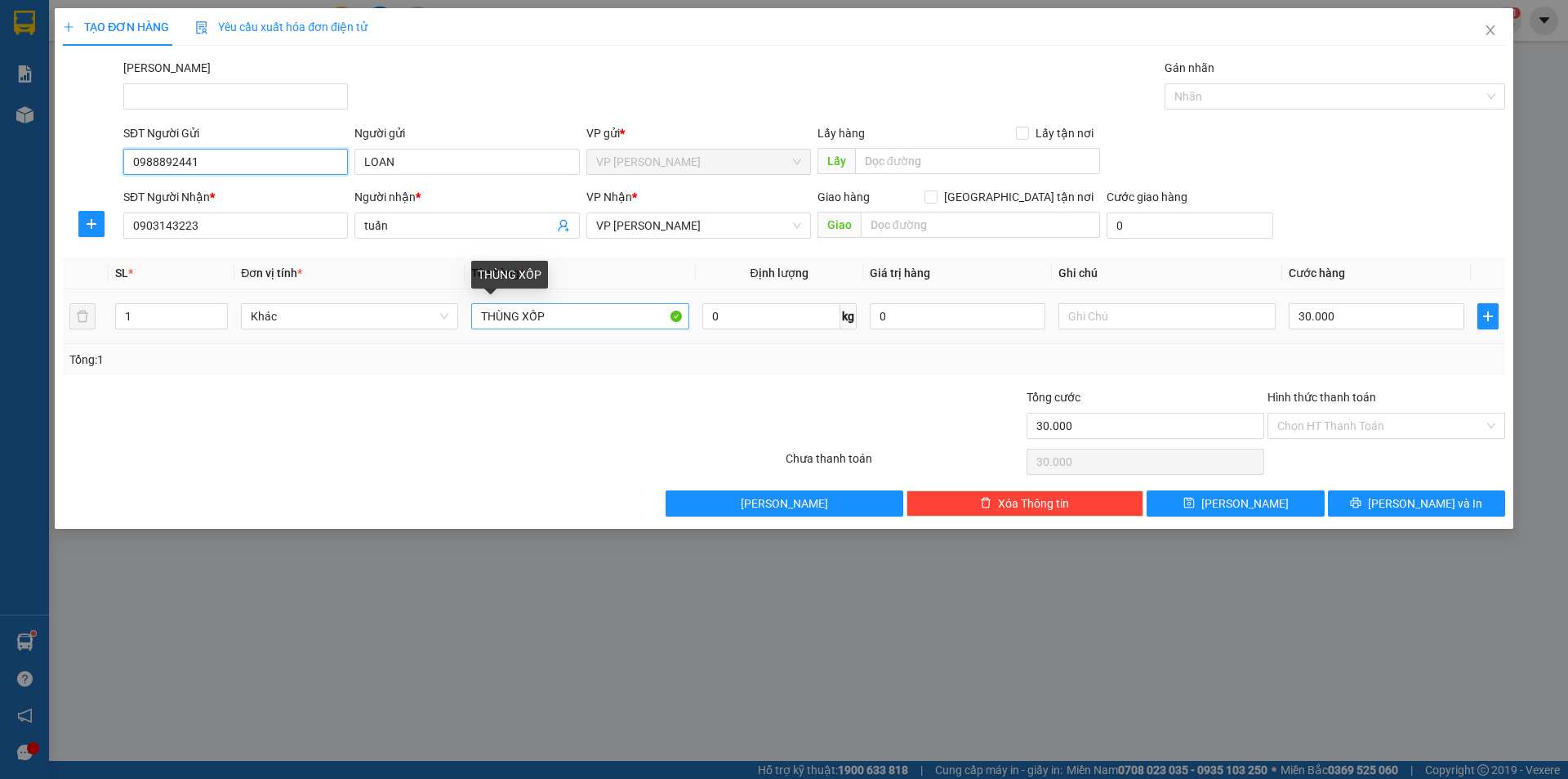
type input "0988892441"
click at [578, 324] on input "THÙNG XỐP" at bounding box center [579, 316] width 217 height 26
type input "T"
type input "bị trắng"
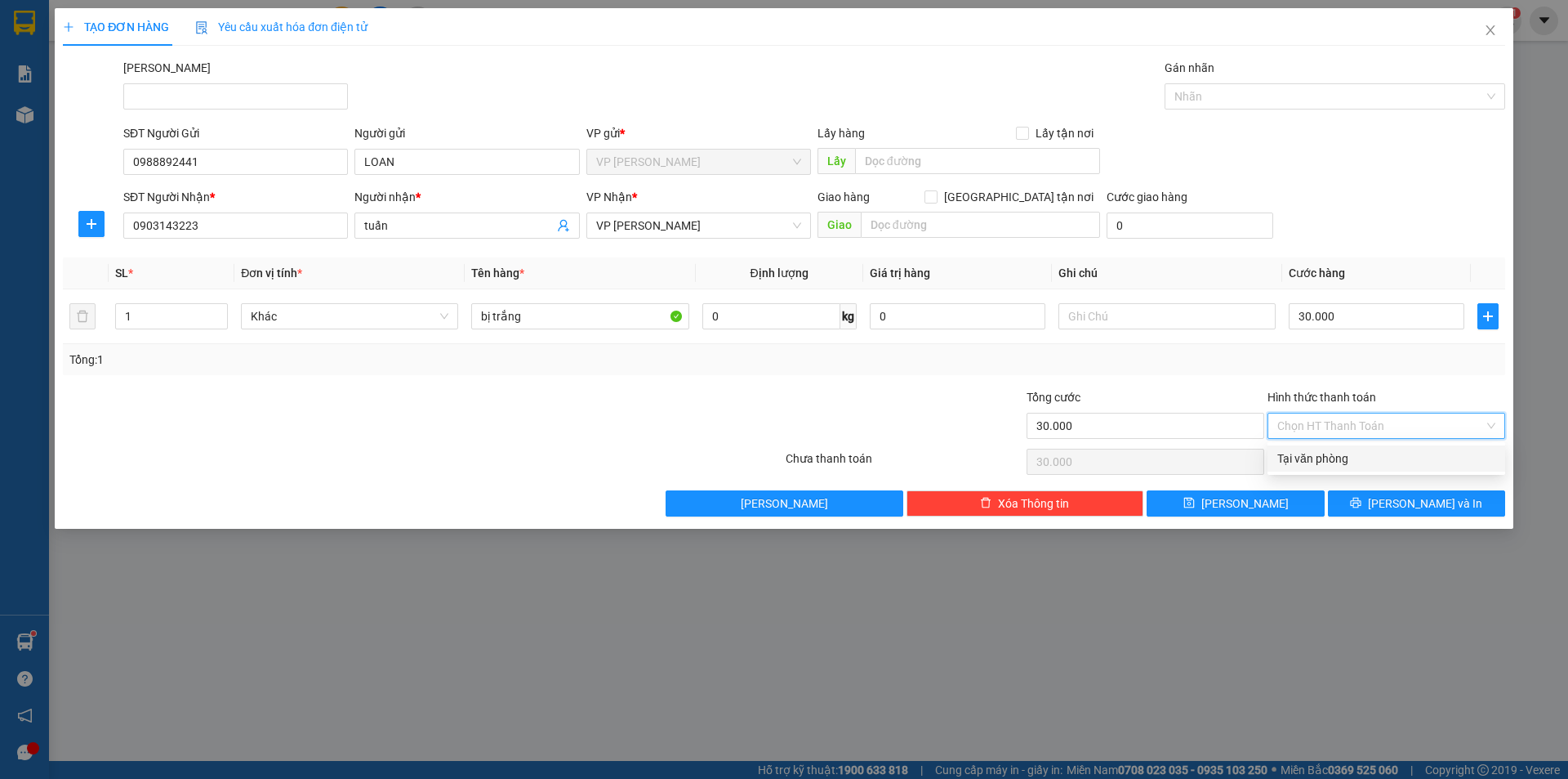
drag, startPoint x: 1361, startPoint y: 425, endPoint x: 1360, endPoint y: 451, distance: 26.0
click at [1362, 430] on input "Hình thức thanh toán" at bounding box center [1379, 425] width 206 height 24
click at [1358, 454] on div "Tại văn phòng" at bounding box center [1385, 458] width 218 height 18
type input "0"
drag, startPoint x: 1358, startPoint y: 502, endPoint x: 1356, endPoint y: 488, distance: 14.1
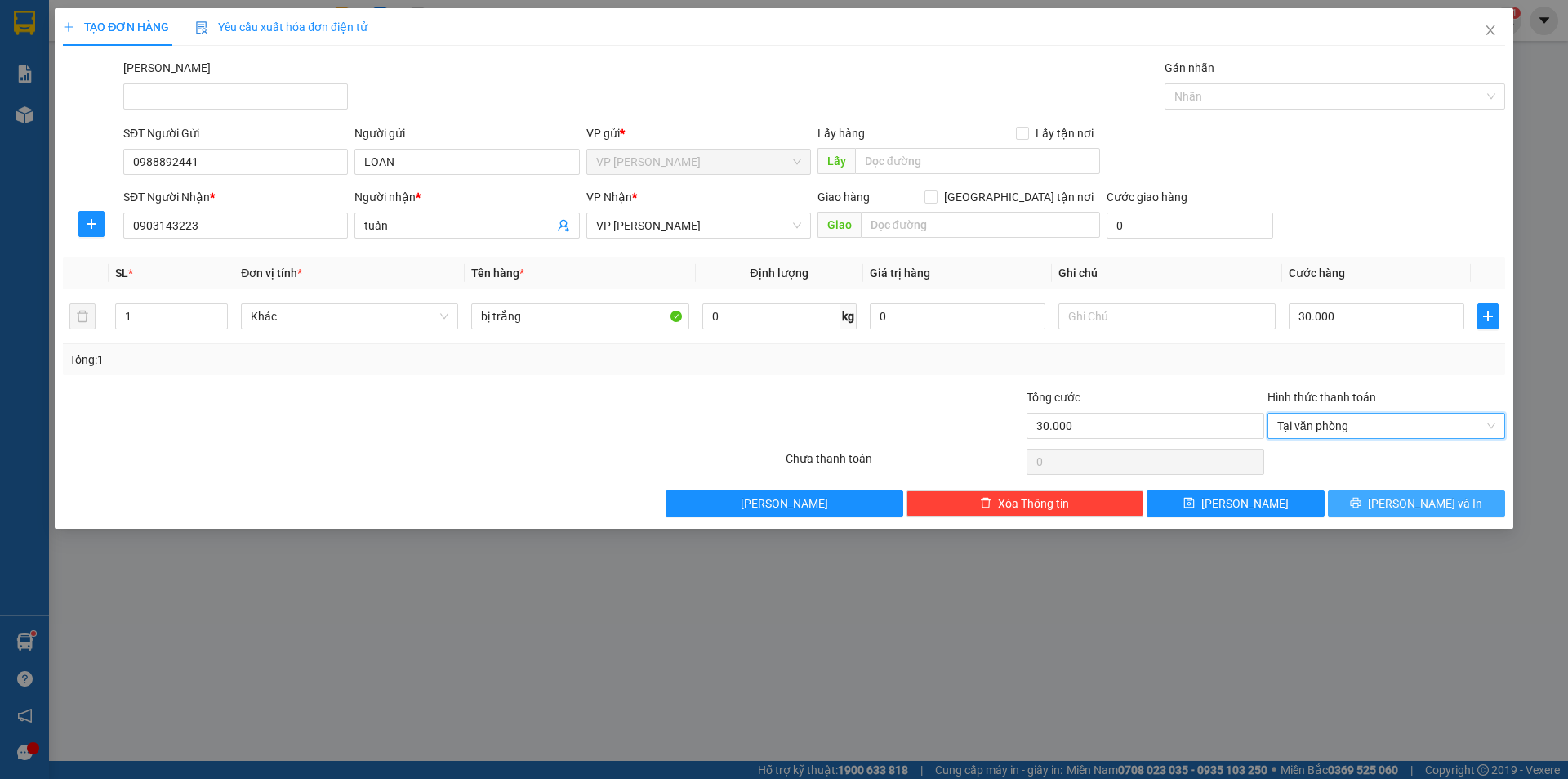
click at [1358, 500] on button "[PERSON_NAME] và In" at bounding box center [1416, 502] width 177 height 26
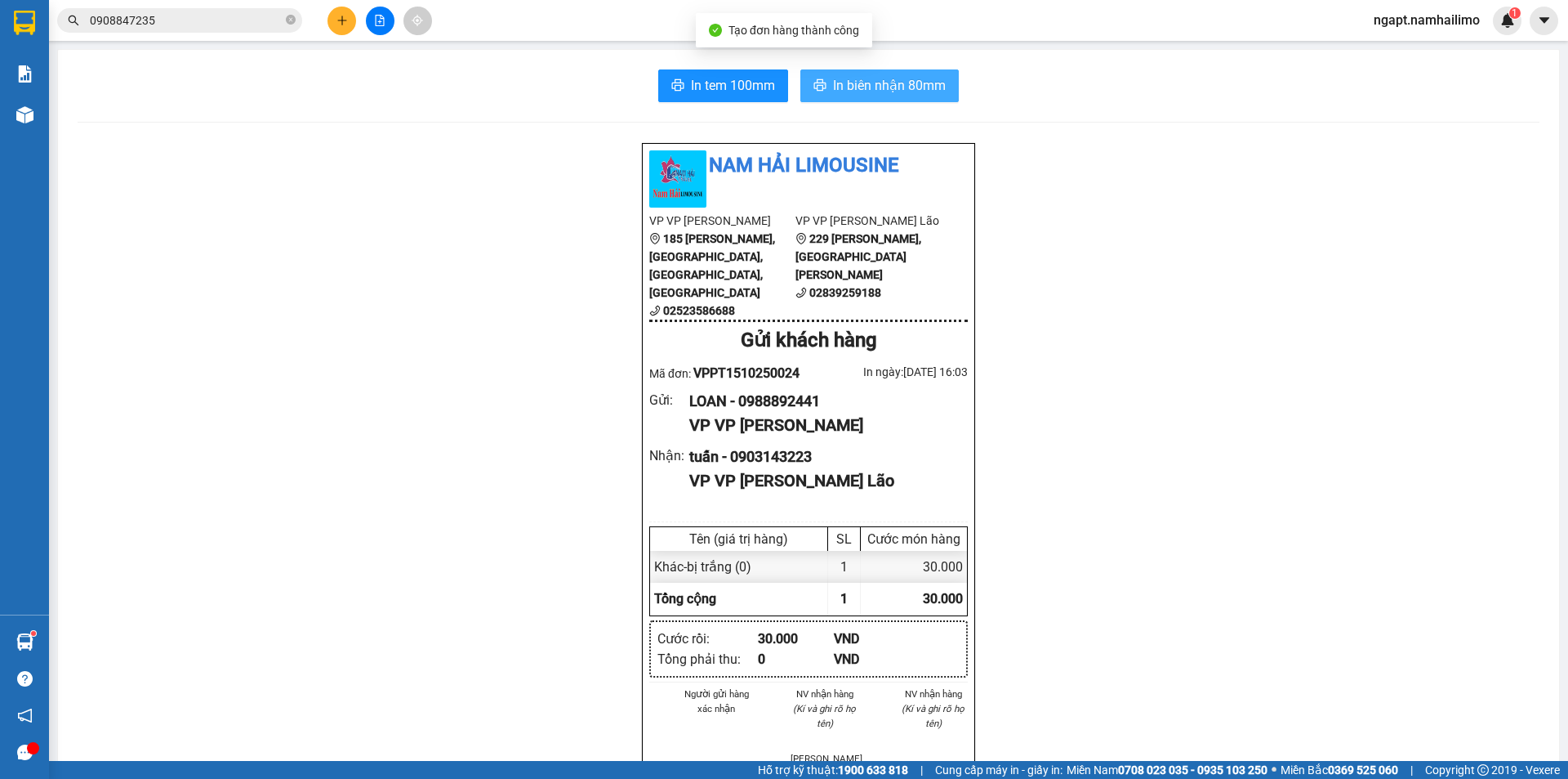
click at [930, 77] on span "In biên nhận 80mm" at bounding box center [889, 85] width 112 height 21
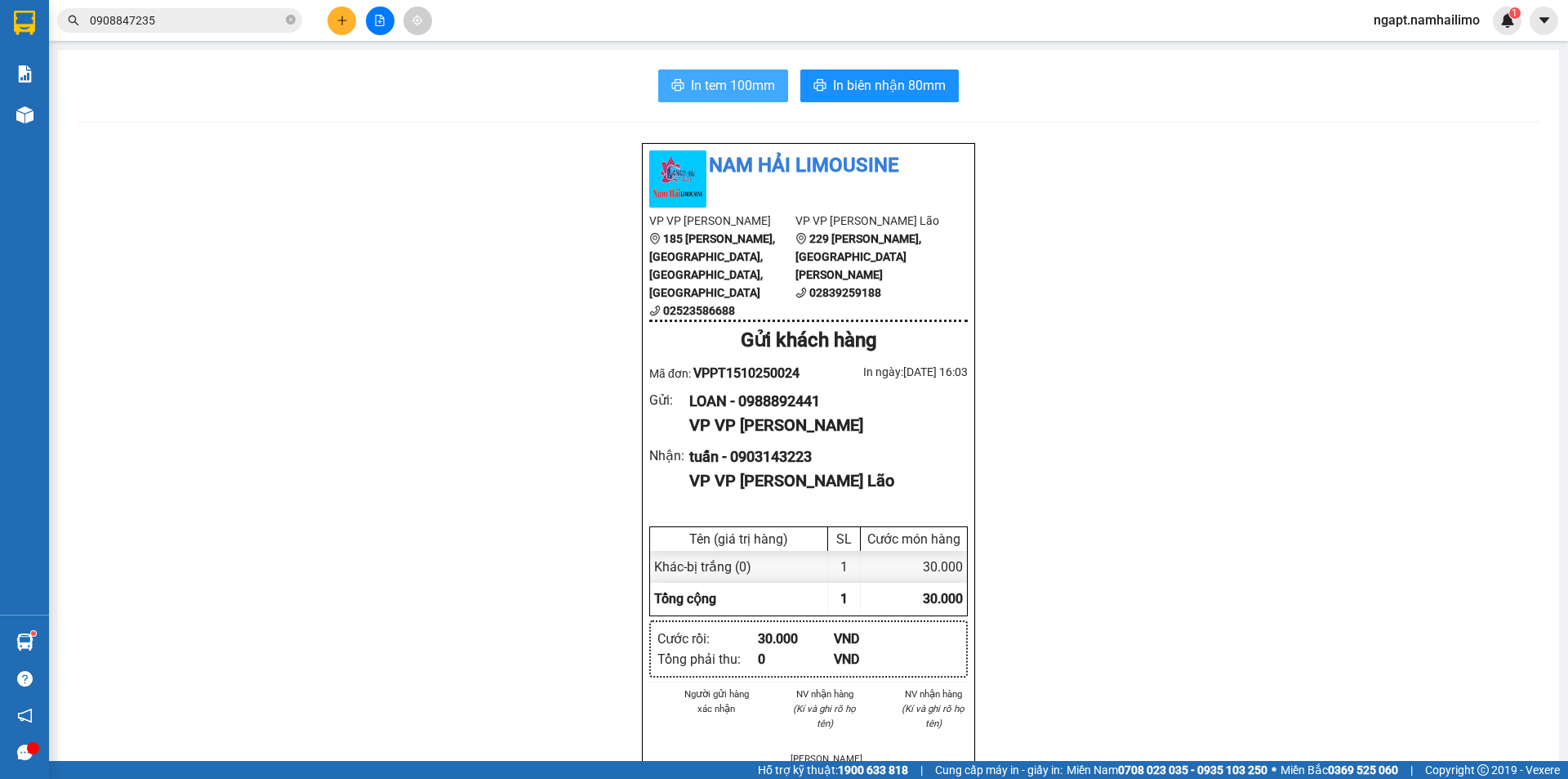
click at [748, 81] on span "In tem 100mm" at bounding box center [733, 85] width 84 height 21
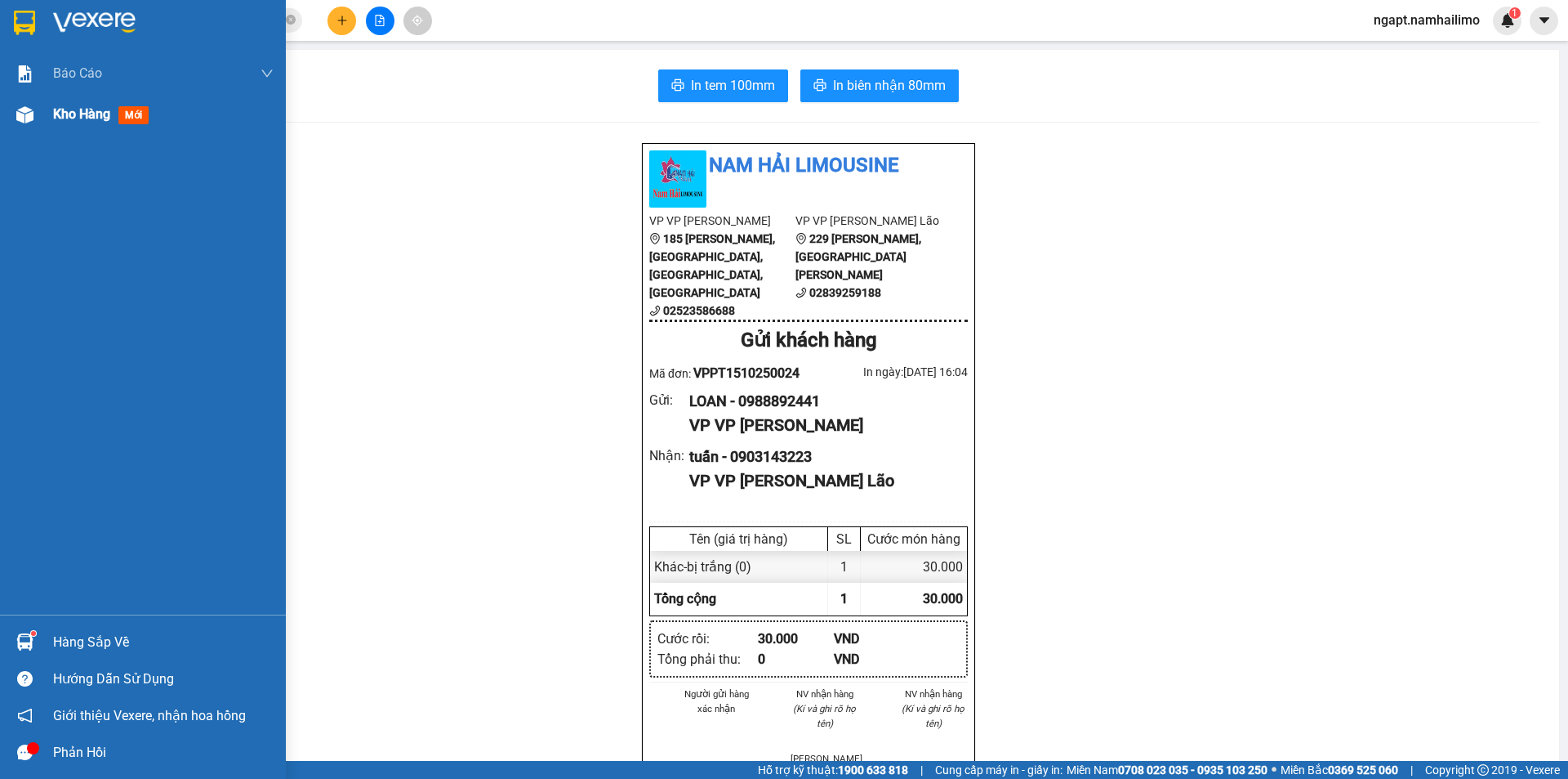
click at [40, 117] on div "Kho hàng mới" at bounding box center [143, 114] width 286 height 41
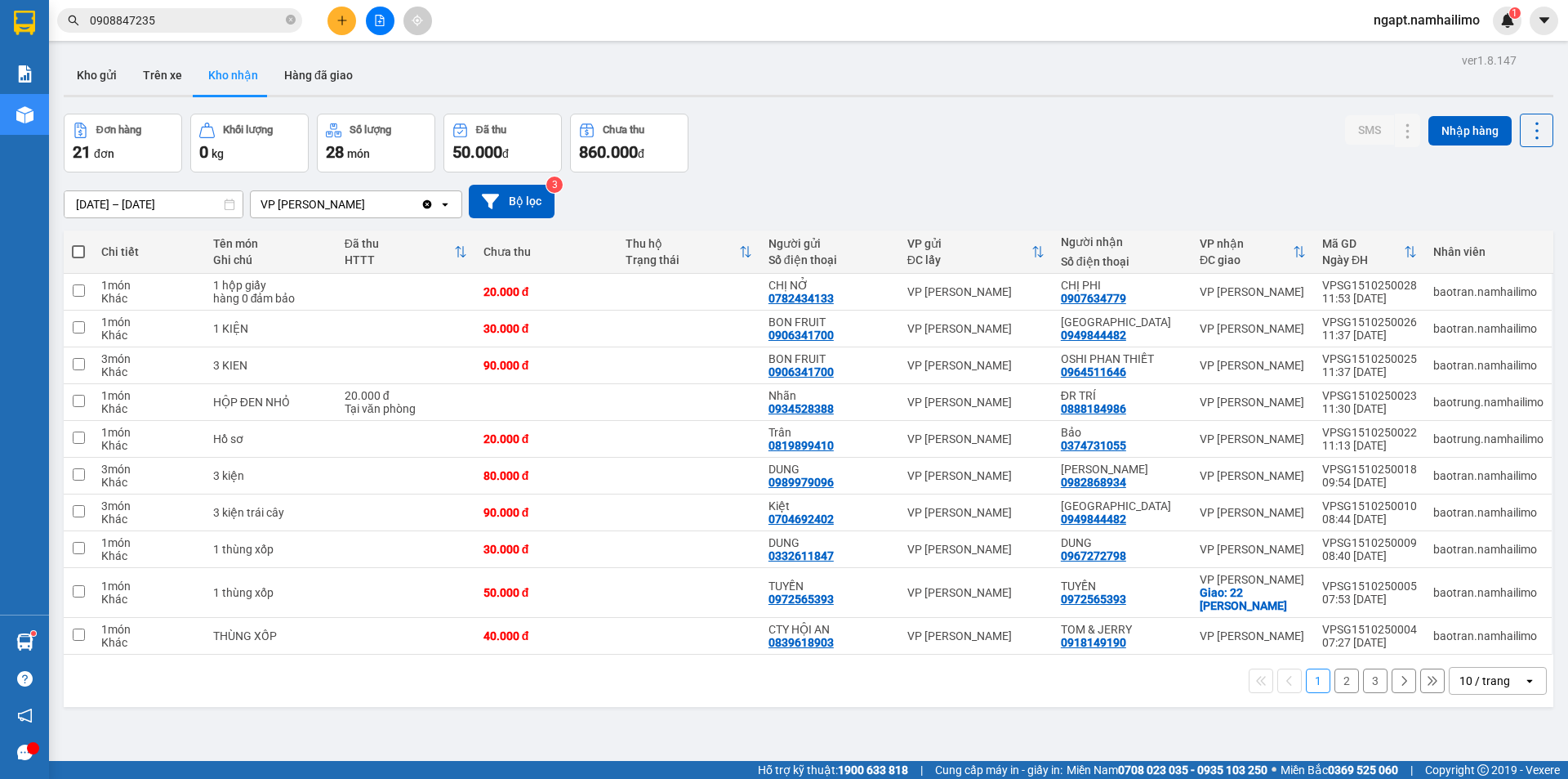
drag, startPoint x: 107, startPoint y: 68, endPoint x: 196, endPoint y: 104, distance: 96.0
click at [110, 68] on button "Kho gửi" at bounding box center [97, 75] width 66 height 39
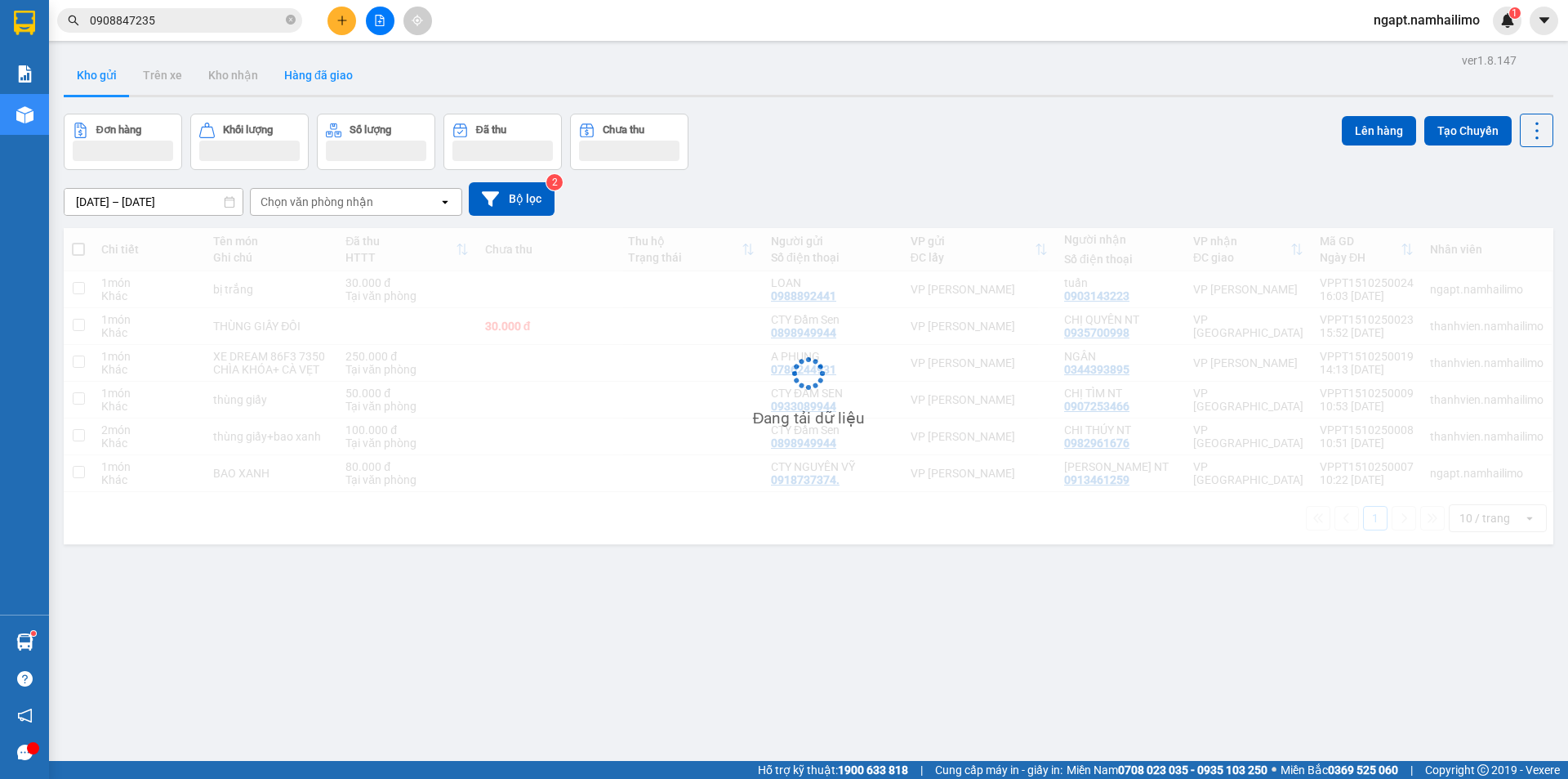
click at [331, 80] on button "Hàng đã giao" at bounding box center [318, 75] width 95 height 39
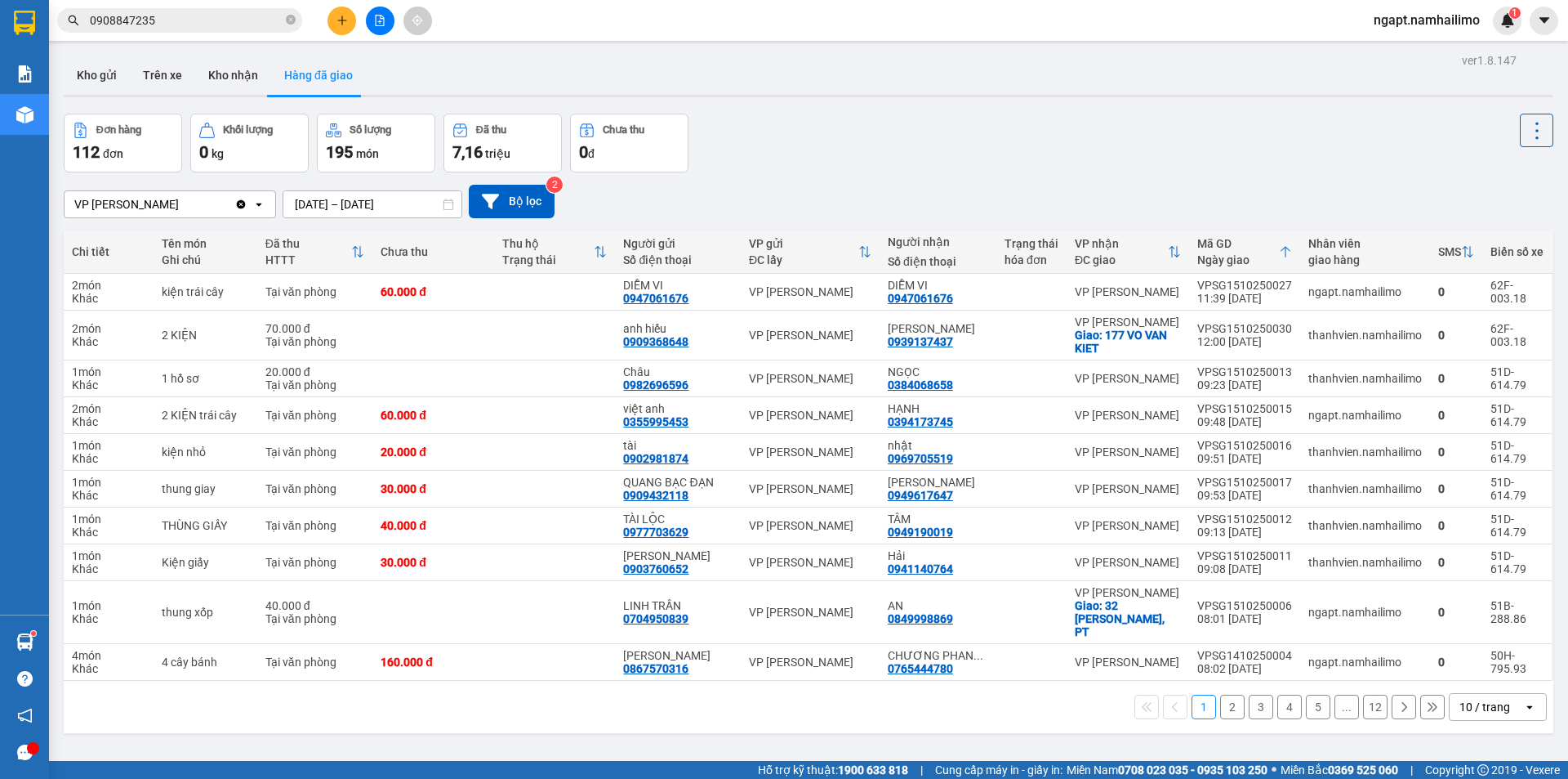
click at [319, 69] on button "Hàng đã giao" at bounding box center [318, 75] width 95 height 39
drag, startPoint x: 86, startPoint y: 70, endPoint x: 202, endPoint y: 117, distance: 125.2
click at [97, 73] on button "Kho gửi" at bounding box center [97, 75] width 66 height 39
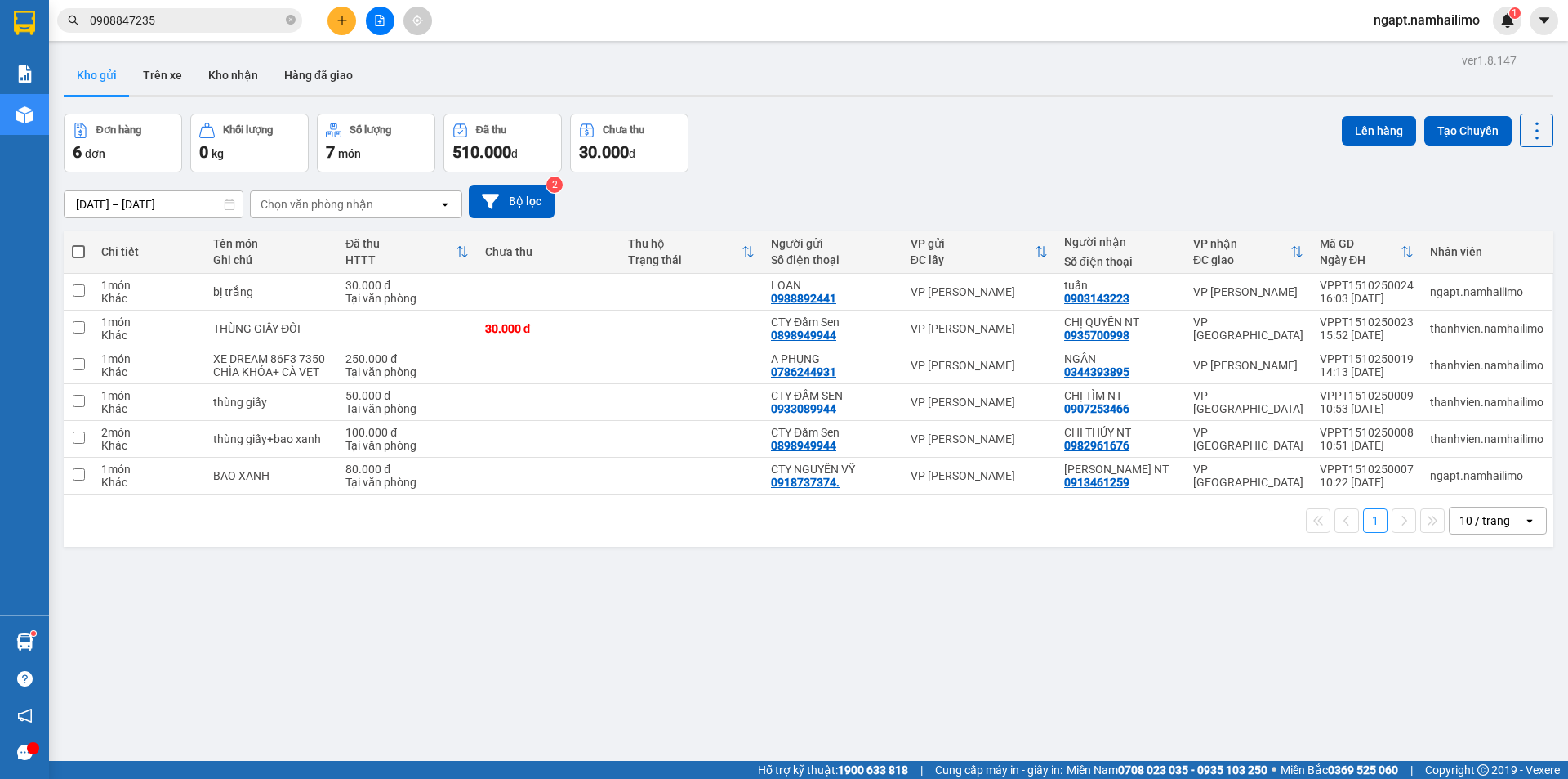
click at [220, 27] on input "0908847235" at bounding box center [186, 21] width 192 height 18
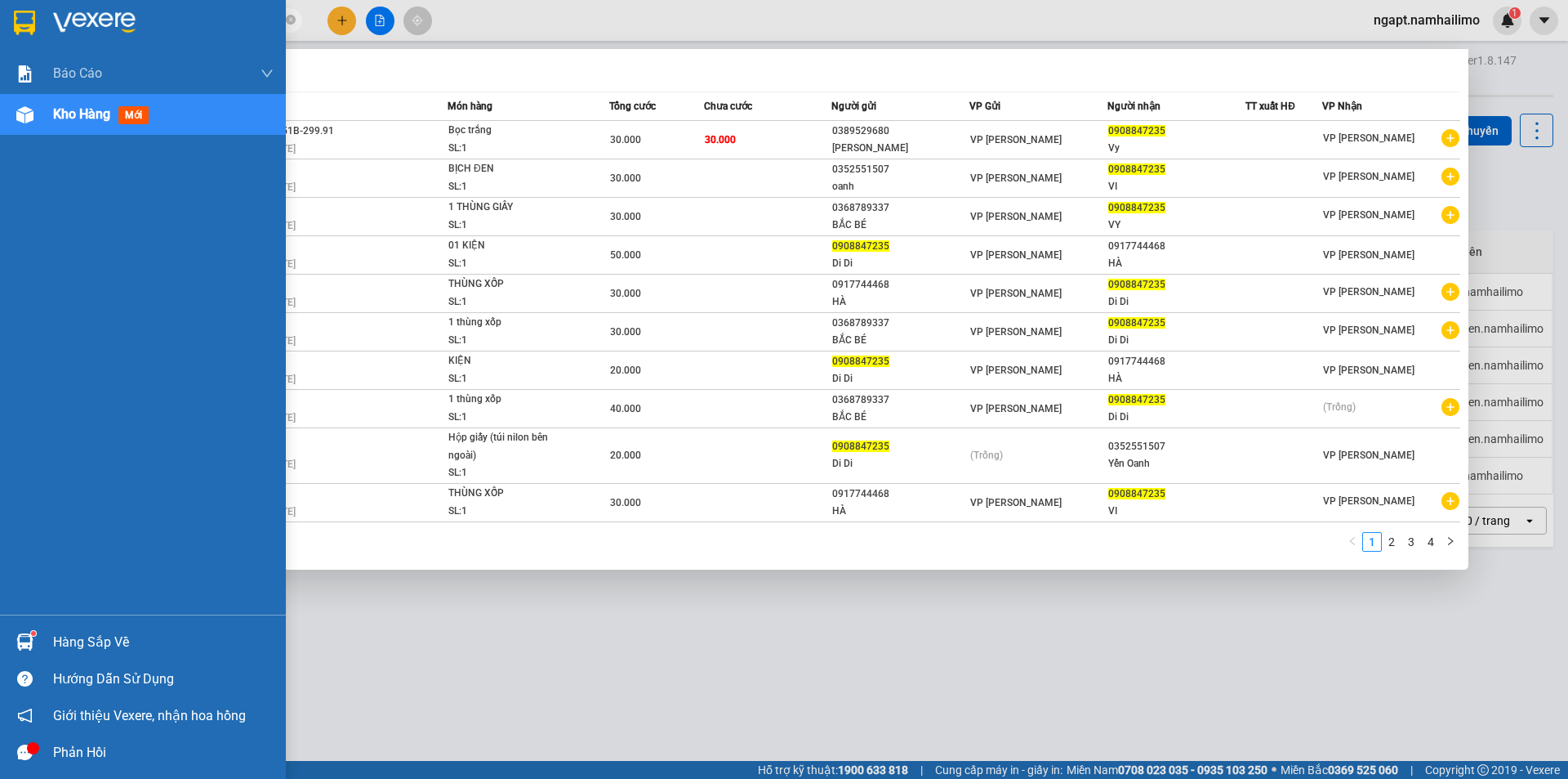
drag, startPoint x: 220, startPoint y: 27, endPoint x: 0, endPoint y: 13, distance: 220.4
click at [0, 13] on section "Kết quả tìm kiếm ( 37 ) Bộ lọc Mã ĐH Trạng thái Món hàng Tổng cước Chưa cước Ng…" at bounding box center [784, 389] width 1568 height 779
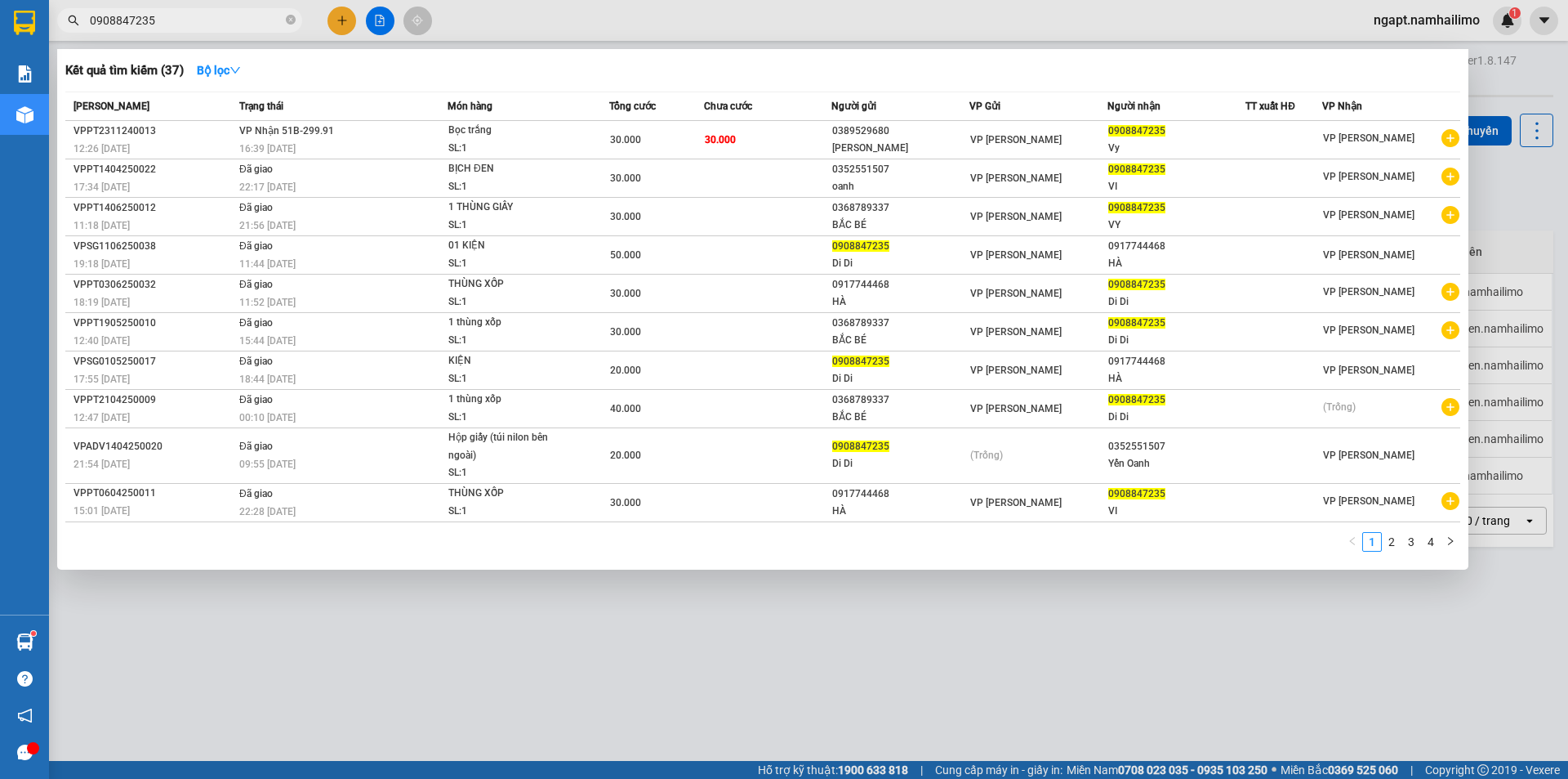
drag, startPoint x: 291, startPoint y: 22, endPoint x: 311, endPoint y: 27, distance: 20.6
click at [293, 22] on icon "close-circle" at bounding box center [291, 20] width 10 height 10
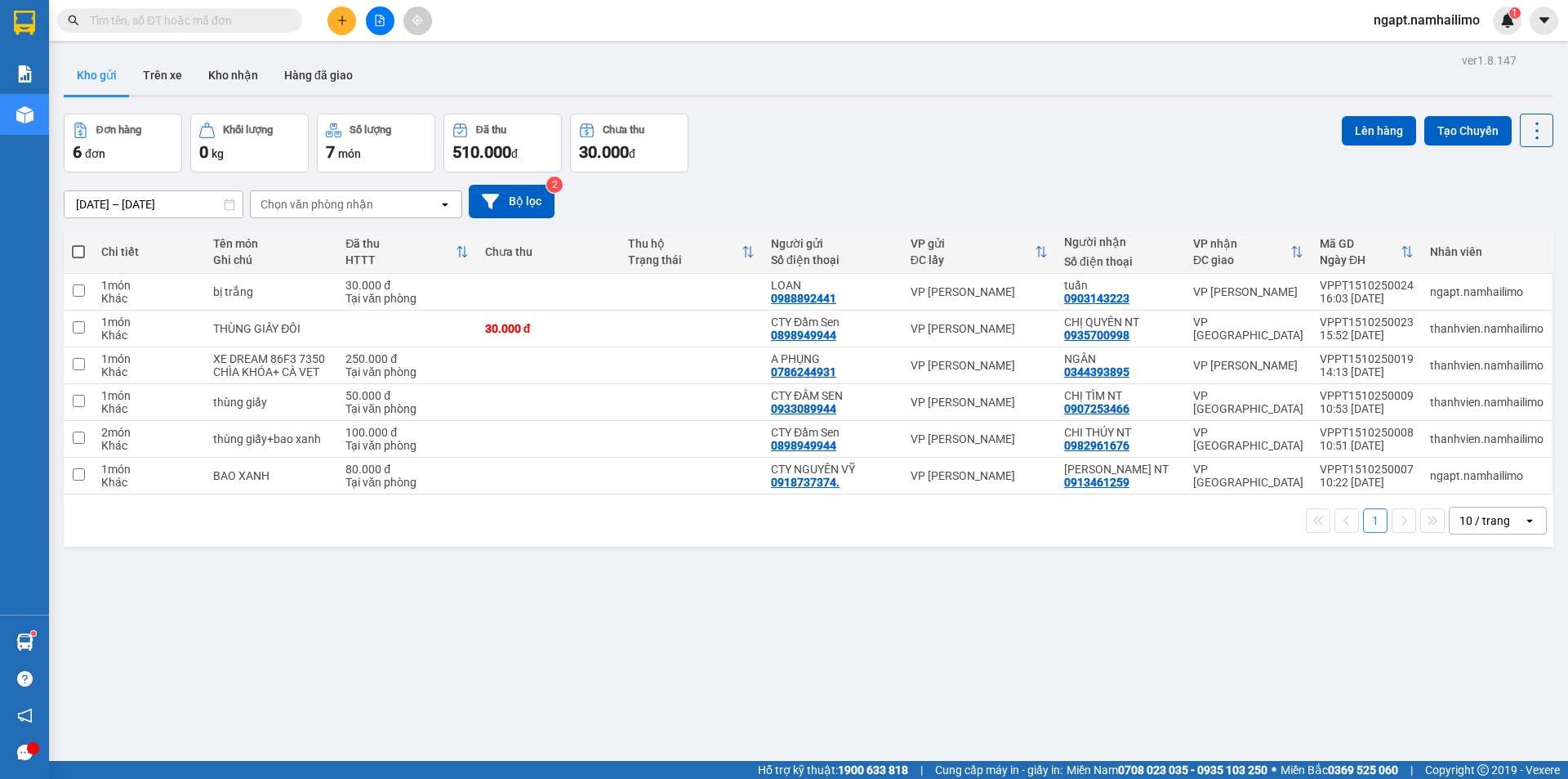
click at [232, 25] on input "text" at bounding box center [186, 21] width 192 height 18
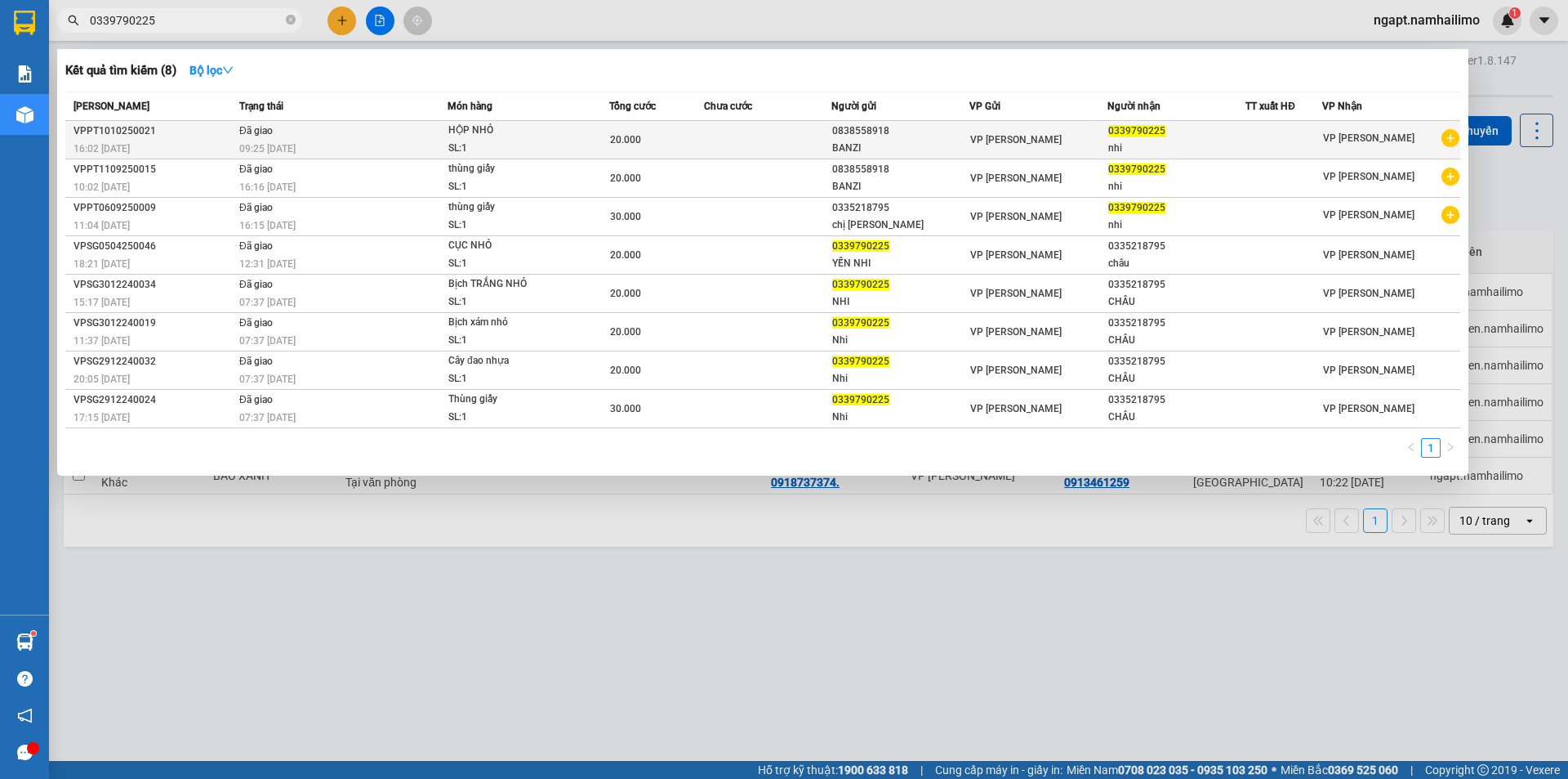
type input "0339790225"
click at [1448, 139] on icon "plus-circle" at bounding box center [1450, 138] width 18 height 18
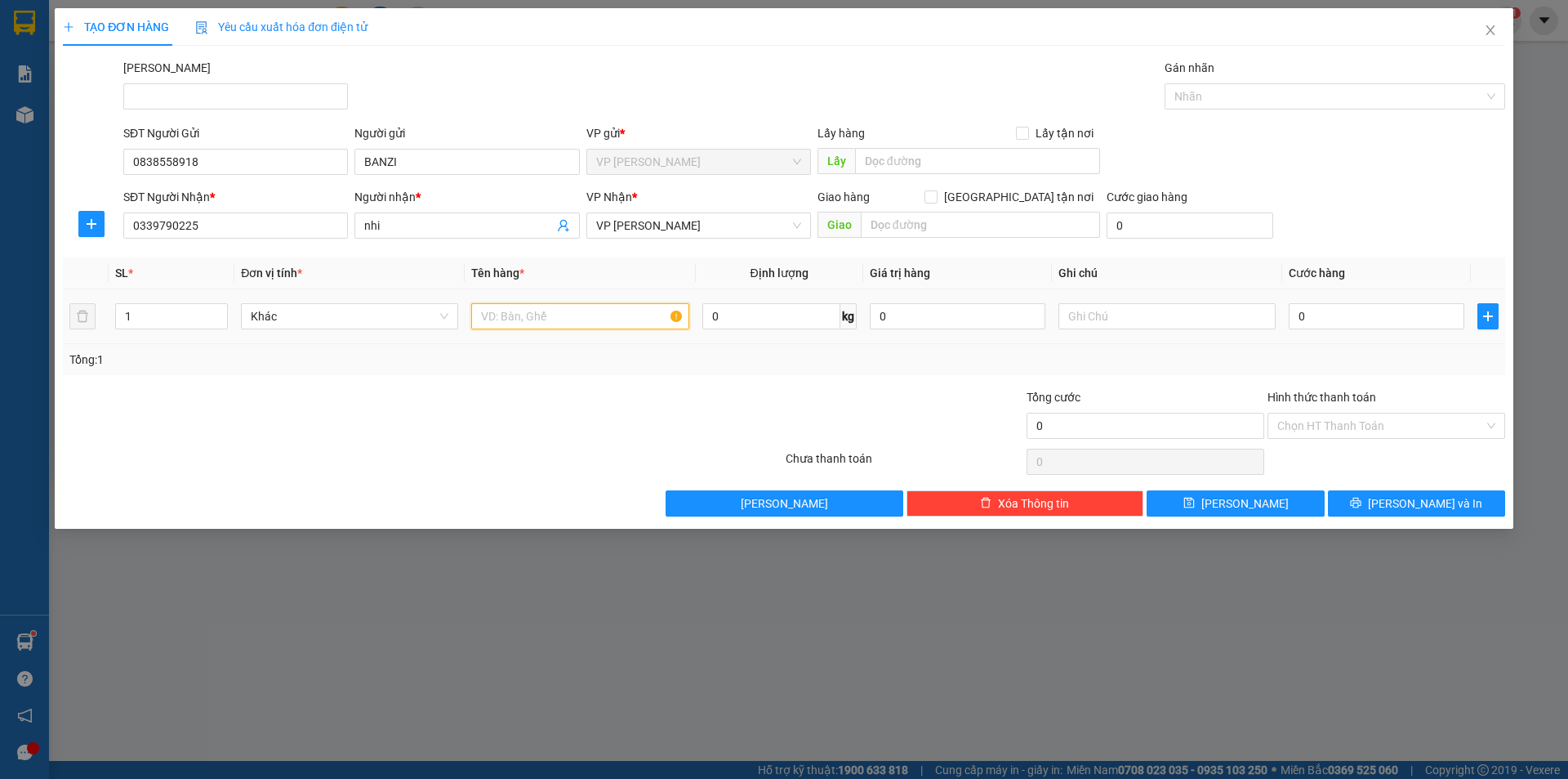
drag, startPoint x: 525, startPoint y: 327, endPoint x: 530, endPoint y: 318, distance: 10.3
click at [530, 320] on input "text" at bounding box center [579, 316] width 217 height 26
type input "hồ sơ"
click at [1335, 314] on input "0" at bounding box center [1377, 316] width 176 height 26
type input "2"
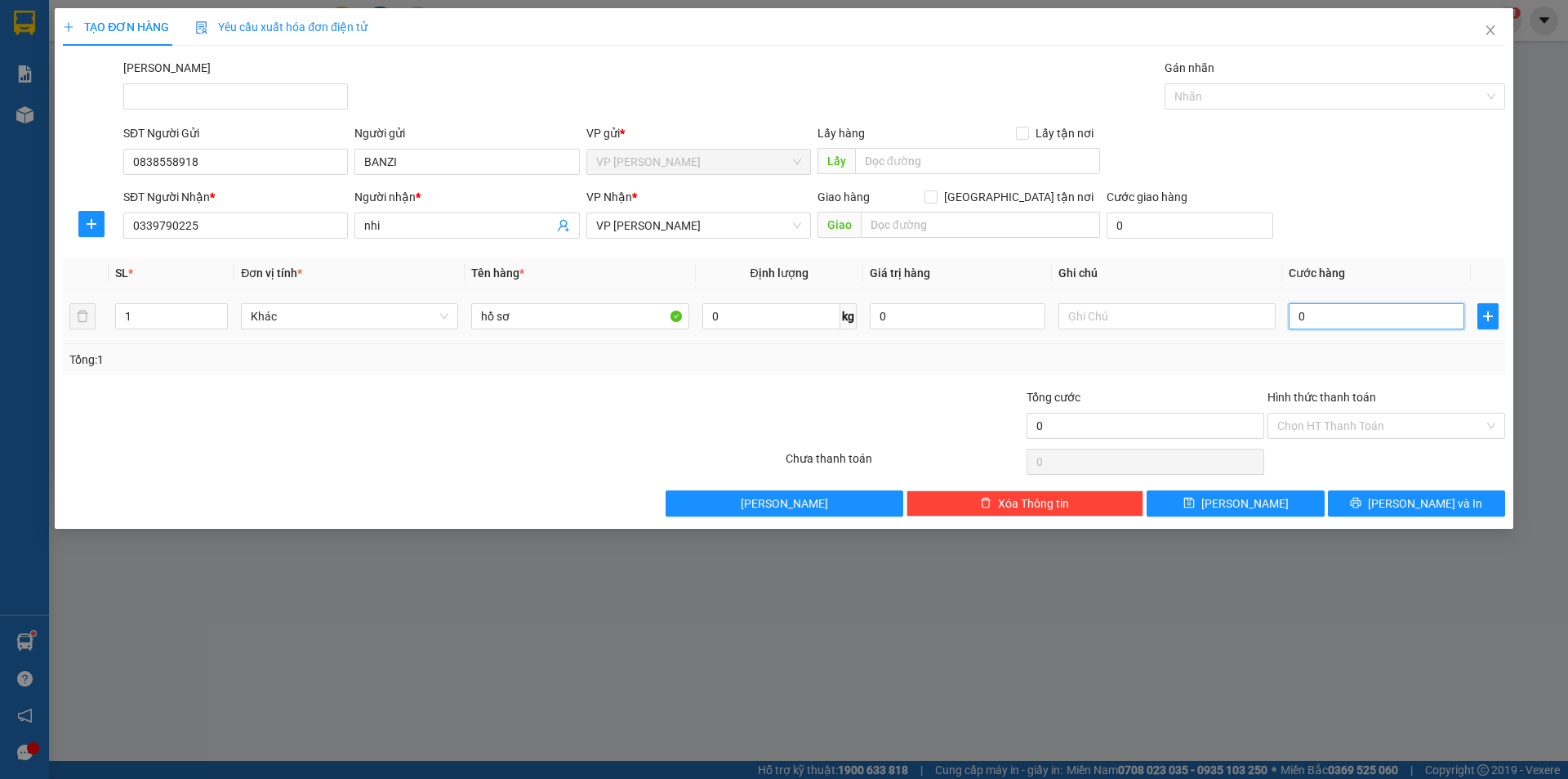
type input "2"
type input "20"
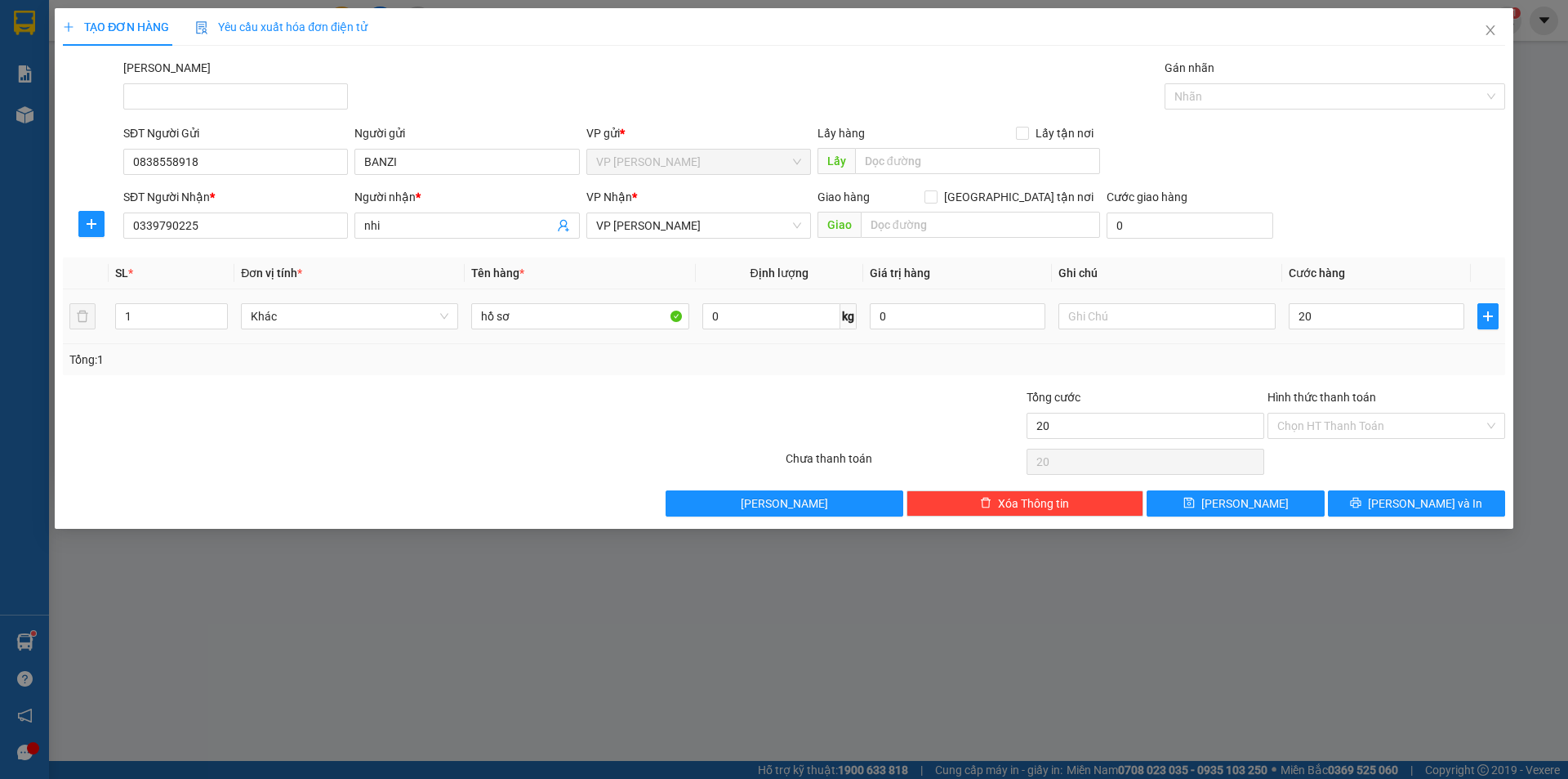
type input "20.000"
drag, startPoint x: 1315, startPoint y: 351, endPoint x: 1344, endPoint y: 425, distance: 79.5
click at [1311, 349] on div "Tổng: 1" at bounding box center [784, 360] width 1442 height 31
drag, startPoint x: 1385, startPoint y: 426, endPoint x: 1380, endPoint y: 440, distance: 14.9
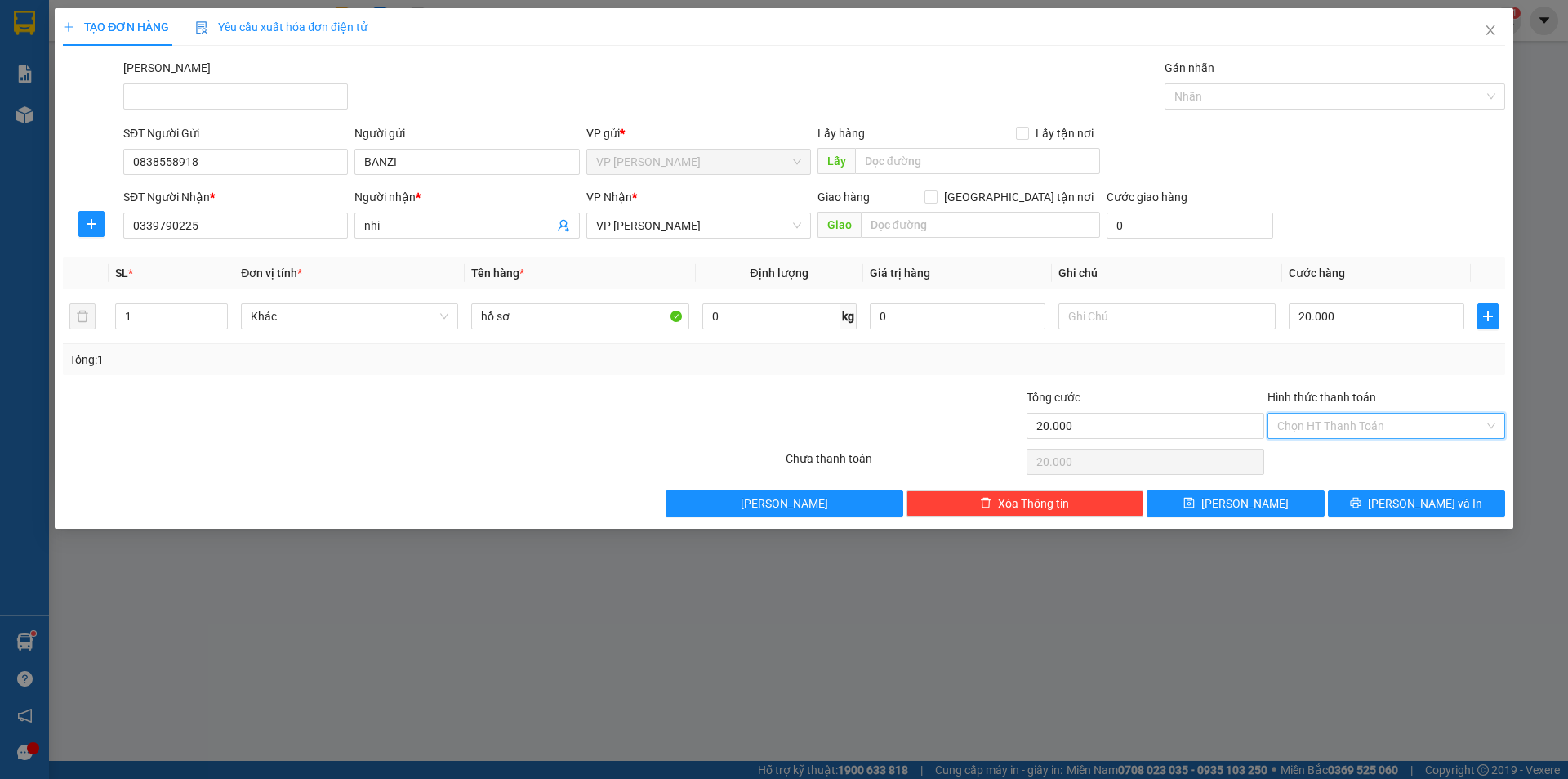
click at [1385, 425] on input "Hình thức thanh toán" at bounding box center [1379, 425] width 206 height 24
click at [1369, 459] on div "Tại văn phòng" at bounding box center [1385, 458] width 218 height 18
type input "0"
click at [1414, 500] on span "[PERSON_NAME] và In" at bounding box center [1424, 503] width 114 height 18
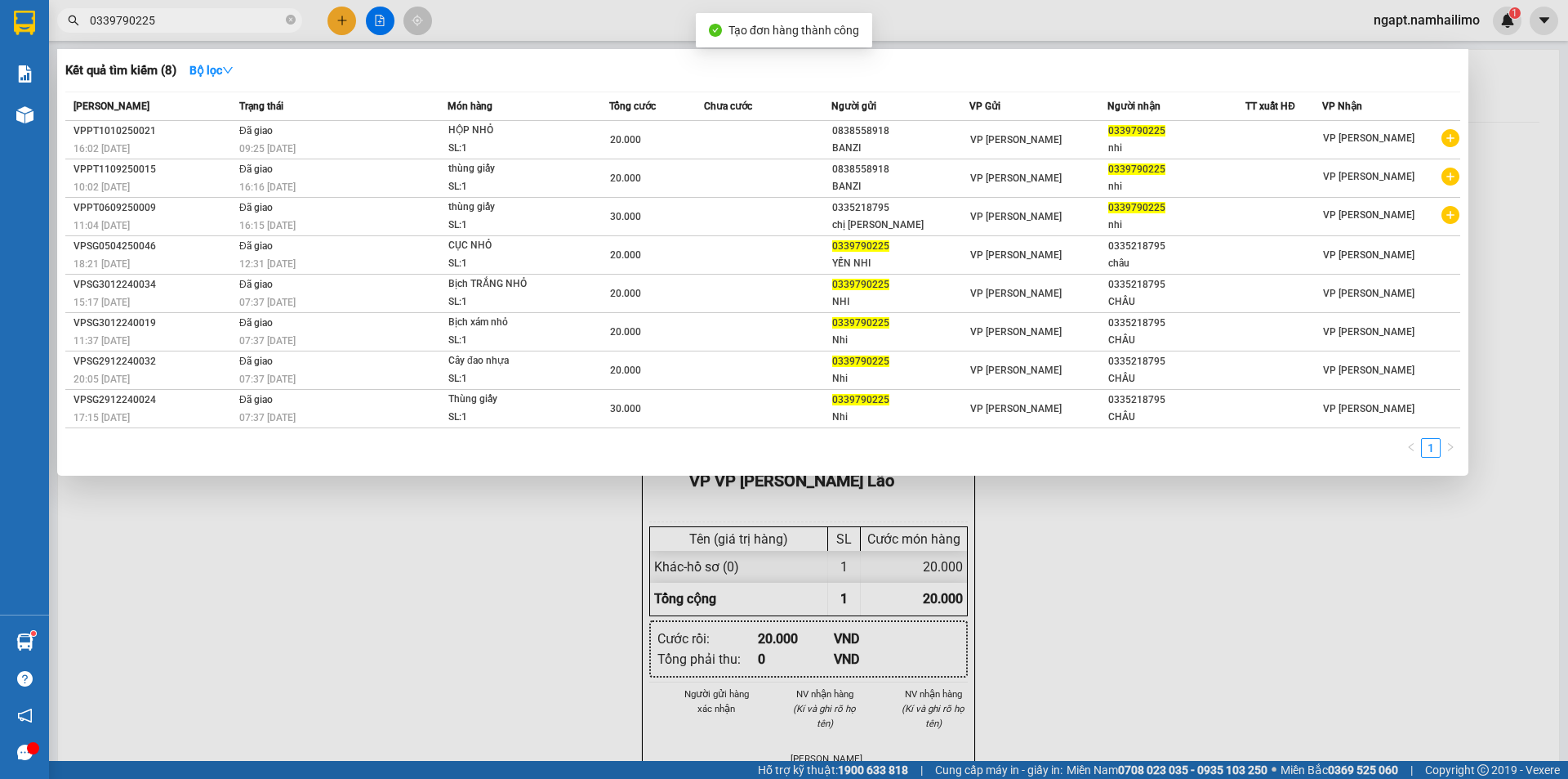
drag, startPoint x: 1177, startPoint y: 607, endPoint x: 1151, endPoint y: 590, distance: 31.1
click at [1166, 599] on div at bounding box center [784, 389] width 1568 height 779
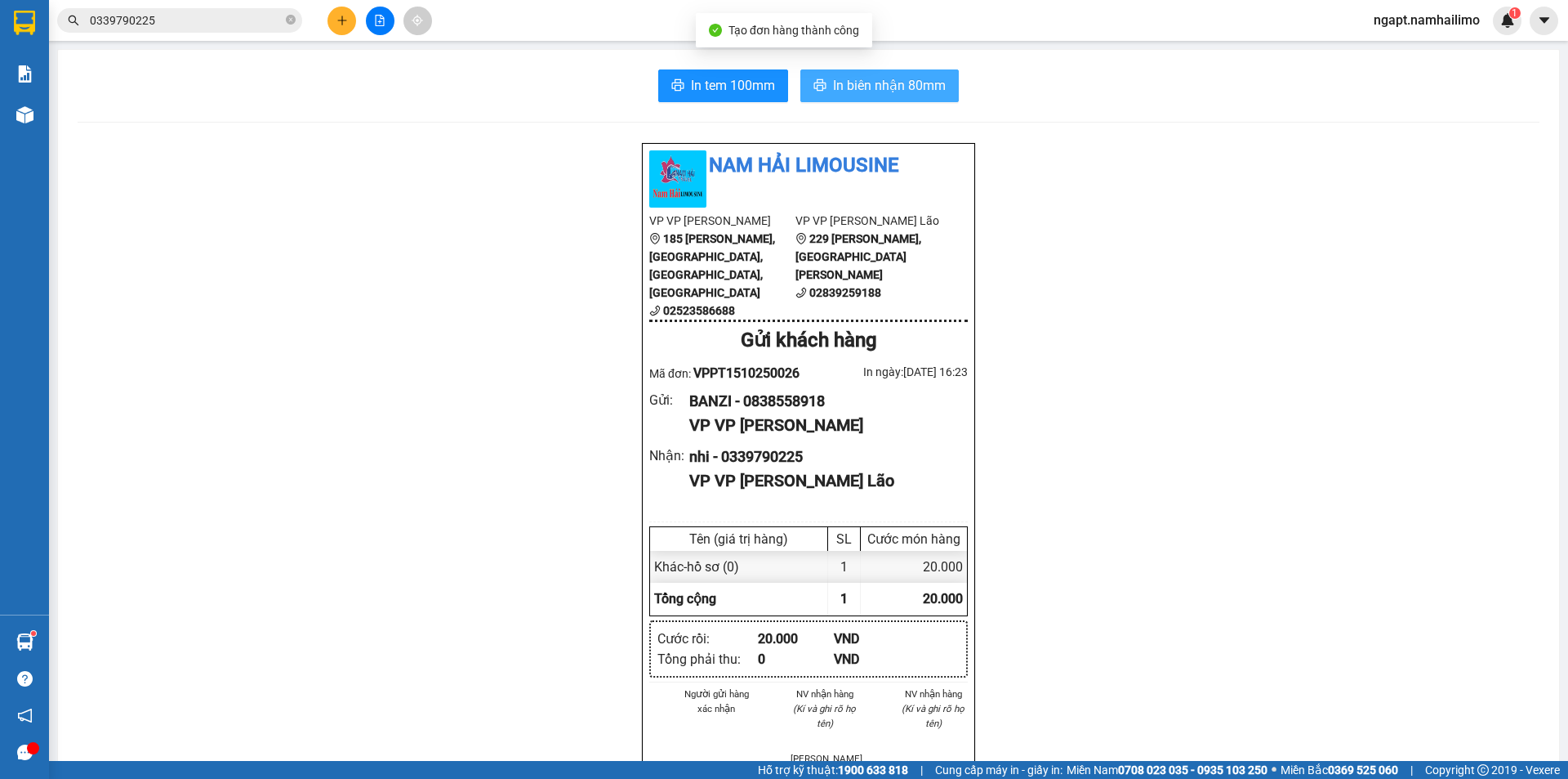
click at [912, 92] on span "In biên nhận 80mm" at bounding box center [889, 85] width 112 height 21
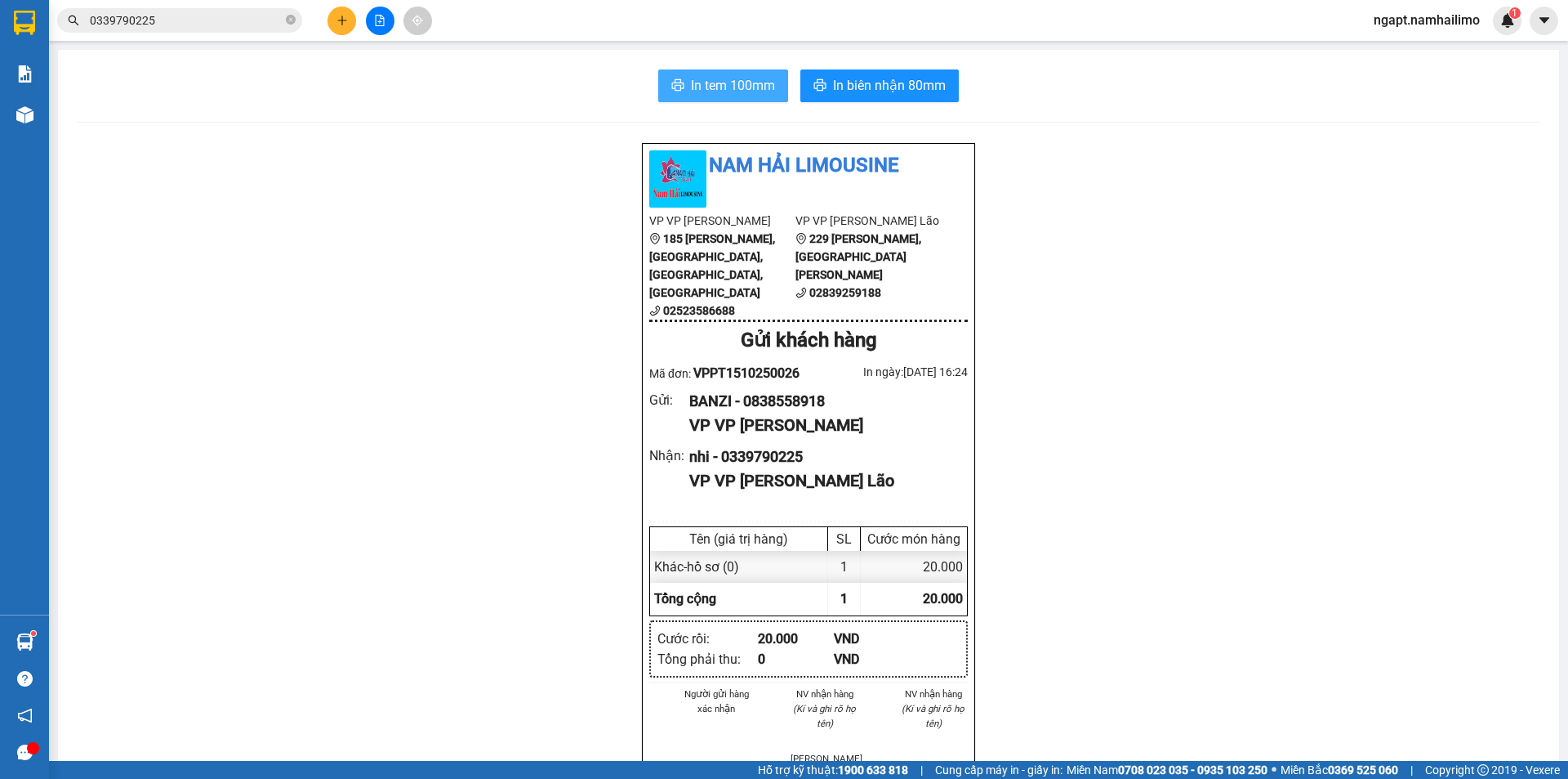
click at [739, 75] on span "In tem 100mm" at bounding box center [733, 85] width 84 height 21
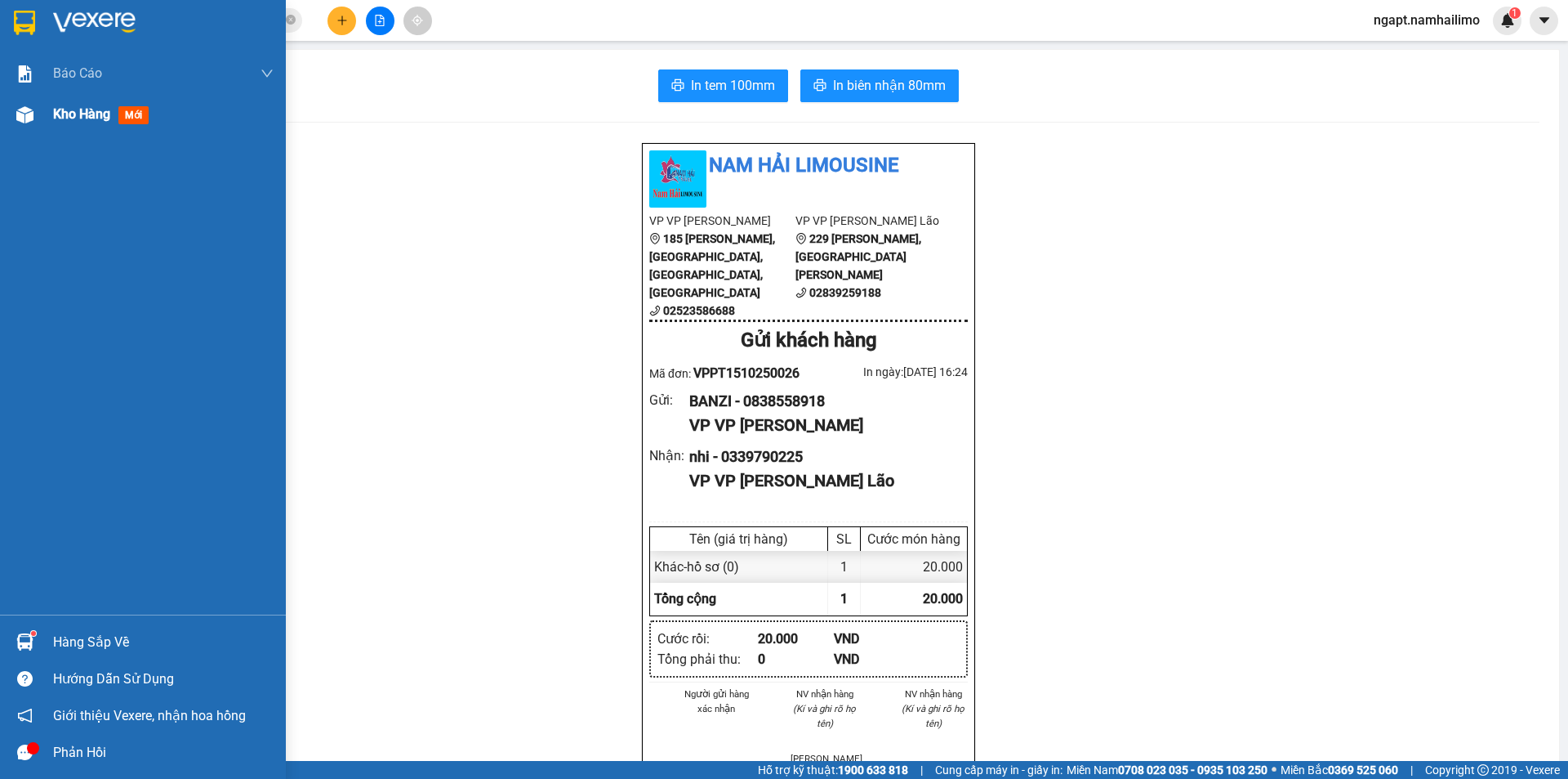
click at [70, 117] on span "Kho hàng" at bounding box center [81, 114] width 58 height 16
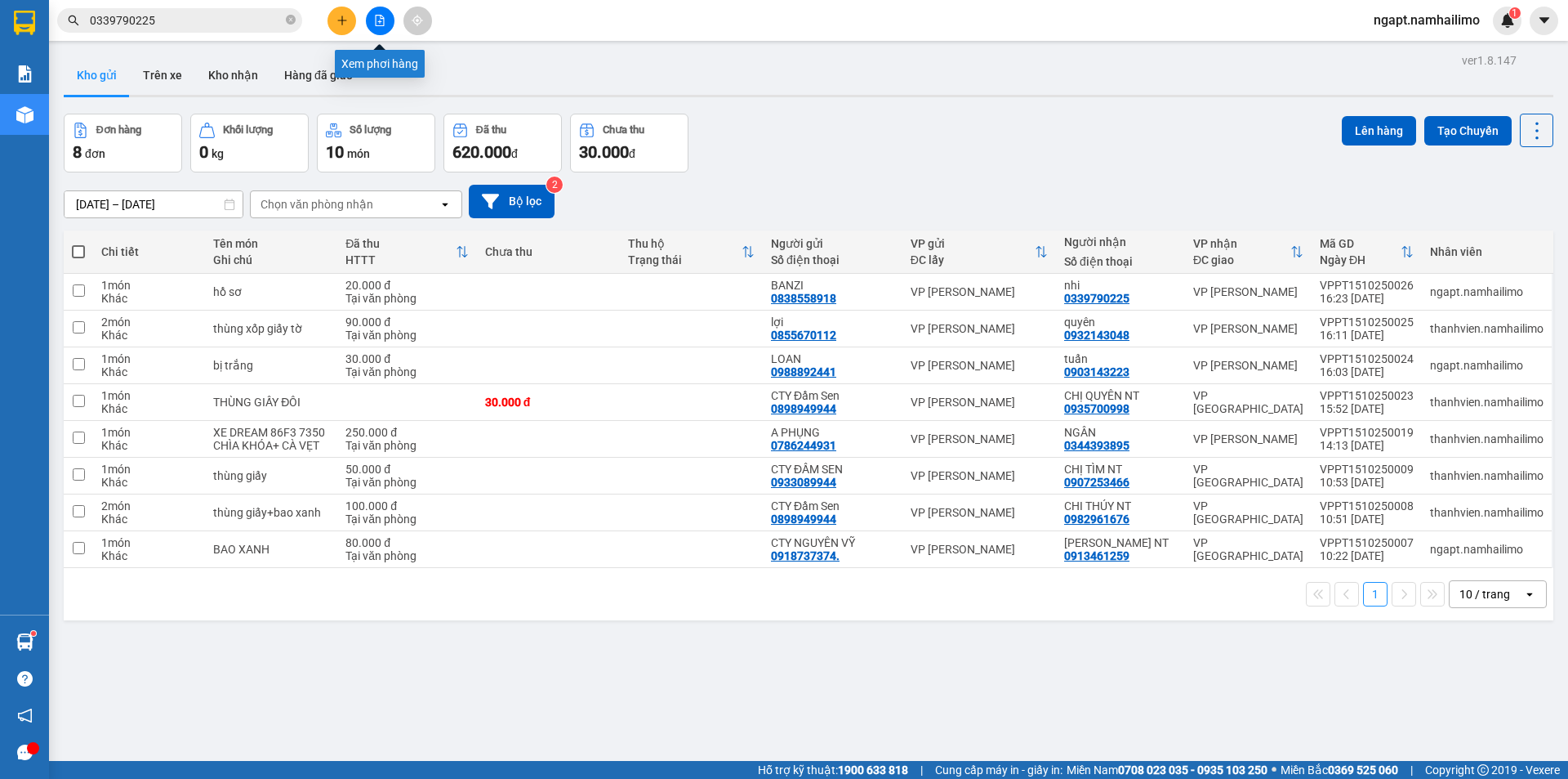
click at [375, 18] on icon "file-add" at bounding box center [379, 21] width 9 height 12
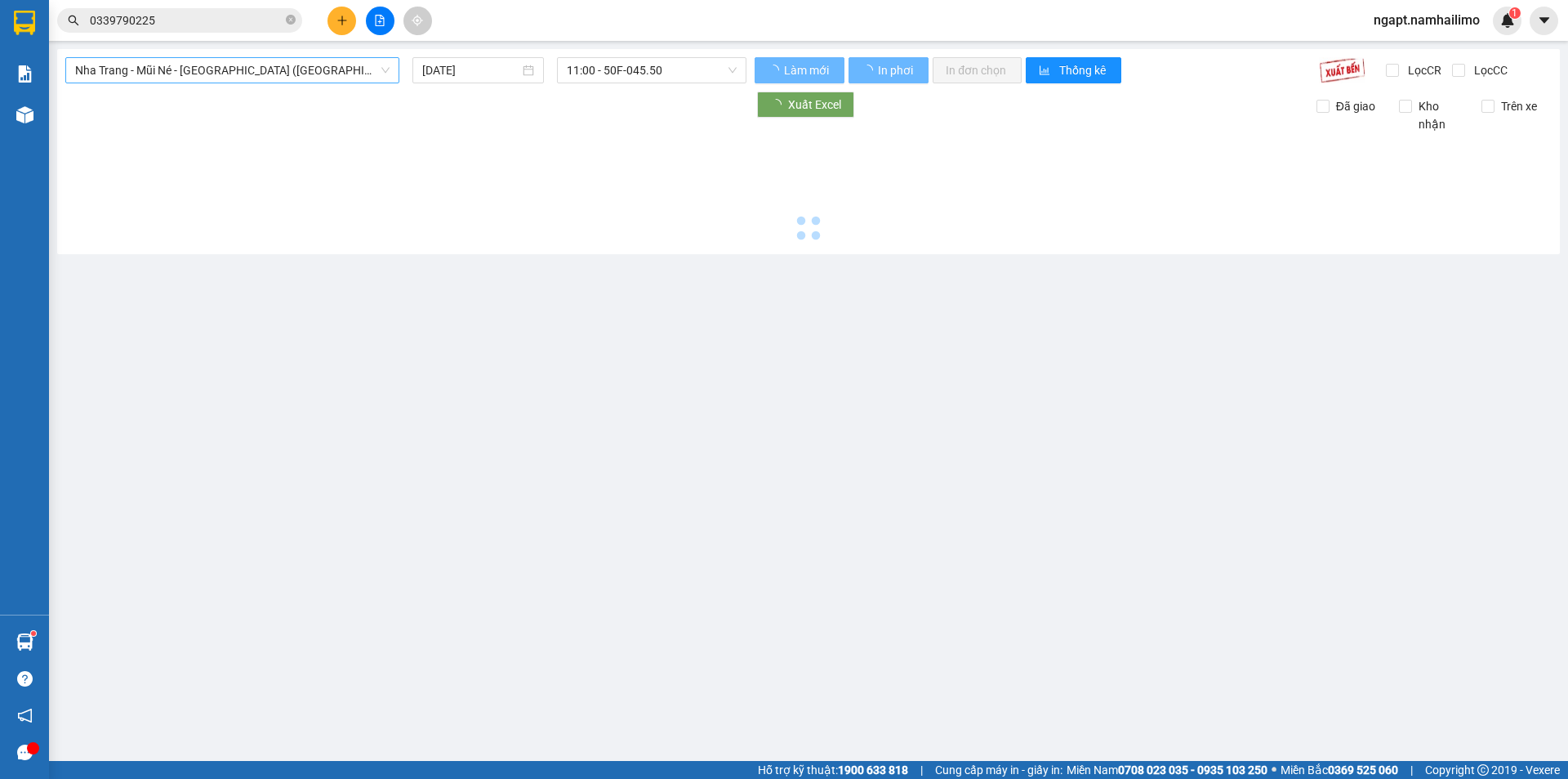
click at [199, 72] on span "Nha Trang - Mũi Né - [GEOGRAPHIC_DATA] ([GEOGRAPHIC_DATA])" at bounding box center [233, 69] width 315 height 24
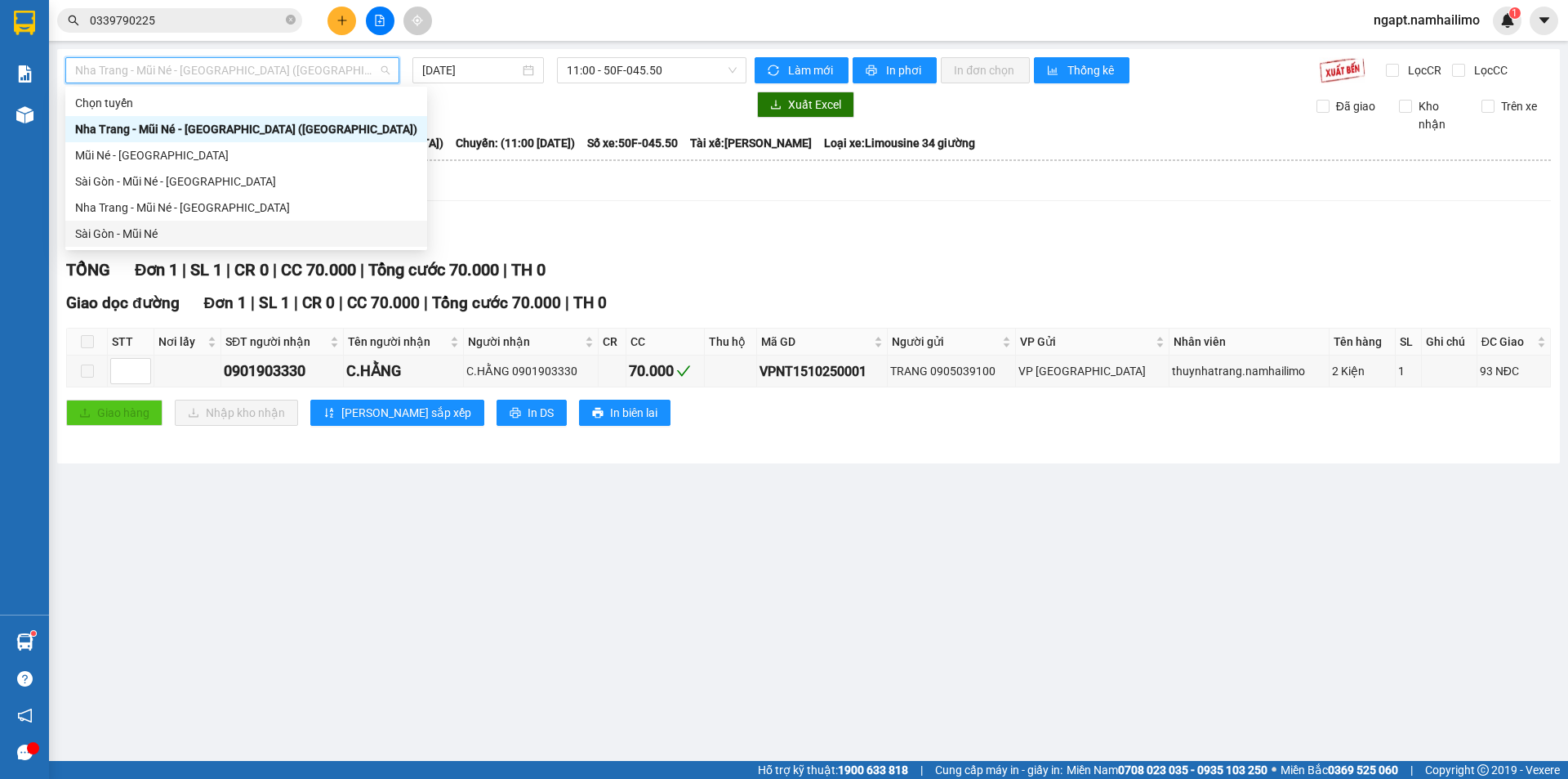
click at [129, 219] on div "Chọn tuyến [GEOGRAPHIC_DATA] - [GEOGRAPHIC_DATA] - [GEOGRAPHIC_DATA] ([GEOGRAPH…" at bounding box center [246, 168] width 361 height 156
click at [694, 73] on span "11:00 - 50F-045.50" at bounding box center [652, 69] width 170 height 24
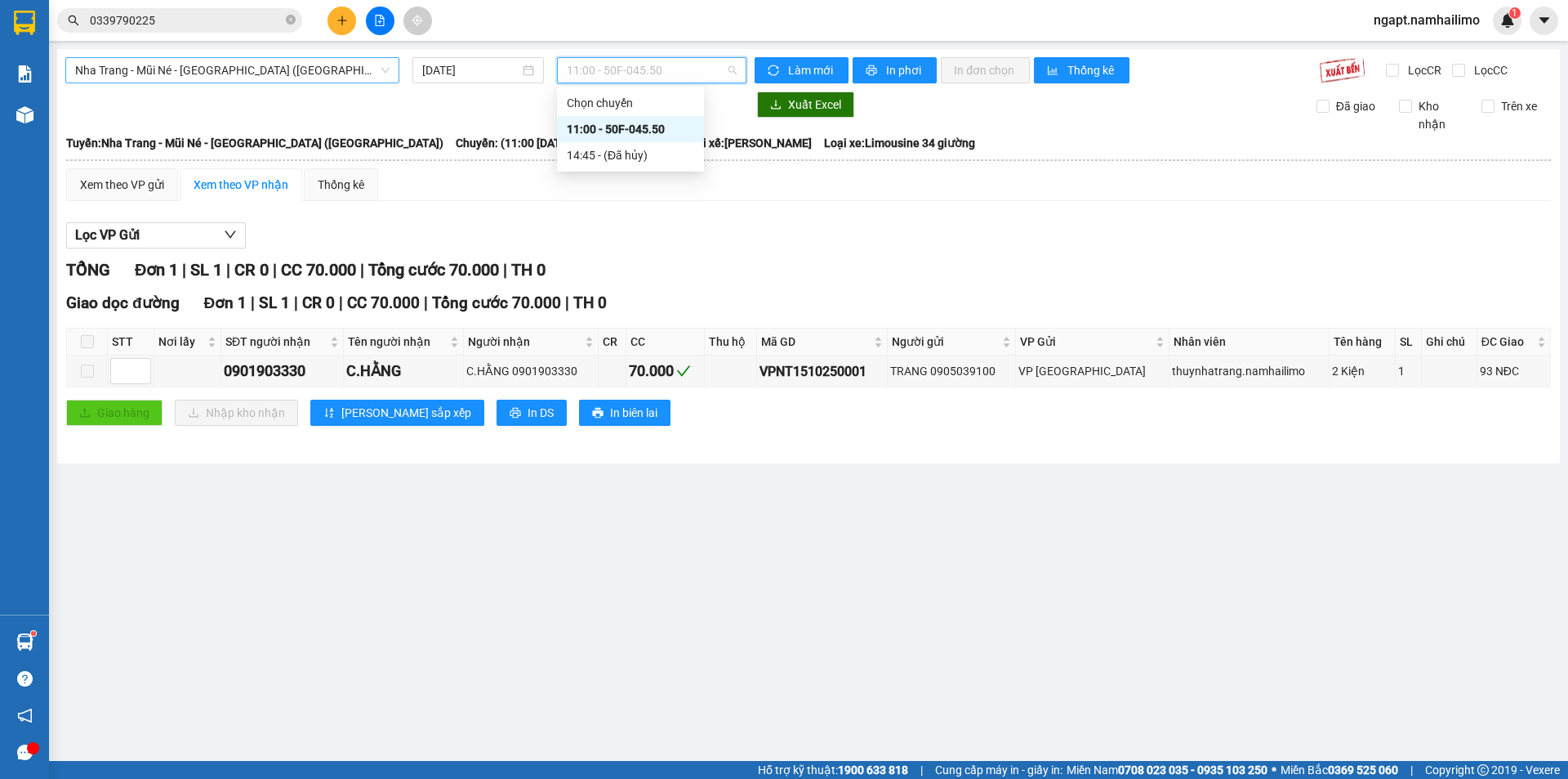
click at [234, 65] on span "Nha Trang - Mũi Né - [GEOGRAPHIC_DATA] ([GEOGRAPHIC_DATA])" at bounding box center [233, 69] width 315 height 24
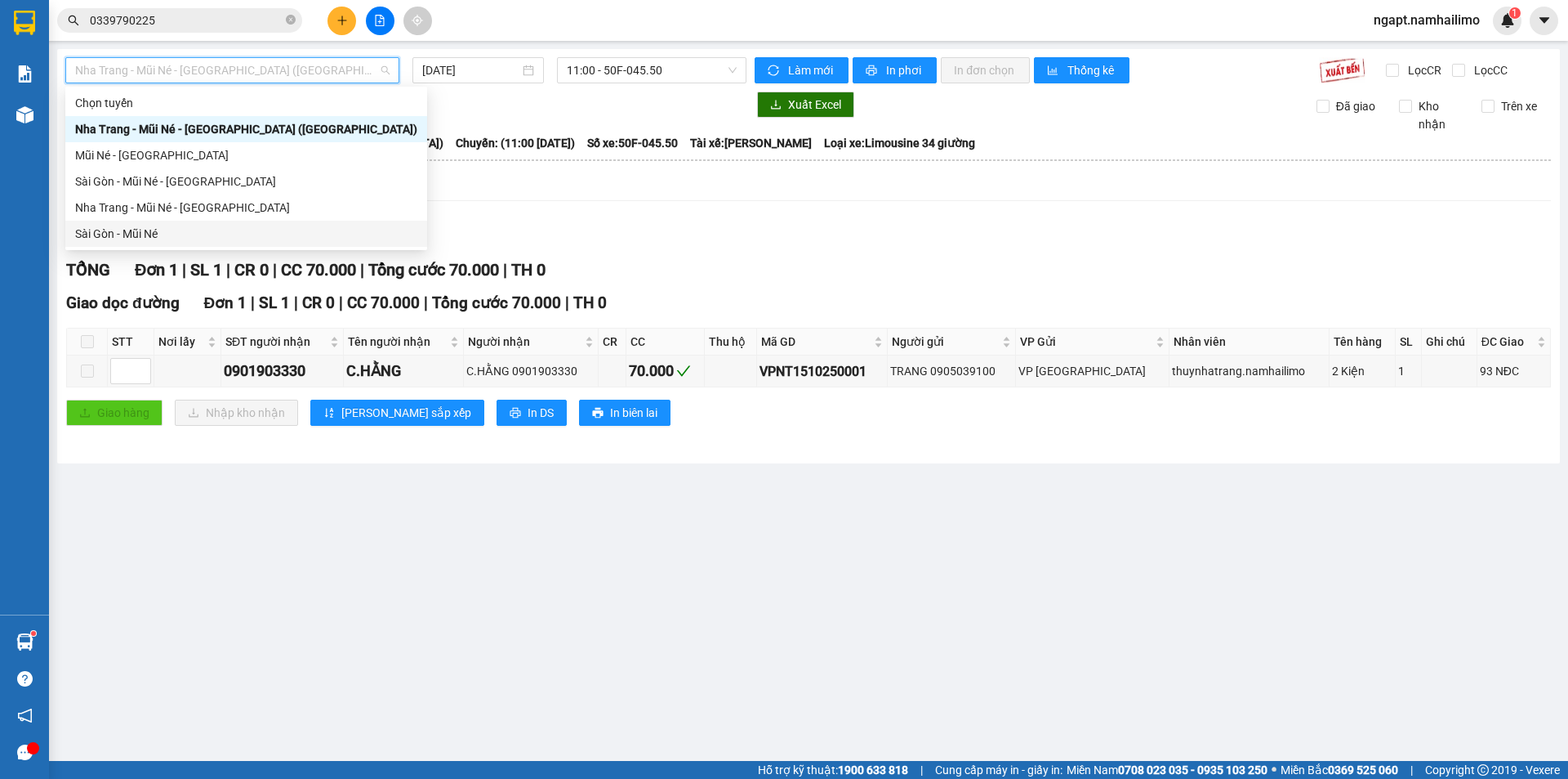
click at [129, 233] on div "Sài Gòn - Mũi Né" at bounding box center [246, 234] width 342 height 18
type input "[DATE]"
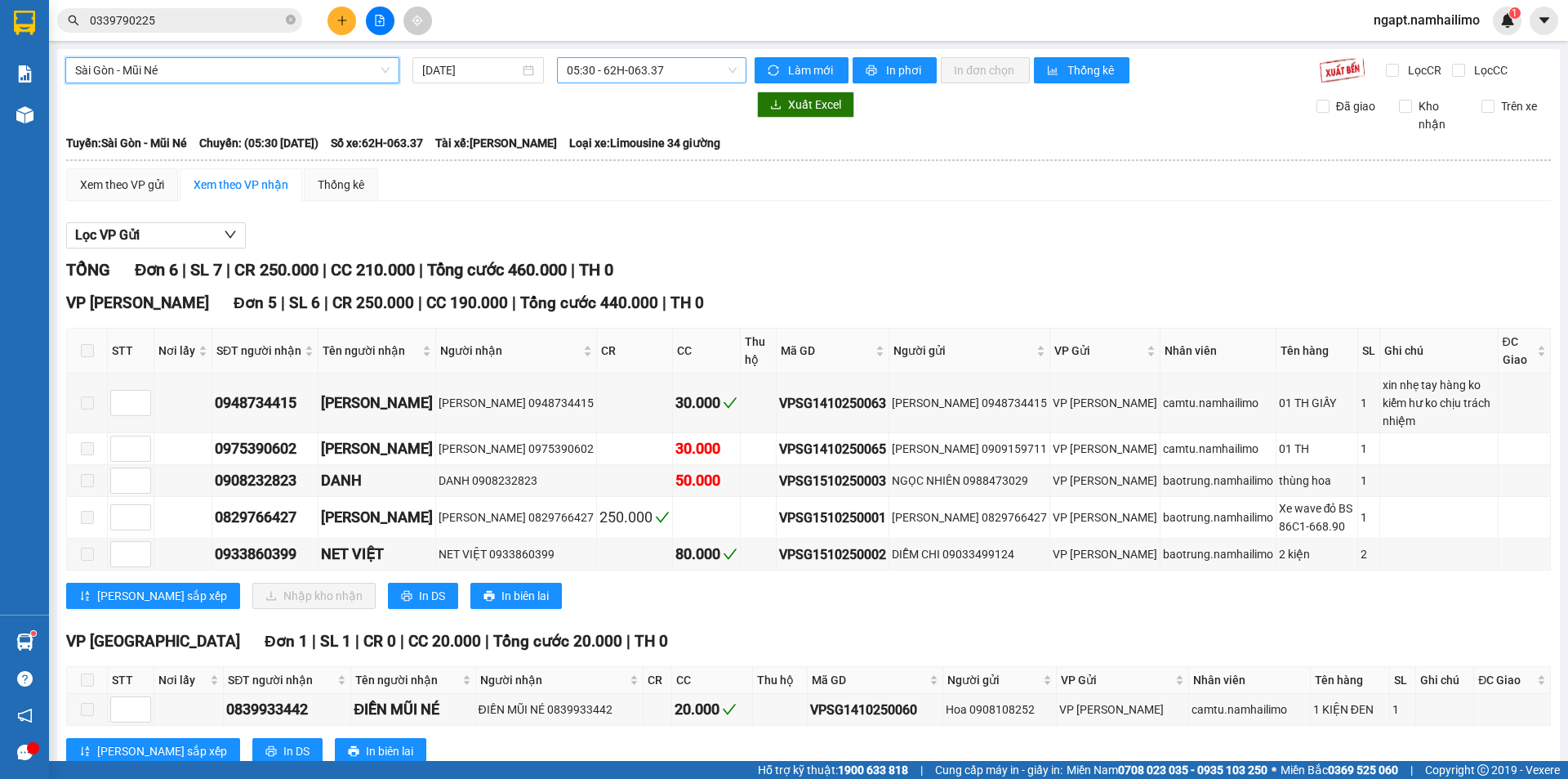
click at [680, 77] on span "05:30 - 62H-063.37" at bounding box center [652, 69] width 170 height 24
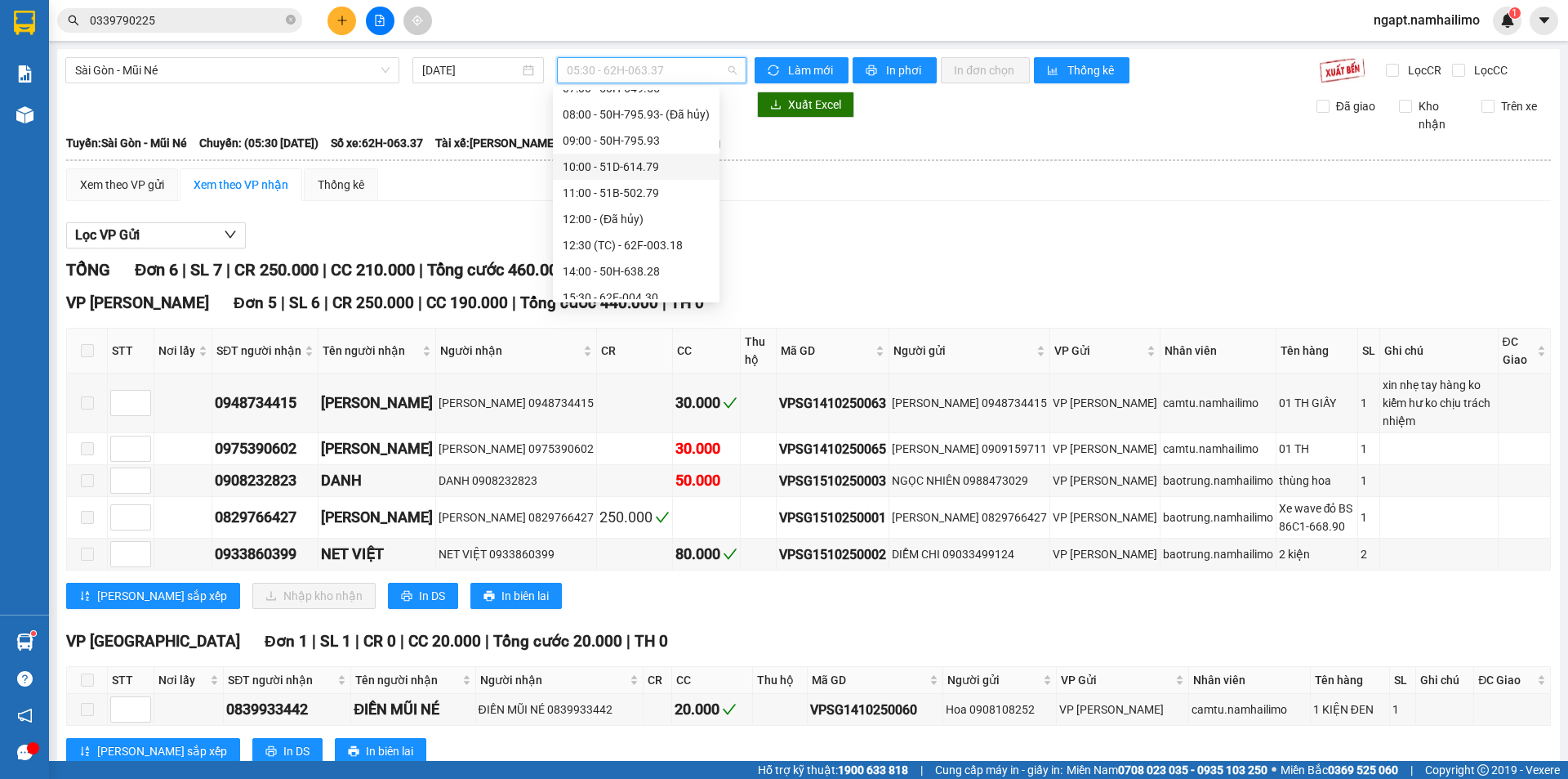
scroll to position [183, 0]
drag, startPoint x: 641, startPoint y: 152, endPoint x: 288, endPoint y: 13, distance: 379.4
click at [635, 147] on div "14:00 - 50H-638.28" at bounding box center [636, 155] width 147 height 18
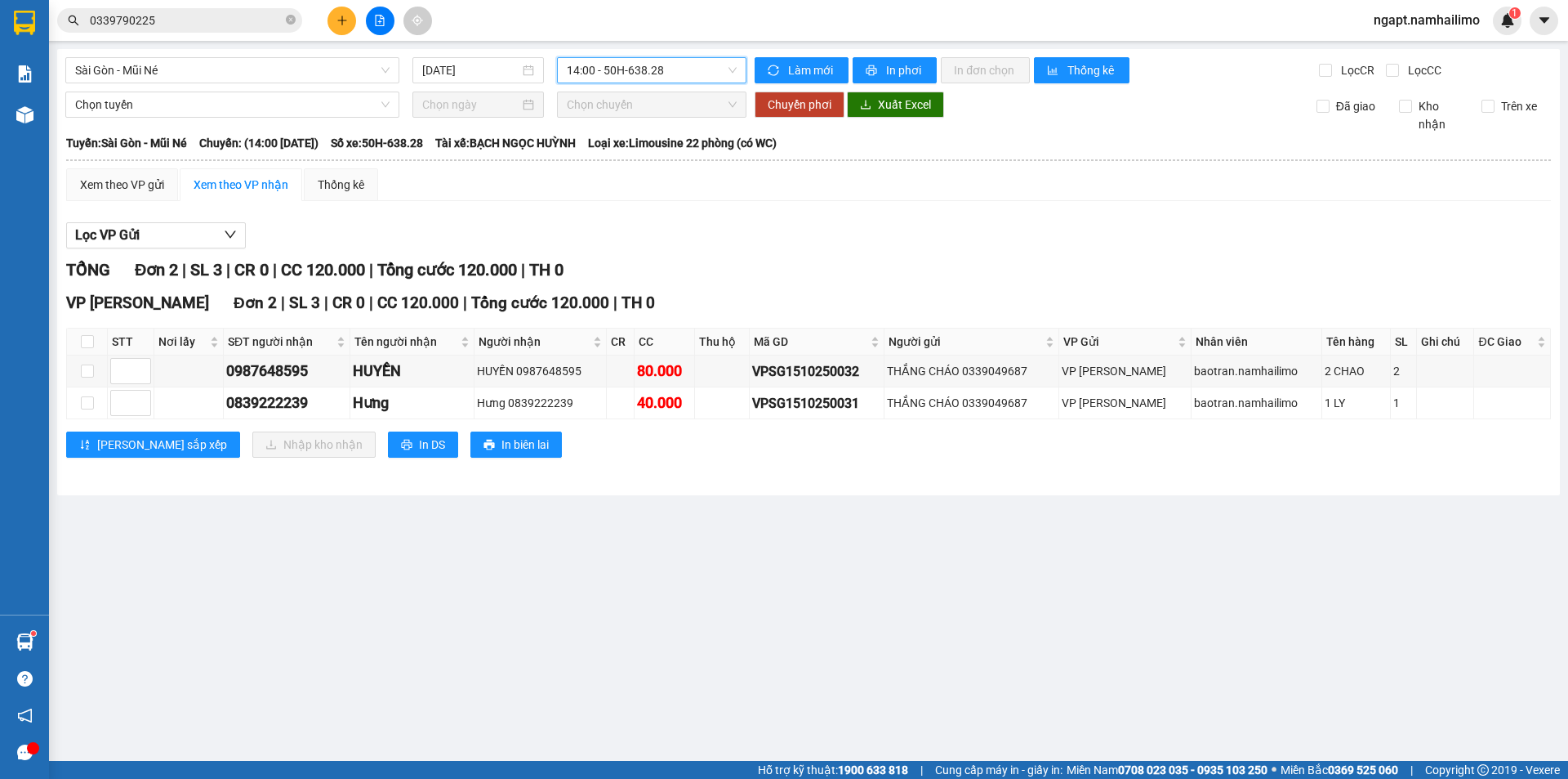
click at [731, 73] on span "14:00 - 50H-638.28" at bounding box center [652, 69] width 170 height 24
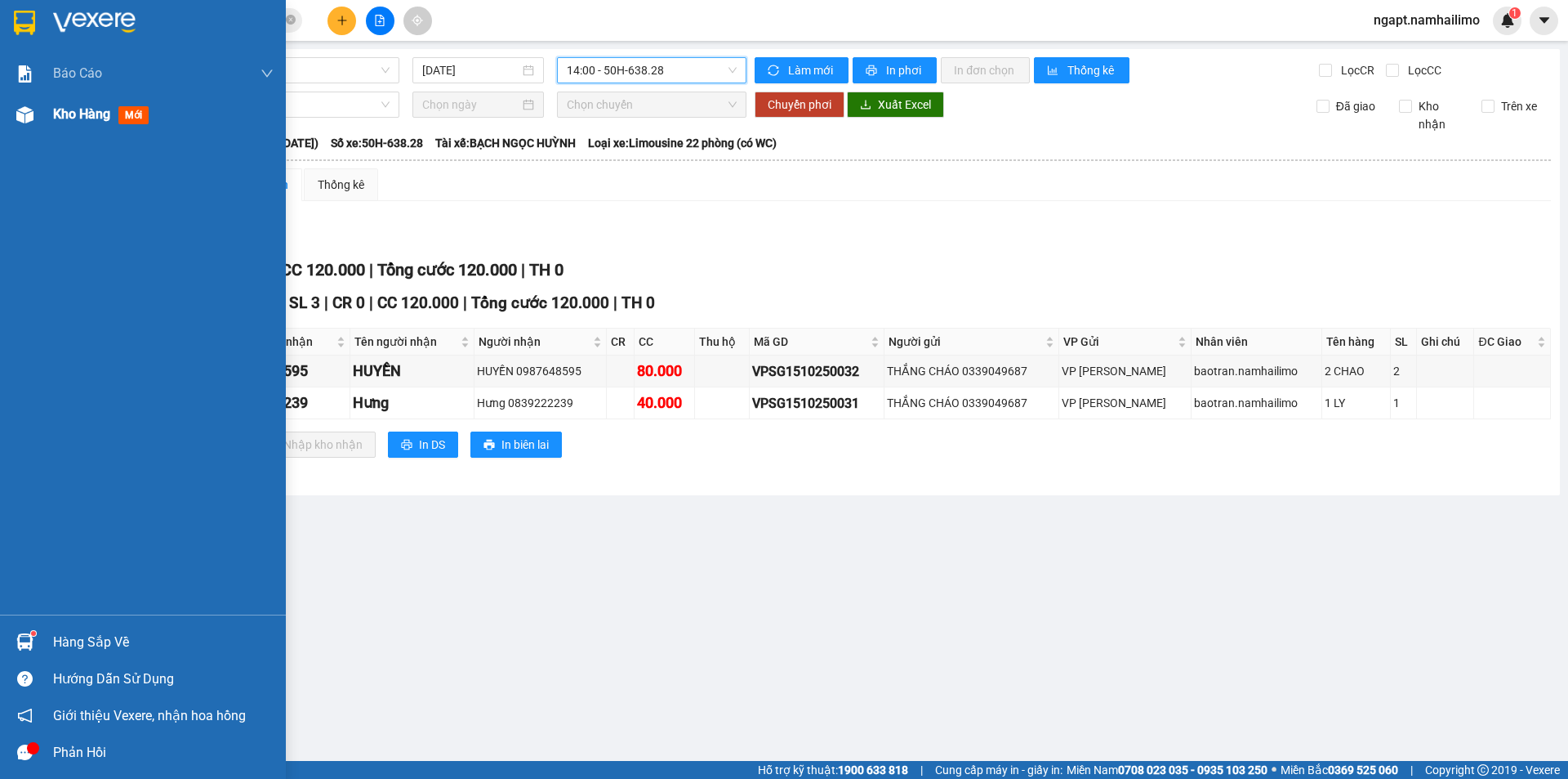
click at [97, 113] on span "Kho hàng" at bounding box center [81, 114] width 58 height 16
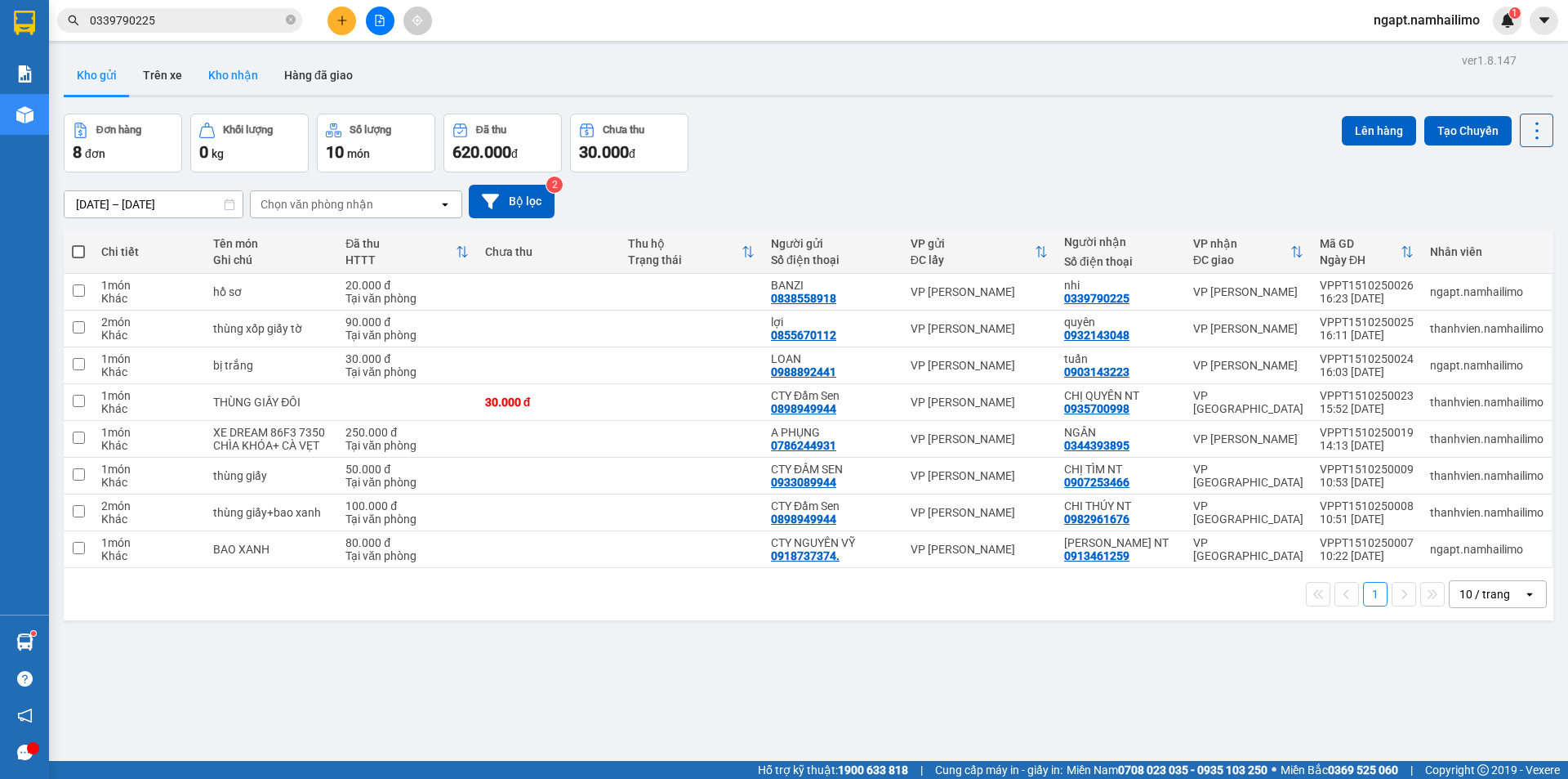
click at [233, 82] on button "Kho nhận" at bounding box center [233, 75] width 76 height 39
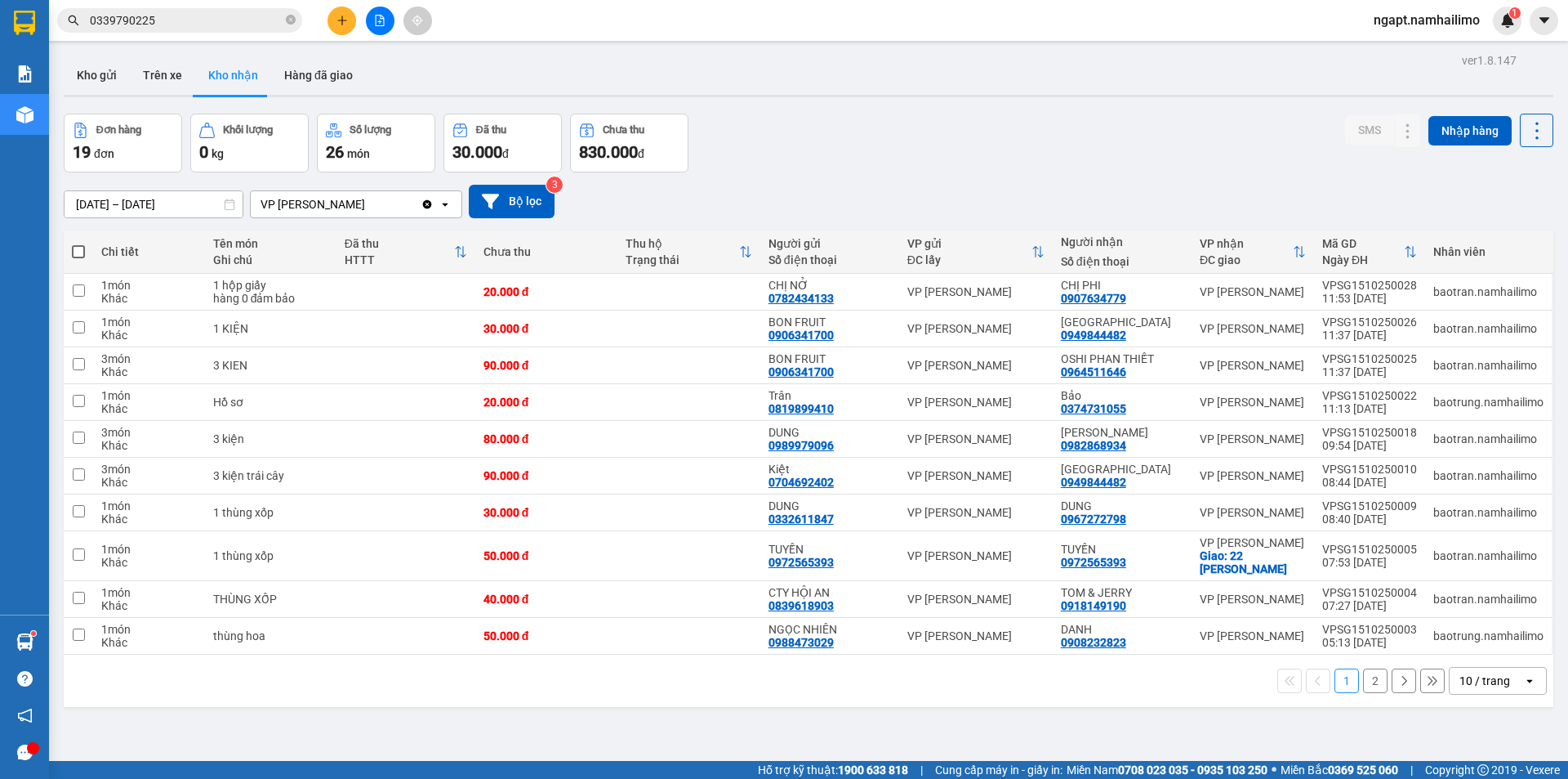
click at [1363, 683] on button "2" at bounding box center [1375, 680] width 24 height 24
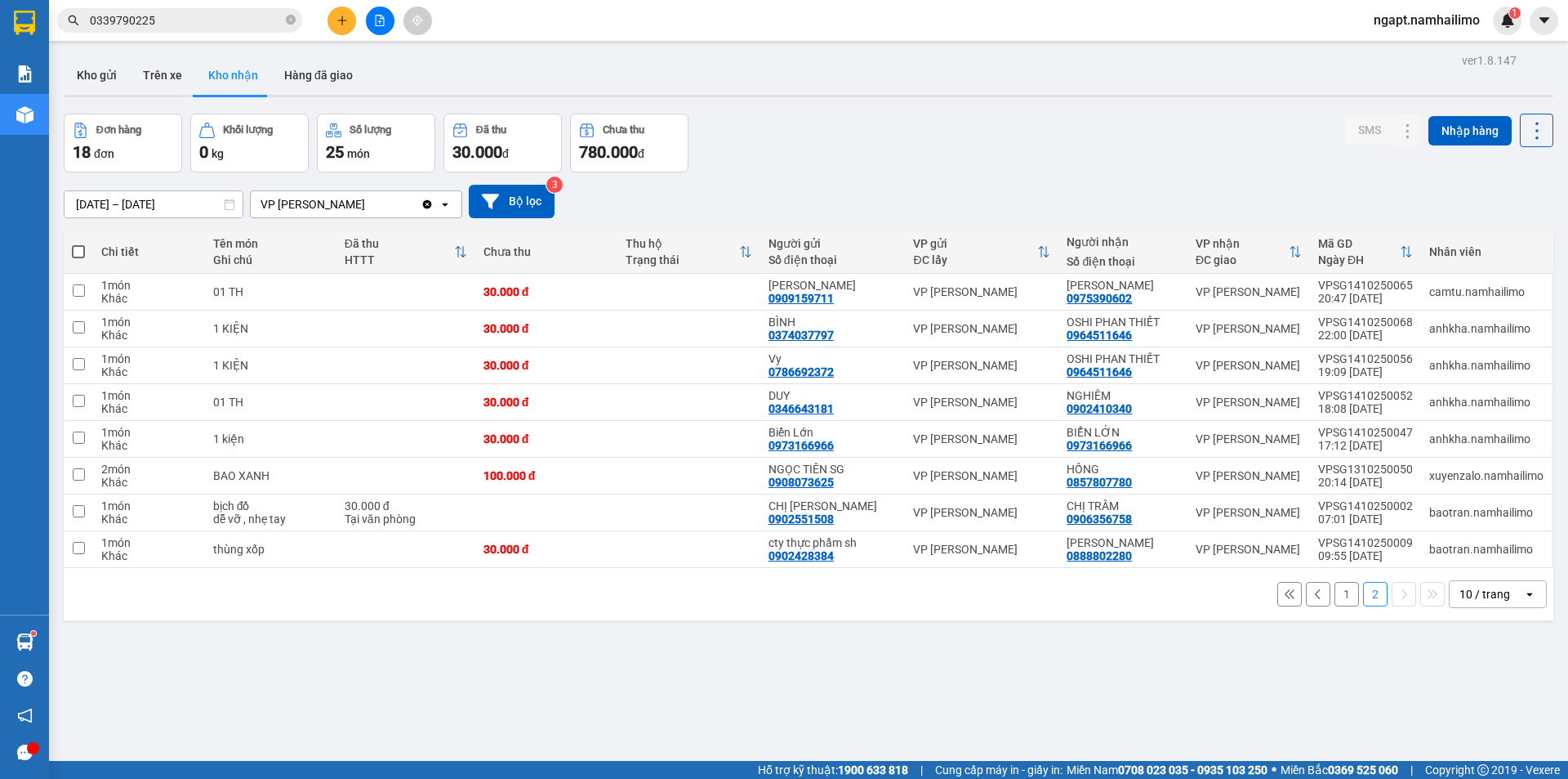
click at [1335, 595] on button "1" at bounding box center [1346, 593] width 24 height 24
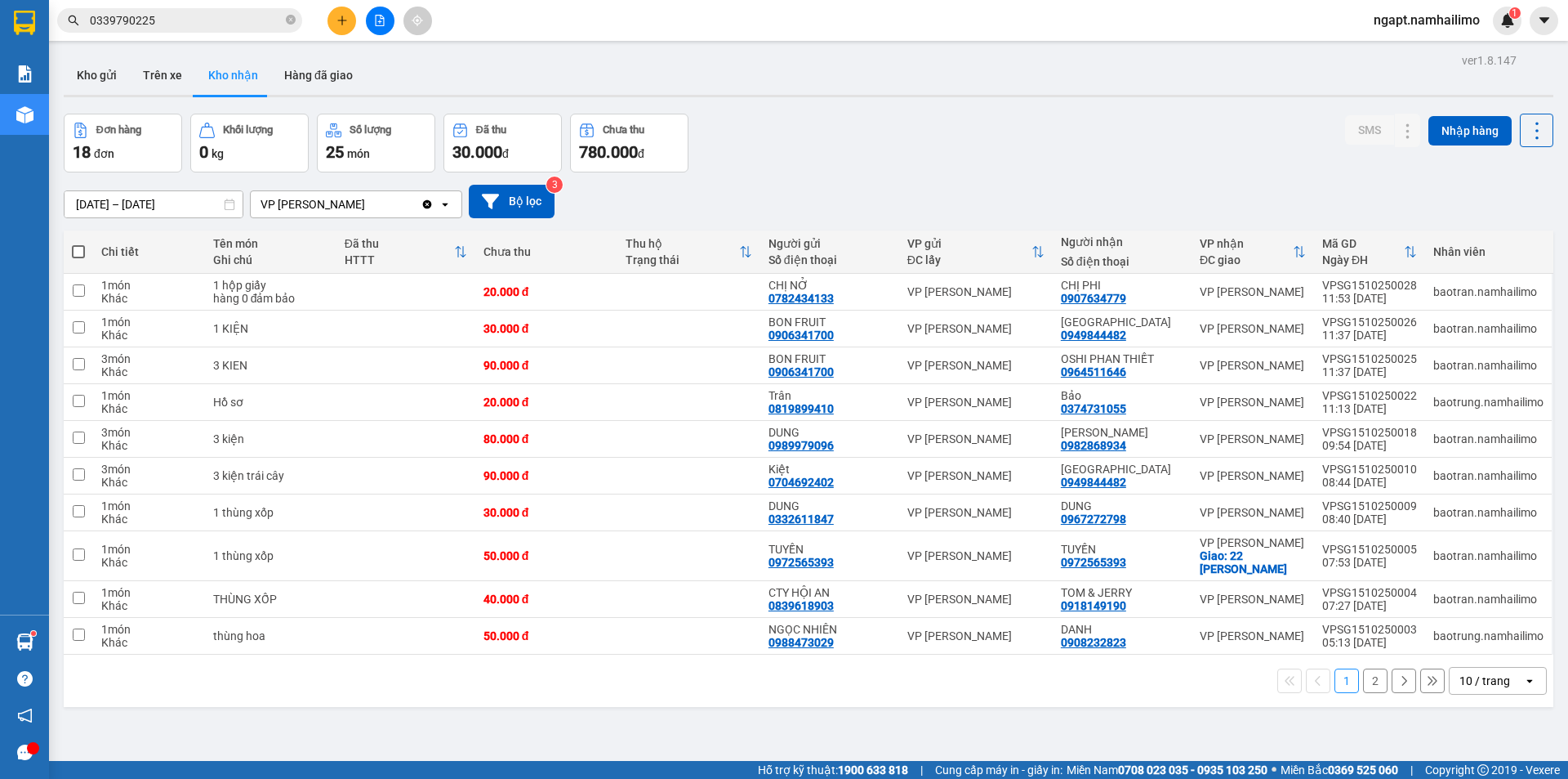
click at [1335, 684] on button "1" at bounding box center [1346, 680] width 24 height 24
drag, startPoint x: 331, startPoint y: 77, endPoint x: 785, endPoint y: 226, distance: 477.8
click at [346, 77] on button "Hàng đã giao" at bounding box center [318, 75] width 95 height 39
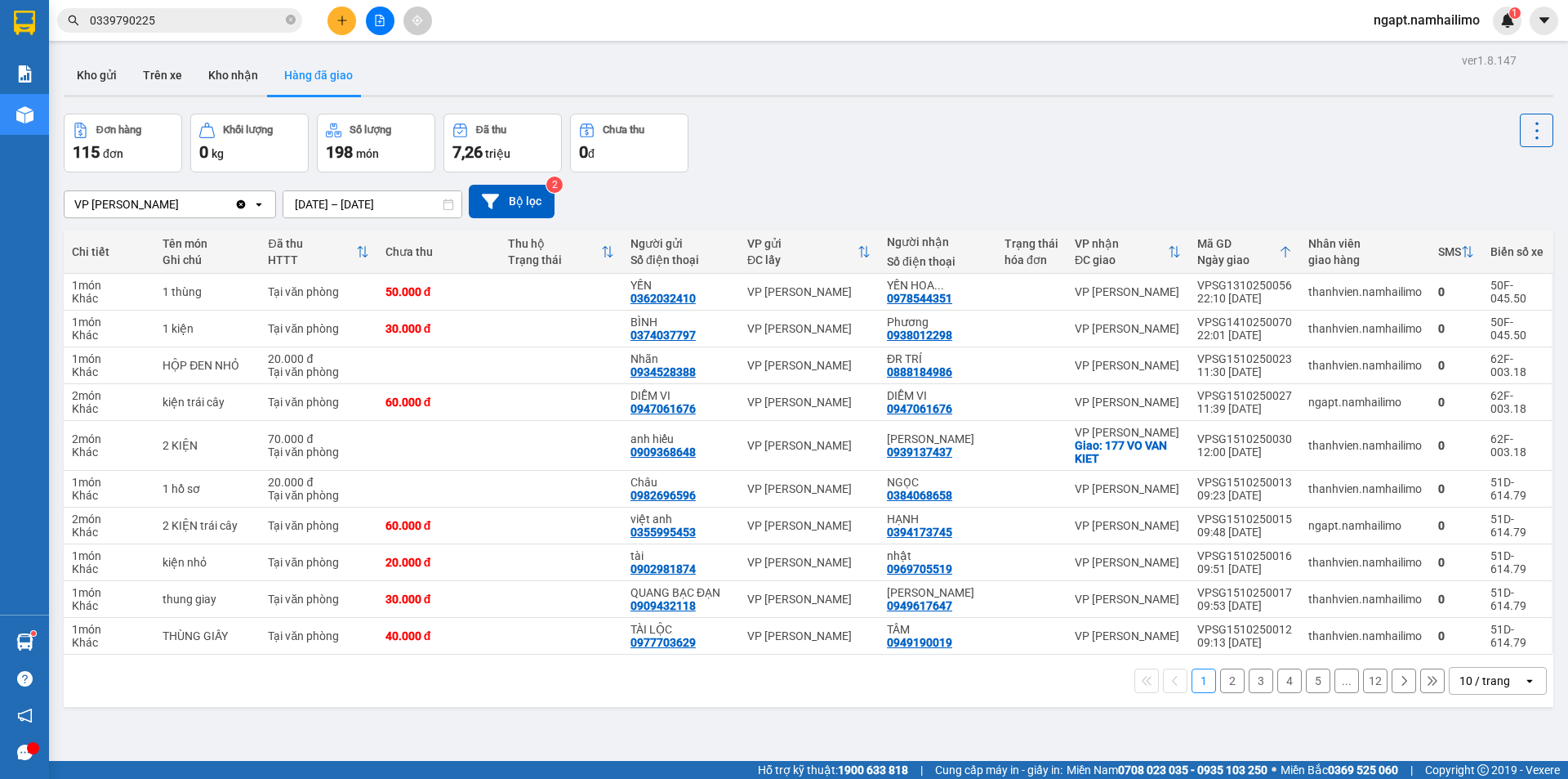
drag, startPoint x: 222, startPoint y: 77, endPoint x: 381, endPoint y: 170, distance: 184.2
click at [232, 78] on button "Kho nhận" at bounding box center [233, 75] width 76 height 39
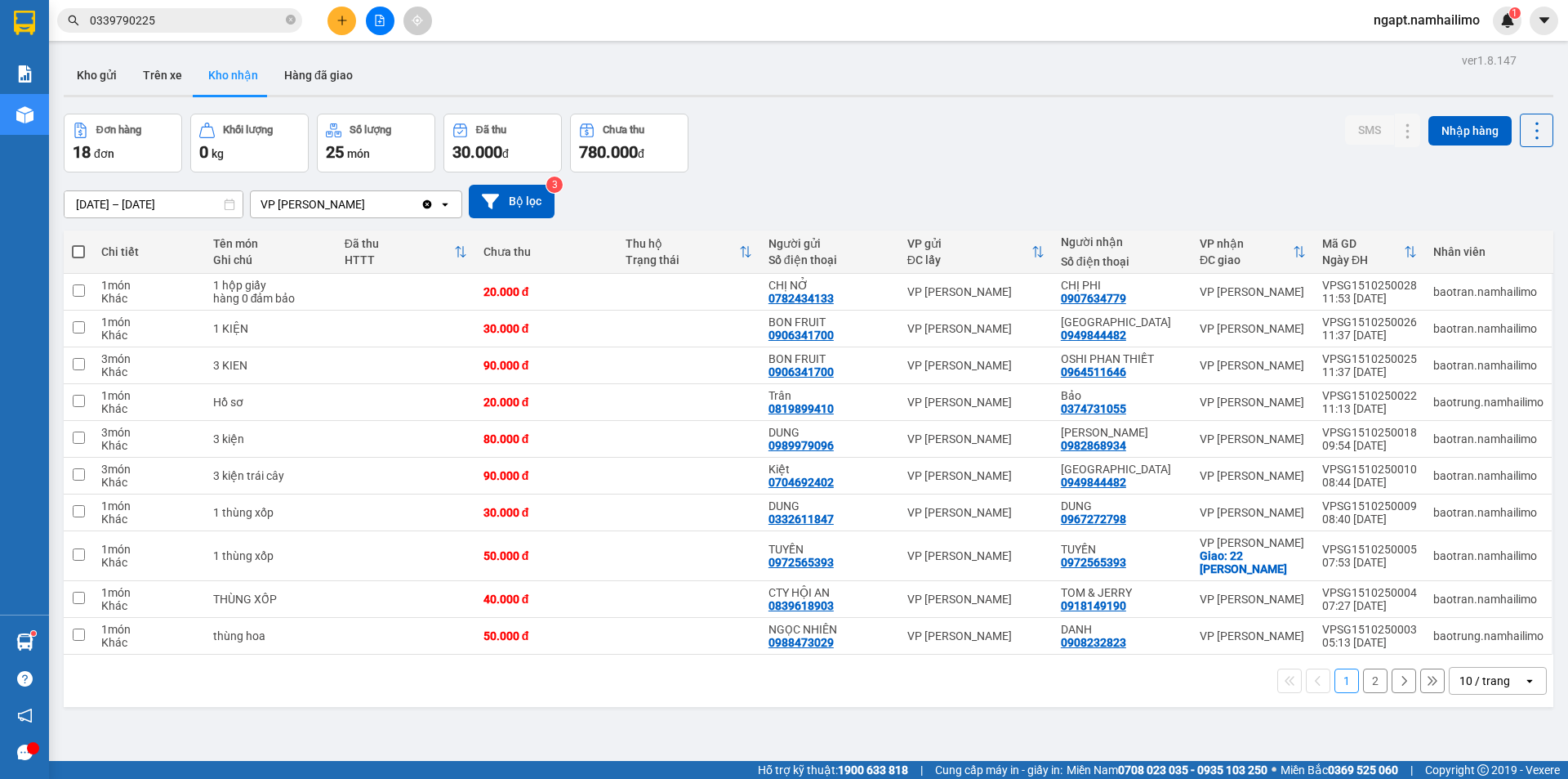
click at [1363, 686] on button "2" at bounding box center [1375, 680] width 24 height 24
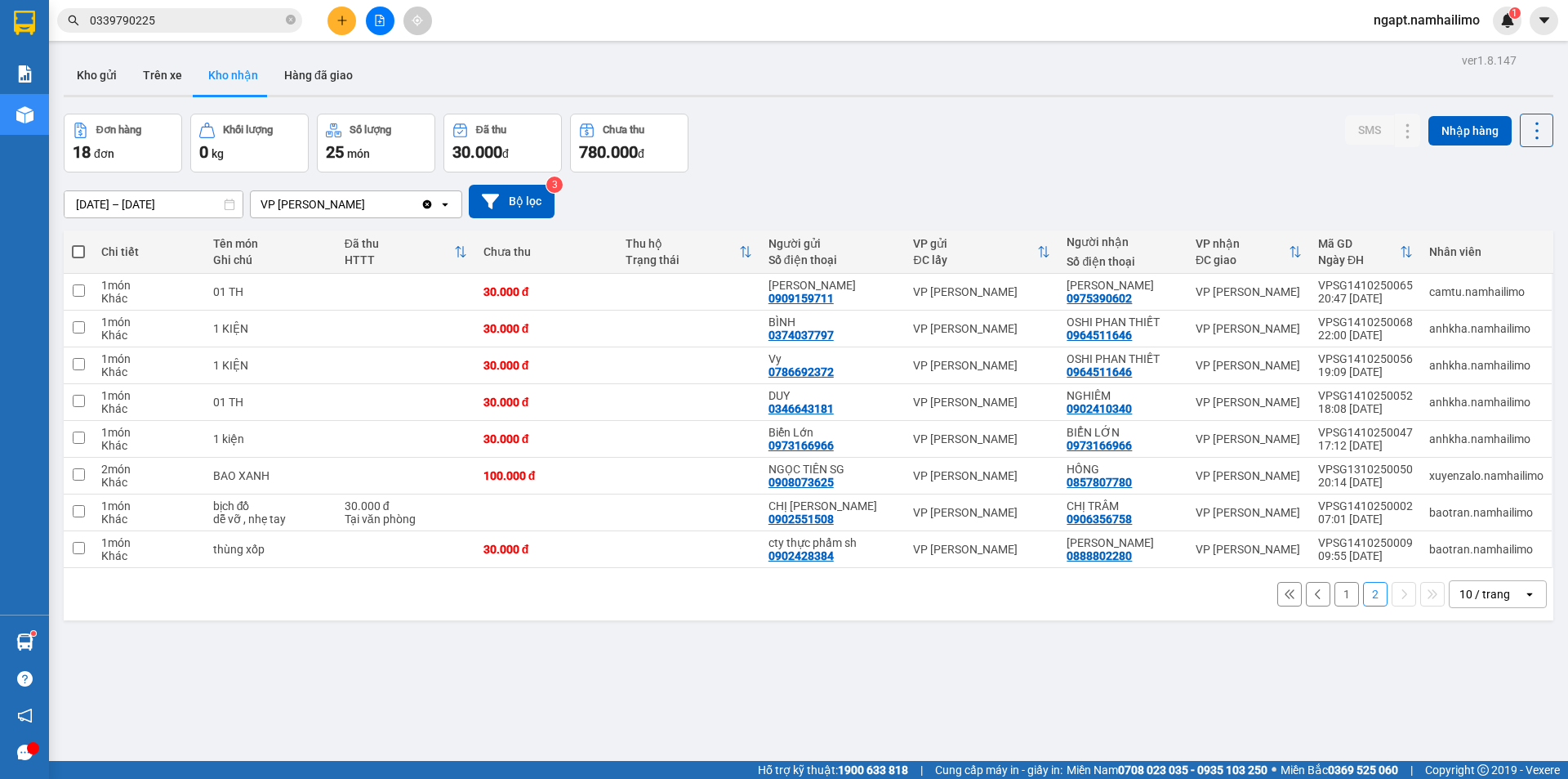
click at [1421, 25] on span "ngapt.namhailimo" at bounding box center [1425, 20] width 132 height 21
click at [1420, 52] on span "Đăng xuất" at bounding box center [1434, 51] width 98 height 18
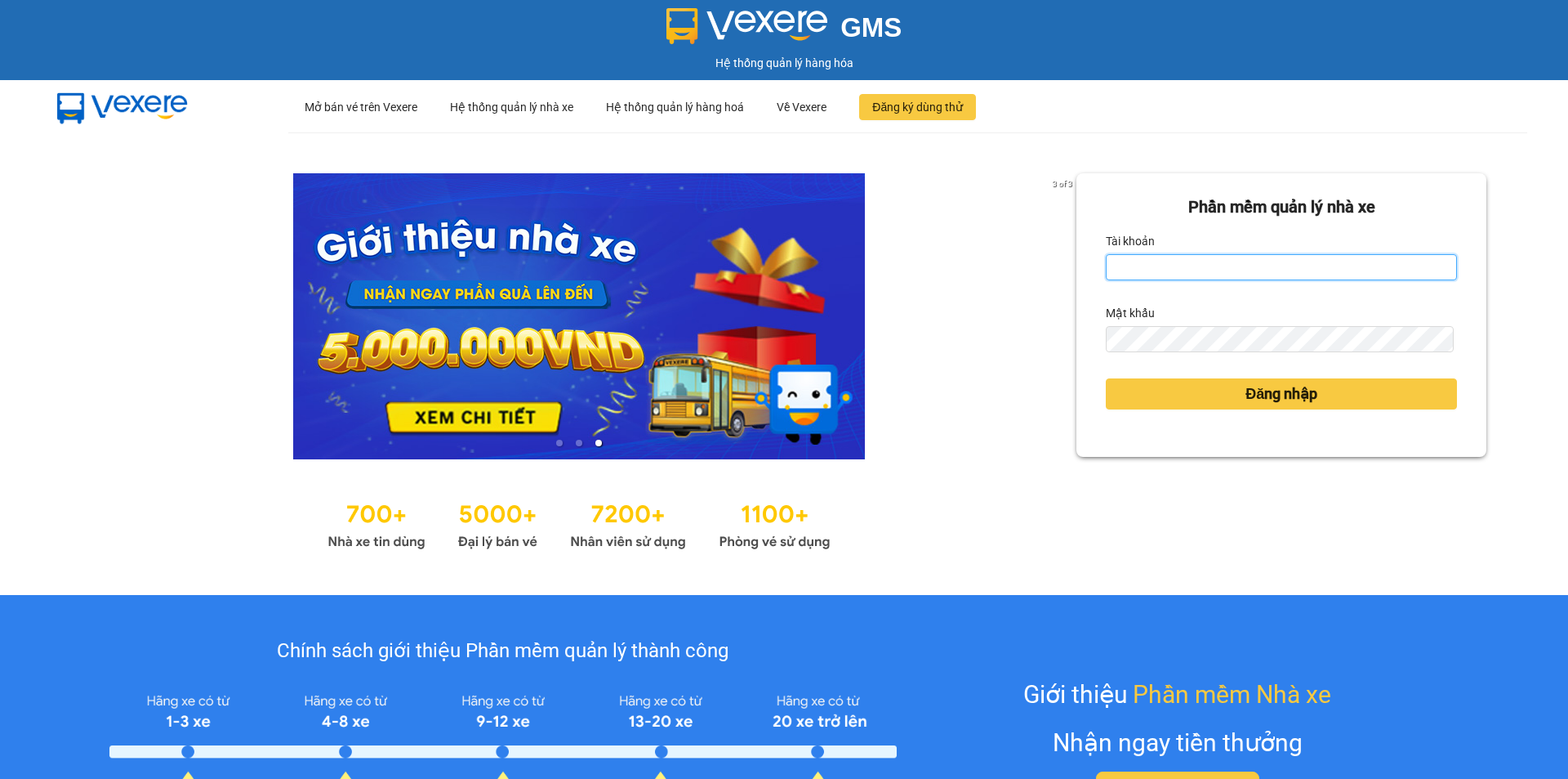
click at [1222, 270] on input "Tài khoản" at bounding box center [1281, 267] width 351 height 26
type input "ngapt.namhailimo"
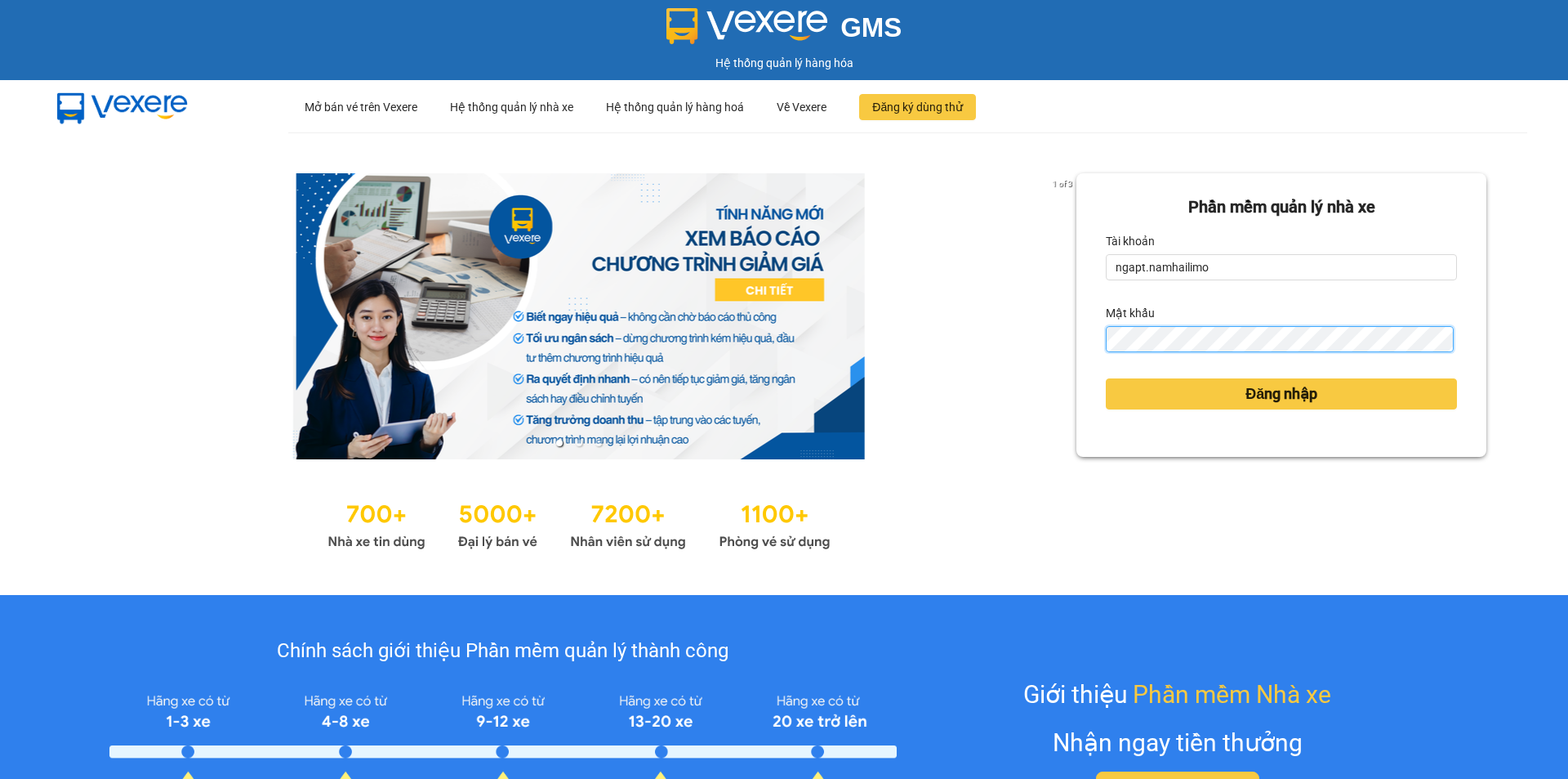
click at [1162, 325] on div "Mật khẩu" at bounding box center [1281, 325] width 351 height 52
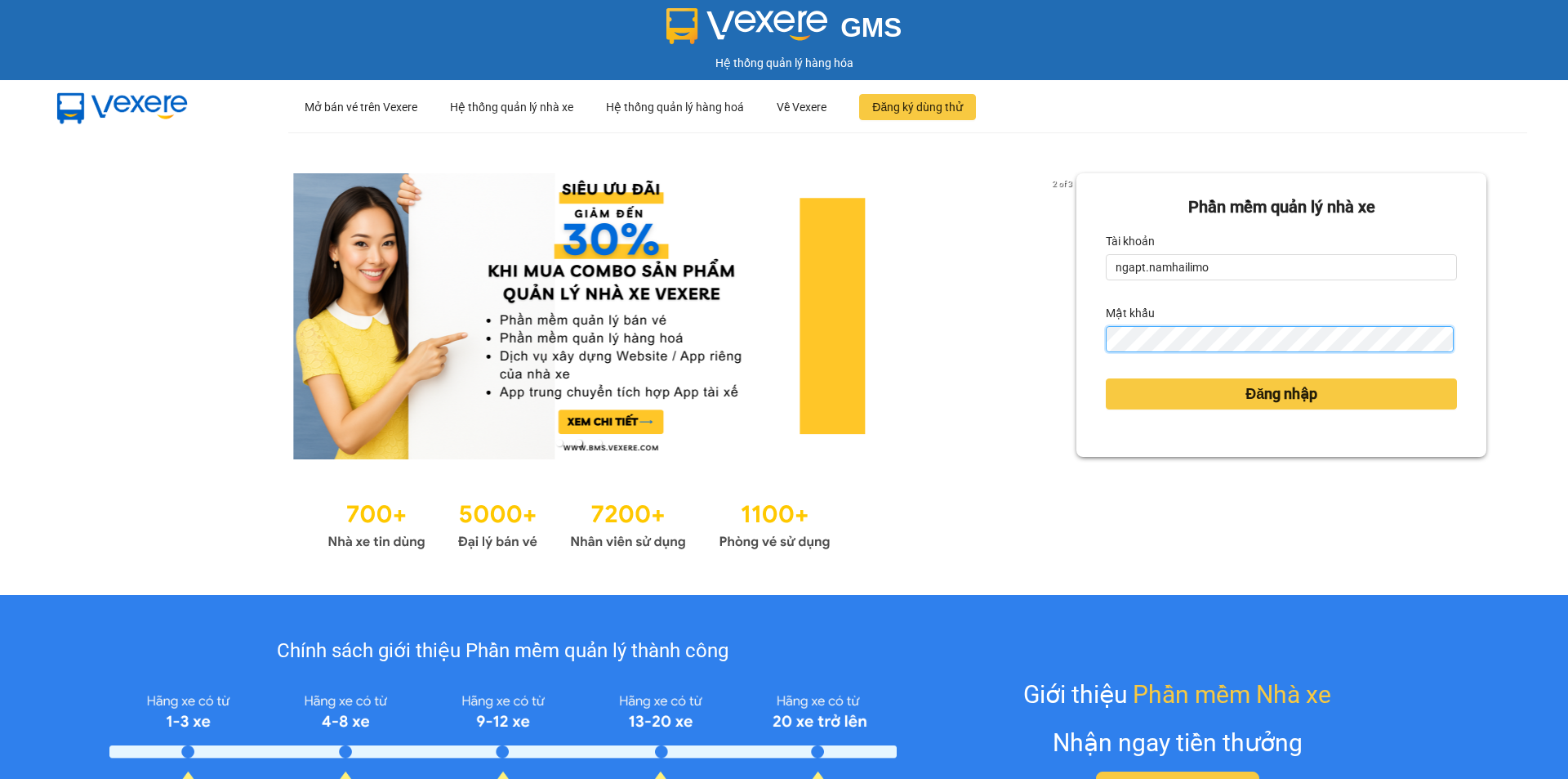
click at [1106, 378] on button "Đăng nhập" at bounding box center [1281, 394] width 351 height 31
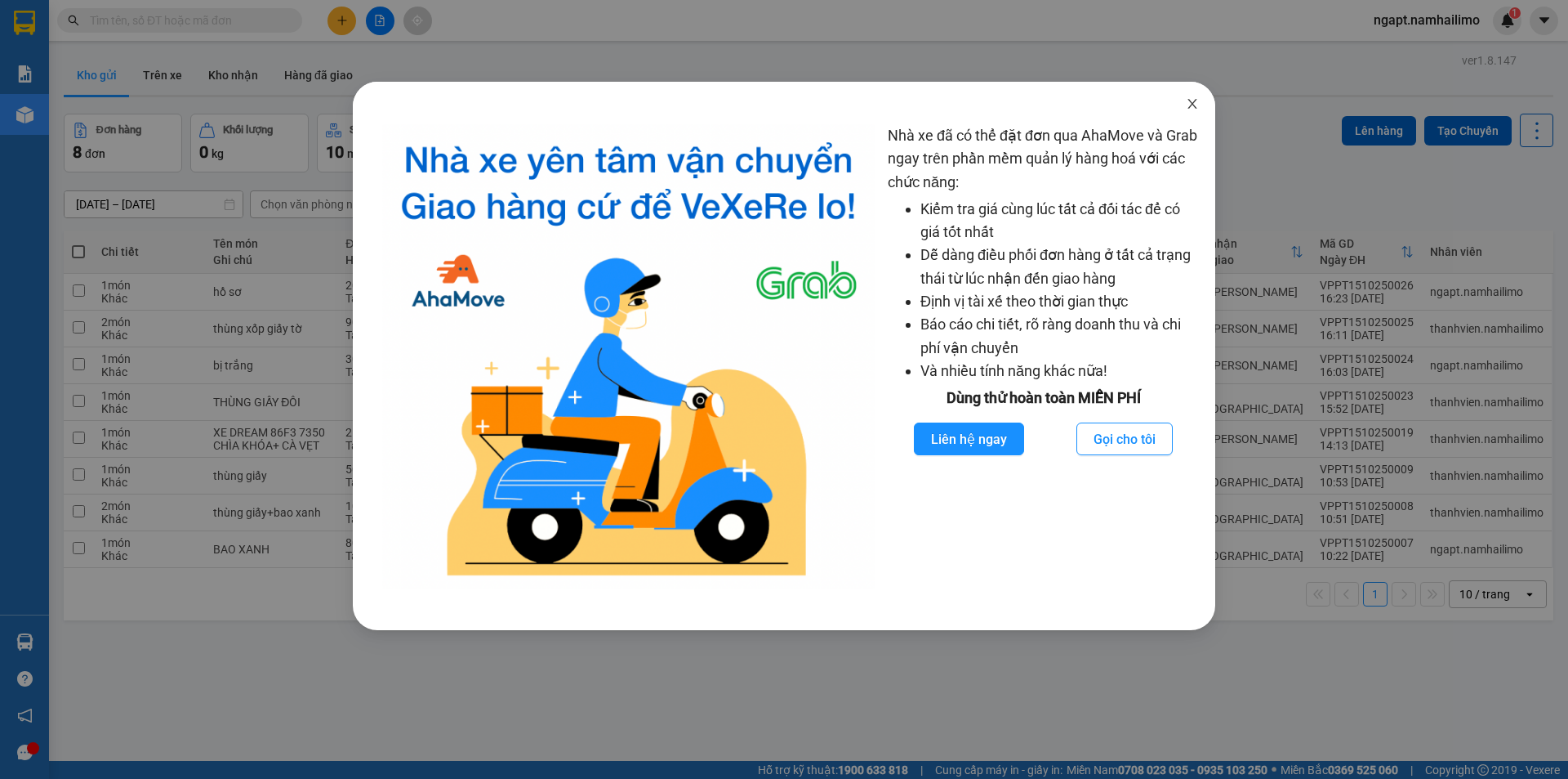
click at [1192, 107] on icon "close" at bounding box center [1192, 103] width 13 height 13
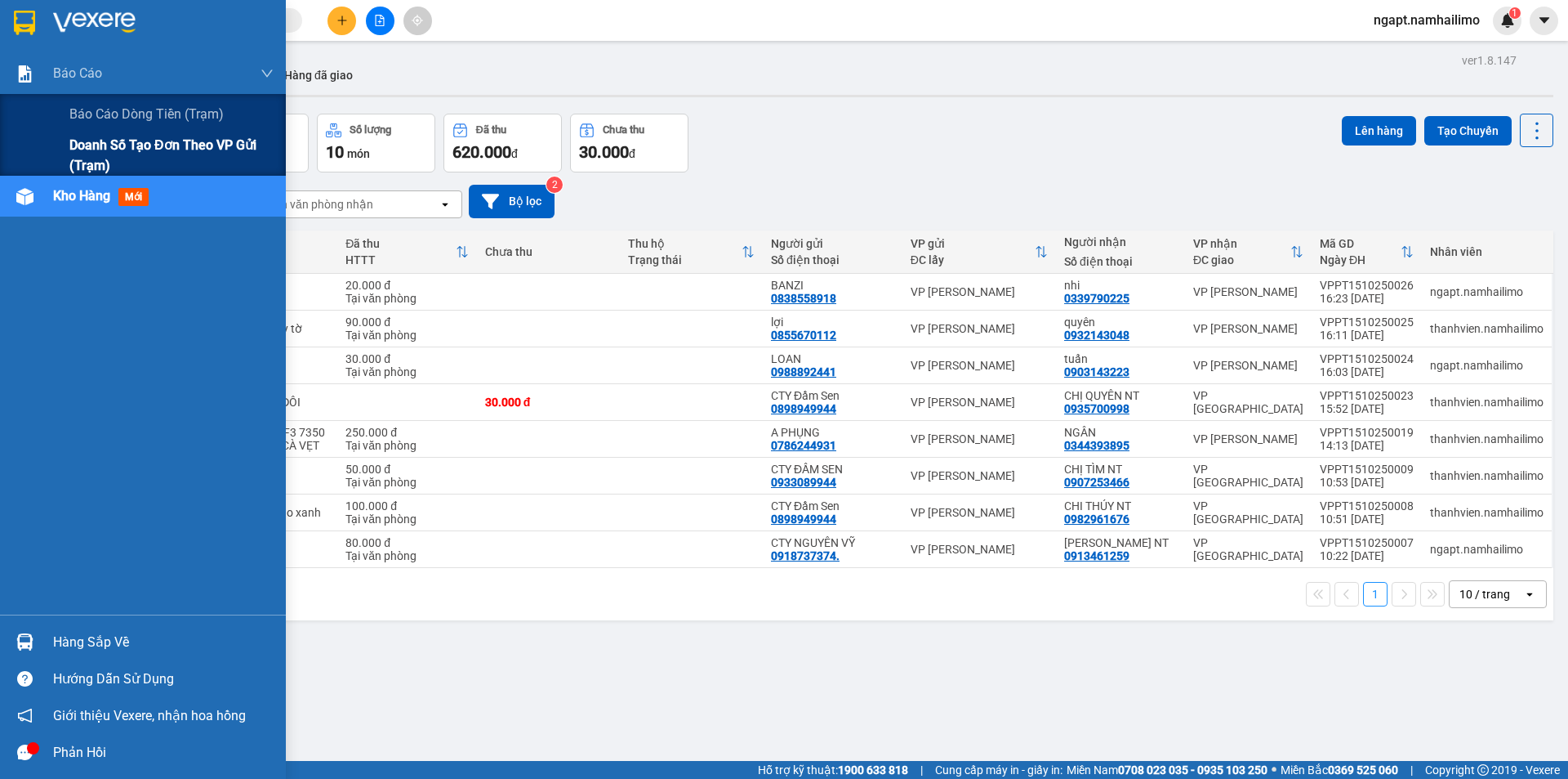
drag, startPoint x: 117, startPoint y: 115, endPoint x: 247, endPoint y: 137, distance: 131.8
click at [119, 113] on span "Báo cáo dòng tiền (trạm)" at bounding box center [147, 113] width 154 height 21
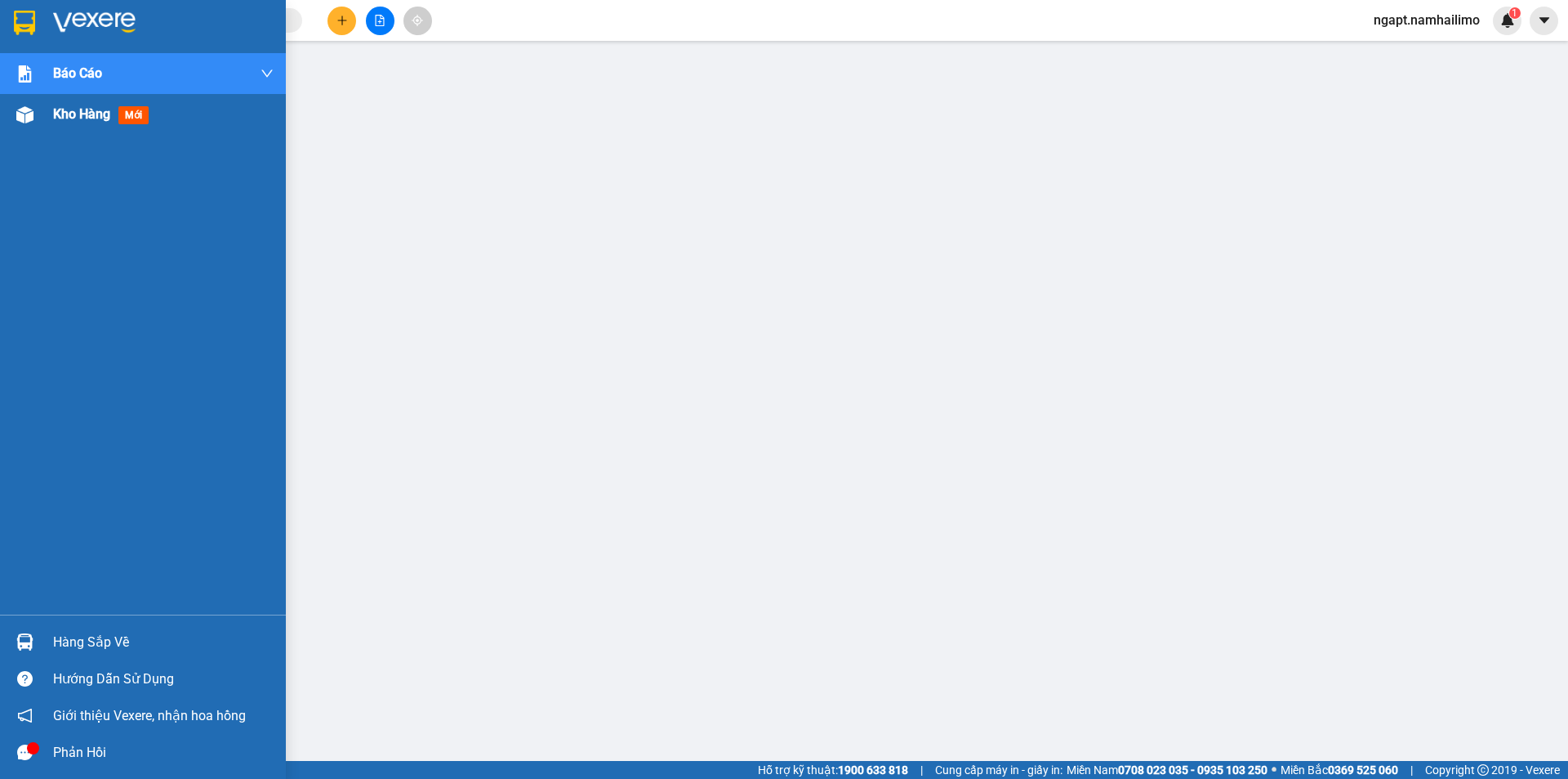
click at [55, 116] on span "Kho hàng" at bounding box center [81, 114] width 58 height 16
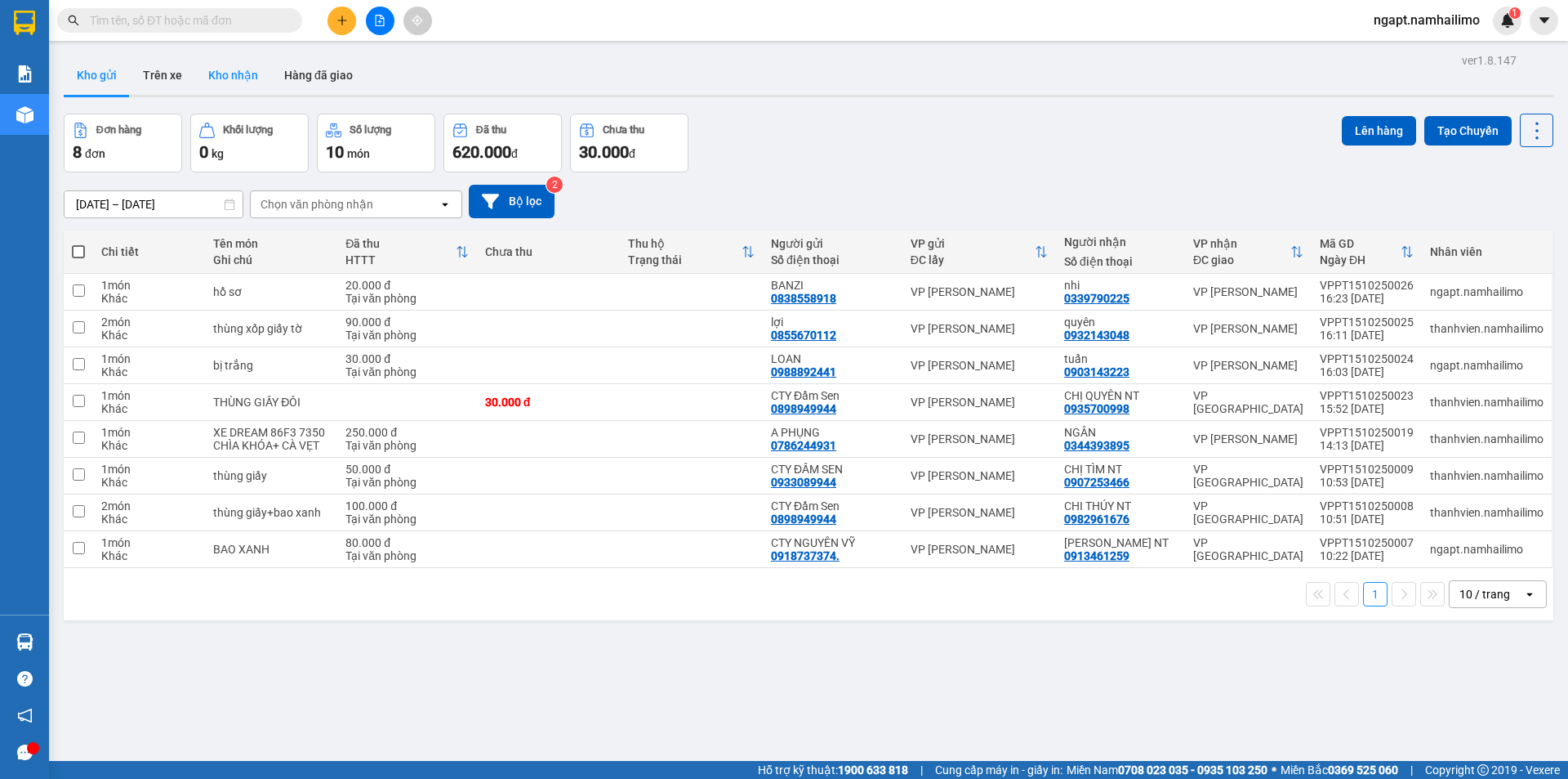
click at [229, 72] on button "Kho nhận" at bounding box center [233, 75] width 76 height 39
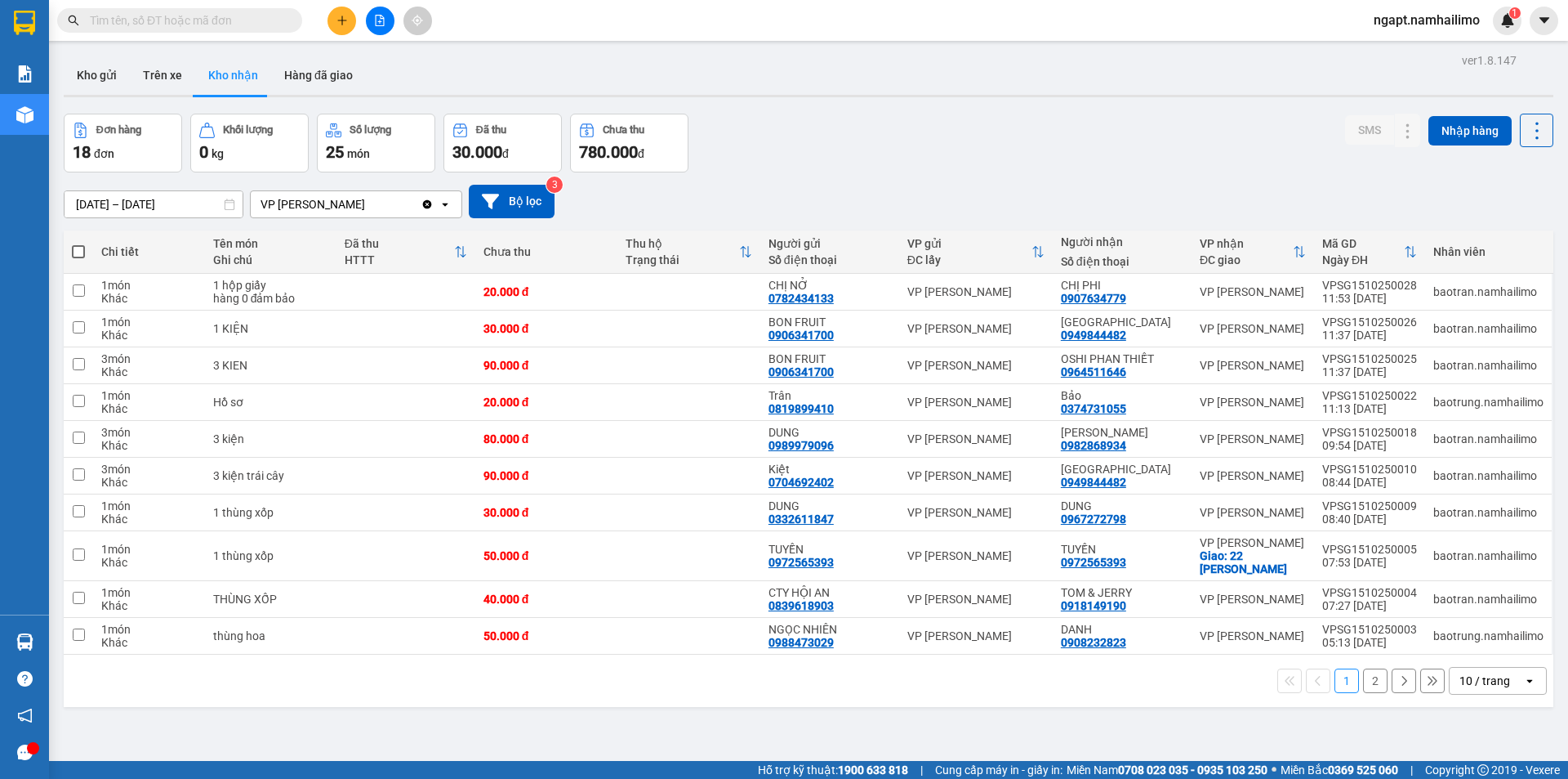
click at [1363, 674] on button "2" at bounding box center [1375, 680] width 24 height 24
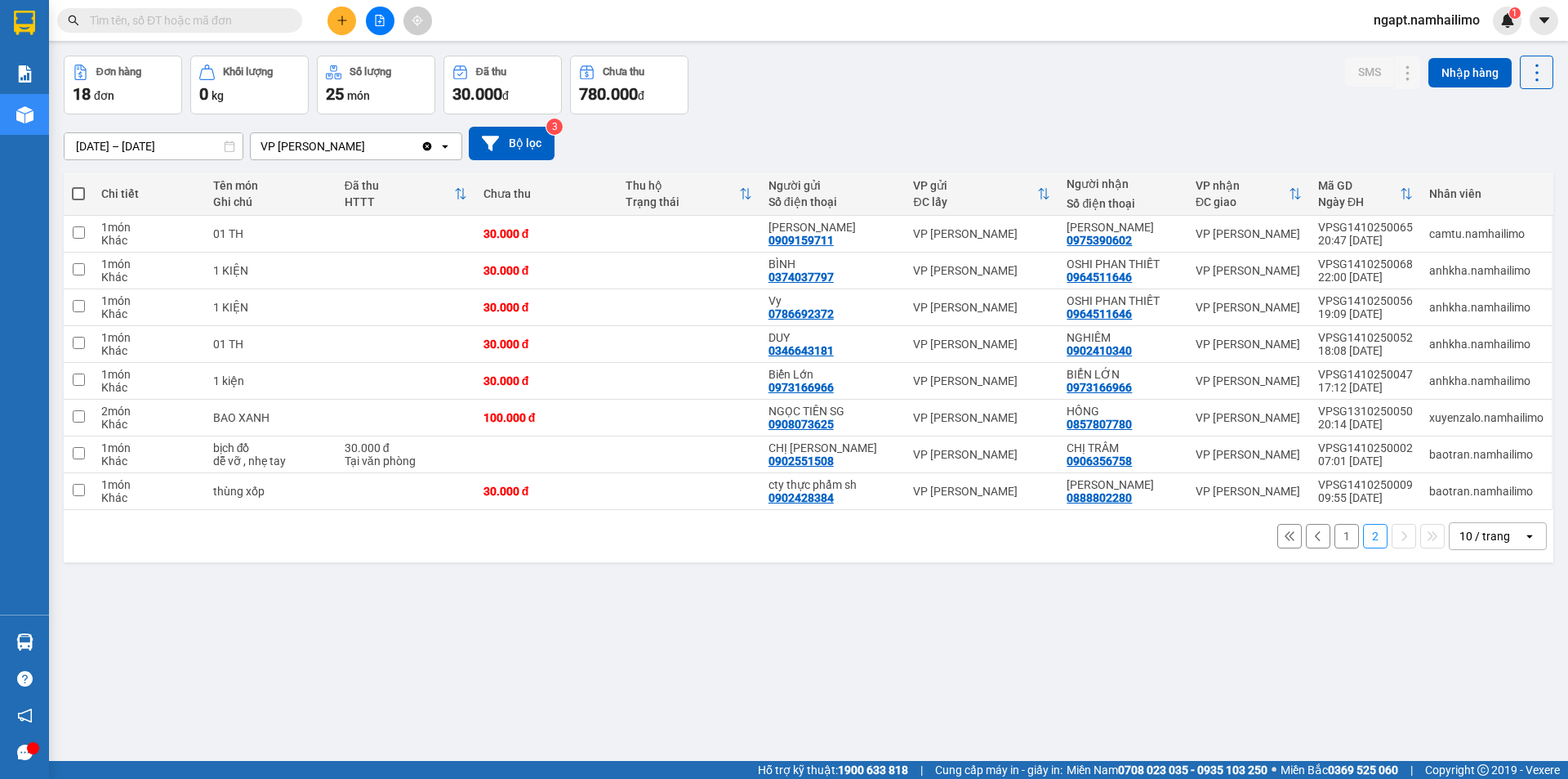
scroll to position [75, 0]
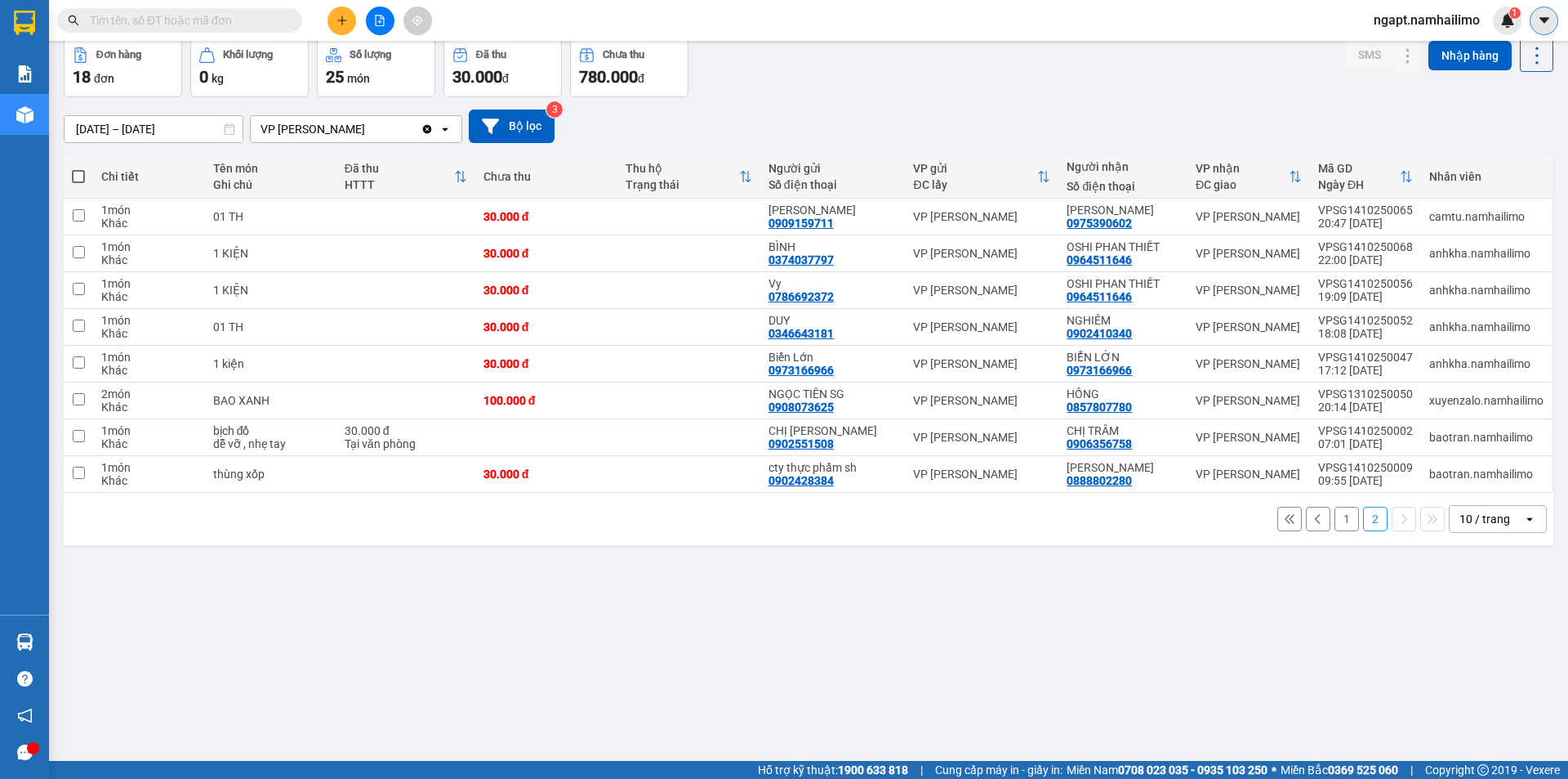
click at [1541, 22] on icon "caret-down" at bounding box center [1544, 20] width 15 height 15
click at [1401, 21] on span "ngapt.namhailimo" at bounding box center [1425, 20] width 132 height 21
click at [1411, 54] on span "Đăng xuất" at bounding box center [1434, 51] width 98 height 18
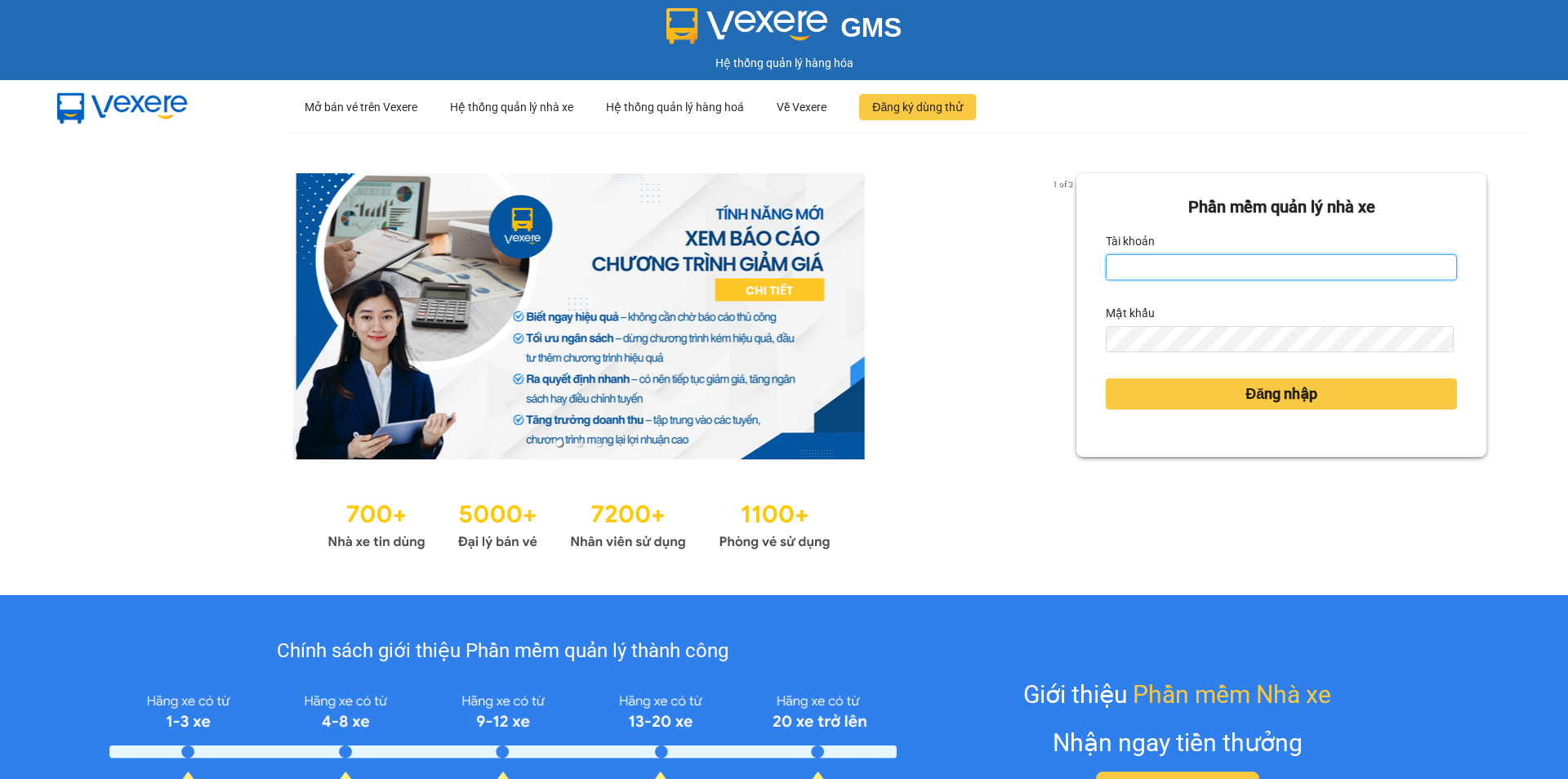
click at [1200, 275] on input "Tài khoản" at bounding box center [1281, 267] width 351 height 26
type input "lehoangvi.namhailimo"
